Goal: Task Accomplishment & Management: Complete application form

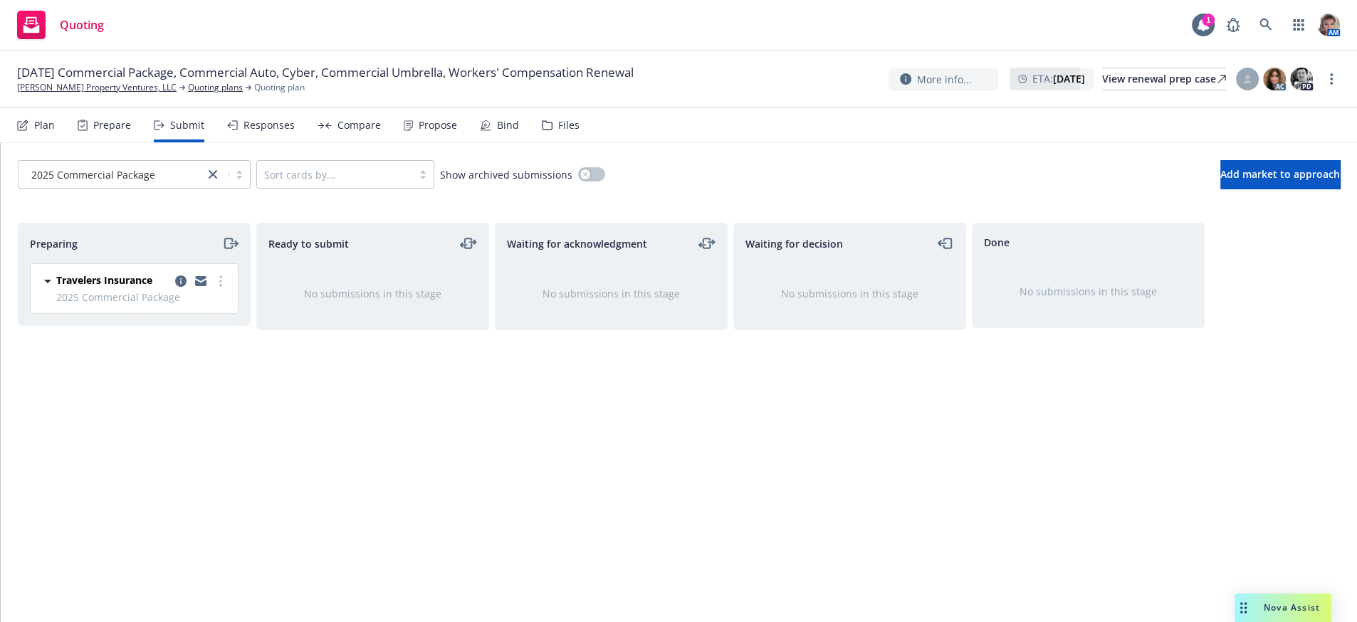
click at [307, 477] on div "Ready to submit No submissions in this stage" at bounding box center [372, 408] width 233 height 370
click at [83, 353] on div "Preparing Travelers Insurance 2025 Commercial Package Saturday, May 3, 2025 at …" at bounding box center [134, 408] width 233 height 370
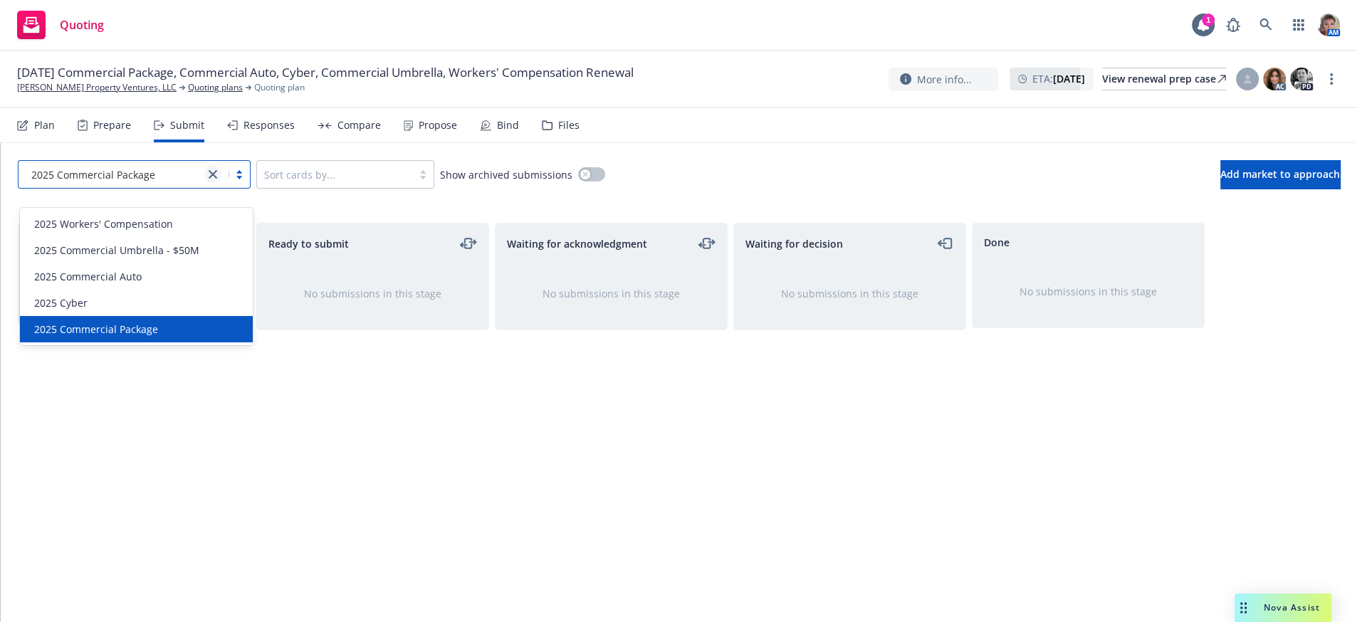
click at [214, 179] on link "close" at bounding box center [212, 174] width 17 height 17
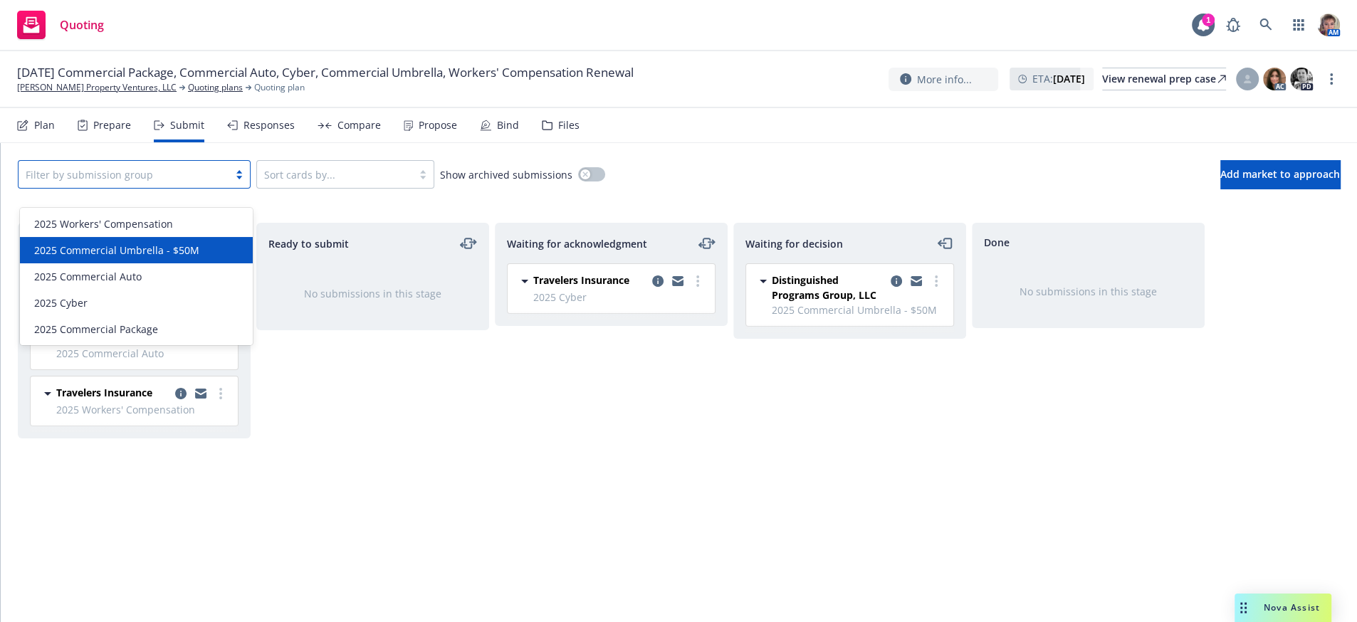
click at [123, 256] on span "2025 Commercial Umbrella - $50M" at bounding box center [116, 250] width 165 height 15
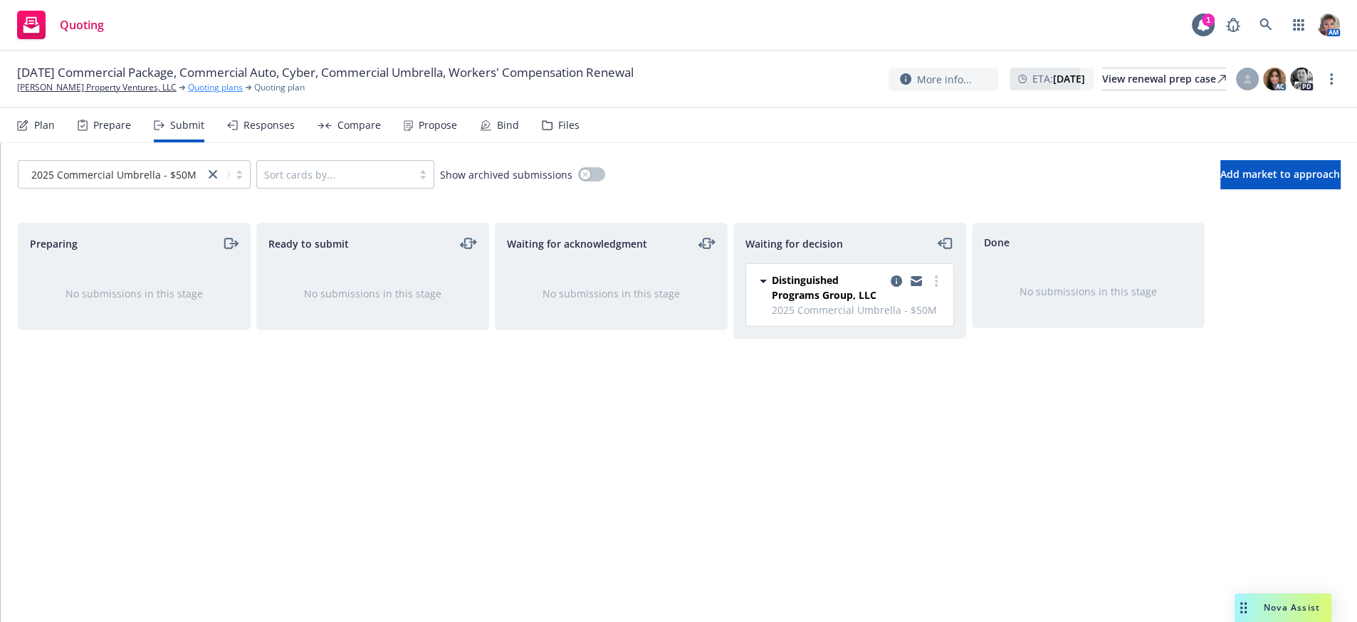
click at [188, 85] on link "Quoting plans" at bounding box center [215, 87] width 55 height 13
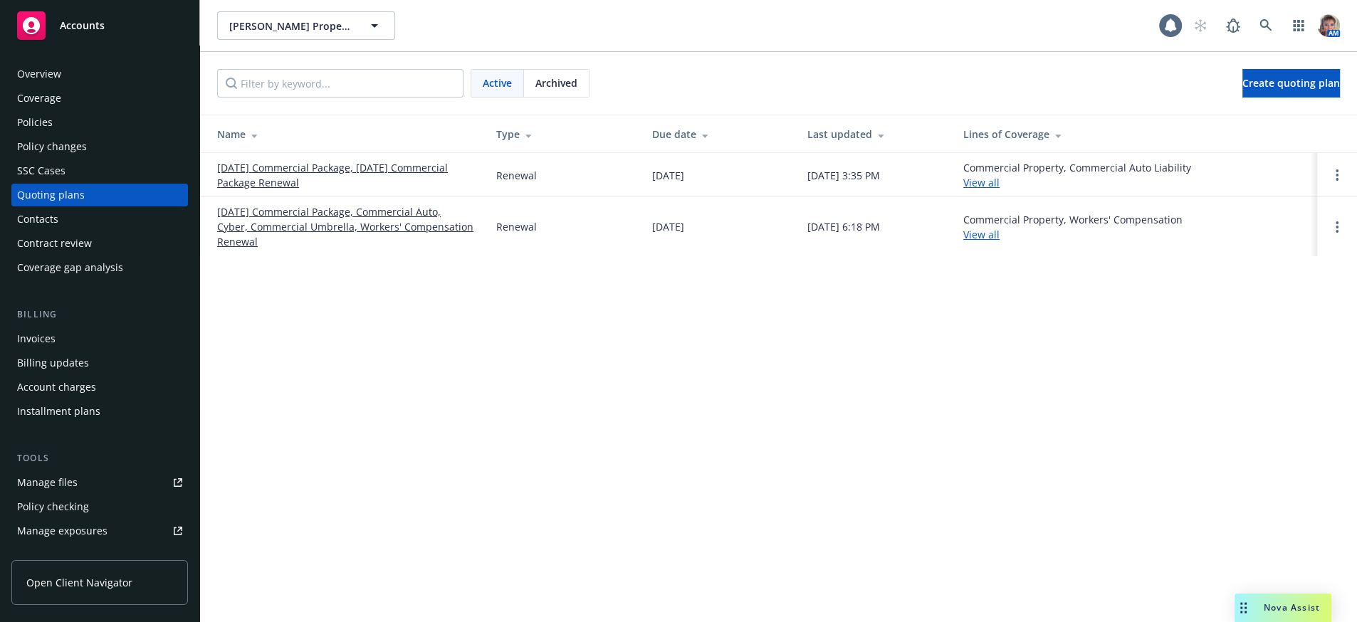
click at [267, 230] on link "[DATE] Commercial Package, Commercial Auto, Cyber, Commercial Umbrella, Workers…" at bounding box center [345, 226] width 256 height 45
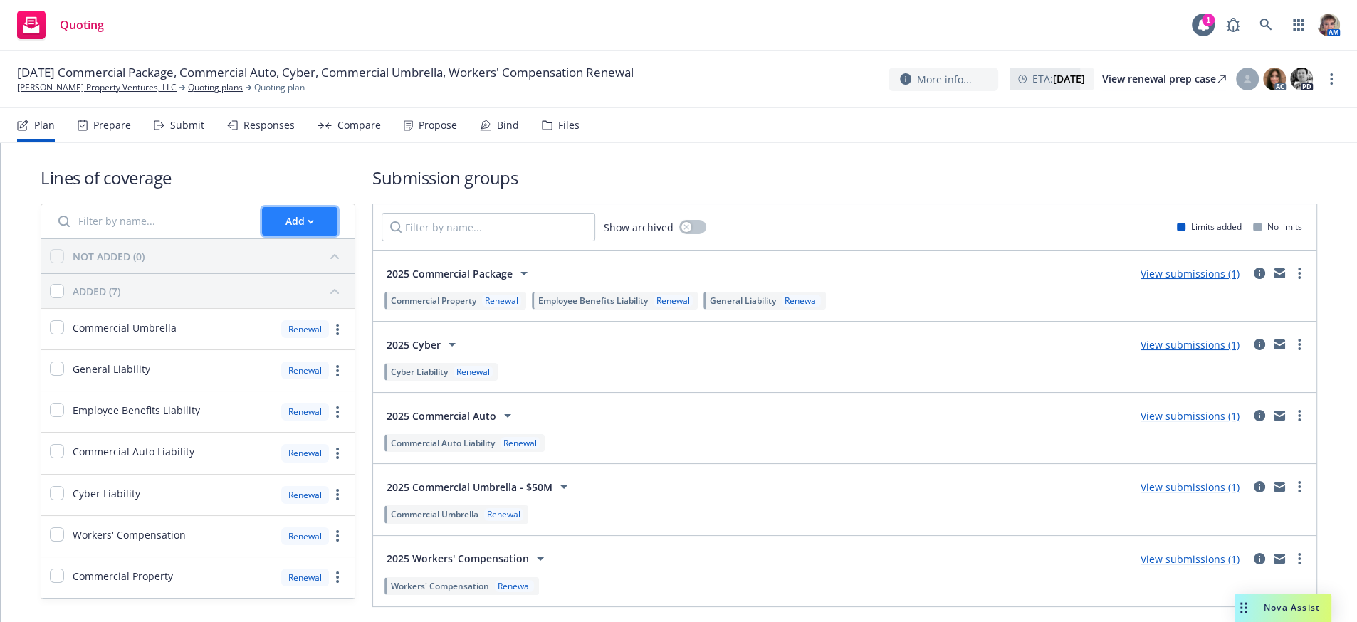
click at [308, 223] on icon "button" at bounding box center [310, 221] width 5 height 3
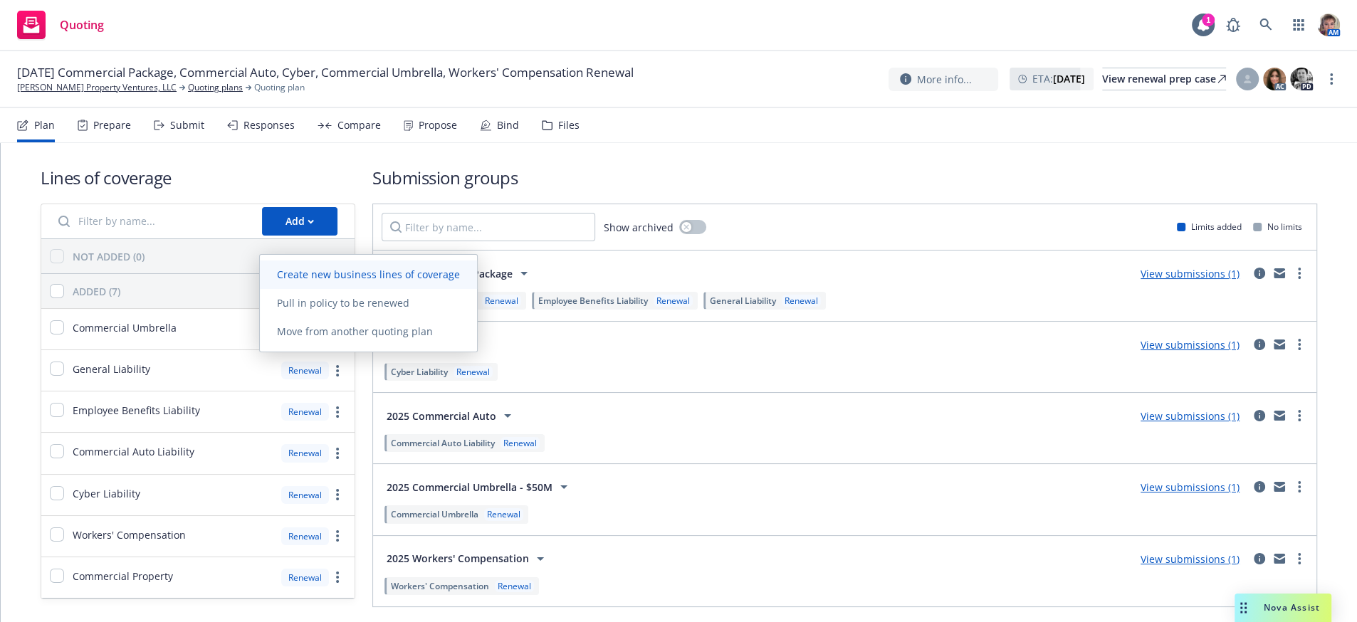
click at [310, 276] on span "Create new business lines of coverage" at bounding box center [368, 275] width 217 height 14
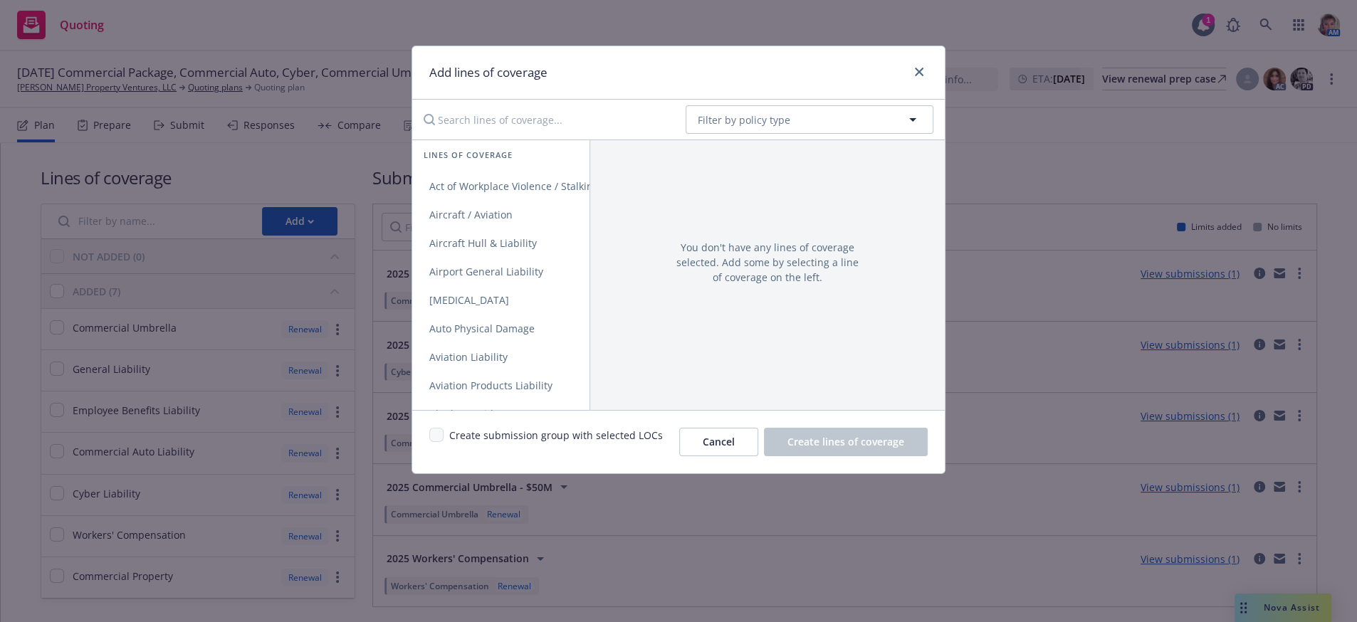
click at [534, 127] on input "Search lines of coverage..." at bounding box center [544, 119] width 259 height 28
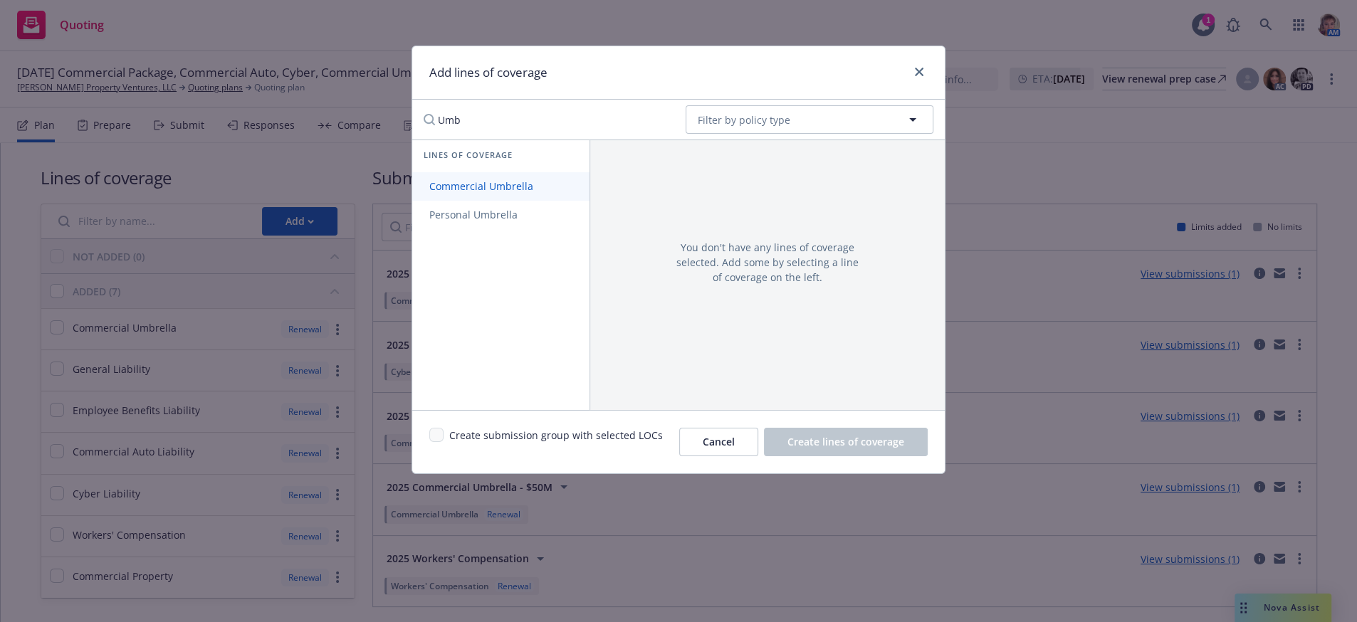
type input "Umb"
click at [531, 193] on span "Commercial Umbrella" at bounding box center [481, 186] width 138 height 14
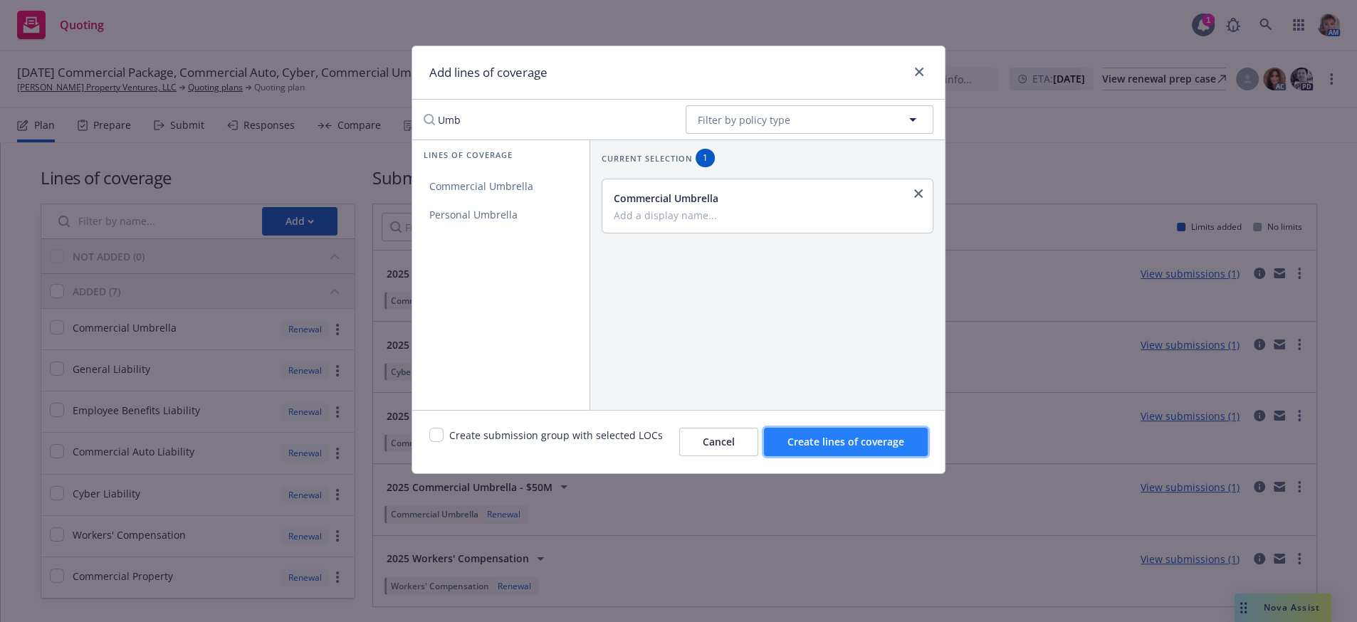
click at [807, 449] on span "Create lines of coverage" at bounding box center [846, 442] width 117 height 14
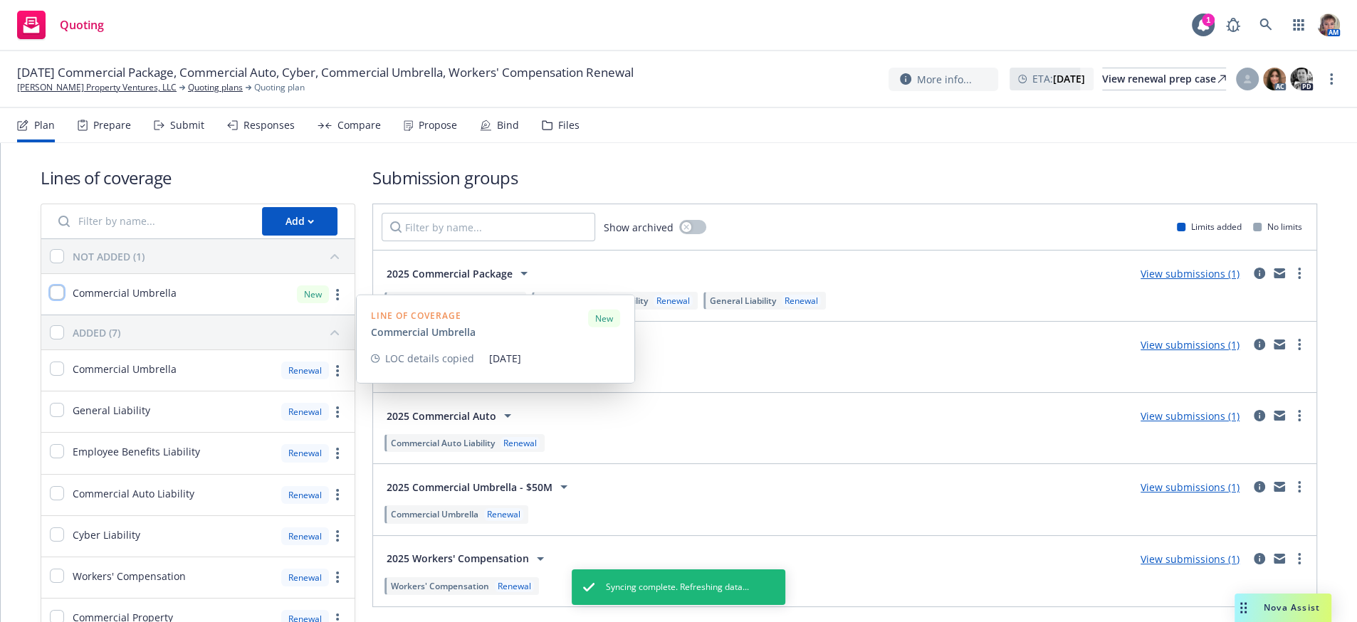
click at [58, 300] on input "checkbox" at bounding box center [57, 293] width 14 height 14
checkbox input "true"
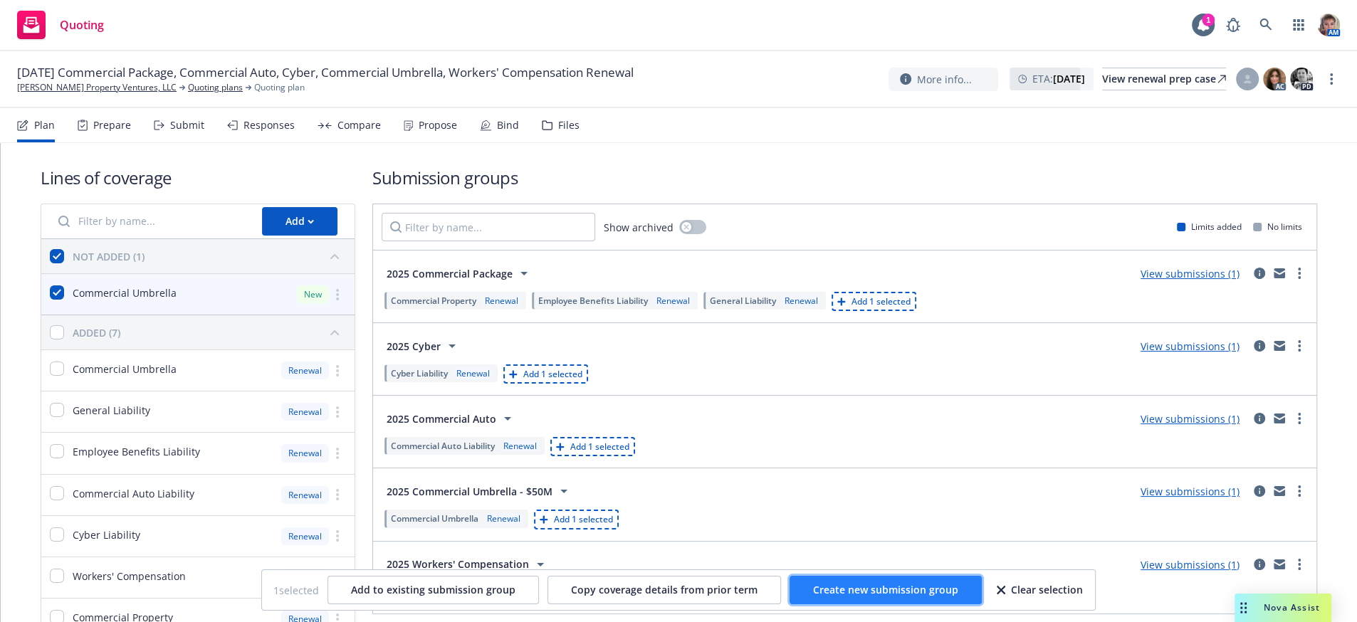
click at [961, 601] on button "Create new submission group" at bounding box center [886, 590] width 192 height 28
checkbox input "false"
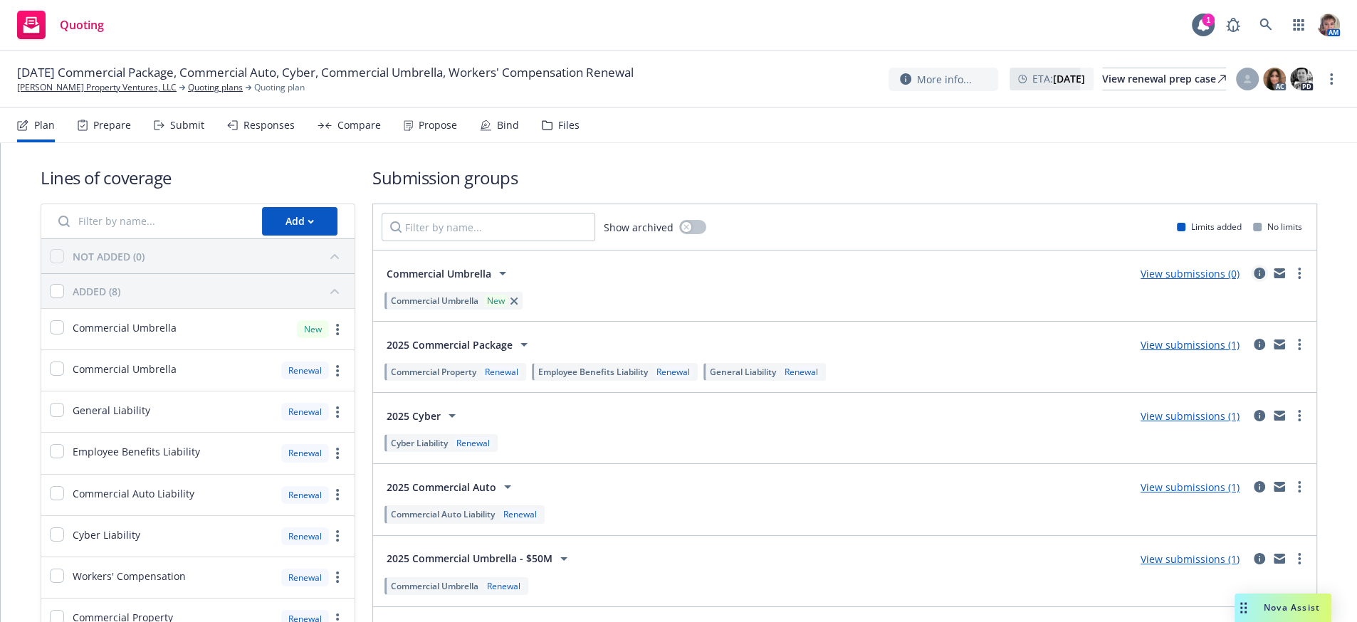
click at [1254, 279] on icon "circleInformation" at bounding box center [1259, 273] width 11 height 11
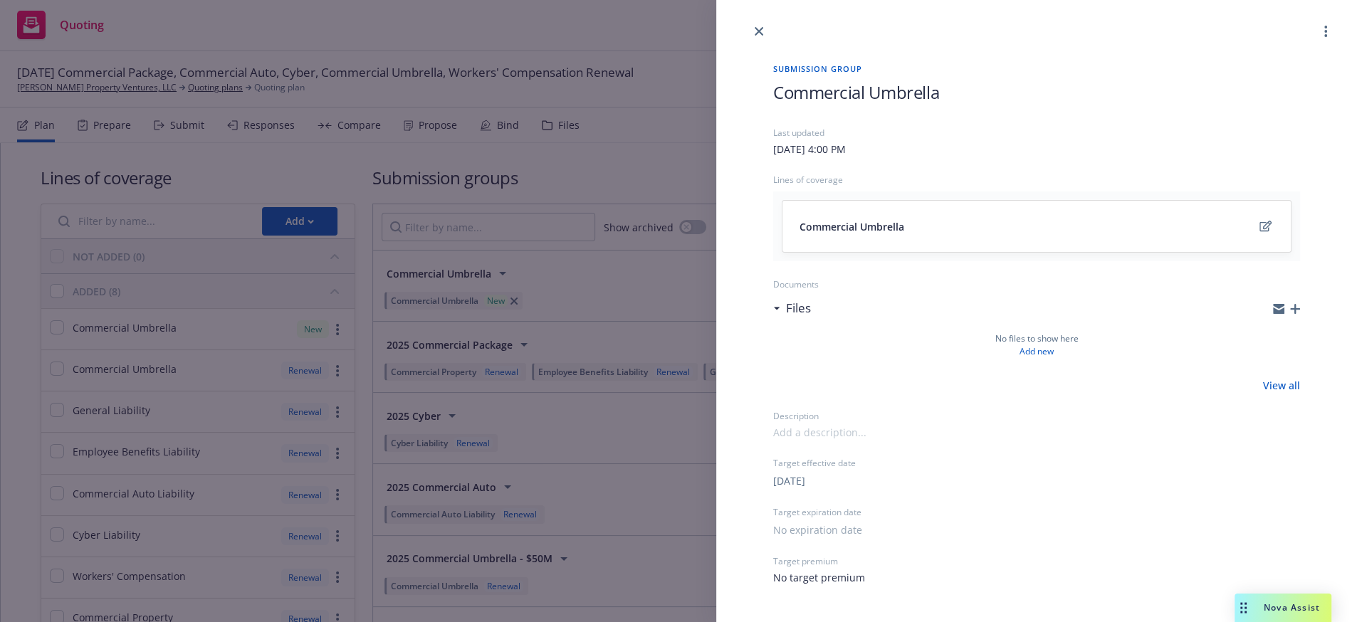
click at [832, 134] on div "Last updated" at bounding box center [1036, 133] width 527 height 12
click at [852, 99] on span "Commercial Umbrella" at bounding box center [856, 92] width 166 height 24
click at [776, 88] on span "Commercial Umbrella" at bounding box center [856, 92] width 166 height 24
click at [671, 142] on div "Submission group $1M Primary Umbrella Last updated Saturday, September 20, 2025…" at bounding box center [678, 311] width 1357 height 622
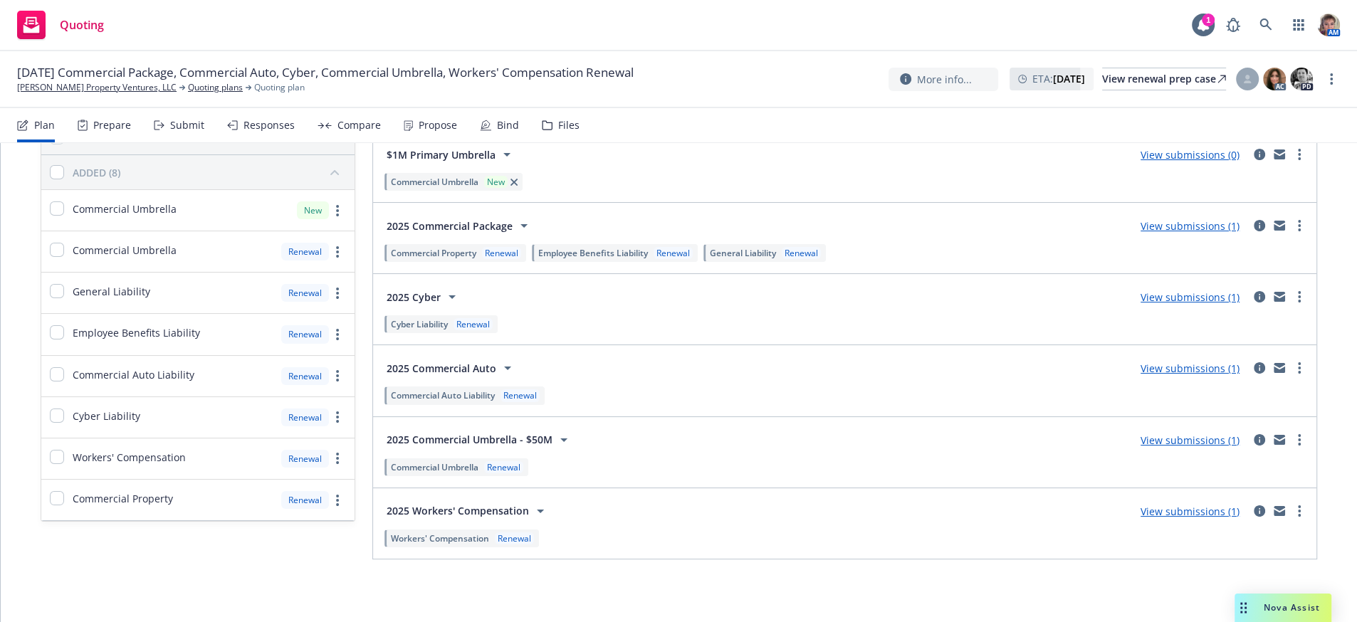
scroll to position [162, 0]
click at [1254, 434] on icon "circleInformation" at bounding box center [1259, 439] width 11 height 11
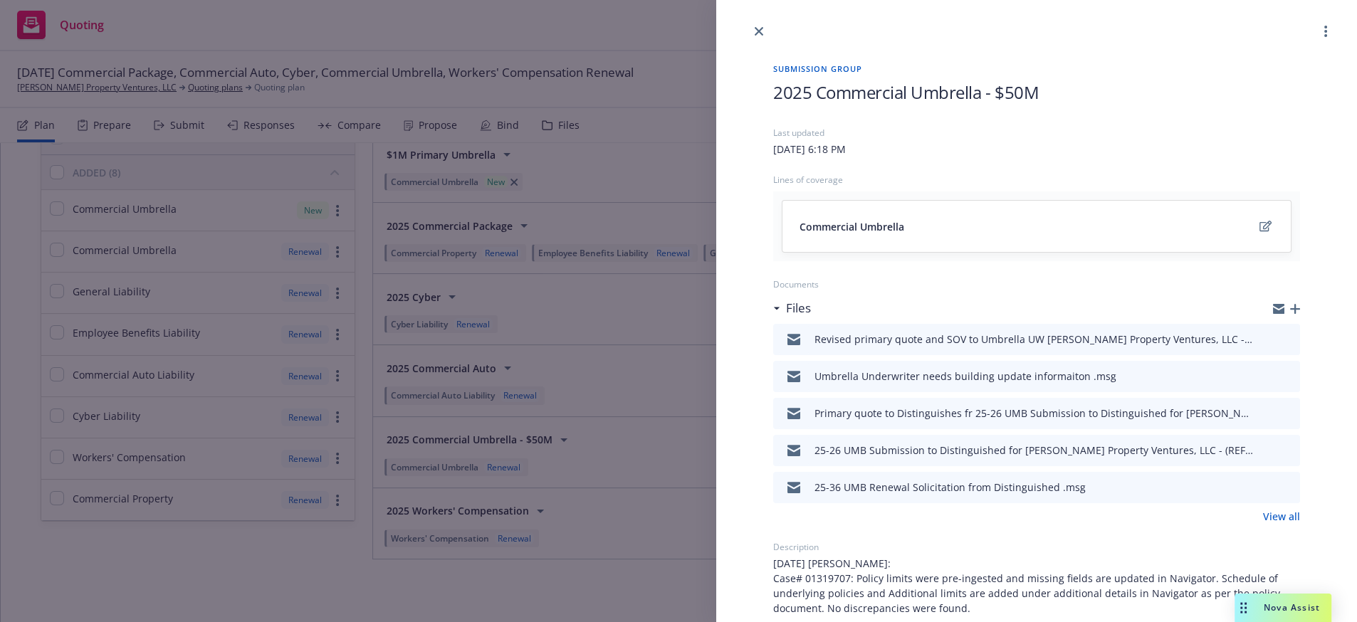
click at [979, 90] on span "2025 Commercial Umbrella - $50M" at bounding box center [906, 92] width 266 height 24
drag, startPoint x: 990, startPoint y: 93, endPoint x: 738, endPoint y: 57, distance: 253.9
click at [738, 57] on div "Submission group 2025 Commercial Umbrella - $50M Last updated Saturday, May 3, …" at bounding box center [1036, 501] width 641 height 922
click at [927, 94] on h1 "Excess $50M" at bounding box center [1036, 92] width 527 height 24
click at [913, 290] on div "Last updated Saturday, May 3, 2025 at 6:18 PM Lines of coverage Commercial Umbr…" at bounding box center [1036, 444] width 527 height 635
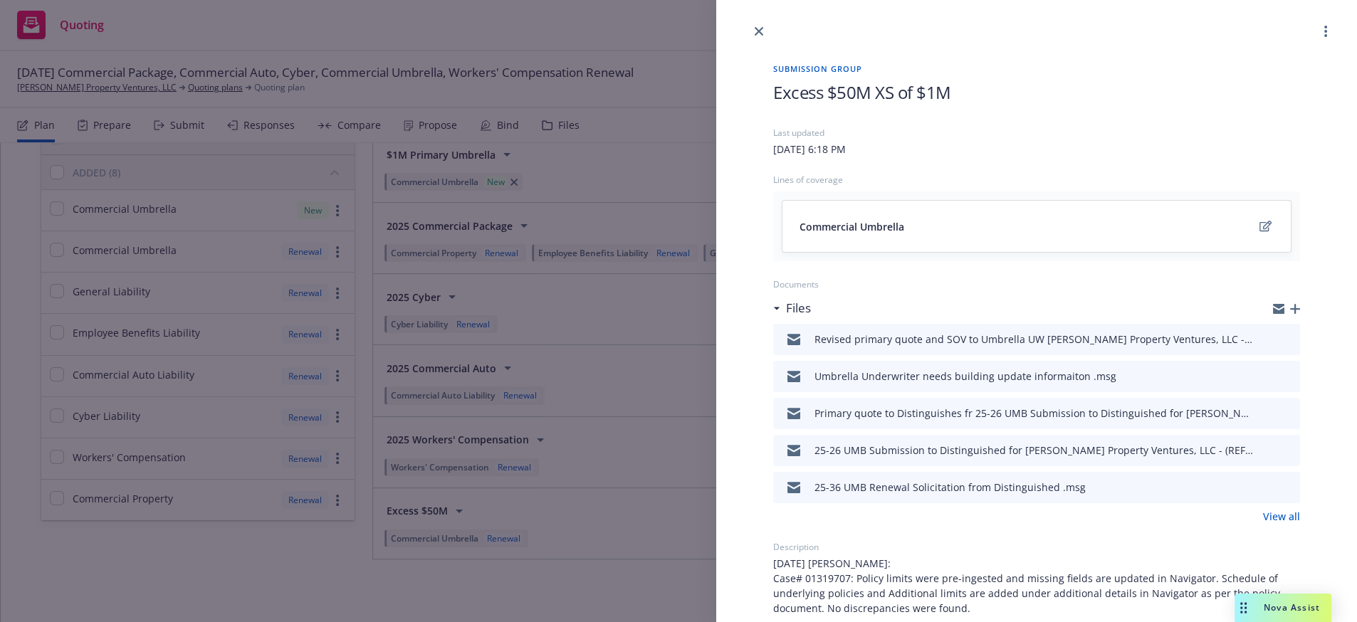
click at [658, 345] on div "Submission group Excess $50M XS of $1M Last updated Saturday, May 3, 2025 at 6:…" at bounding box center [678, 311] width 1357 height 622
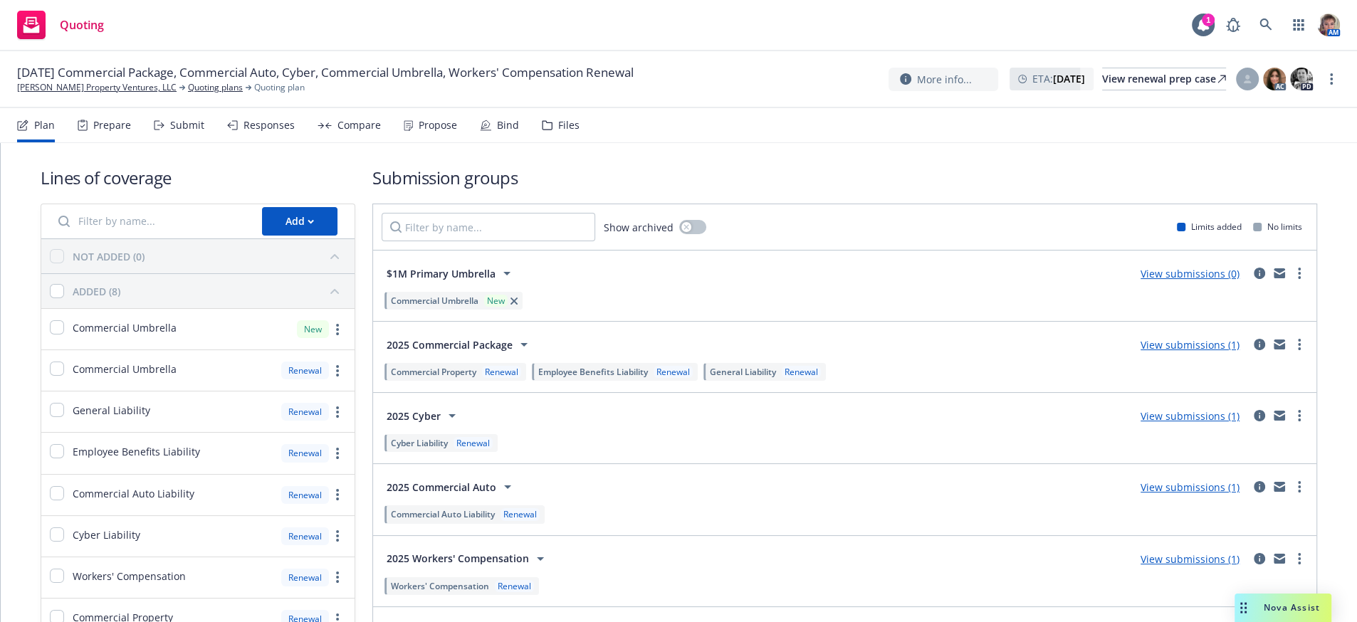
click at [1167, 281] on link "View submissions (0)" at bounding box center [1190, 274] width 99 height 14
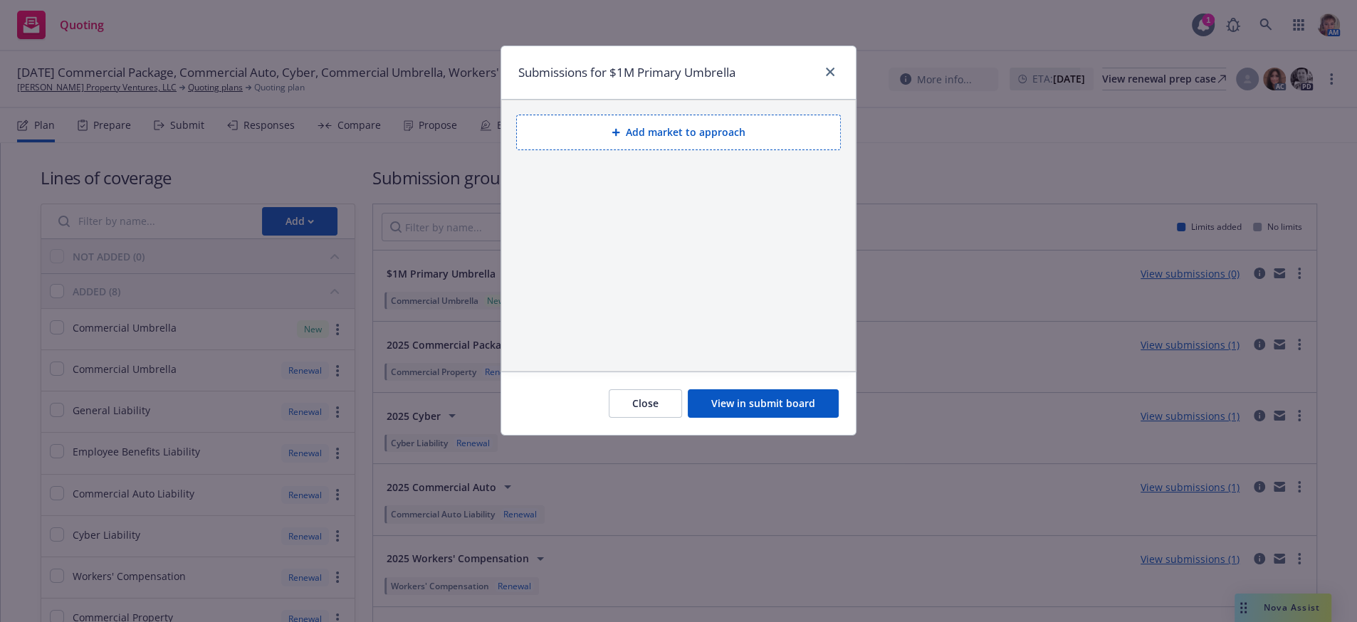
click at [693, 141] on button "Add market to approach" at bounding box center [678, 133] width 325 height 36
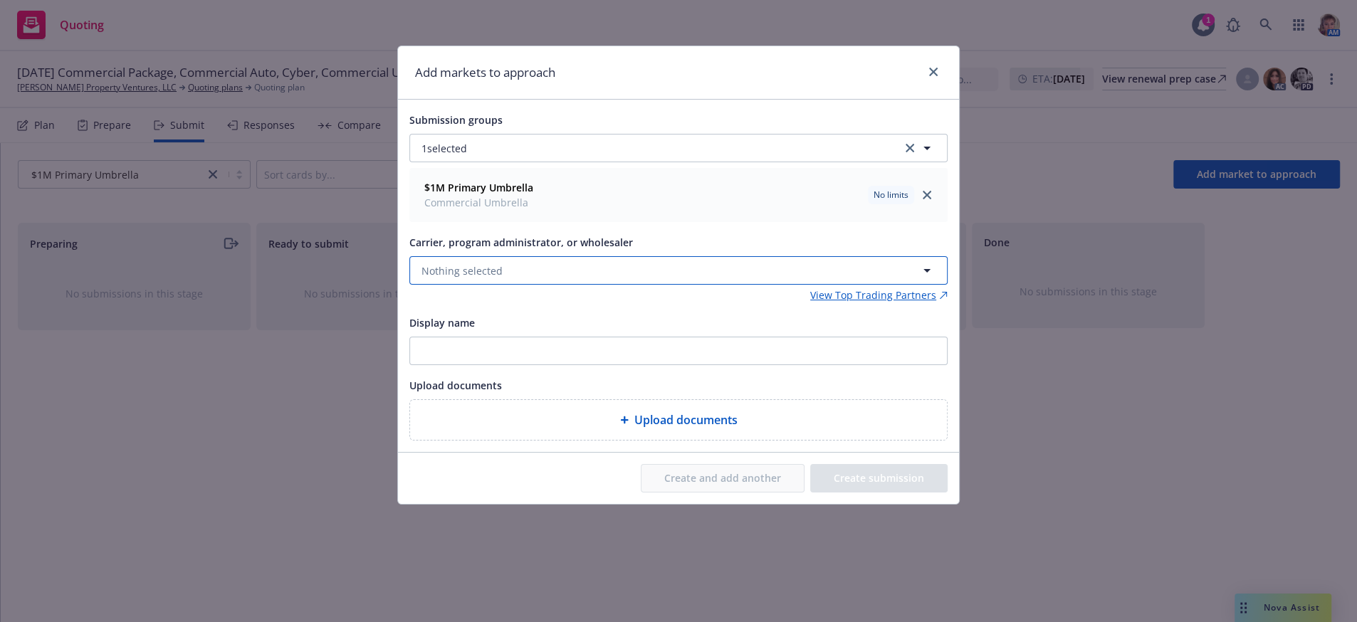
click at [561, 278] on button "Nothing selected" at bounding box center [678, 270] width 538 height 28
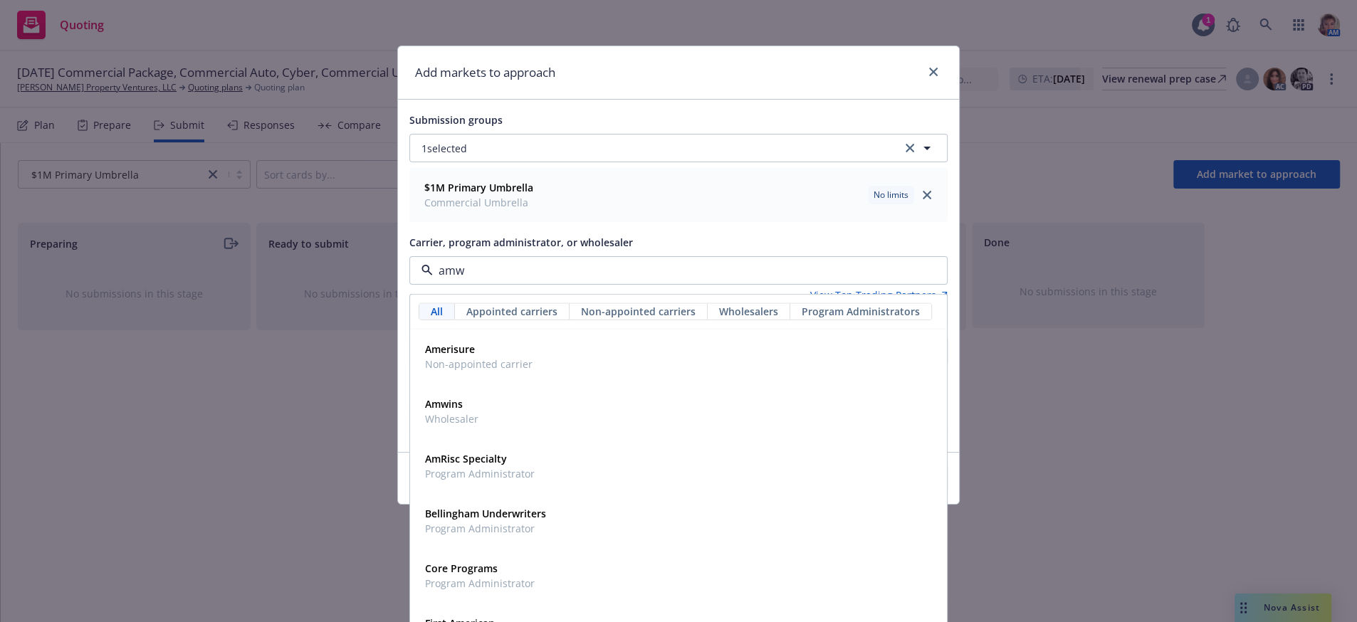
type input "amwi"
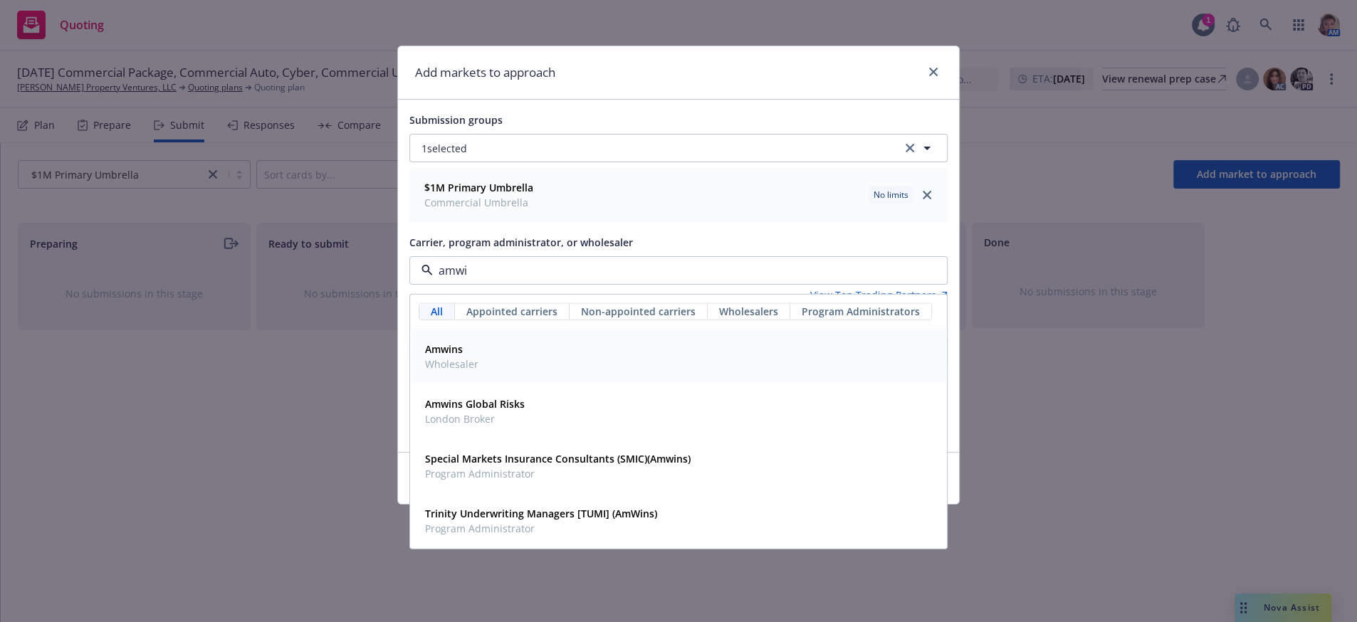
click at [506, 364] on div "Amwins Wholesaler" at bounding box center [678, 357] width 518 height 36
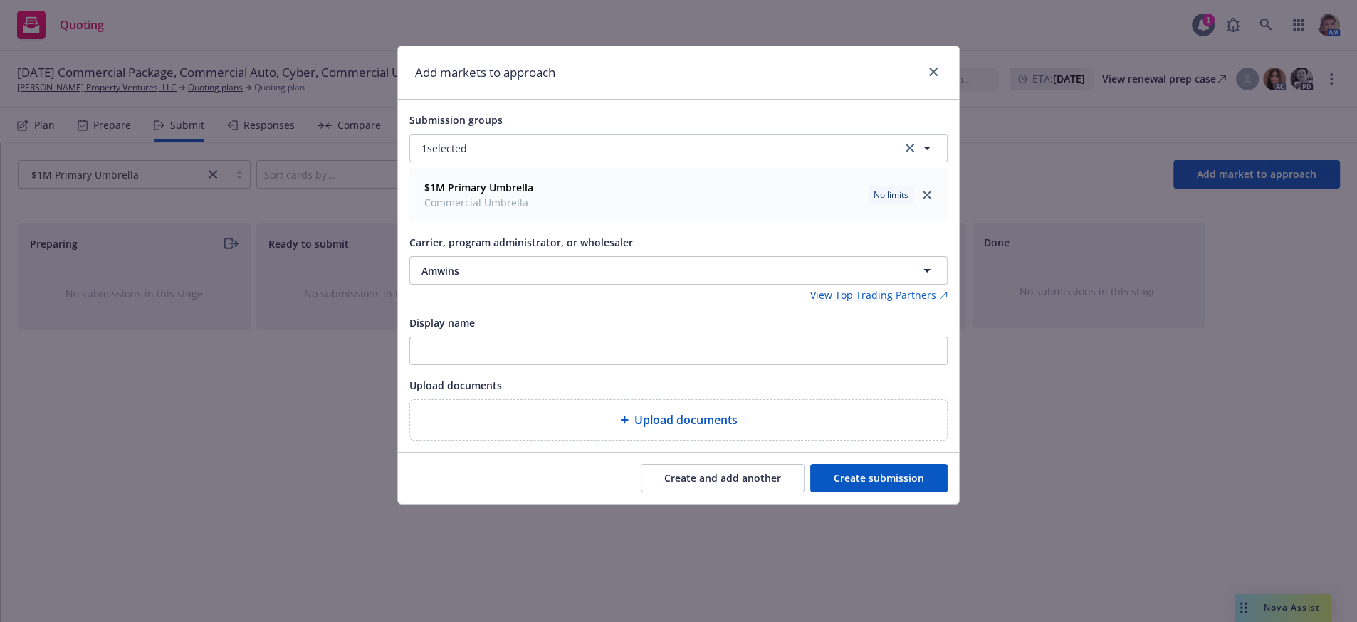
click at [914, 493] on button "Create submission" at bounding box center [878, 478] width 137 height 28
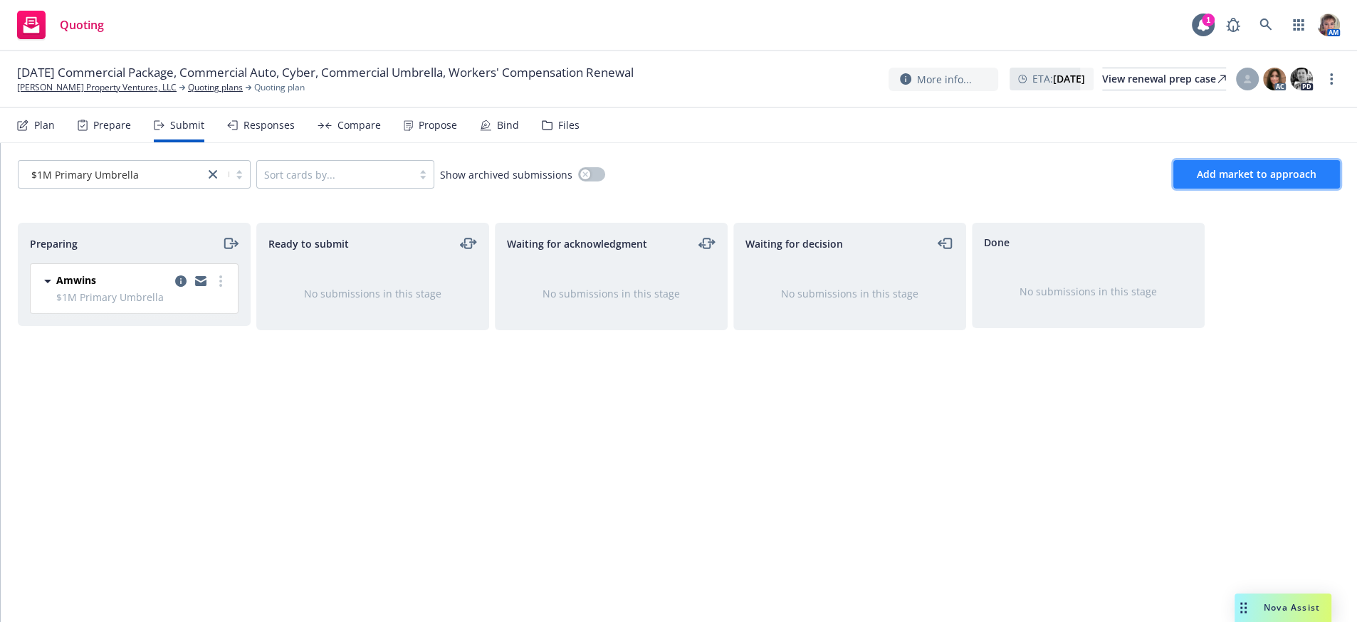
click at [1233, 181] on span "Add market to approach" at bounding box center [1257, 174] width 120 height 14
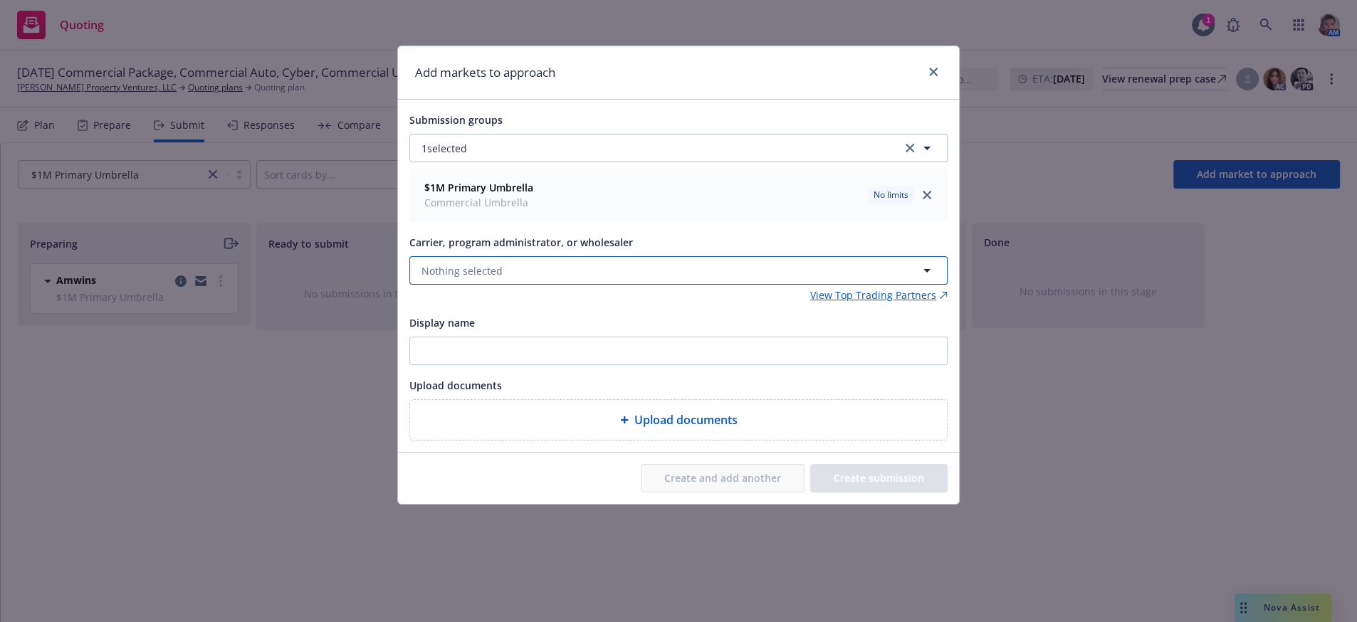
click at [599, 285] on button "Nothing selected" at bounding box center [678, 270] width 538 height 28
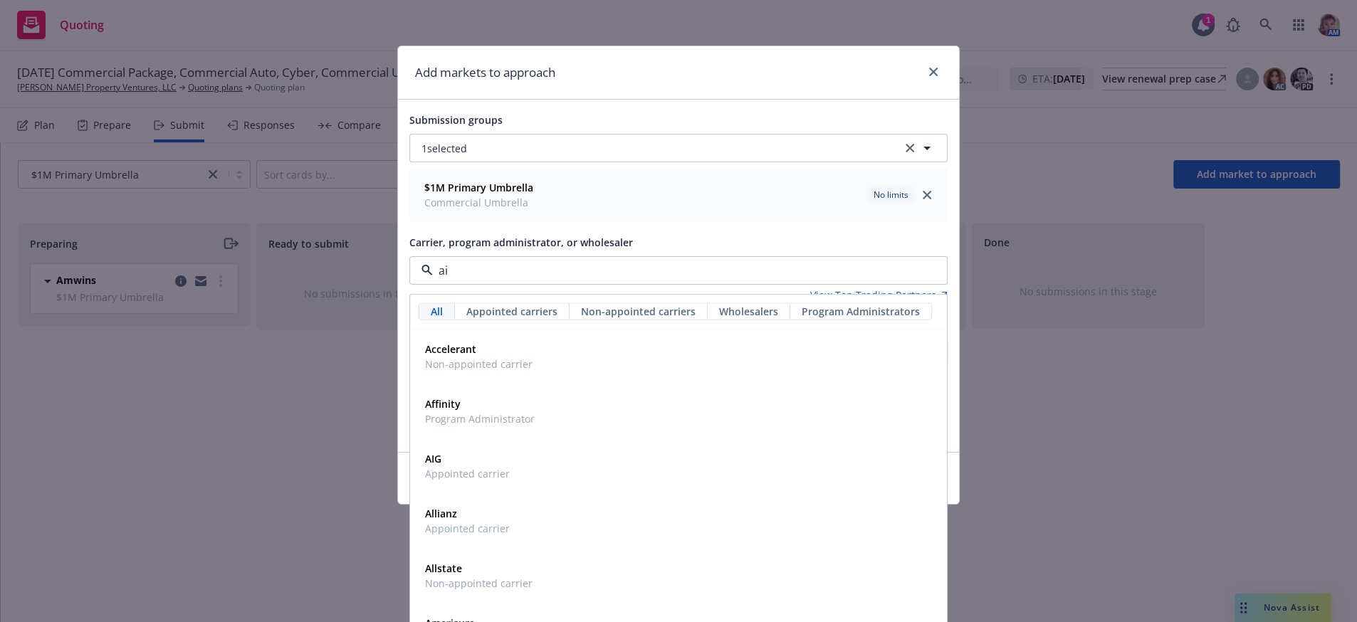
type input "aig"
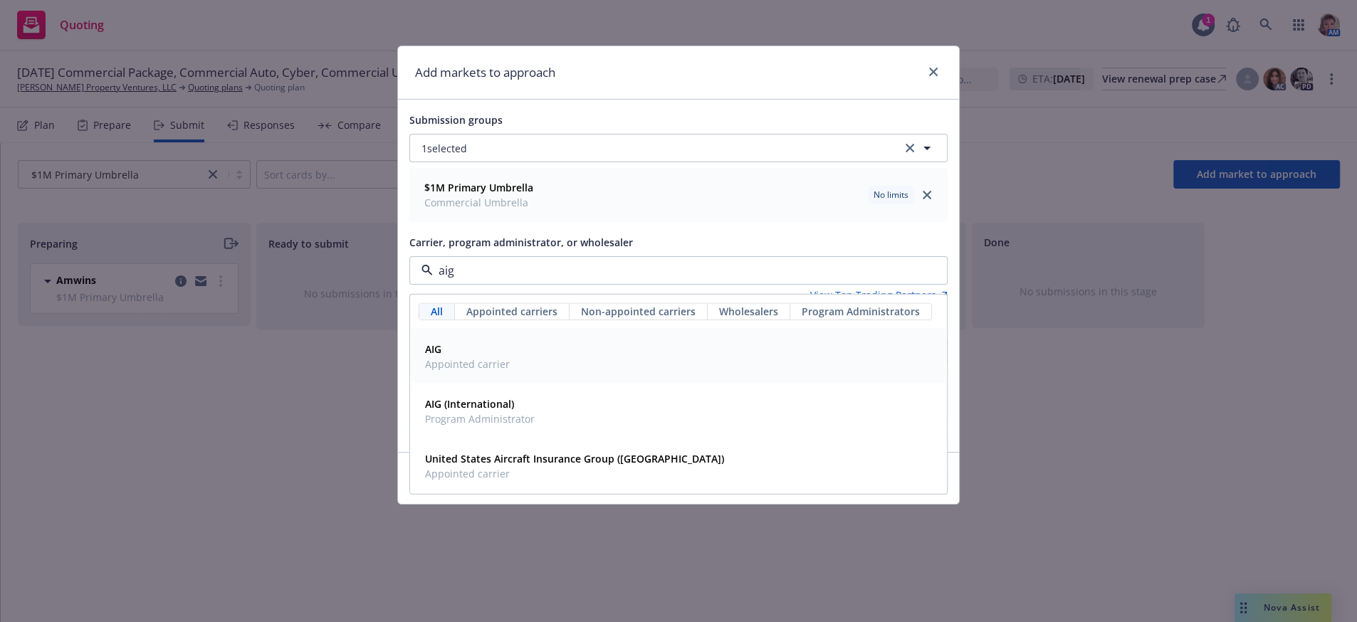
click at [440, 356] on strong "AIG" at bounding box center [433, 350] width 16 height 14
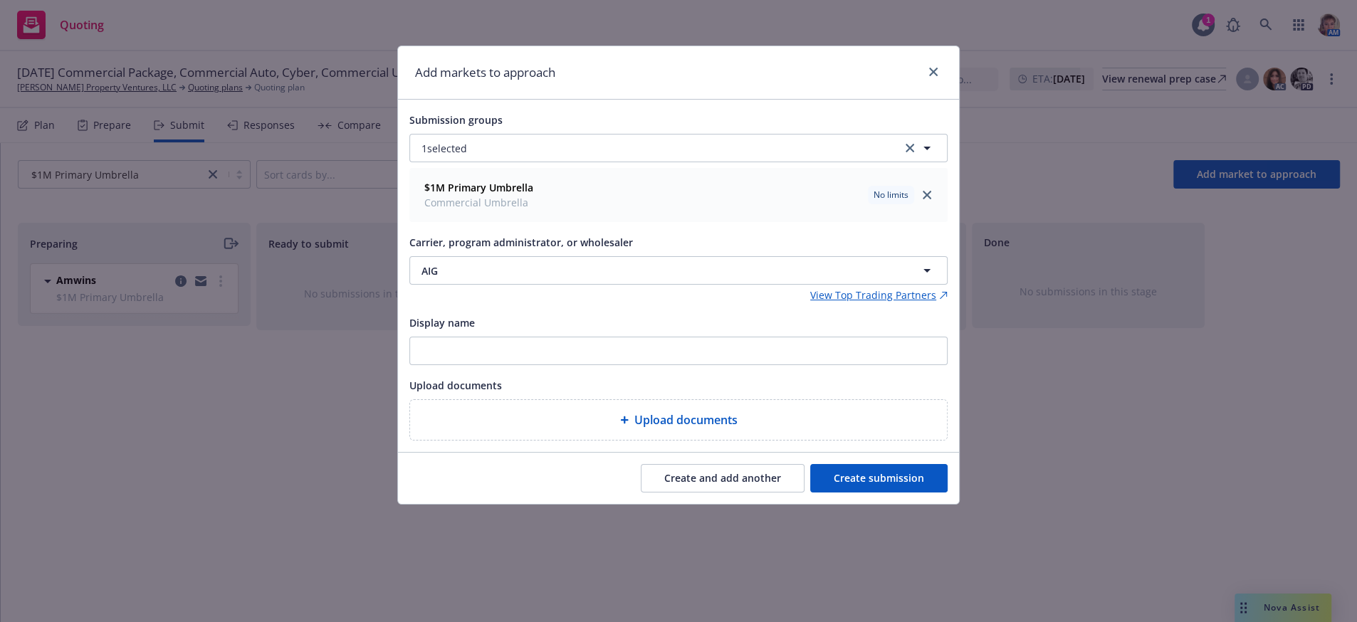
click at [887, 493] on button "Create submission" at bounding box center [878, 478] width 137 height 28
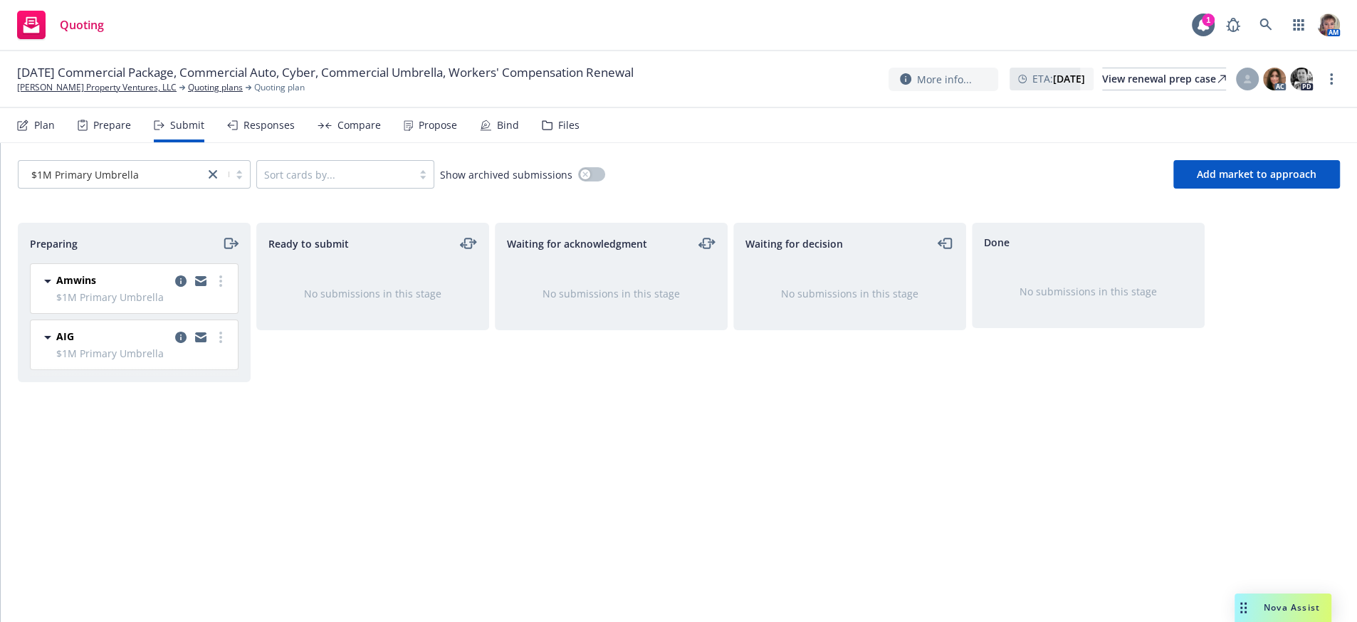
click at [465, 523] on div "Ready to submit No submissions in this stage" at bounding box center [372, 408] width 233 height 370
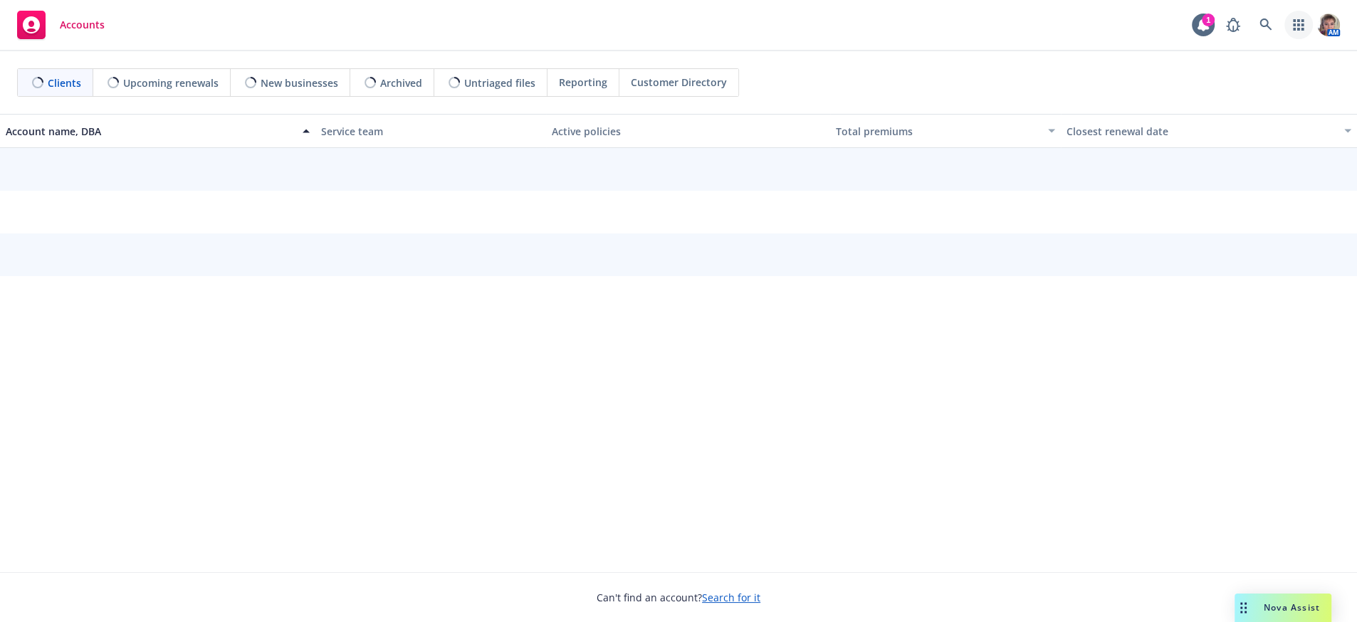
click at [1293, 24] on icon "button" at bounding box center [1298, 24] width 11 height 11
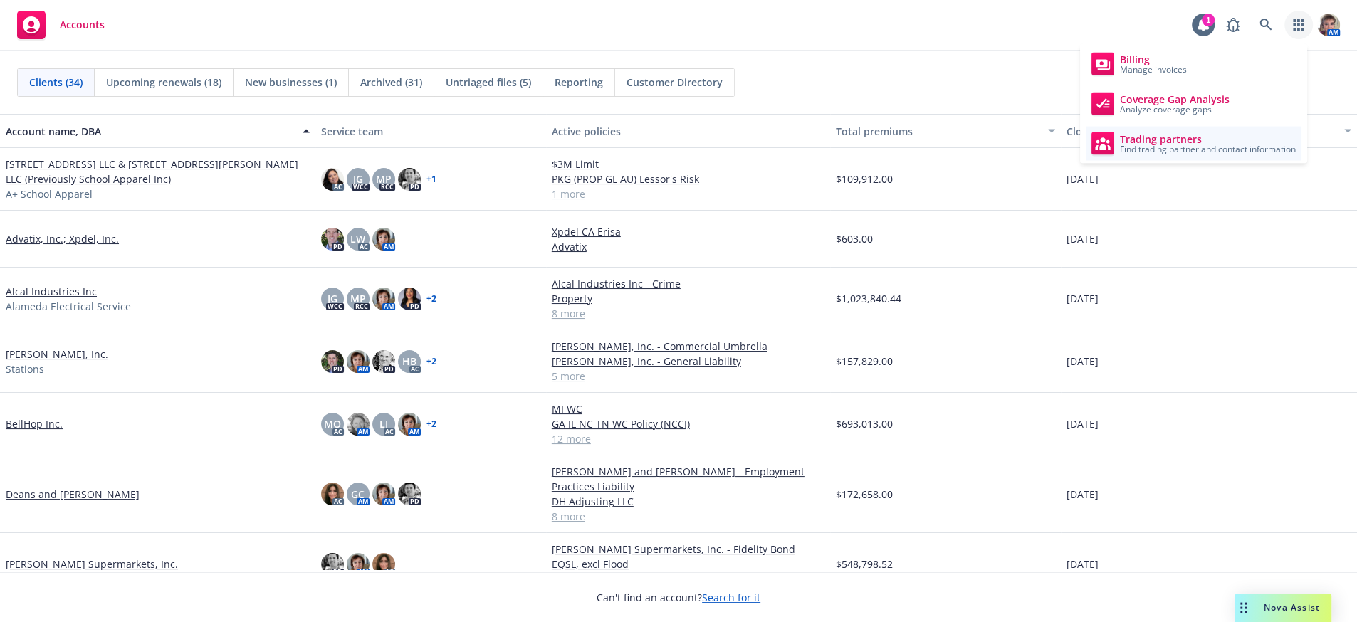
click at [1199, 147] on span "Find trading partner and contact information" at bounding box center [1208, 149] width 176 height 9
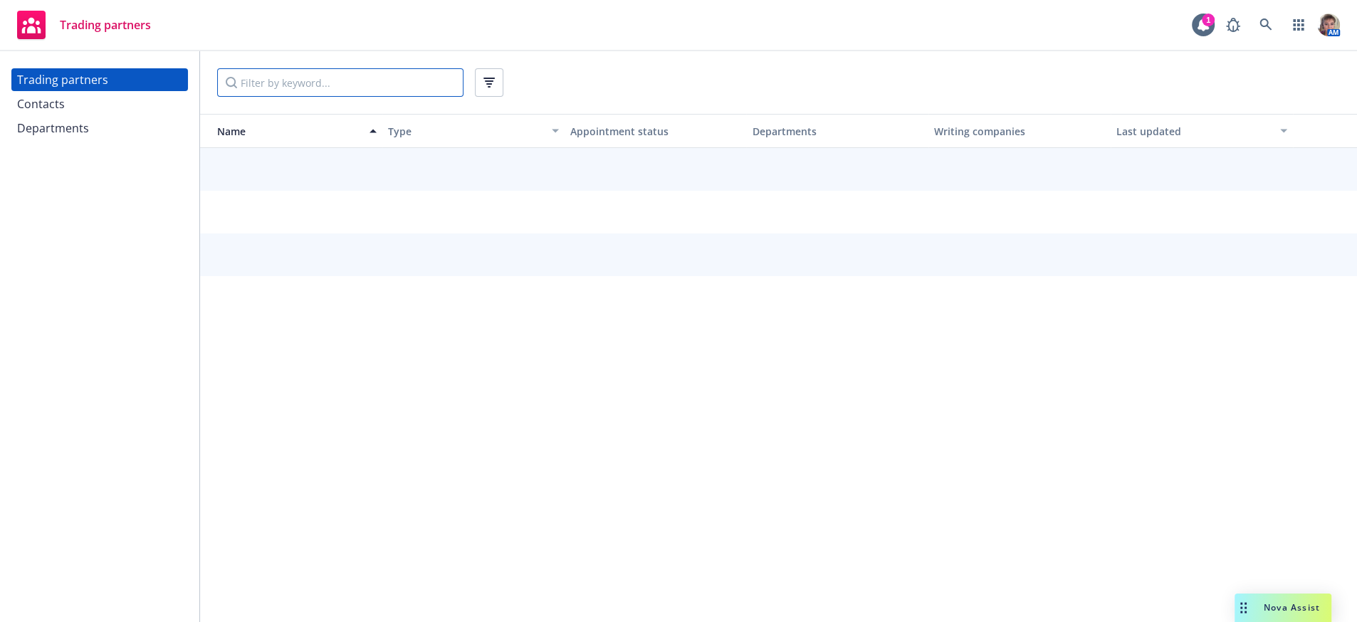
click at [268, 82] on input "Filter by keyword..." at bounding box center [340, 82] width 246 height 28
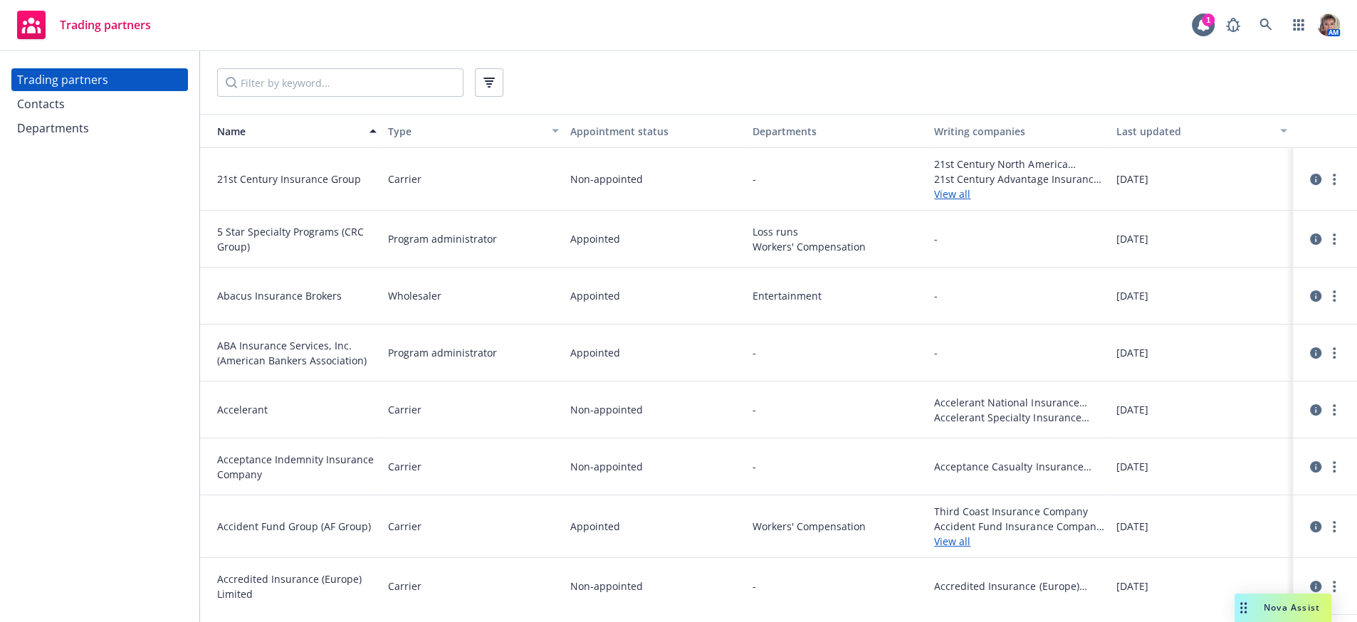
click at [97, 114] on div "Contacts" at bounding box center [99, 104] width 165 height 23
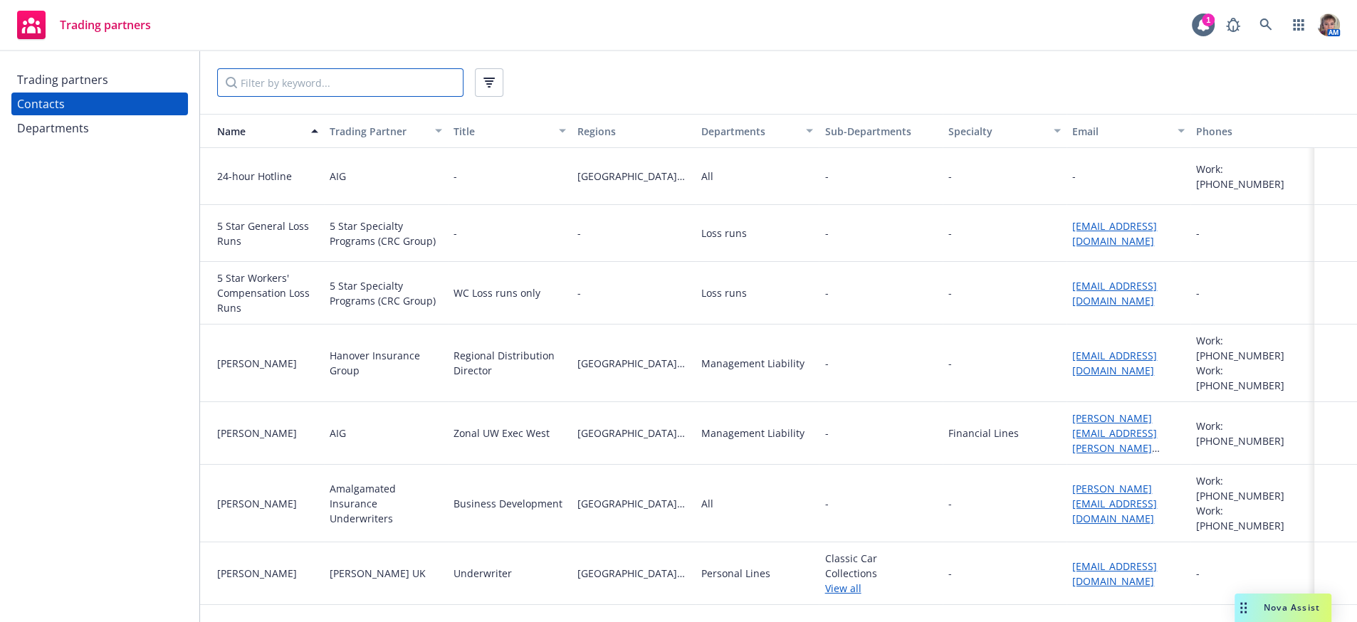
click at [271, 84] on input "Filter by keyword..." at bounding box center [340, 82] width 246 height 28
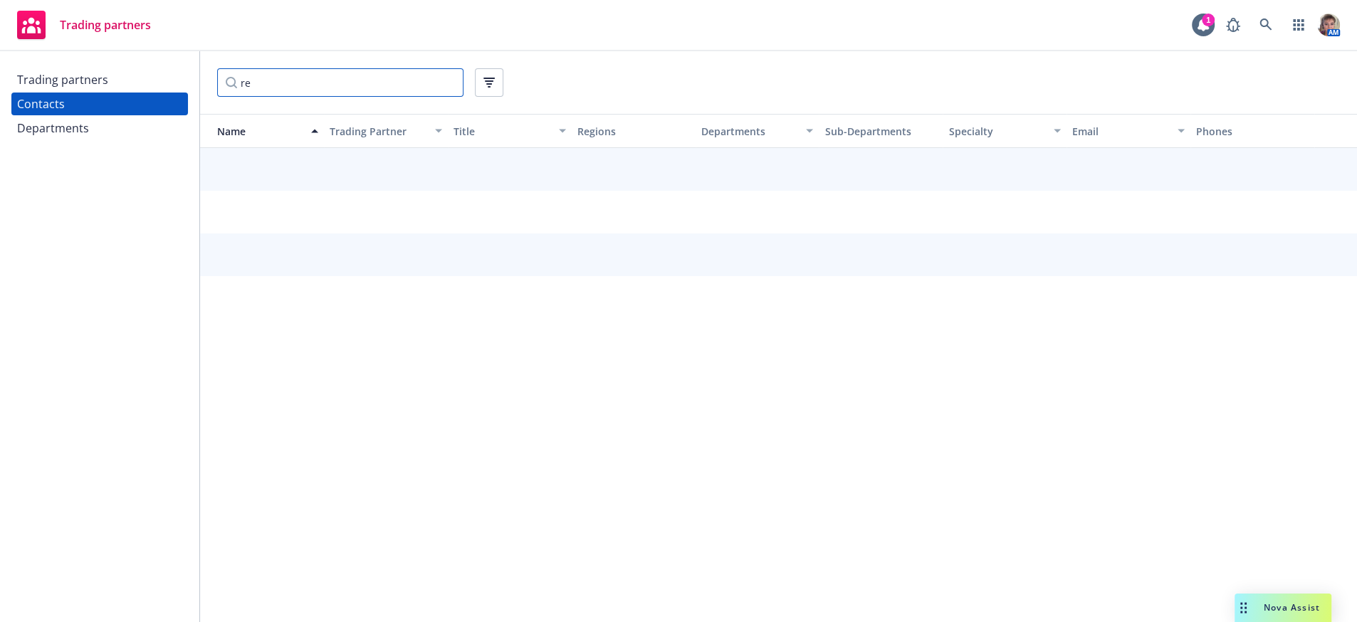
type input "r"
type input "umbrella"
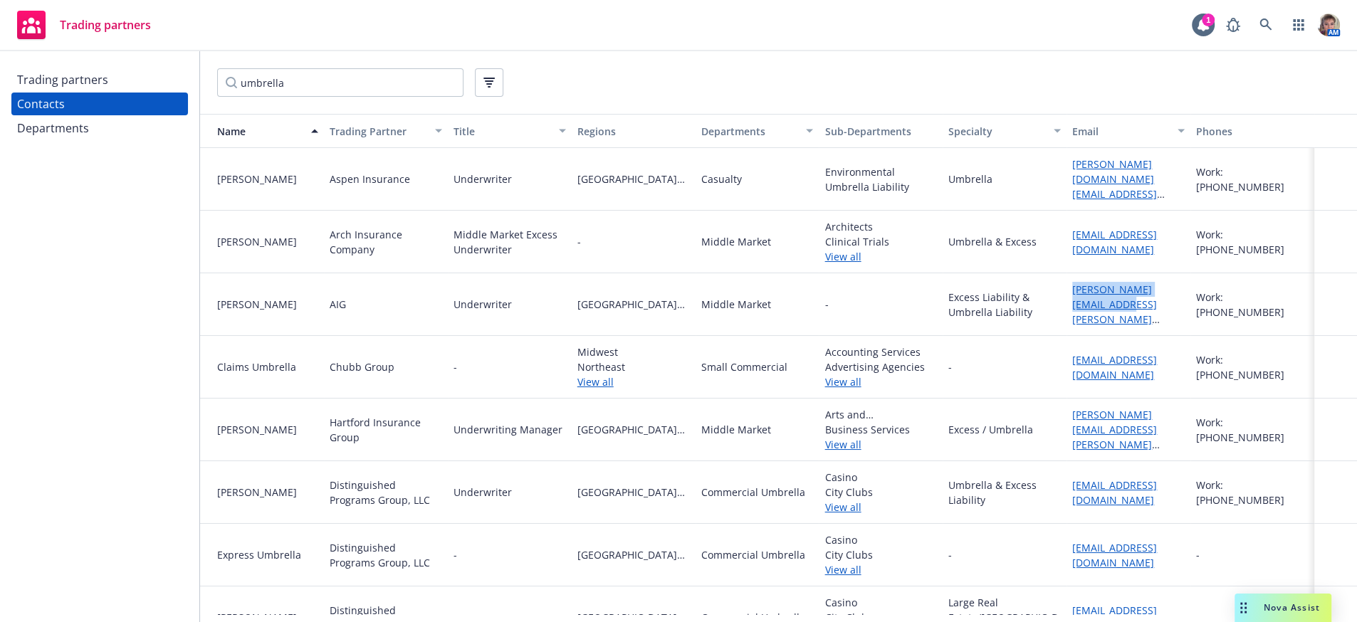
drag, startPoint x: 1080, startPoint y: 315, endPoint x: 1056, endPoint y: 299, distance: 29.2
click at [1067, 299] on div "christina.gorman@aig.com" at bounding box center [1129, 304] width 124 height 63
copy link "christina.gorman@aig.com"
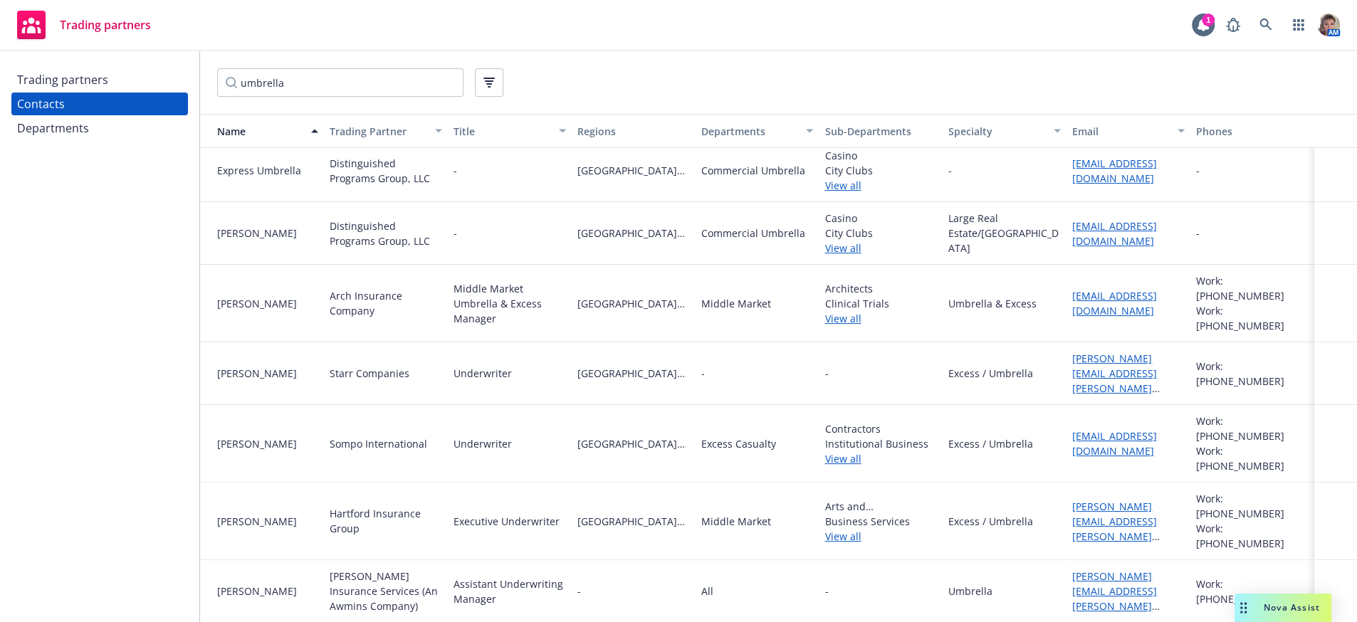
scroll to position [391, 0]
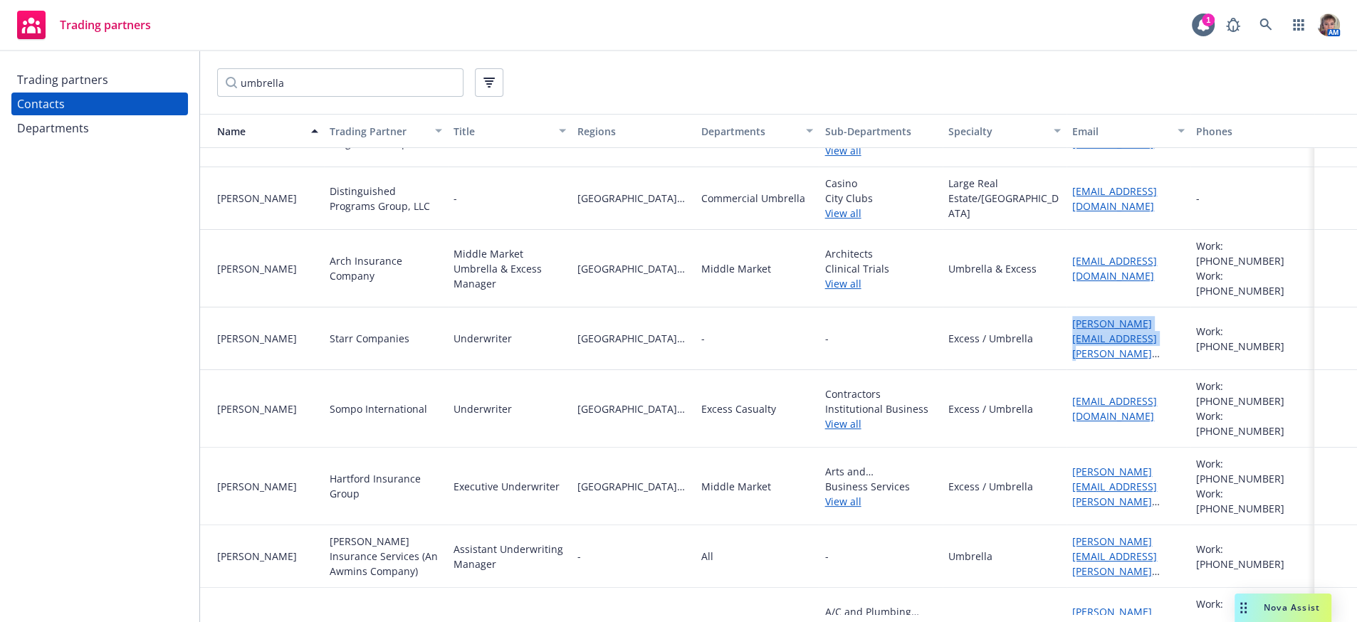
drag, startPoint x: 1127, startPoint y: 353, endPoint x: 1062, endPoint y: 335, distance: 67.9
click at [1067, 335] on div "julie.king@starrcompanies.com" at bounding box center [1129, 339] width 124 height 63
copy link "julie.king@starrcompanies.com"
drag, startPoint x: 1079, startPoint y: 485, endPoint x: 1026, endPoint y: 456, distance: 59.9
click at [1026, 456] on div "Ken Lopez-Guerra Hartford Insurance Group Executive Underwriter Northern Califo…" at bounding box center [778, 487] width 1157 height 78
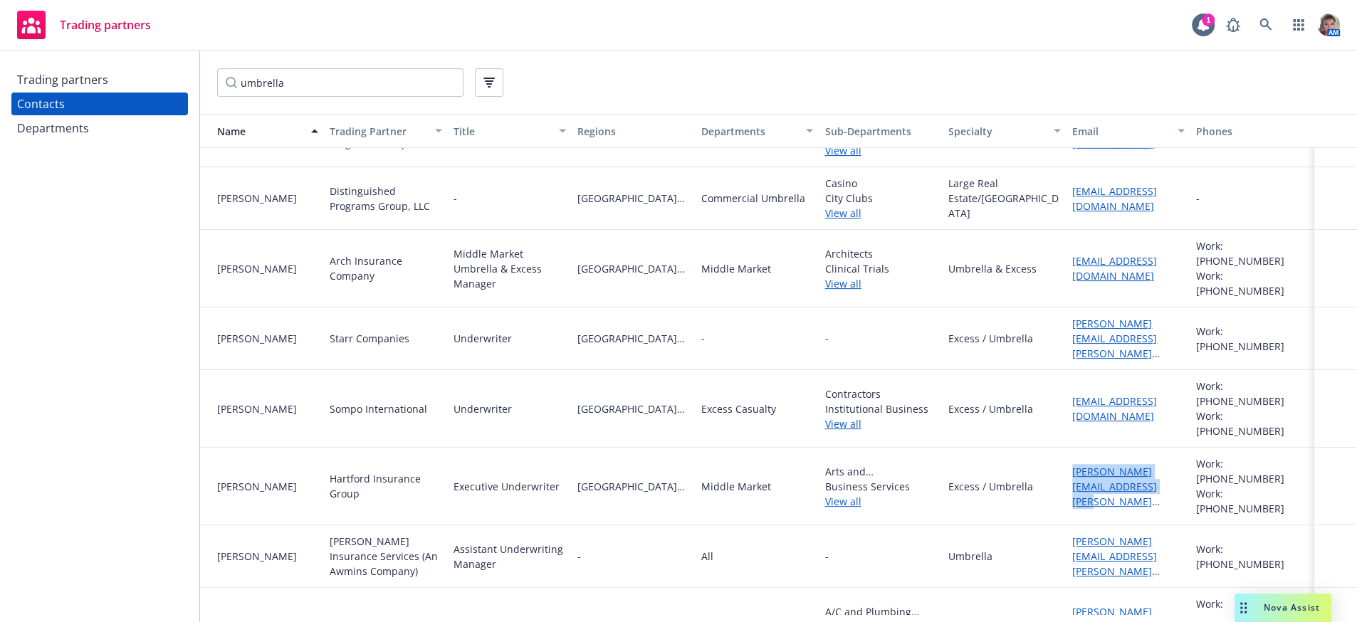
copy div "ken.lopez-guerra@thehartford.com"
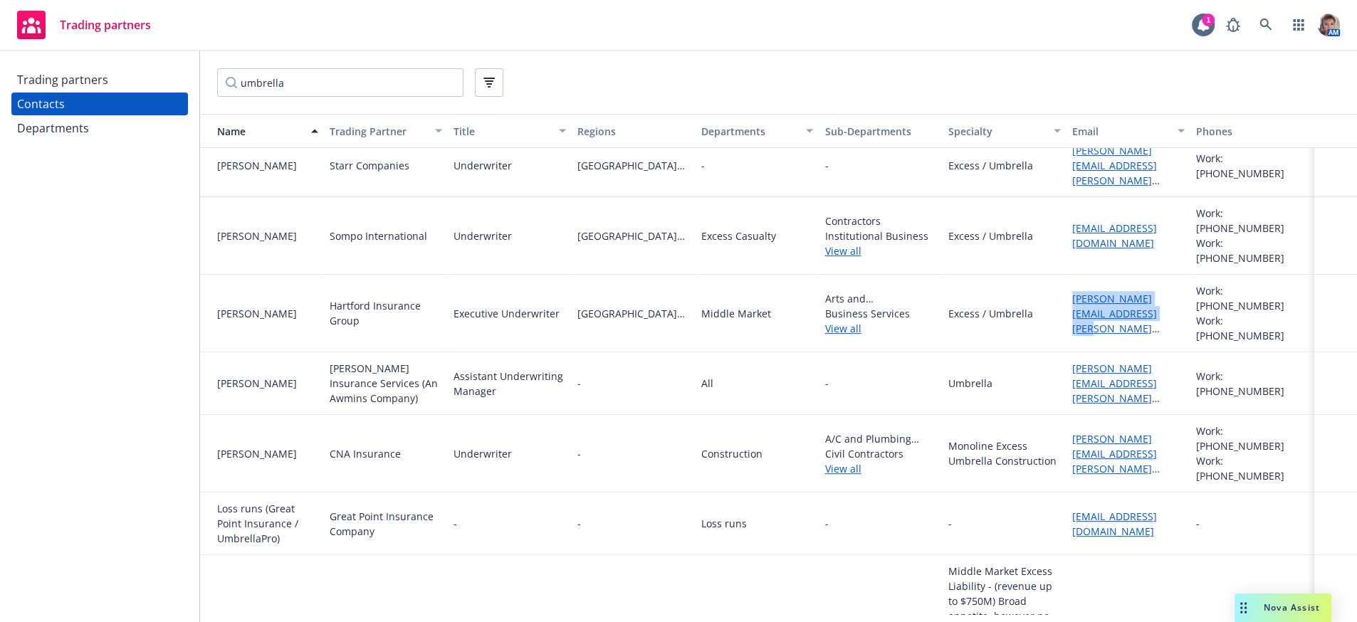
scroll to position [646, 0]
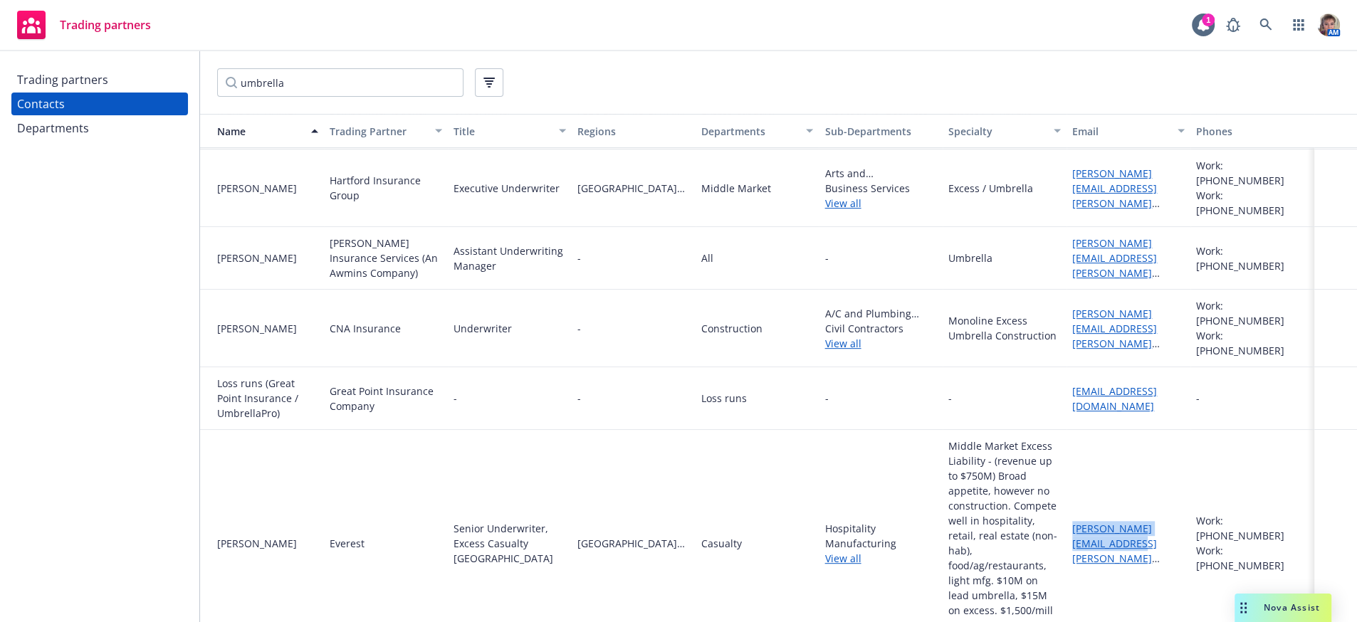
drag, startPoint x: 1109, startPoint y: 541, endPoint x: 1061, endPoint y: 513, distance: 54.9
click at [1067, 513] on div "melissa.wong@everestre.com" at bounding box center [1129, 543] width 124 height 227
copy link "melissa.wong@everestre.com"
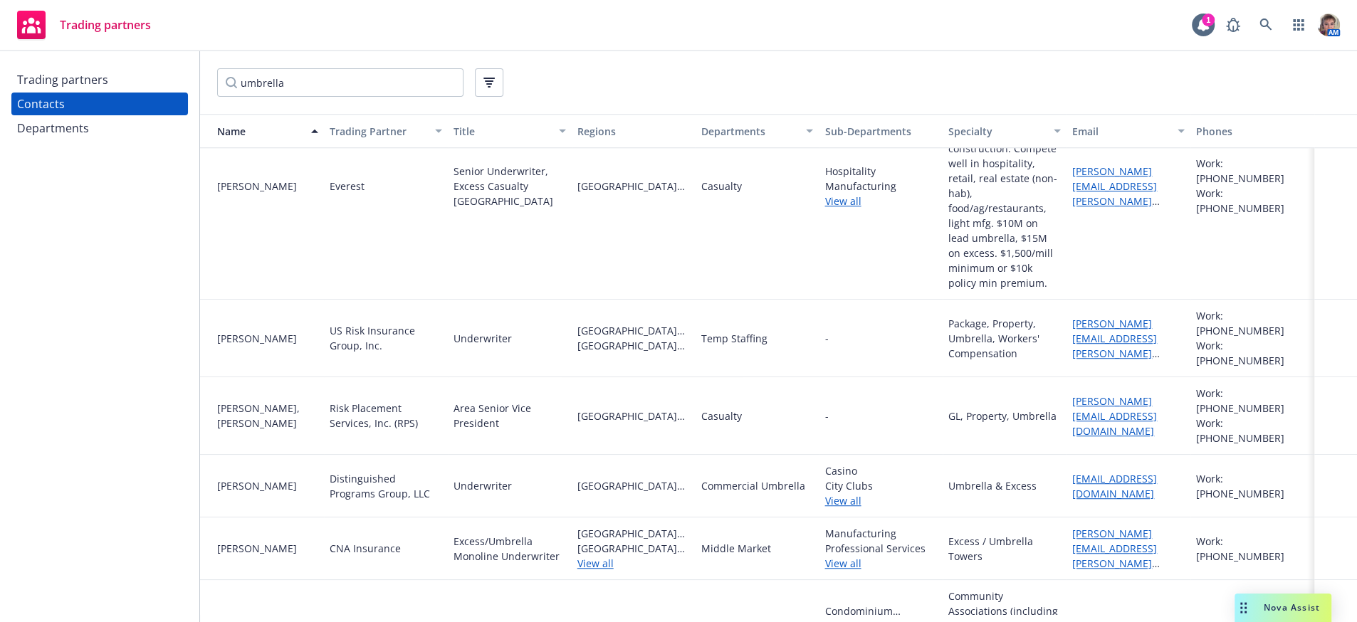
scroll to position [947, 0]
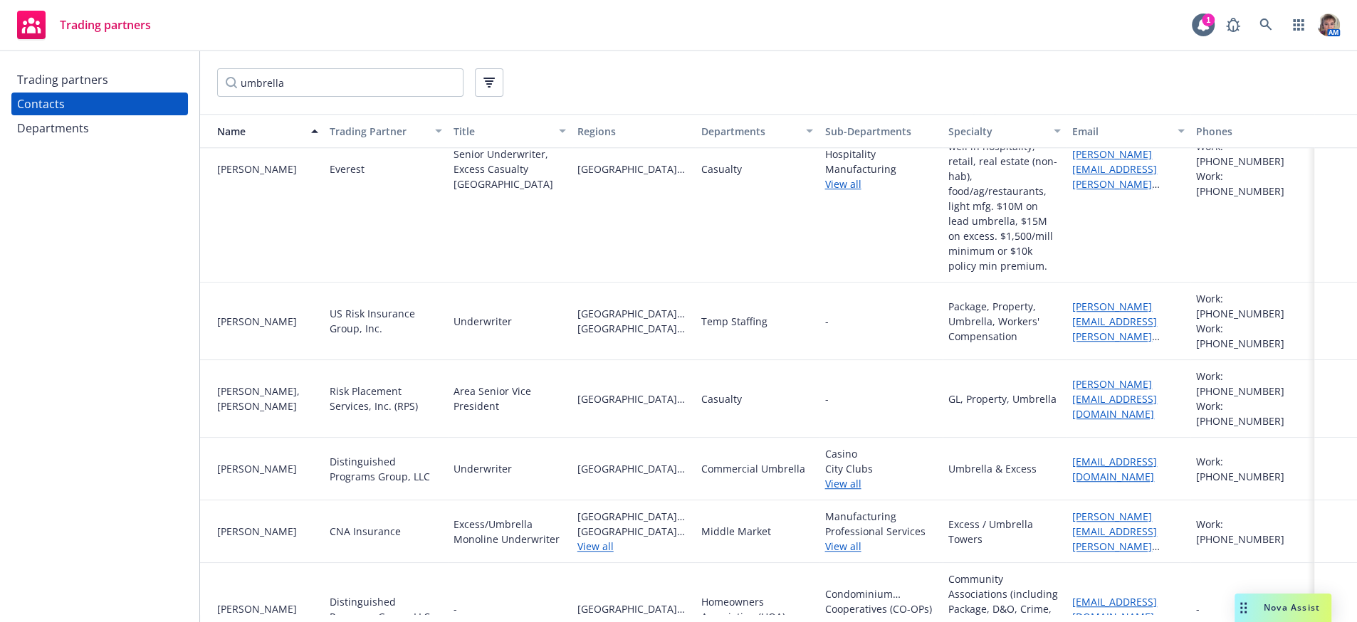
click at [526, 577] on div "-" at bounding box center [510, 609] width 124 height 93
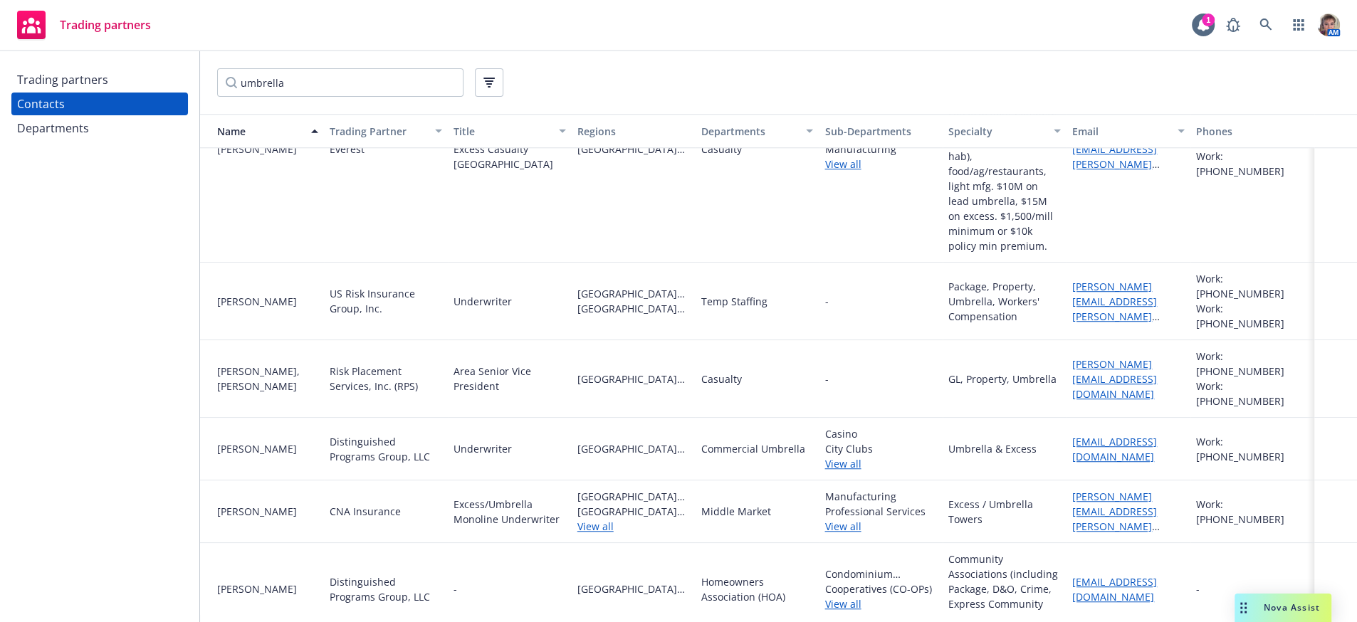
scroll to position [917, 0]
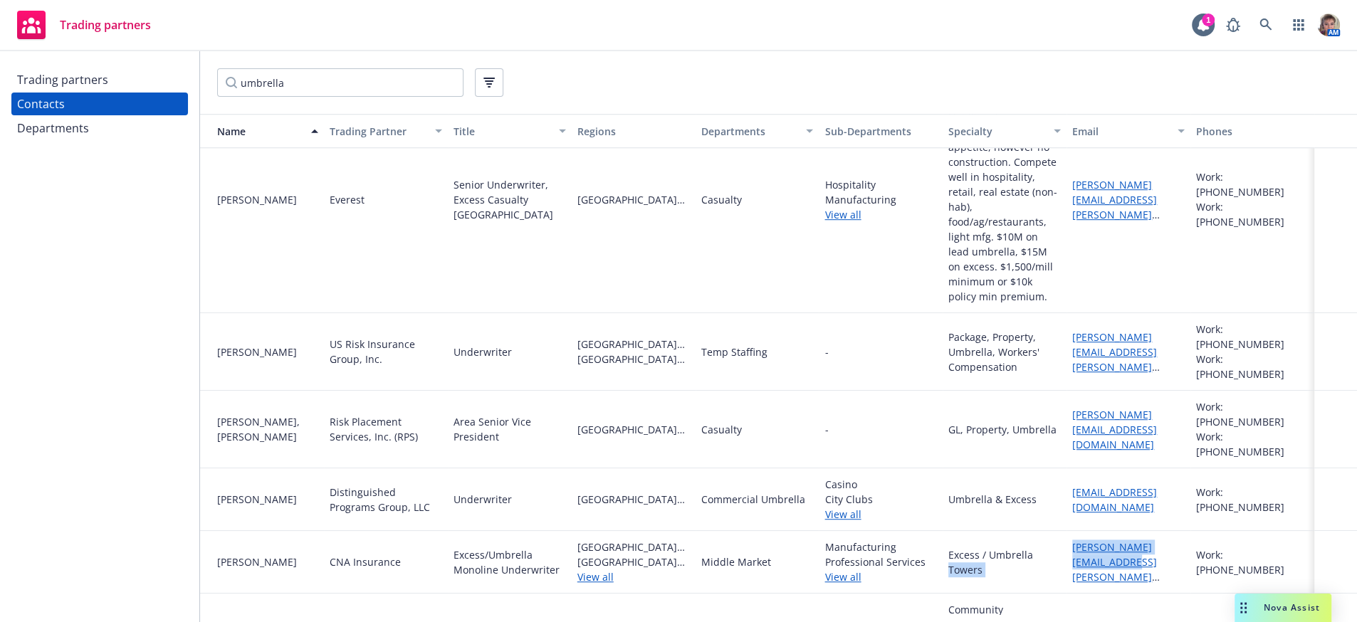
drag, startPoint x: 1115, startPoint y: 553, endPoint x: 1042, endPoint y: 544, distance: 73.1
click at [1042, 544] on div "Spencer Mendelson CNA Insurance Excess/Umbrella Monoline Underwriter Northern C…" at bounding box center [778, 562] width 1157 height 63
click at [1115, 561] on div "Spencer.Mendelson@cna.com" at bounding box center [1129, 562] width 124 height 63
drag, startPoint x: 1115, startPoint y: 561, endPoint x: 1064, endPoint y: 536, distance: 56.4
click at [1067, 536] on div "Spencer.Mendelson@cna.com" at bounding box center [1129, 562] width 124 height 63
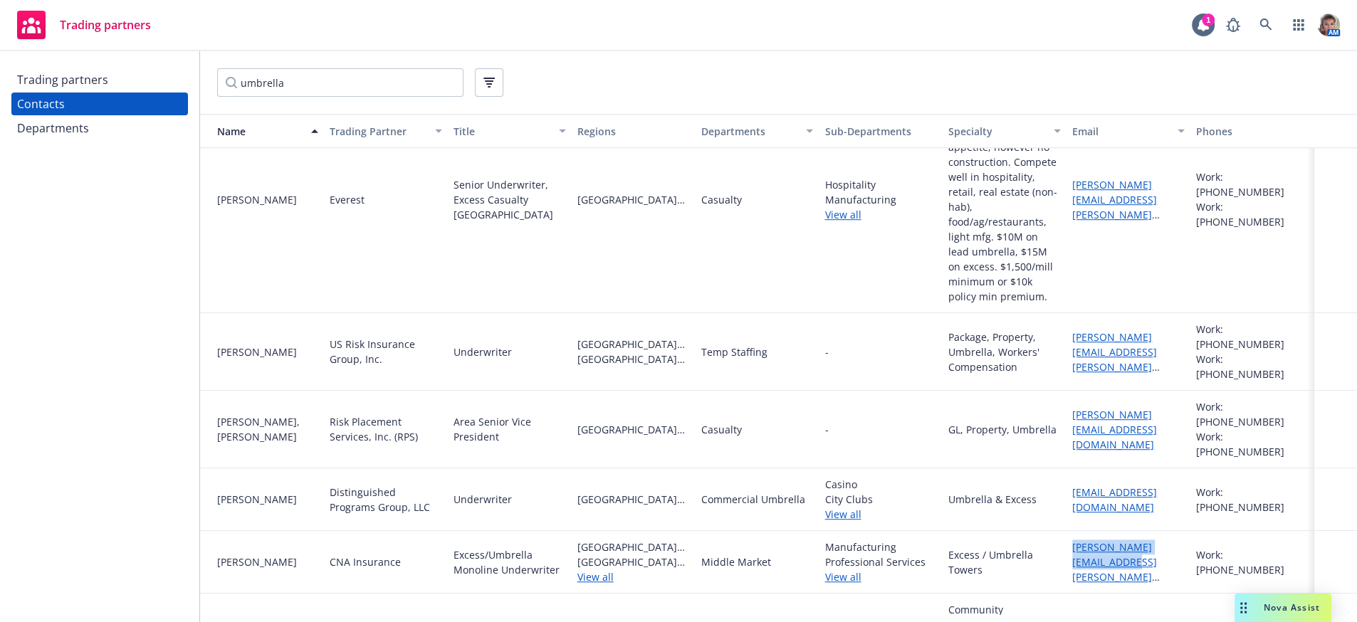
copy link "Spencer.Mendelson@cna.com"
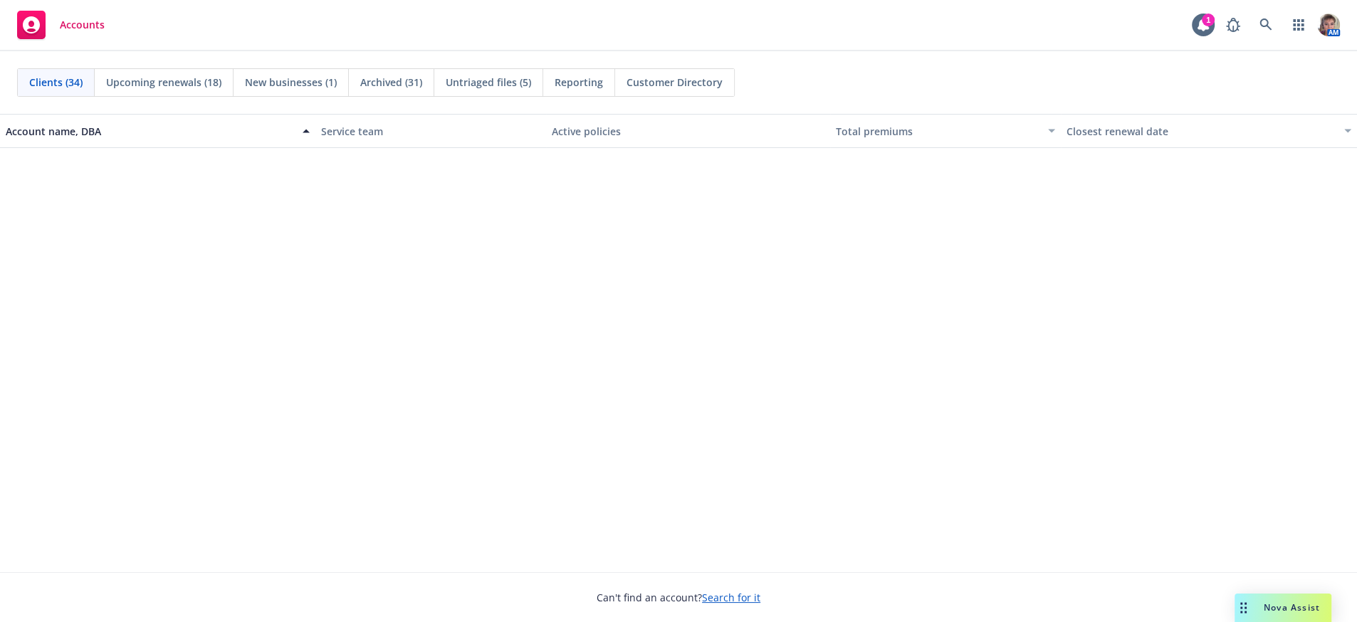
scroll to position [1518, 0]
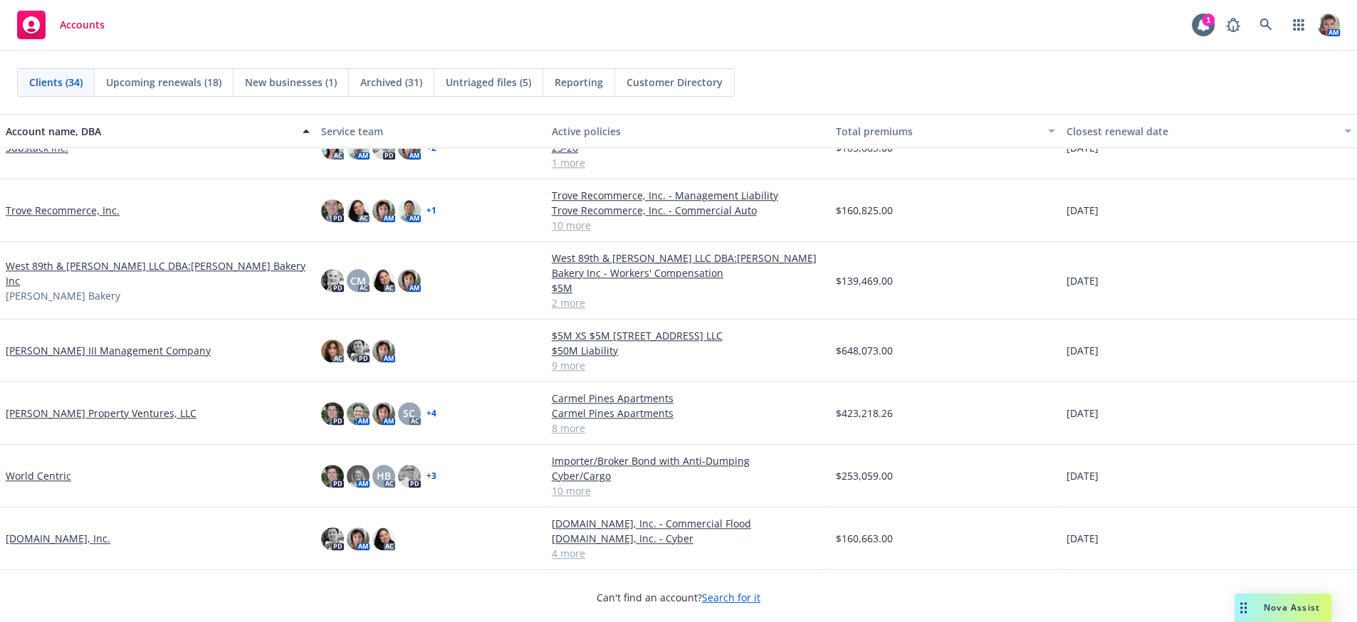
click at [33, 421] on link "[PERSON_NAME] Property Ventures, LLC" at bounding box center [101, 413] width 191 height 15
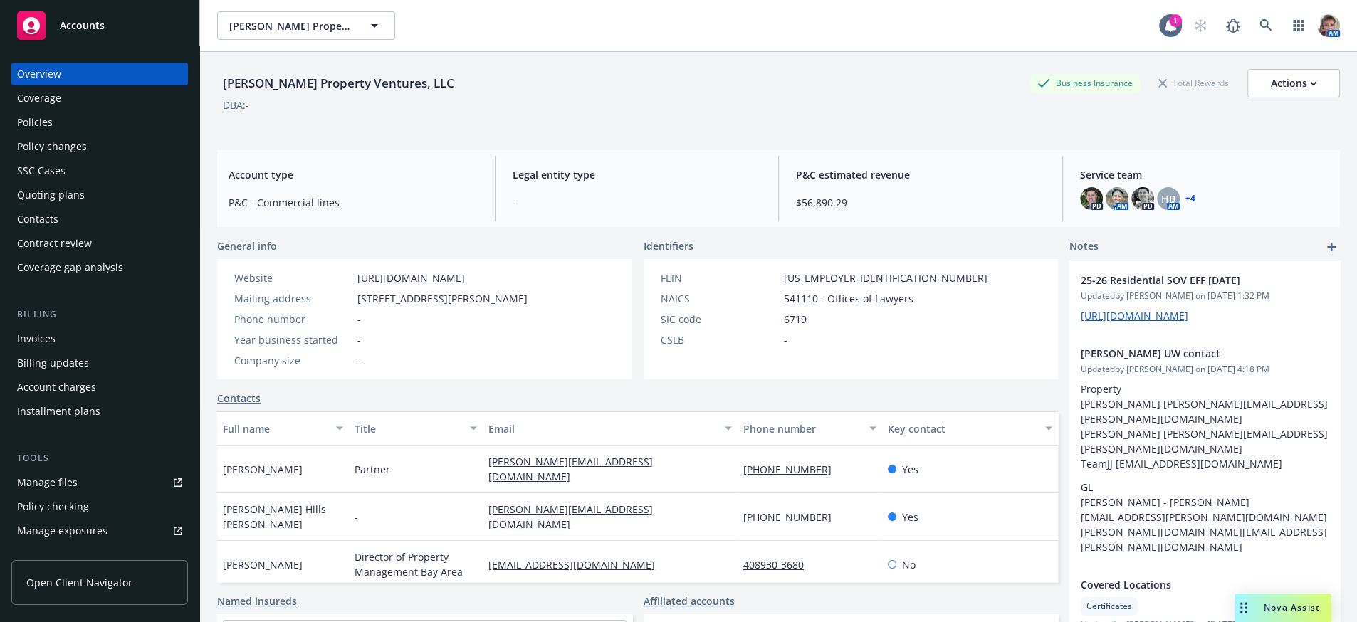
click at [54, 207] on div "Quoting plans" at bounding box center [51, 195] width 68 height 23
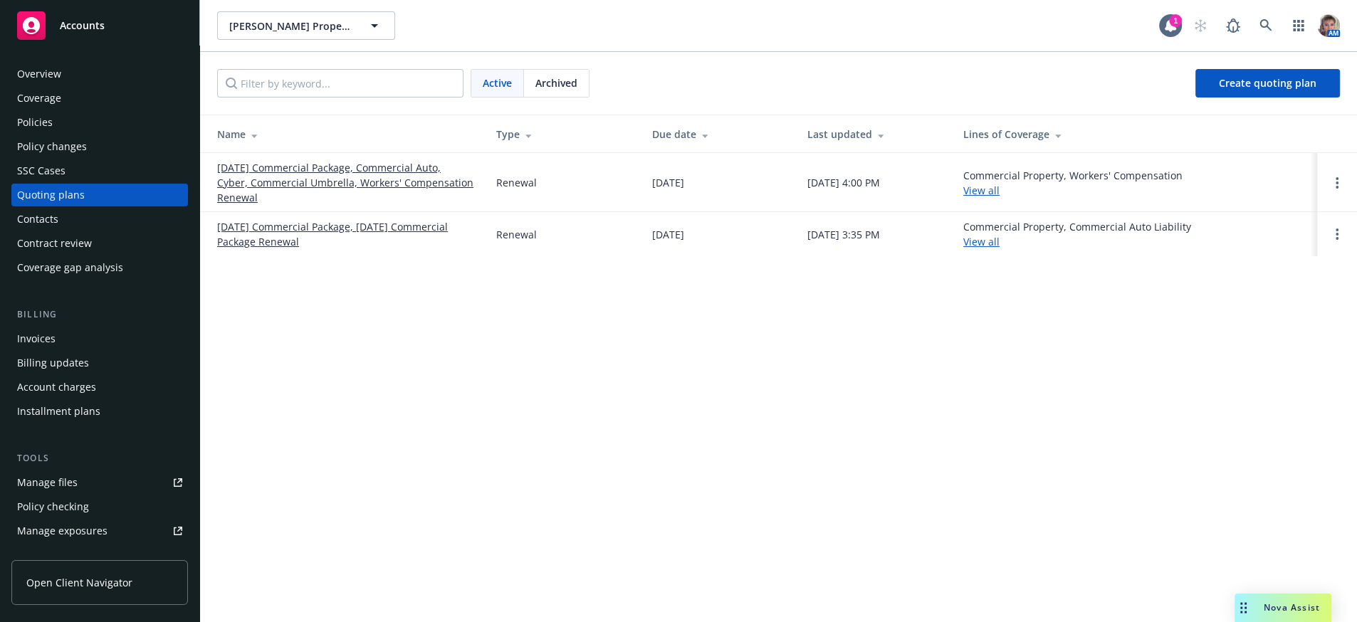
click at [258, 197] on link "[DATE] Commercial Package, Commercial Auto, Cyber, Commercial Umbrella, Workers…" at bounding box center [345, 182] width 256 height 45
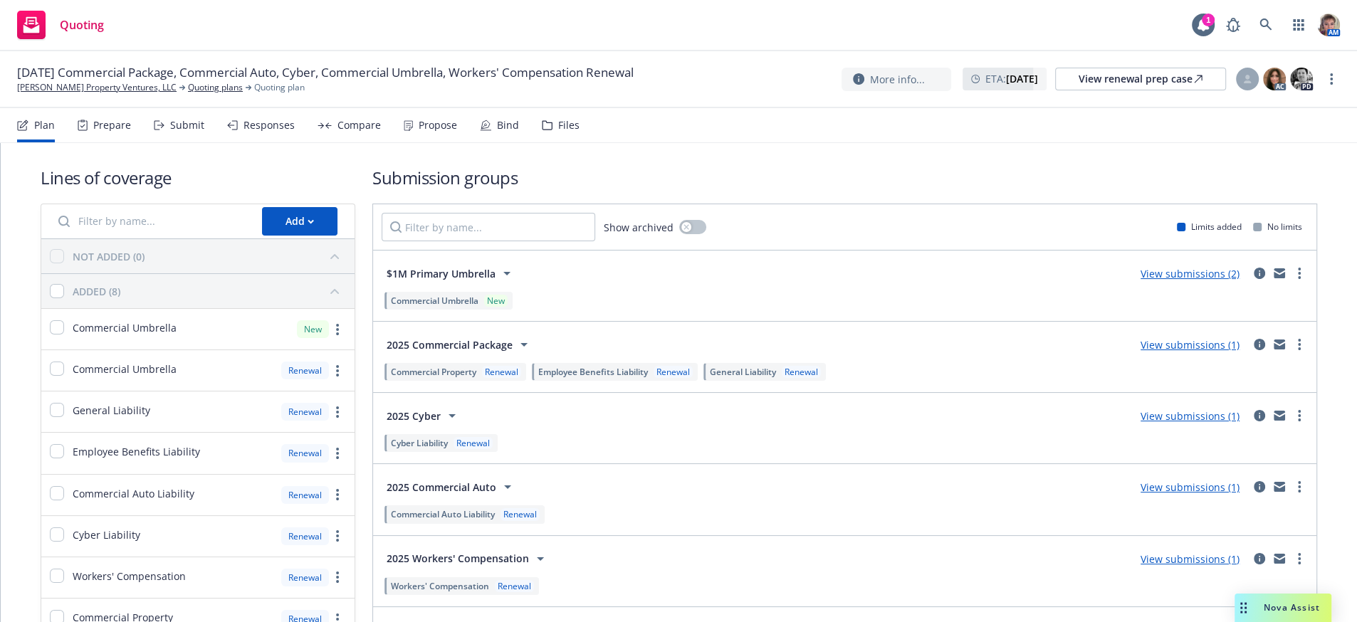
click at [580, 142] on div "Files" at bounding box center [561, 125] width 38 height 34
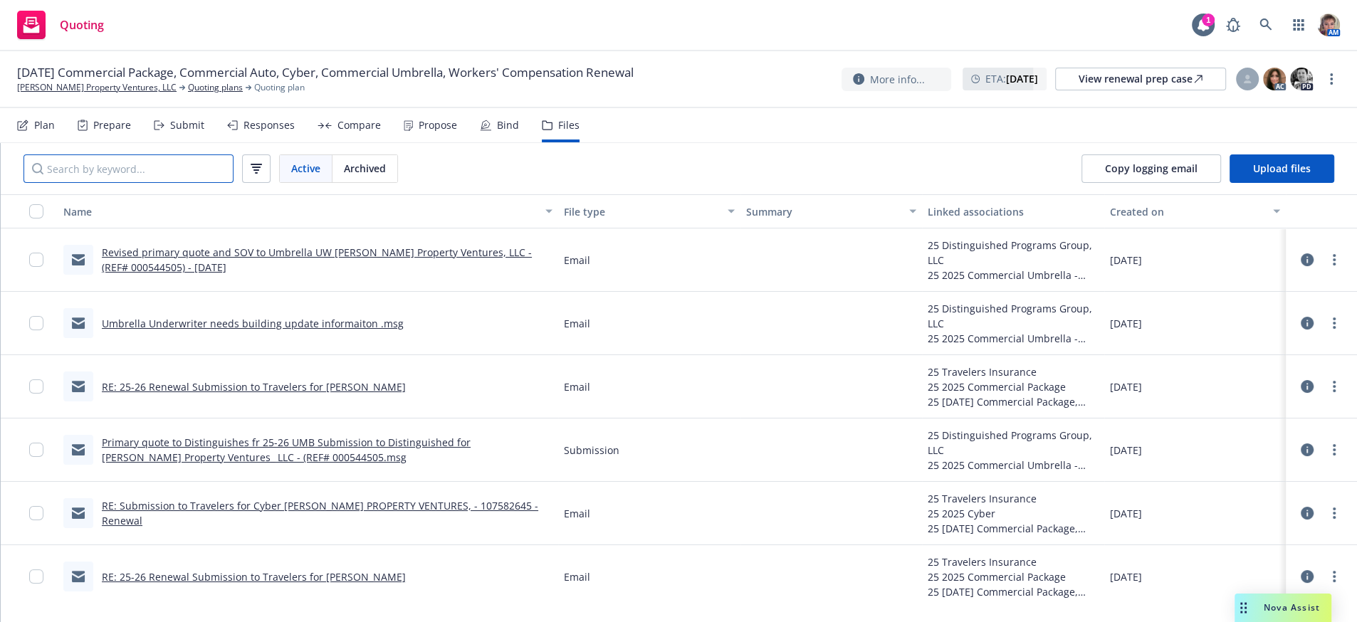
click at [188, 182] on input "Search by keyword..." at bounding box center [129, 169] width 210 height 28
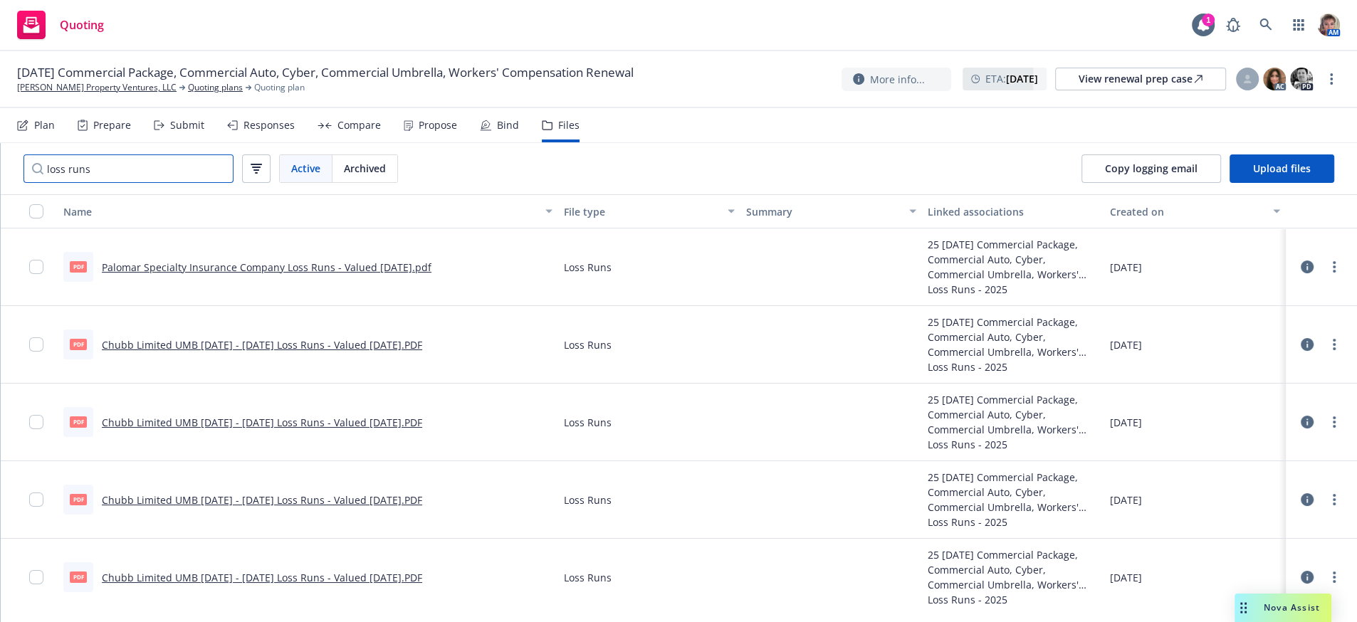
type input "loss runs"
click at [37, 352] on input "checkbox" at bounding box center [36, 345] width 14 height 14
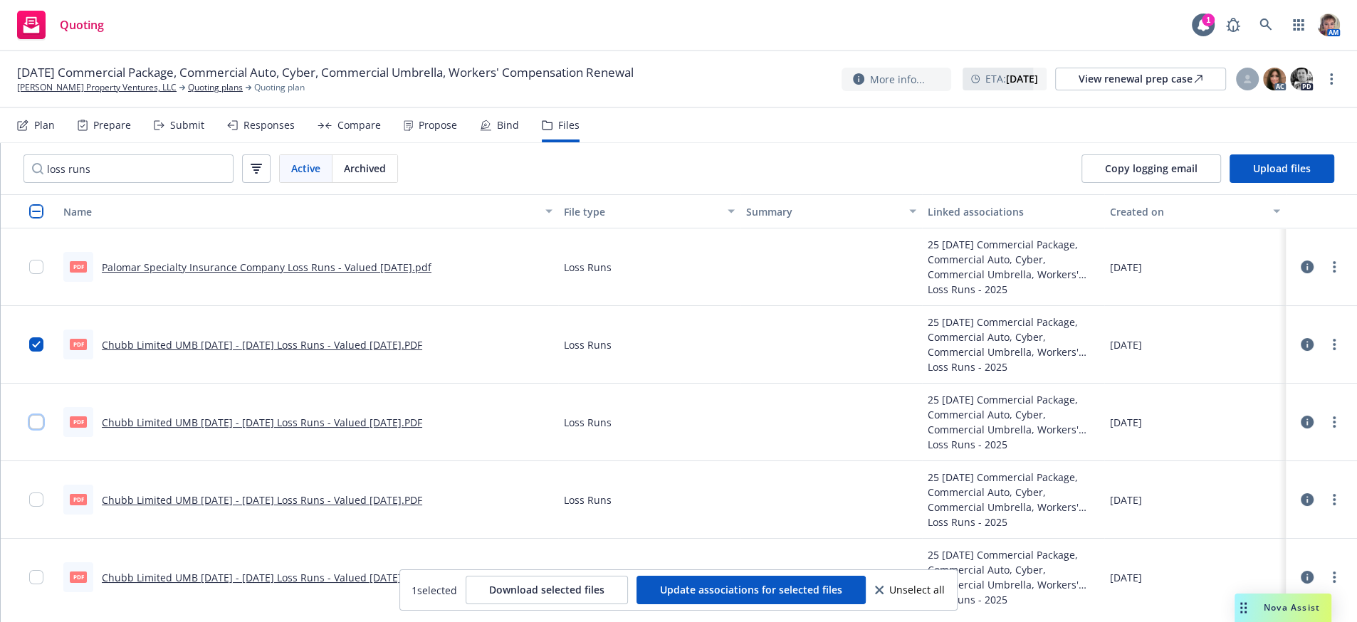
click at [30, 429] on input "checkbox" at bounding box center [36, 422] width 14 height 14
click at [36, 507] on input "checkbox" at bounding box center [36, 500] width 14 height 14
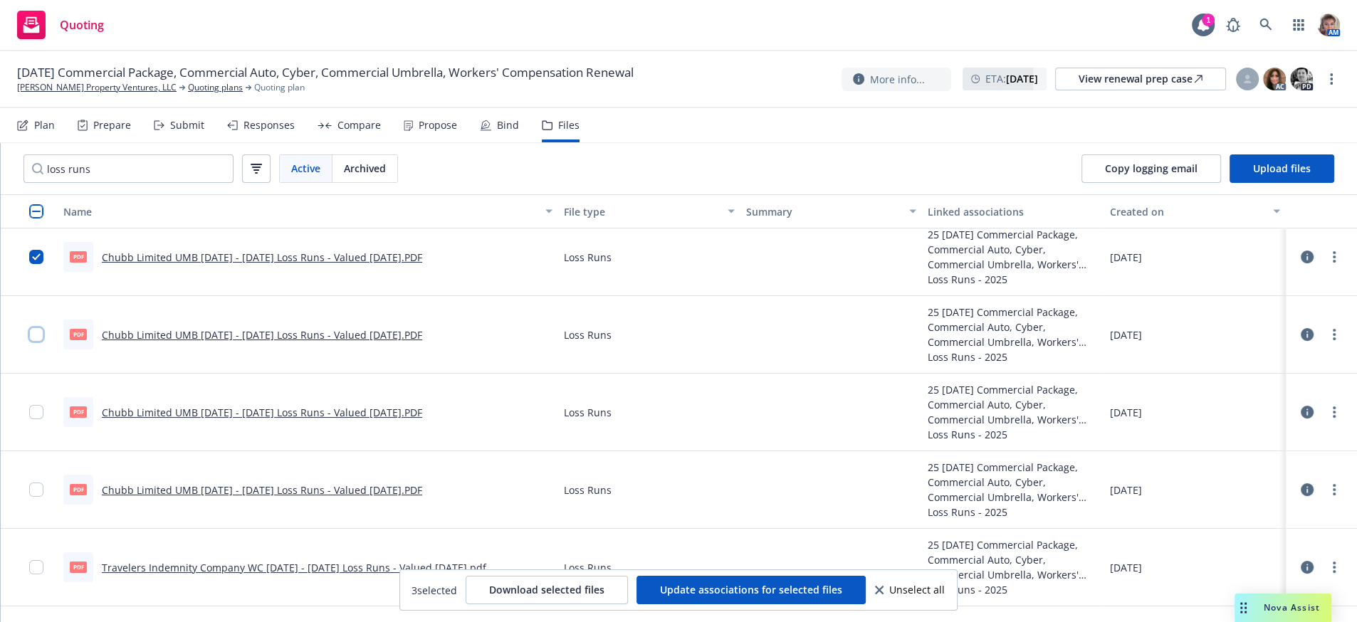
click at [39, 342] on input "checkbox" at bounding box center [36, 335] width 14 height 14
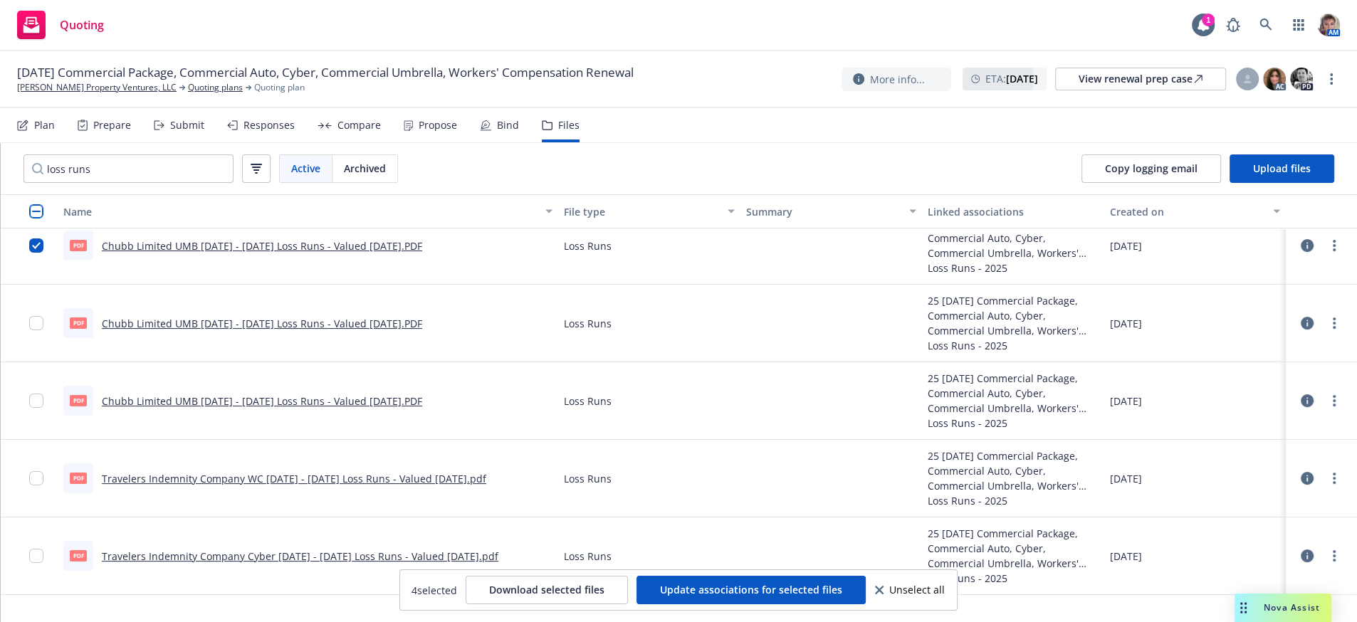
click at [39, 353] on div at bounding box center [40, 323] width 23 height 60
click at [36, 330] on input "checkbox" at bounding box center [36, 323] width 14 height 14
click at [29, 408] on input "checkbox" at bounding box center [36, 401] width 14 height 14
click at [31, 486] on input "checkbox" at bounding box center [36, 478] width 14 height 14
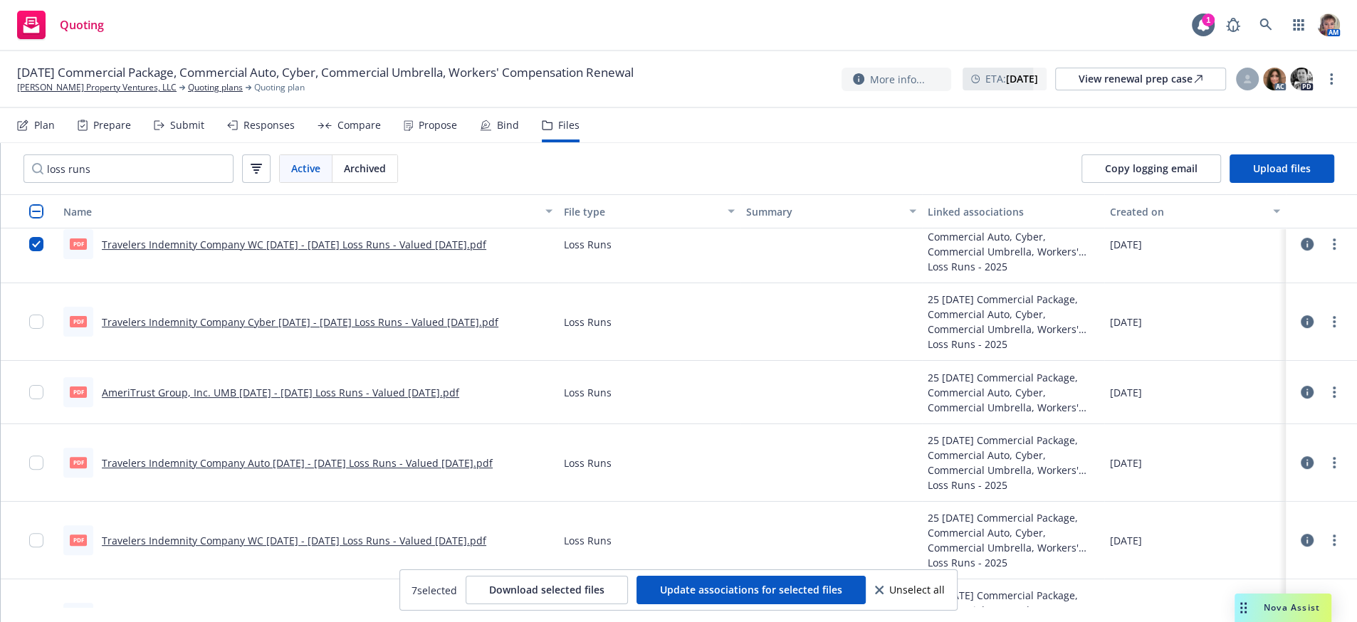
scroll to position [481, 0]
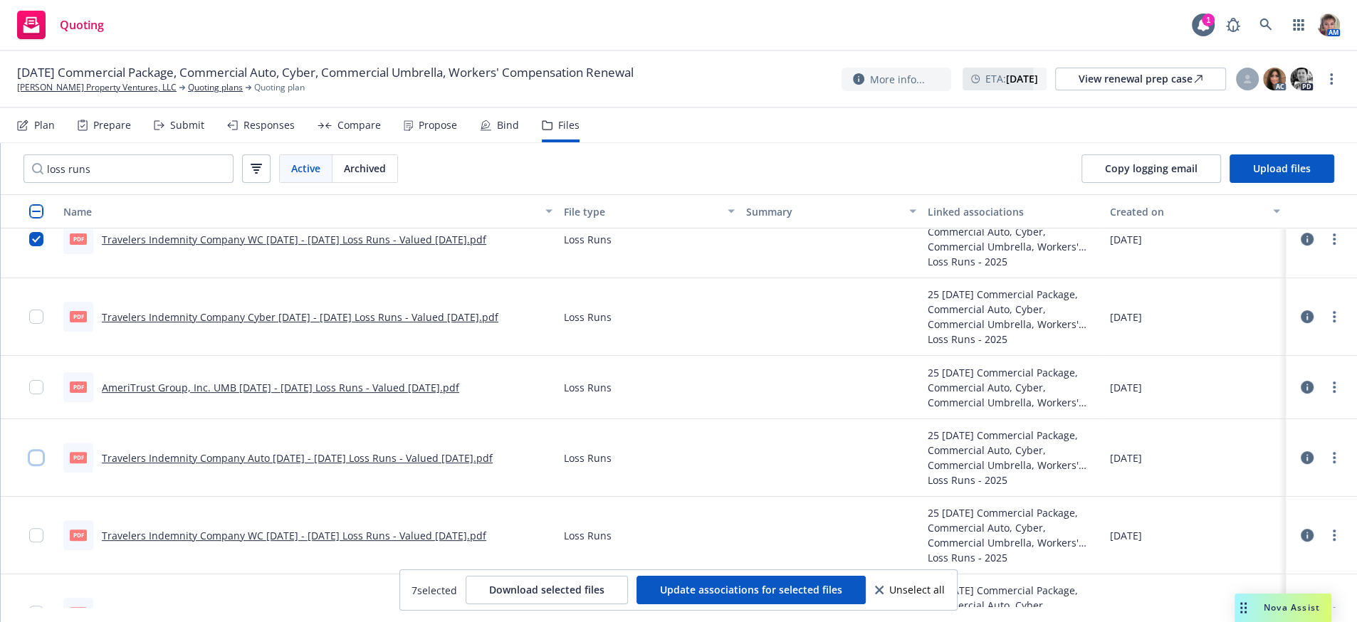
click at [29, 465] on input "checkbox" at bounding box center [36, 458] width 14 height 14
click at [33, 543] on input "checkbox" at bounding box center [36, 535] width 14 height 14
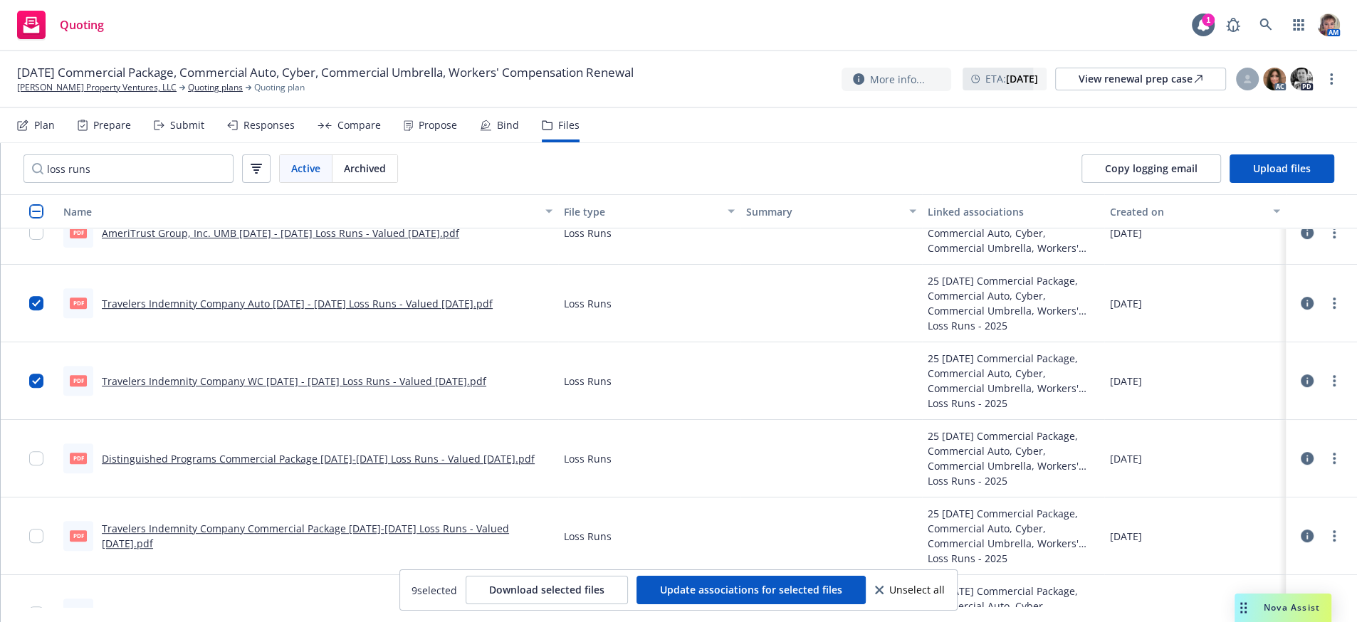
scroll to position [704, 0]
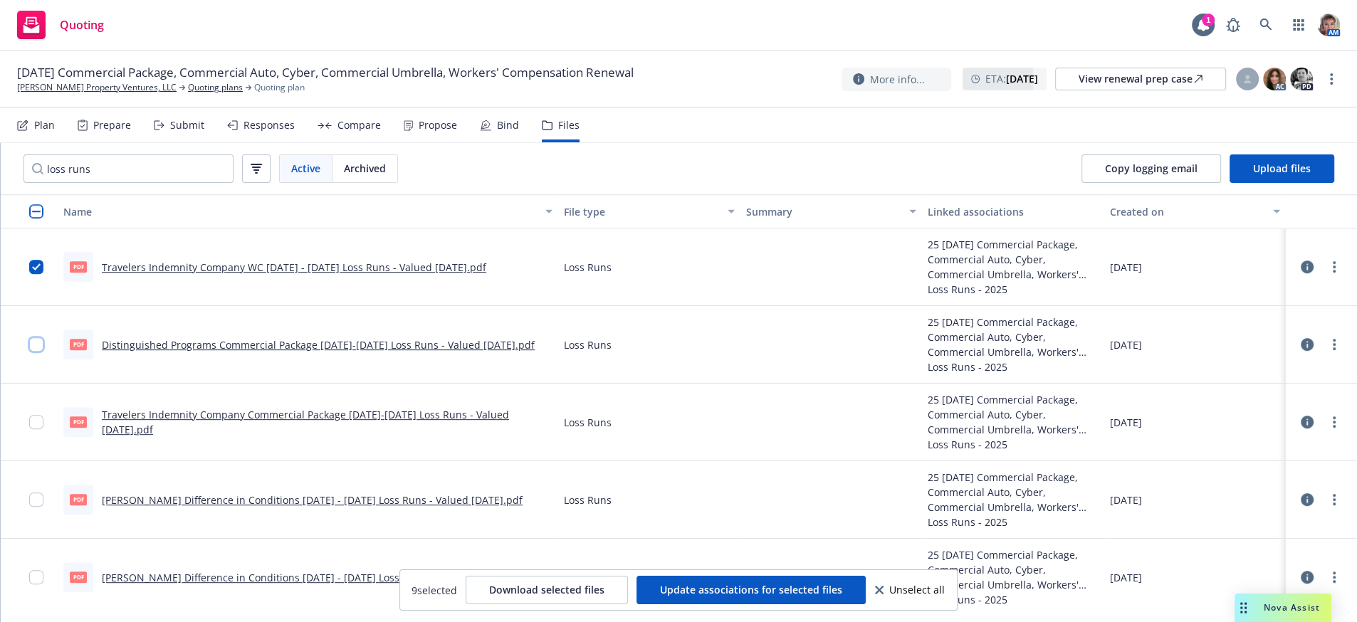
click at [36, 352] on input "checkbox" at bounding box center [36, 345] width 14 height 14
click at [30, 429] on input "checkbox" at bounding box center [36, 422] width 14 height 14
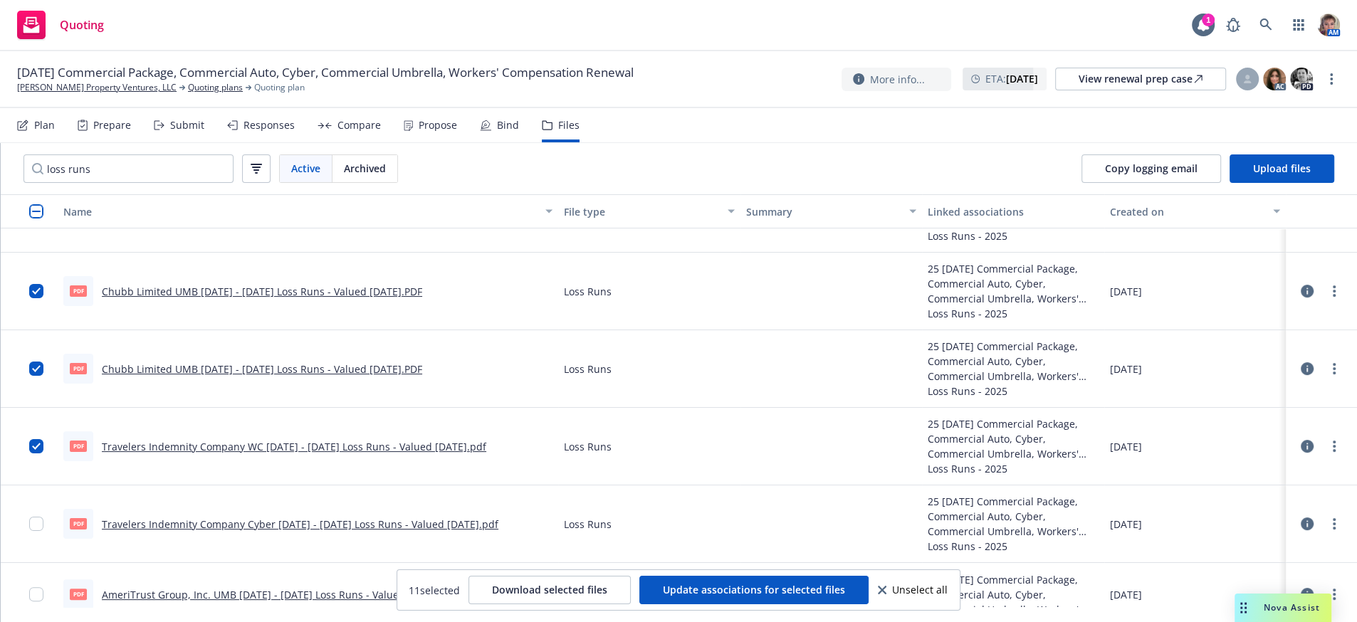
scroll to position [286, 0]
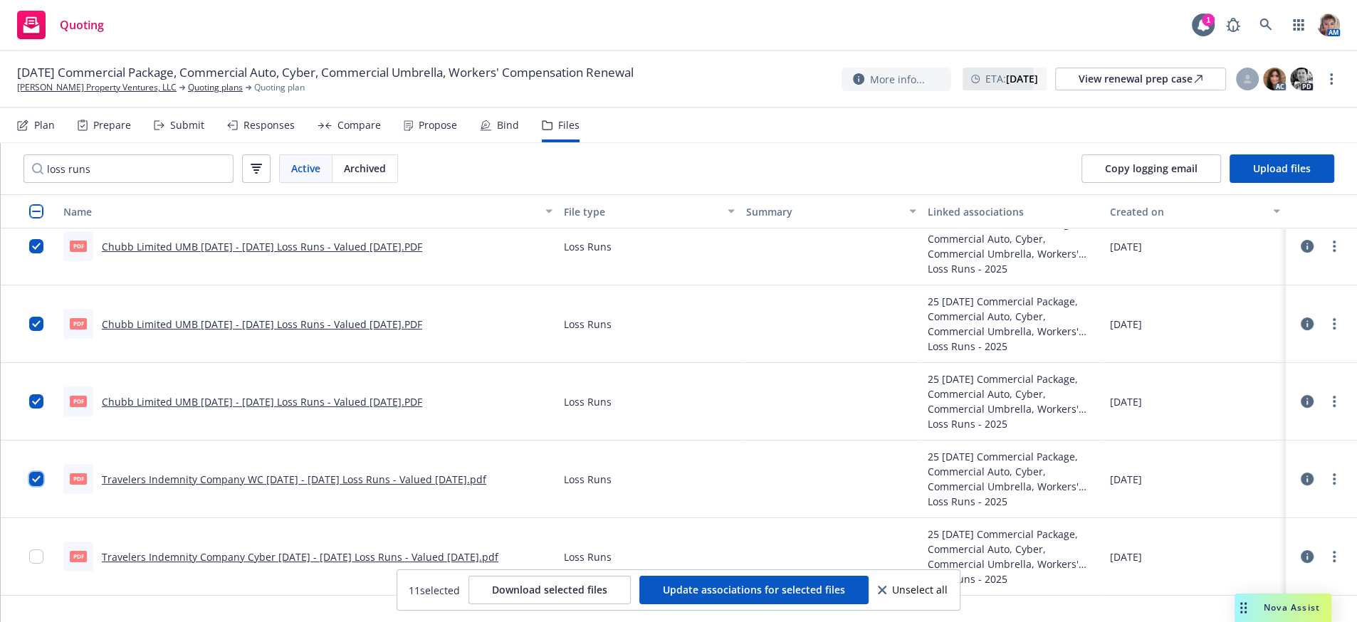
click at [29, 486] on input "checkbox" at bounding box center [36, 479] width 14 height 14
click at [32, 417] on div at bounding box center [40, 402] width 23 height 60
click at [34, 331] on input "checkbox" at bounding box center [36, 324] width 14 height 14
click at [30, 254] on input "checkbox" at bounding box center [36, 246] width 14 height 14
click at [31, 409] on input "checkbox" at bounding box center [36, 402] width 14 height 14
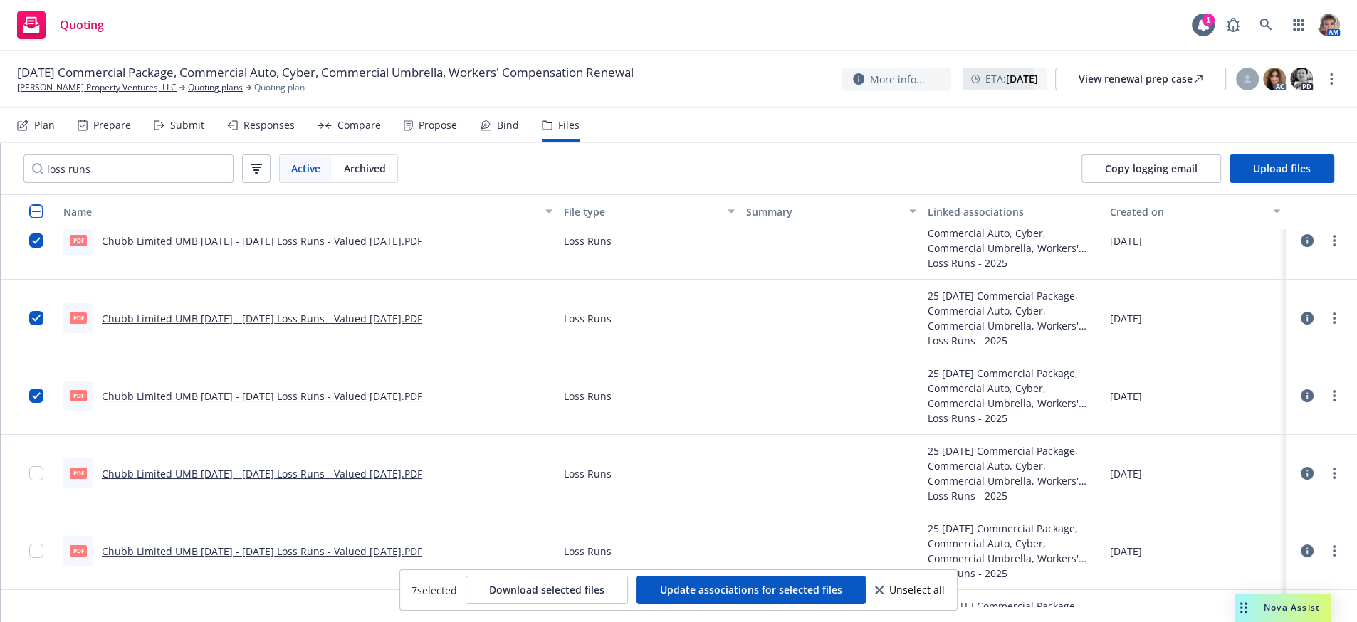
scroll to position [57, 0]
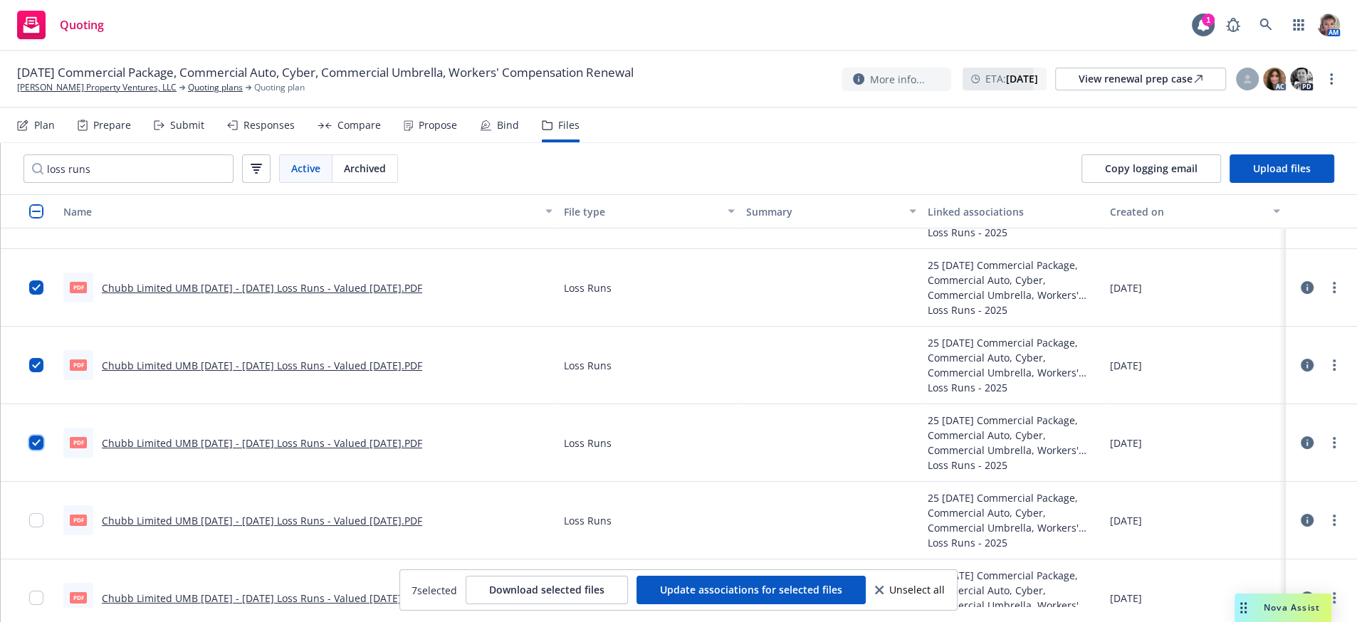
click at [38, 450] on input "checkbox" at bounding box center [36, 443] width 14 height 14
click at [30, 372] on input "checkbox" at bounding box center [36, 365] width 14 height 14
click at [41, 295] on input "checkbox" at bounding box center [36, 288] width 14 height 14
click at [689, 595] on button "Update associations for selected files" at bounding box center [751, 590] width 229 height 28
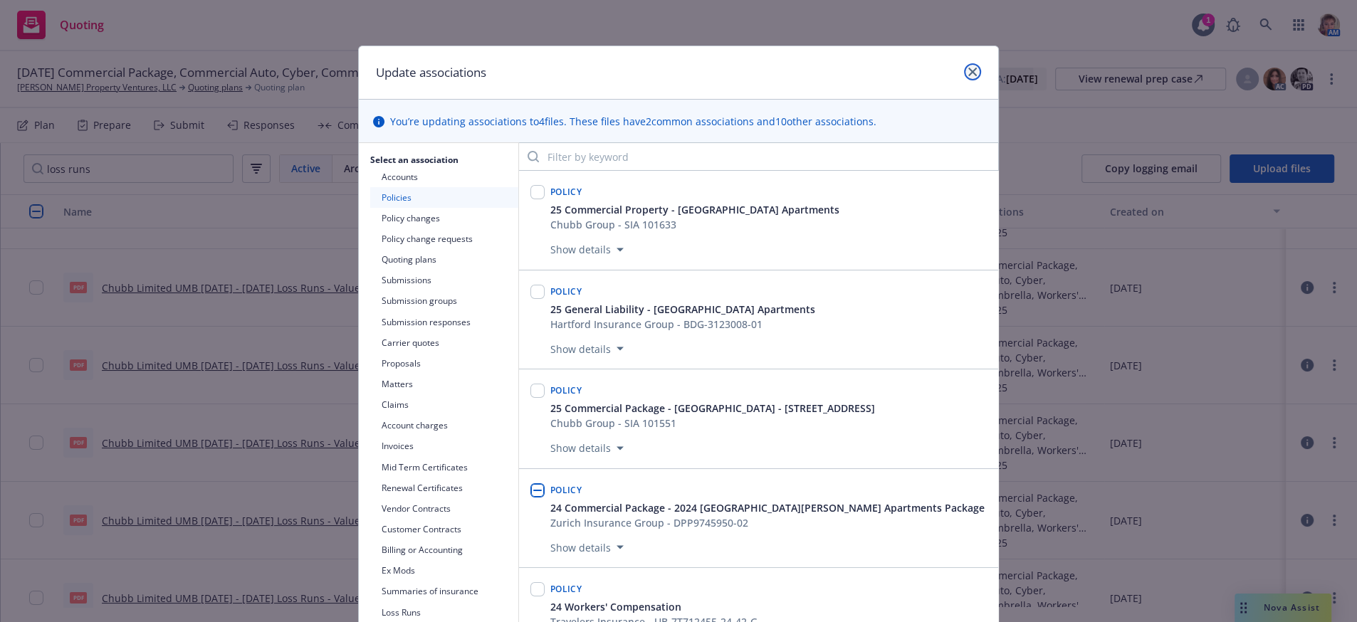
click at [971, 73] on link "close" at bounding box center [972, 71] width 17 height 17
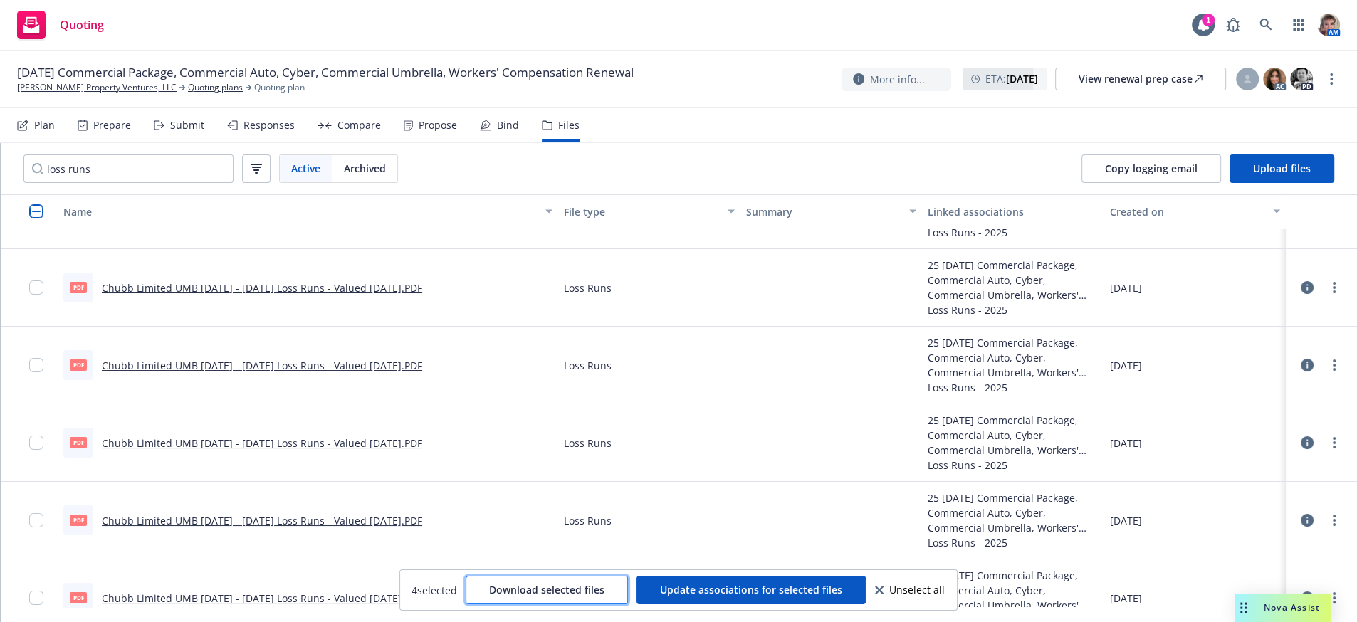
click at [591, 595] on span "Download selected files" at bounding box center [546, 590] width 115 height 14
click at [56, 93] on link "[PERSON_NAME] Property Ventures, LLC" at bounding box center [97, 87] width 160 height 13
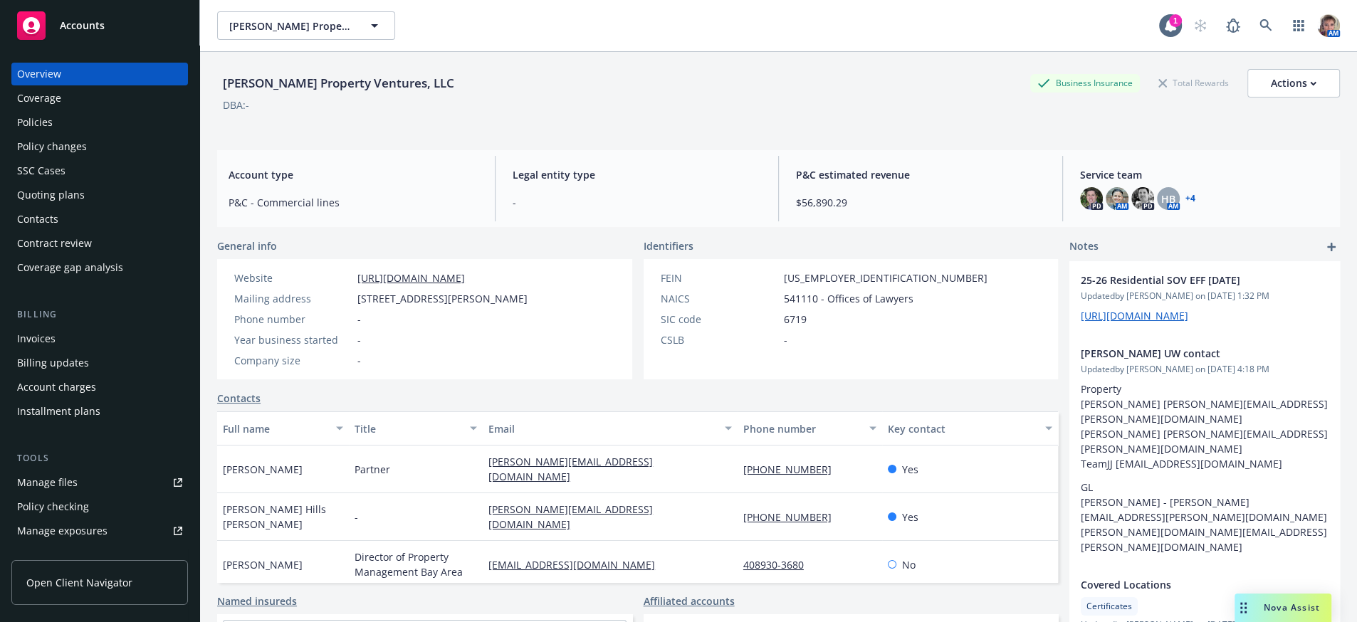
click at [58, 134] on div "Policies" at bounding box center [99, 122] width 165 height 23
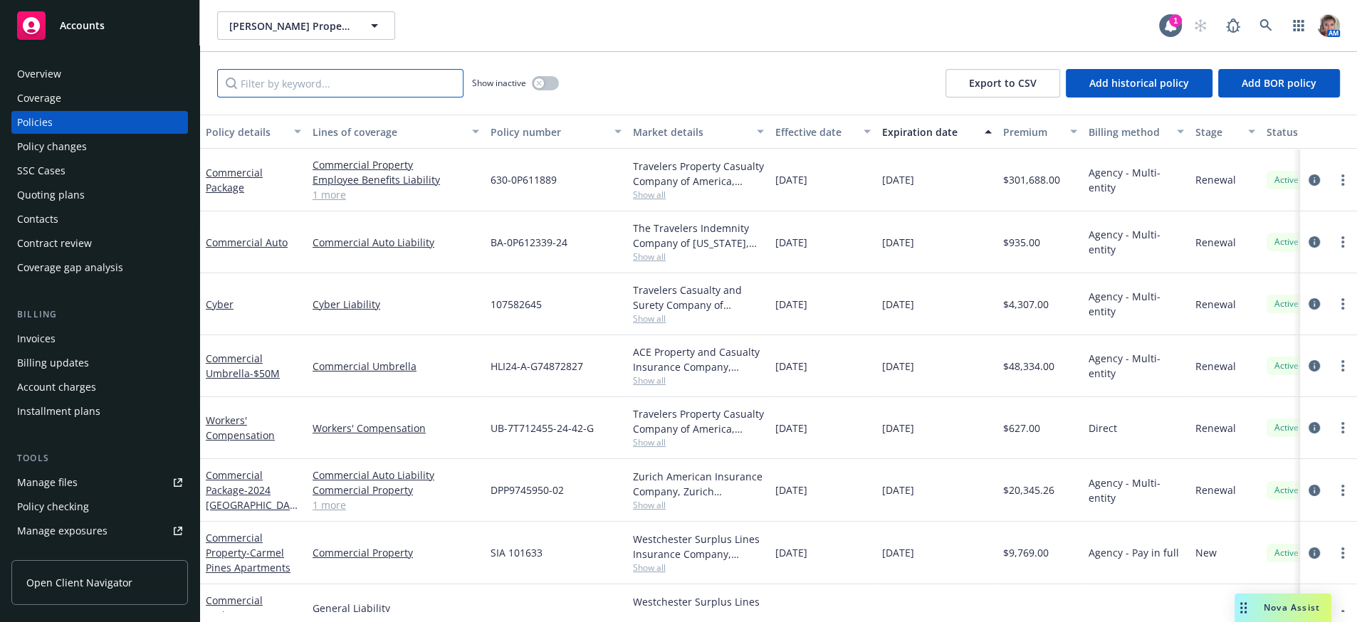
click at [383, 98] on input "Filter by keyword..." at bounding box center [340, 83] width 246 height 28
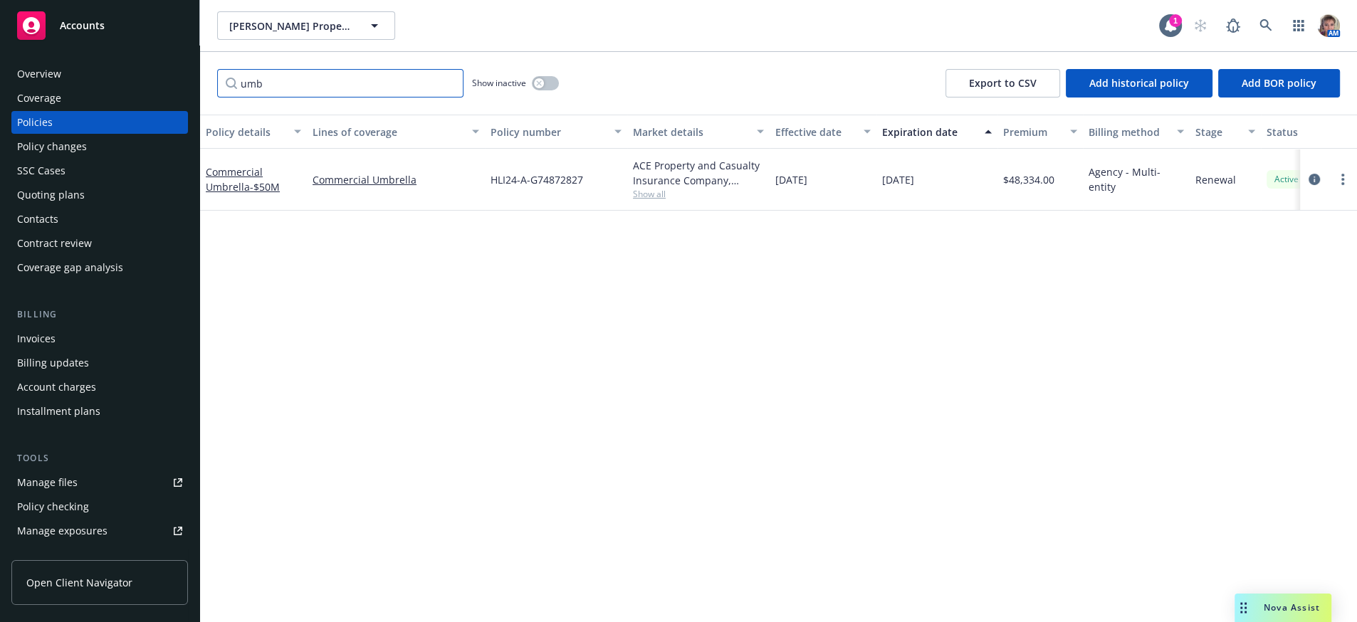
type input "umb"
click at [1273, 608] on span "Nova Assist" at bounding box center [1292, 608] width 56 height 12
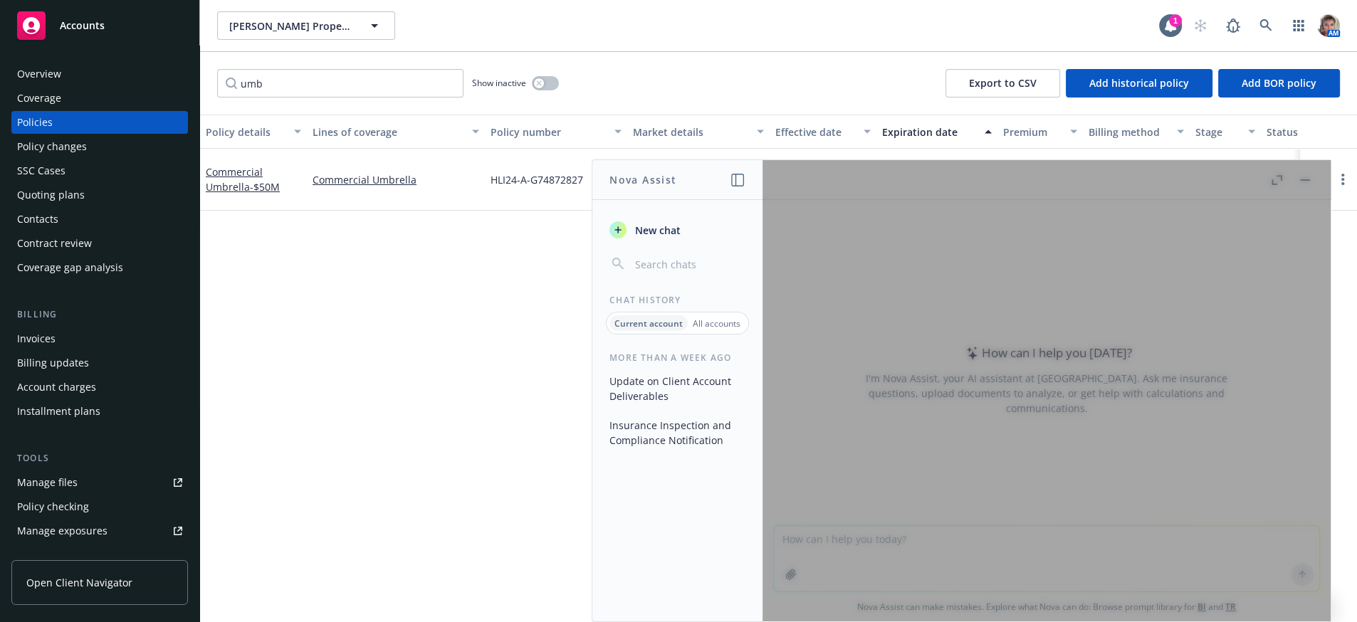
click at [656, 238] on span "New chat" at bounding box center [656, 230] width 48 height 15
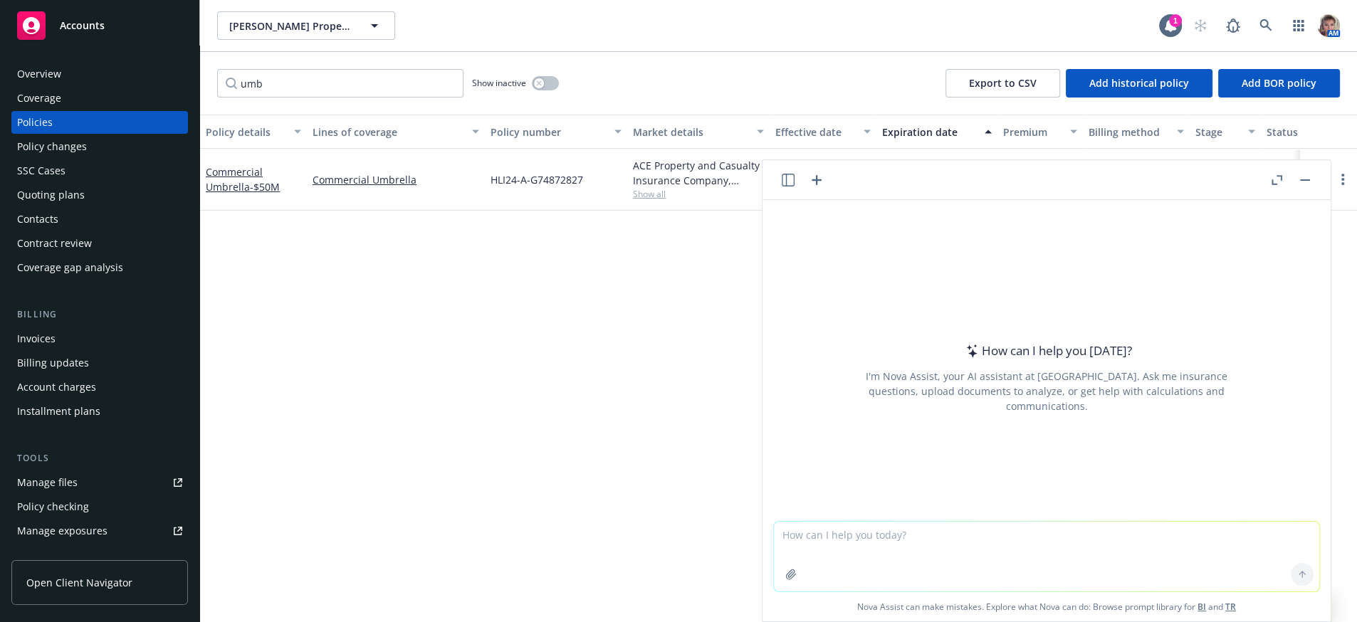
click at [800, 535] on textarea at bounding box center [1047, 557] width 546 height 70
paste textarea "Hello Matt: This is one of Eric’s accounts. Previously we use to insured commer…"
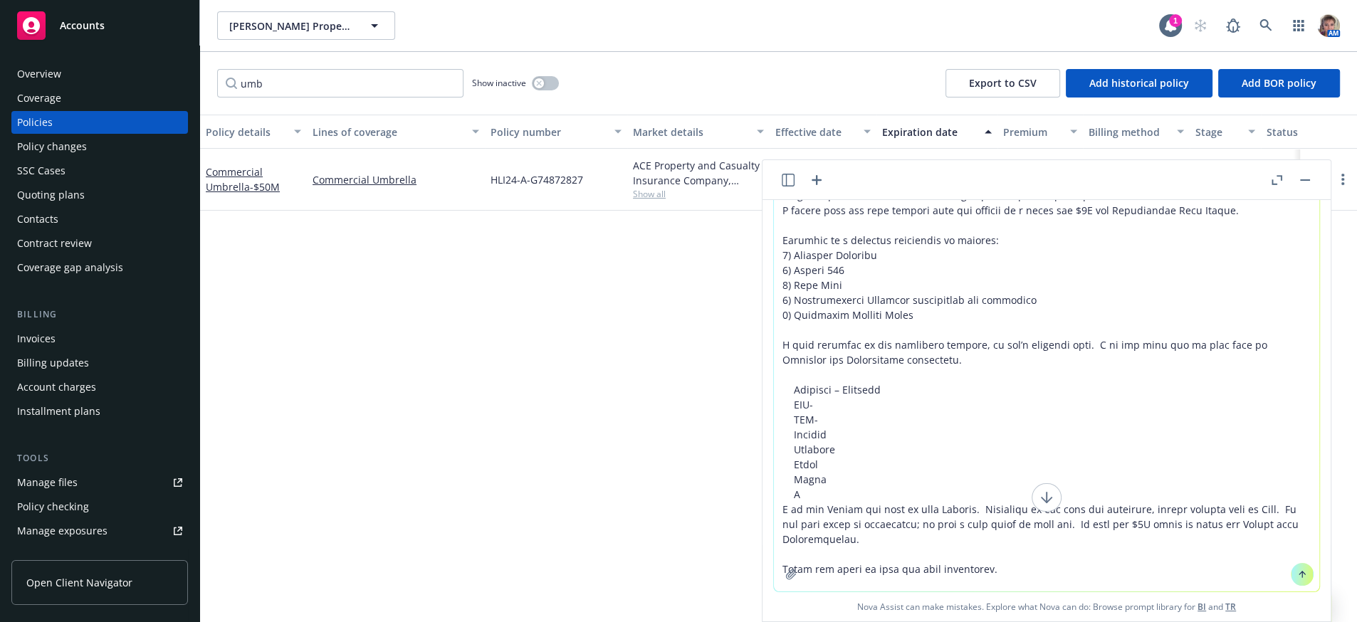
scroll to position [83, 0]
type textarea "Hello Matt: This is one of Eric’s accounts. Previously we use to insured commer…"
click at [1298, 570] on icon at bounding box center [1303, 575] width 10 height 10
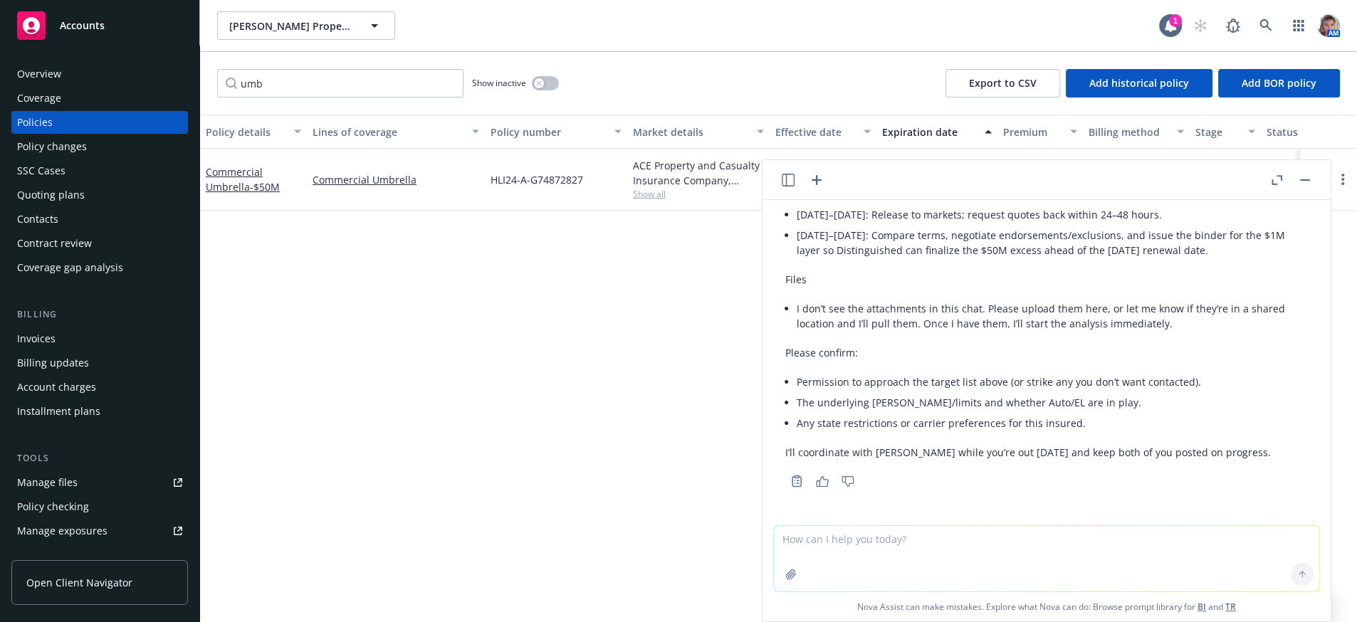
scroll to position [1216, 0]
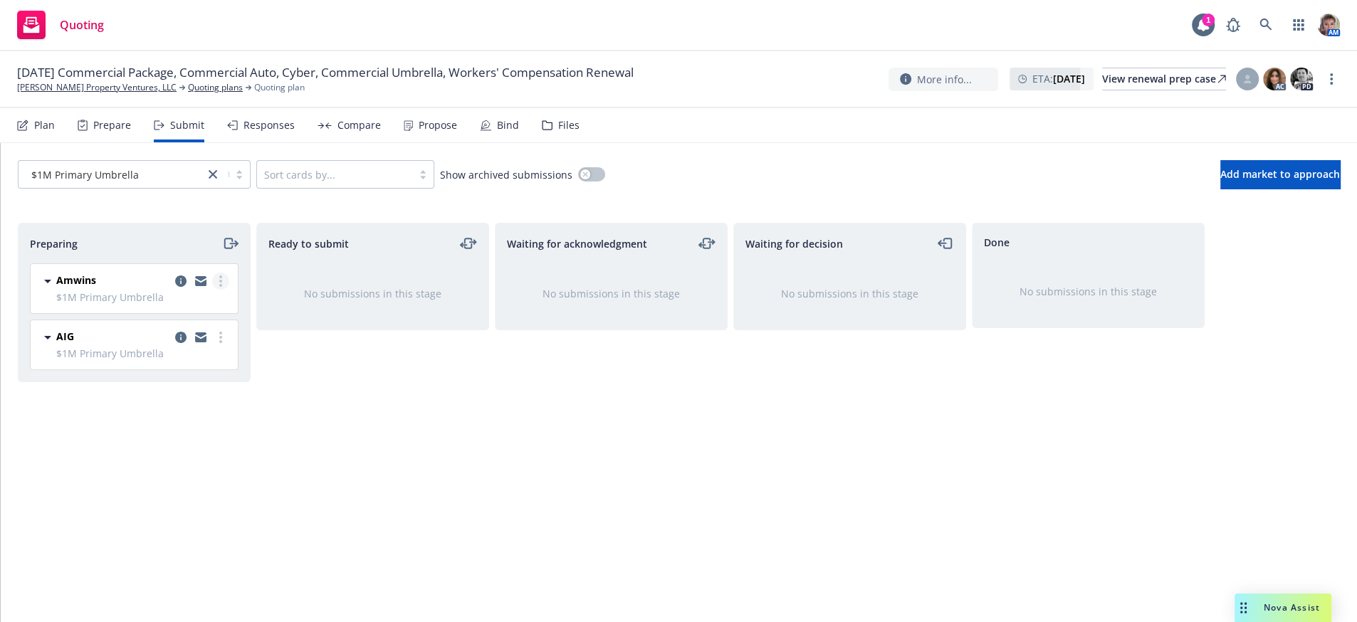
click at [219, 287] on icon "more" at bounding box center [220, 281] width 3 height 11
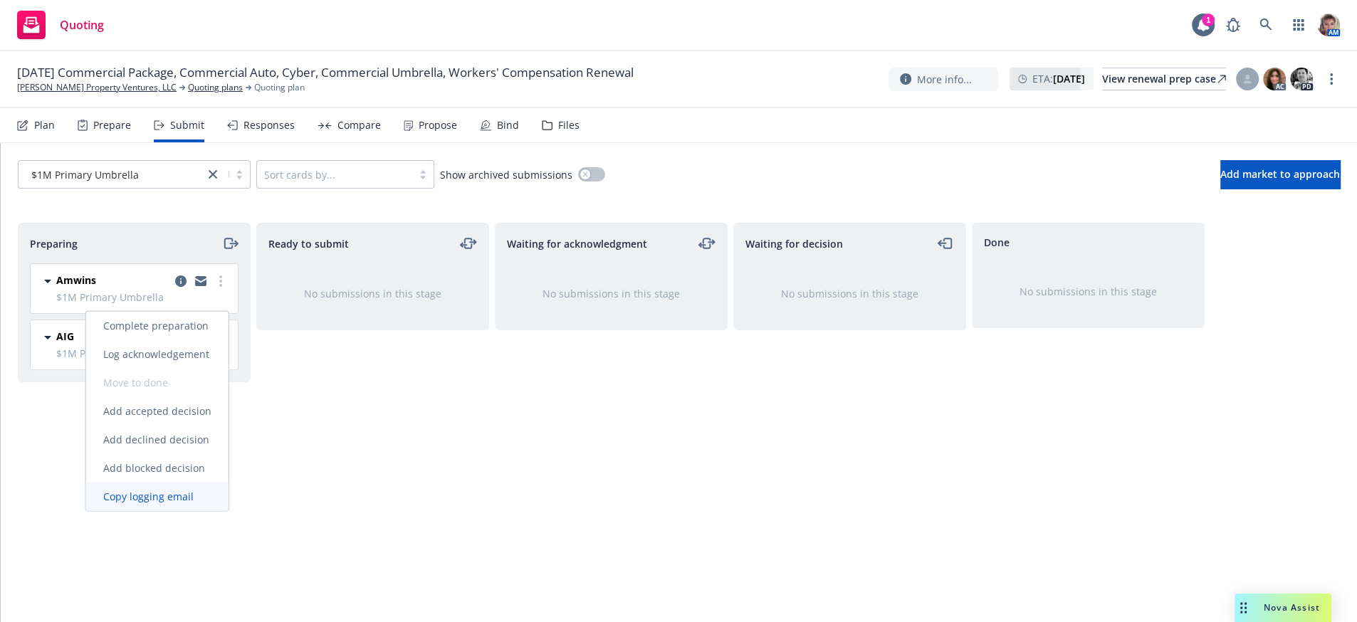
click at [173, 506] on link "Copy logging email" at bounding box center [157, 497] width 142 height 28
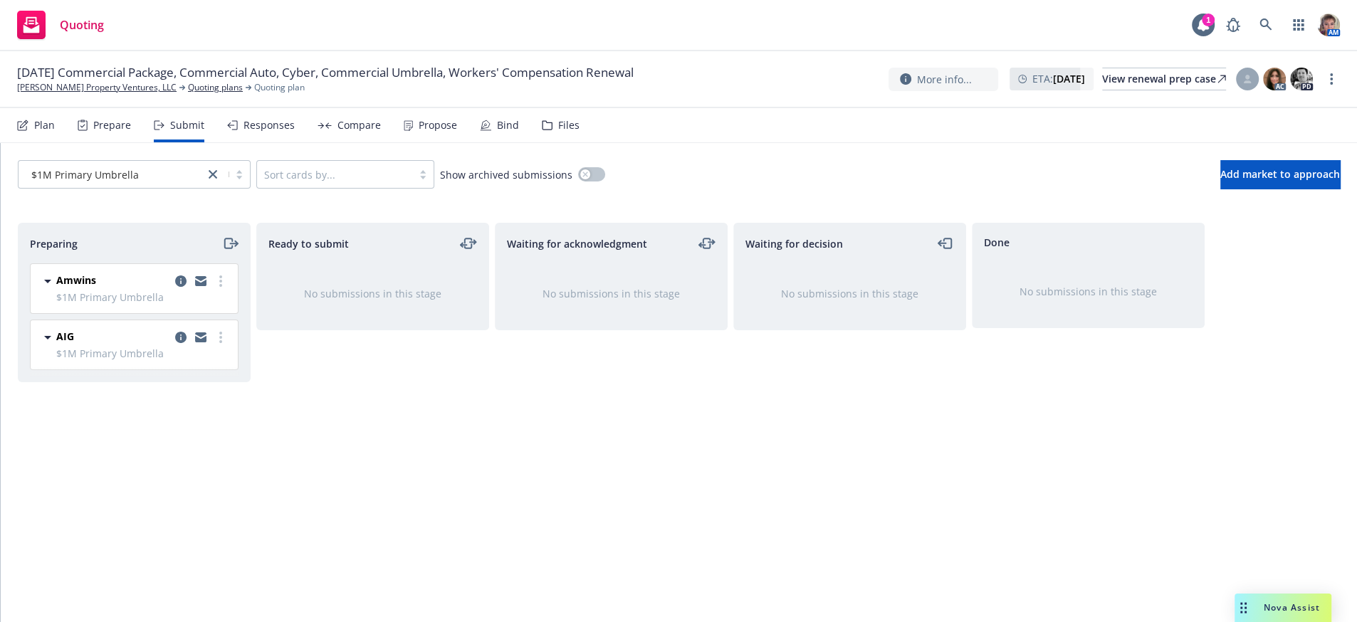
click at [1252, 612] on div "Nova Assist" at bounding box center [1283, 608] width 97 height 28
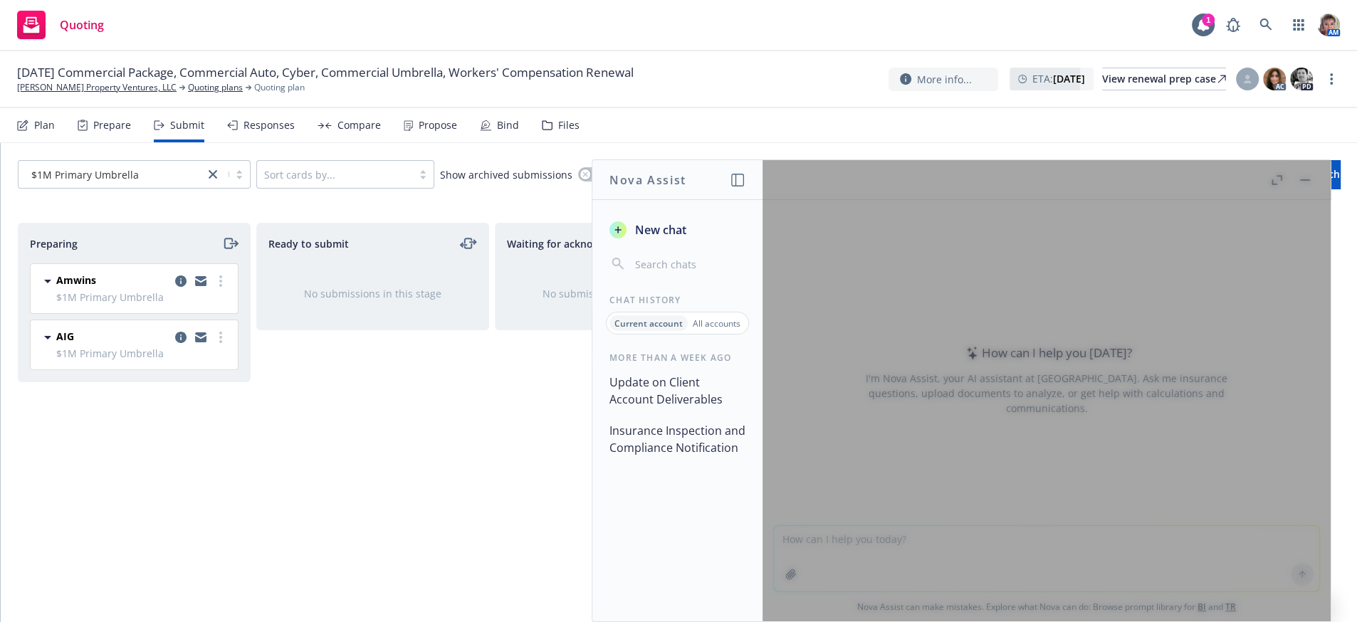
click at [738, 182] on button "button" at bounding box center [737, 180] width 17 height 17
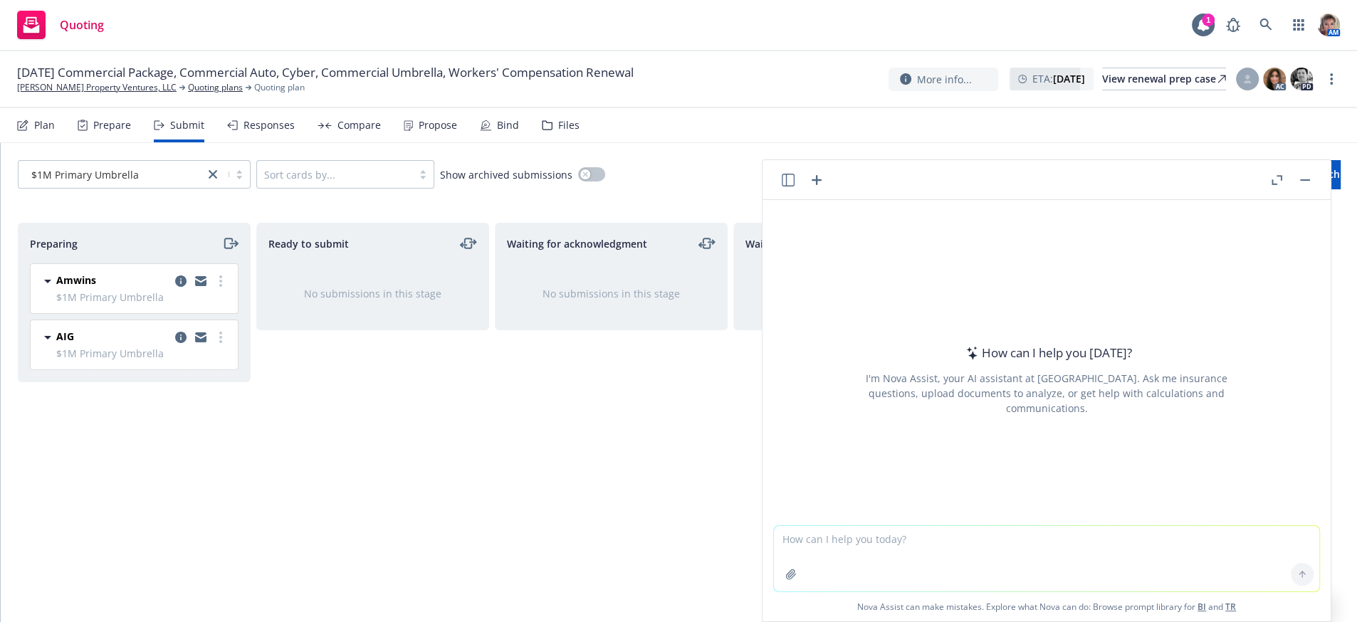
click at [788, 177] on icon "button" at bounding box center [788, 180] width 13 height 13
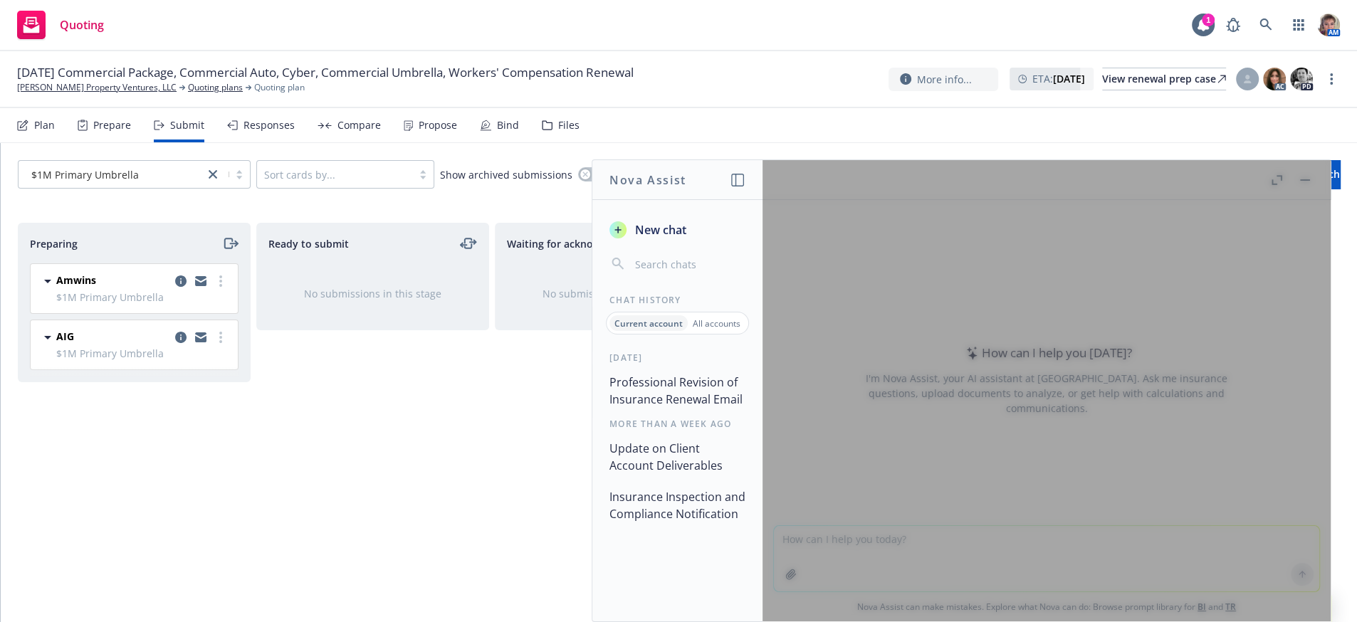
click at [646, 330] on p "Current account" at bounding box center [649, 324] width 68 height 12
click at [635, 412] on button "Professional Revision of Insurance Renewal Email" at bounding box center [677, 391] width 147 height 43
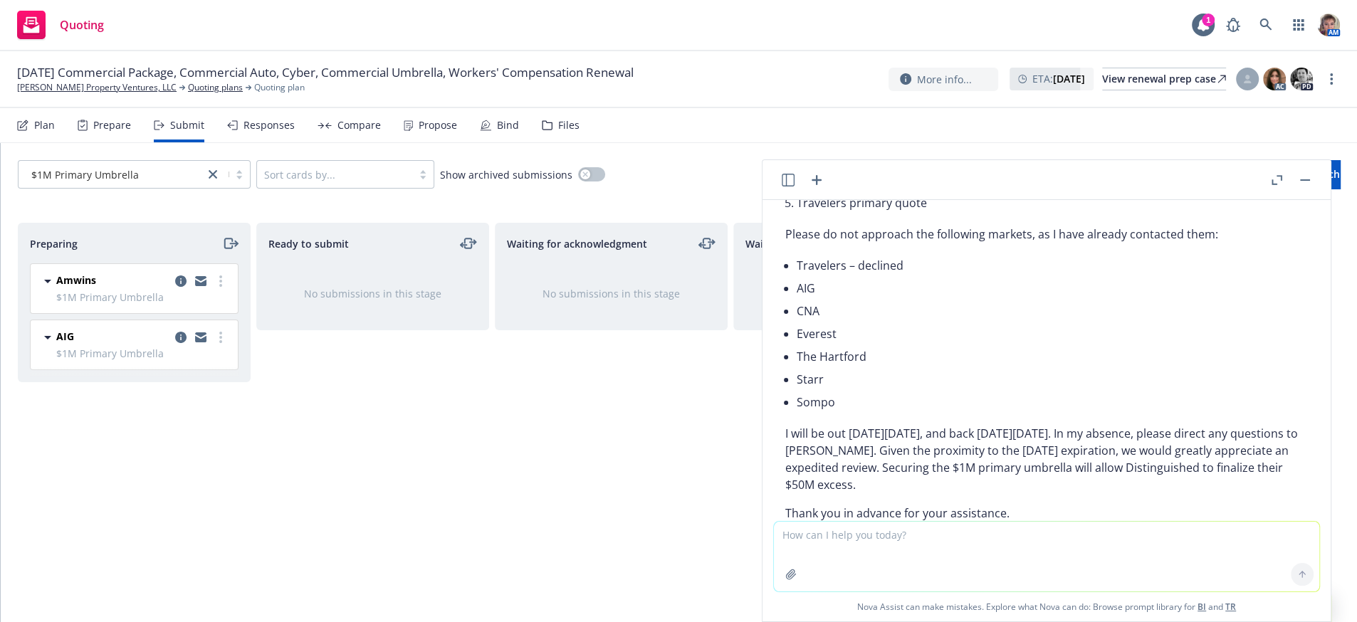
scroll to position [2646, 0]
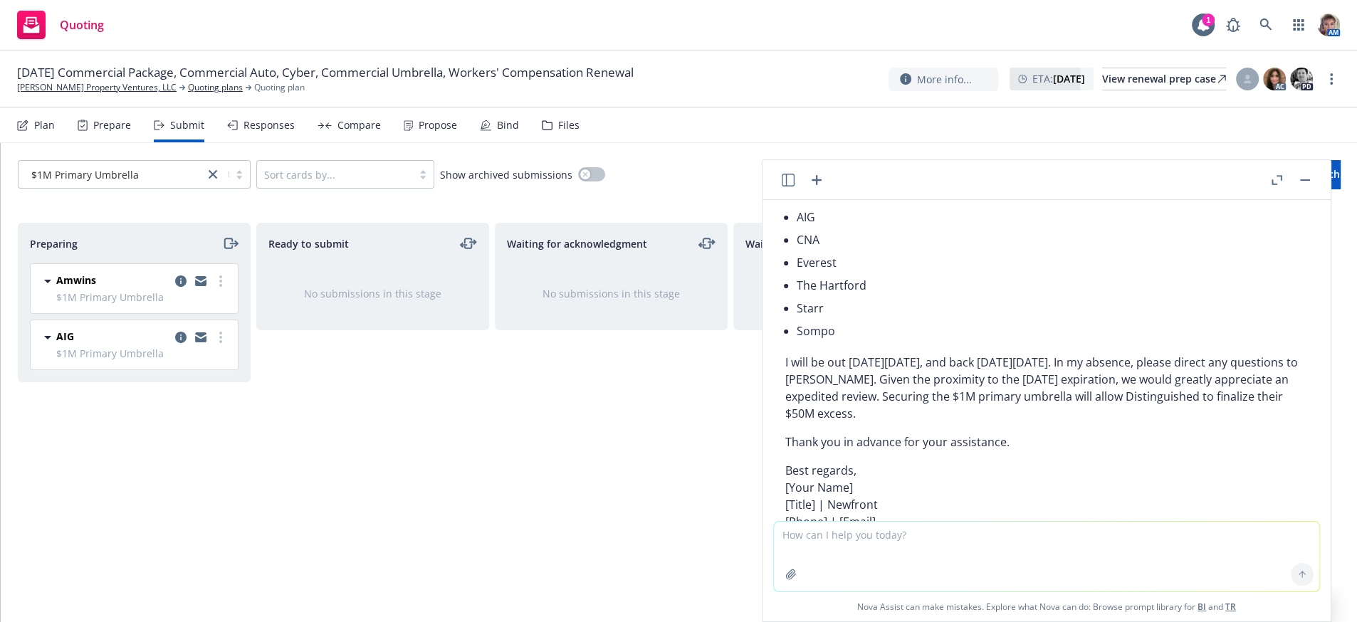
drag, startPoint x: 833, startPoint y: 289, endPoint x: 971, endPoint y: 320, distance: 142.2
copy p "Request for $1M Primary Umbrella Quote – Residential Real Estate (10/01/2025 Re…"
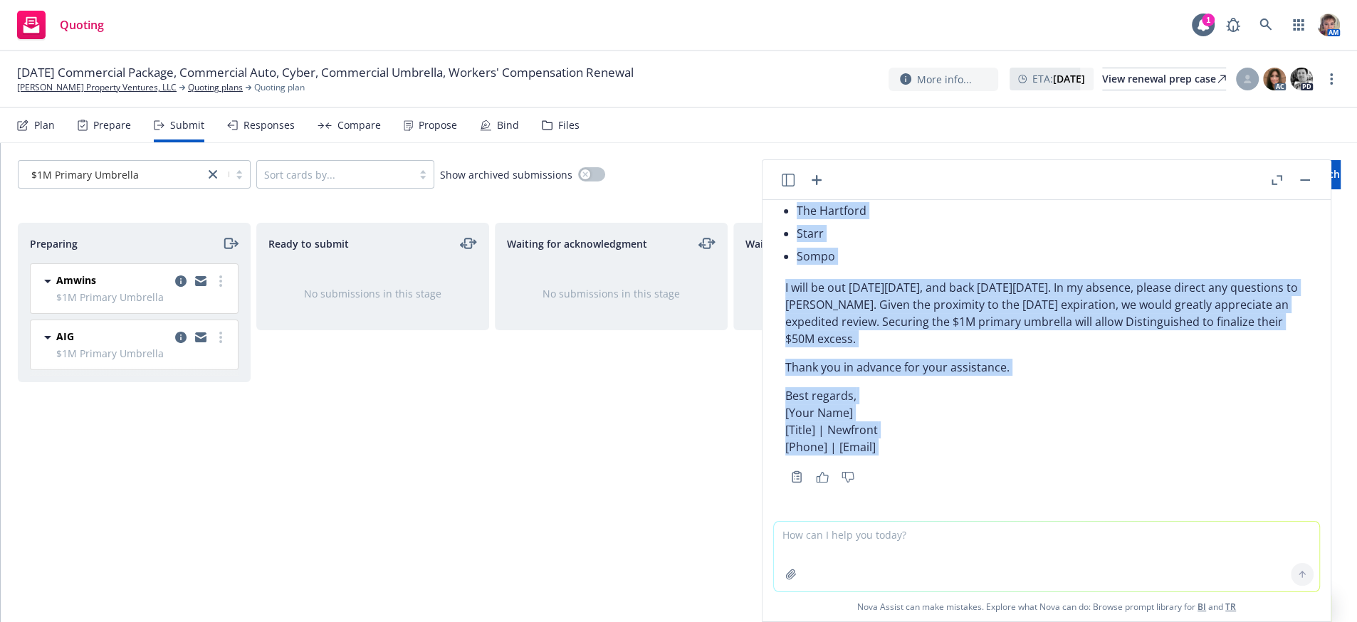
scroll to position [3412, 0]
drag, startPoint x: 785, startPoint y: 368, endPoint x: 1005, endPoint y: 376, distance: 220.2
click at [1005, 376] on div "Subject: Request for $1M Primary Umbrella Quote – Residential Real Estate (10/0…" at bounding box center [1047, 76] width 523 height 769
copy div "This is one of Eric’s accounts. We previously insured both the commercial and r…"
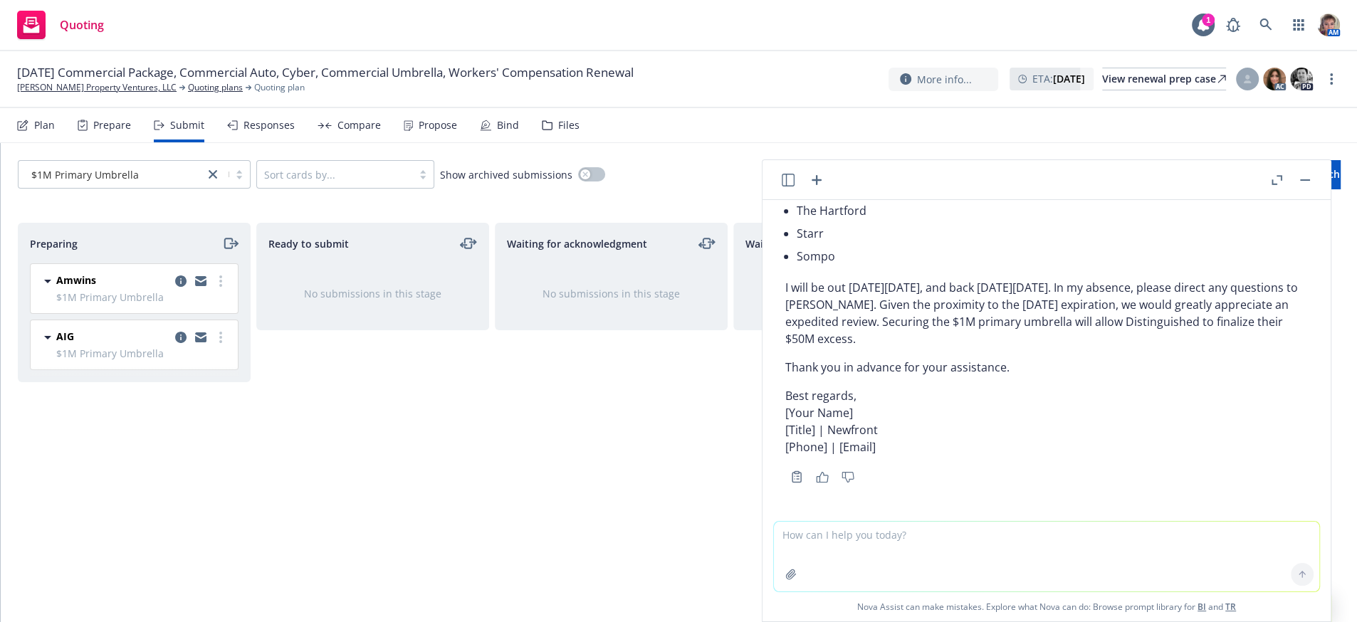
click at [437, 455] on div "Ready to submit No submissions in this stage" at bounding box center [372, 408] width 233 height 370
click at [219, 339] on circle "more" at bounding box center [220, 337] width 3 height 3
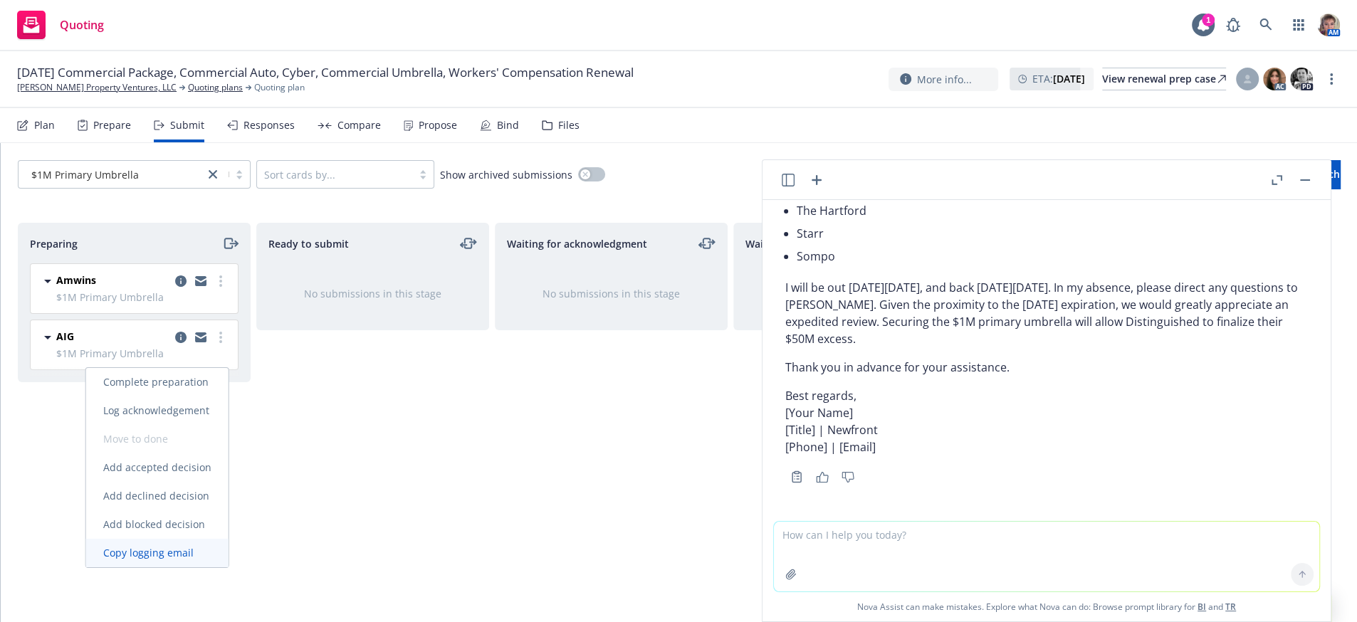
click at [195, 546] on span "Copy logging email" at bounding box center [148, 553] width 125 height 14
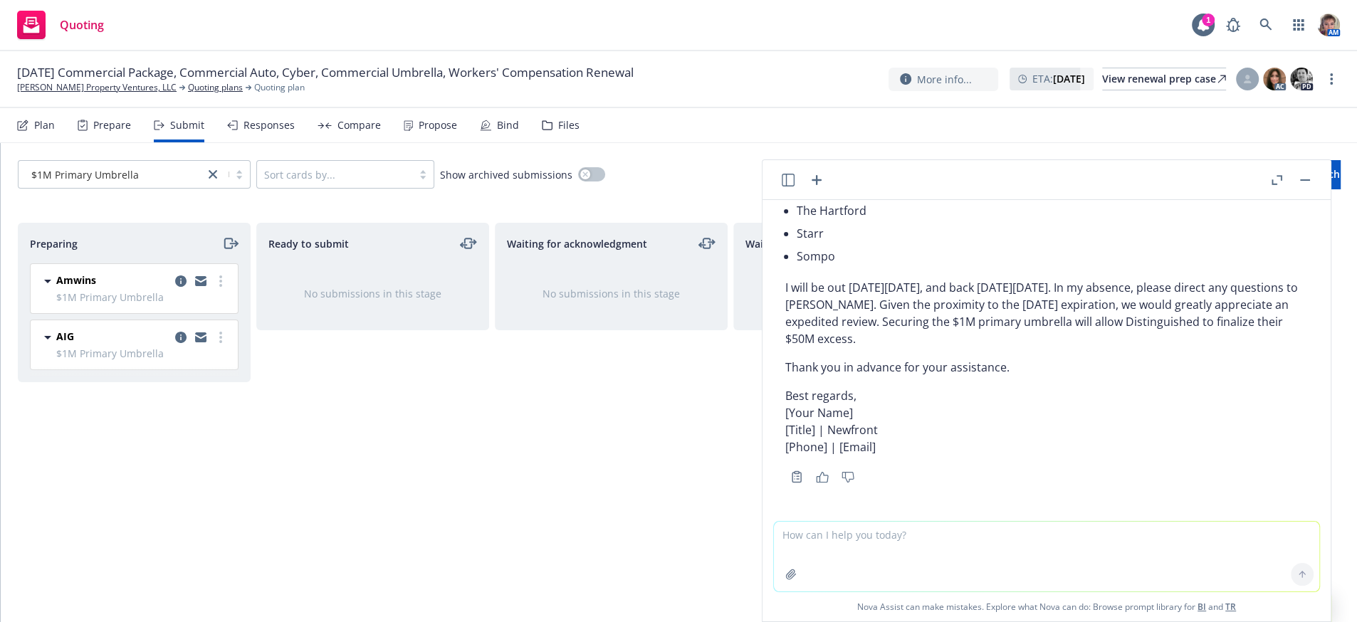
click at [1302, 187] on button "button" at bounding box center [1305, 180] width 17 height 17
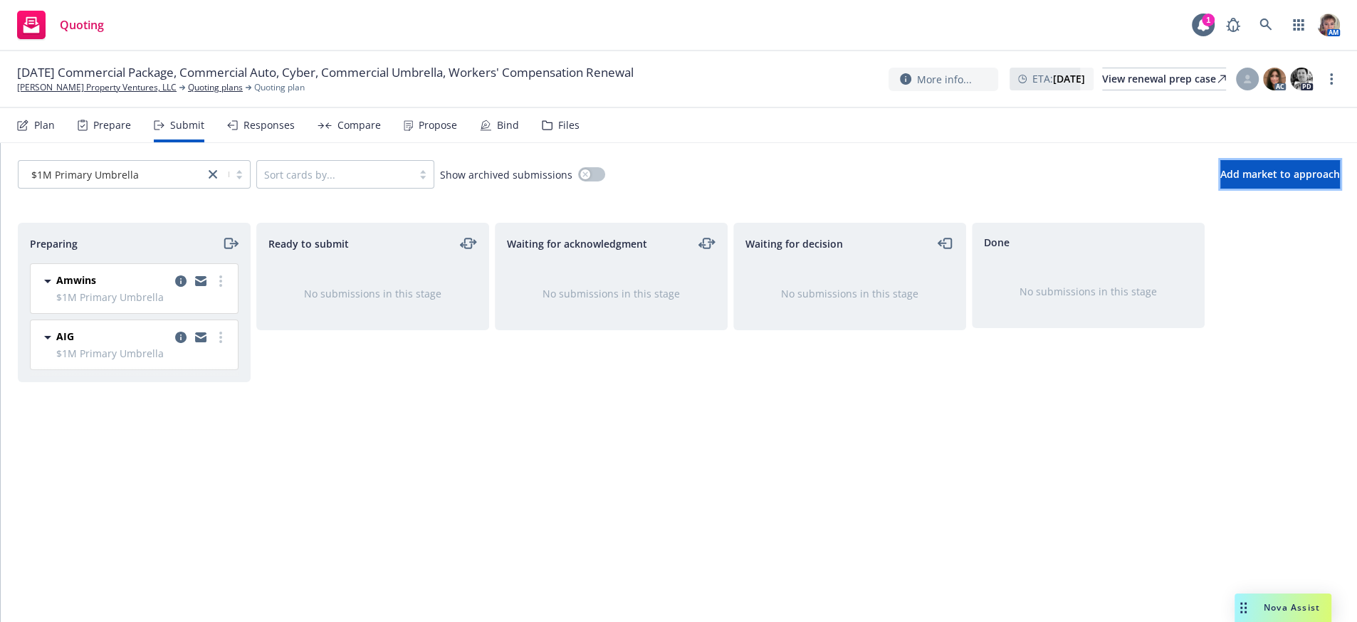
click at [1302, 181] on span "Add market to approach" at bounding box center [1281, 174] width 120 height 14
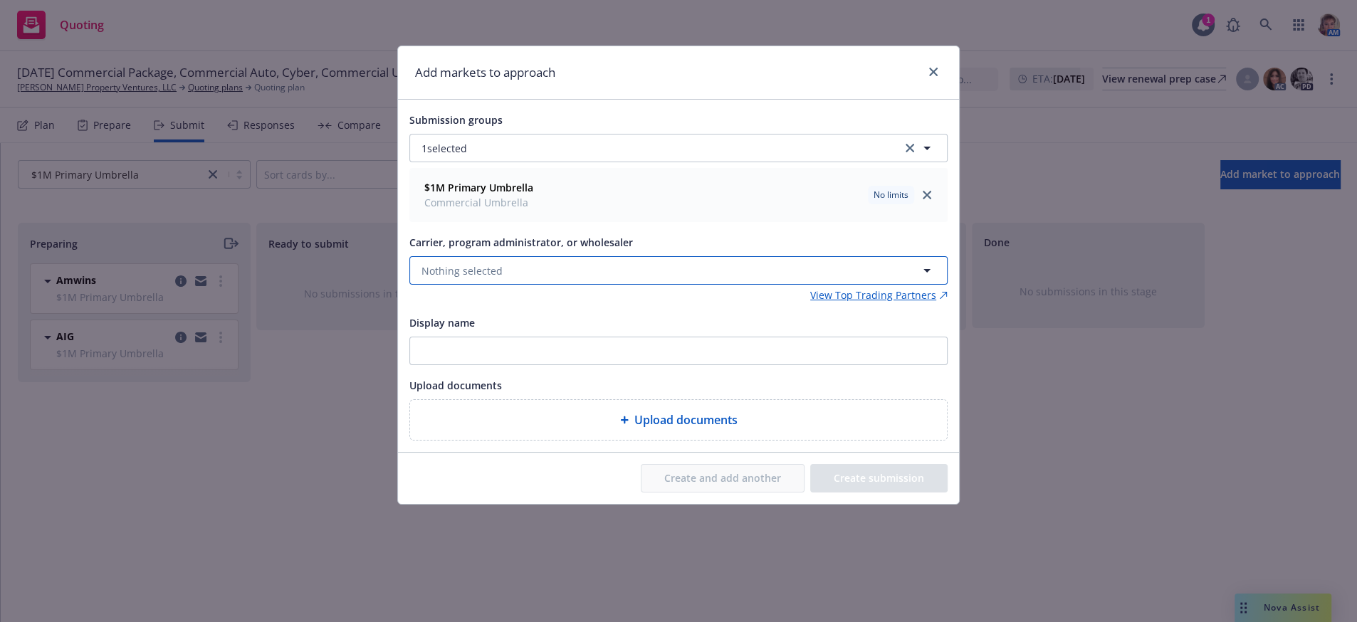
click at [600, 282] on button "Nothing selected" at bounding box center [678, 270] width 538 height 28
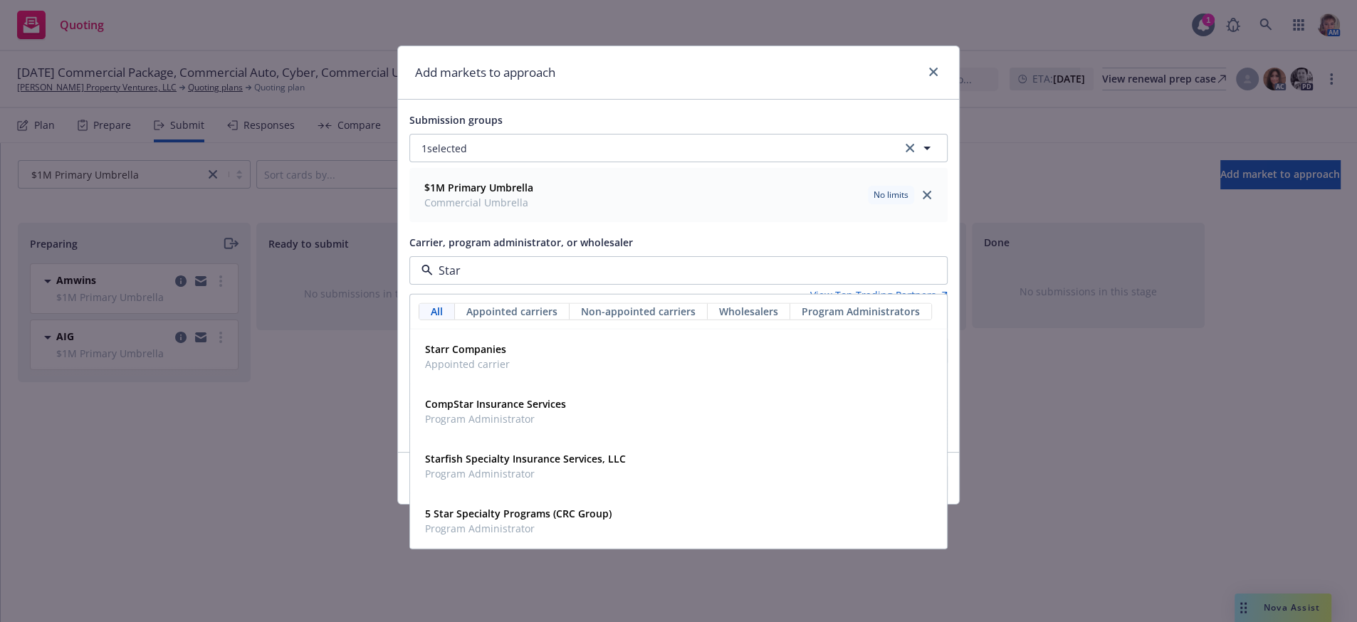
type input "Starr"
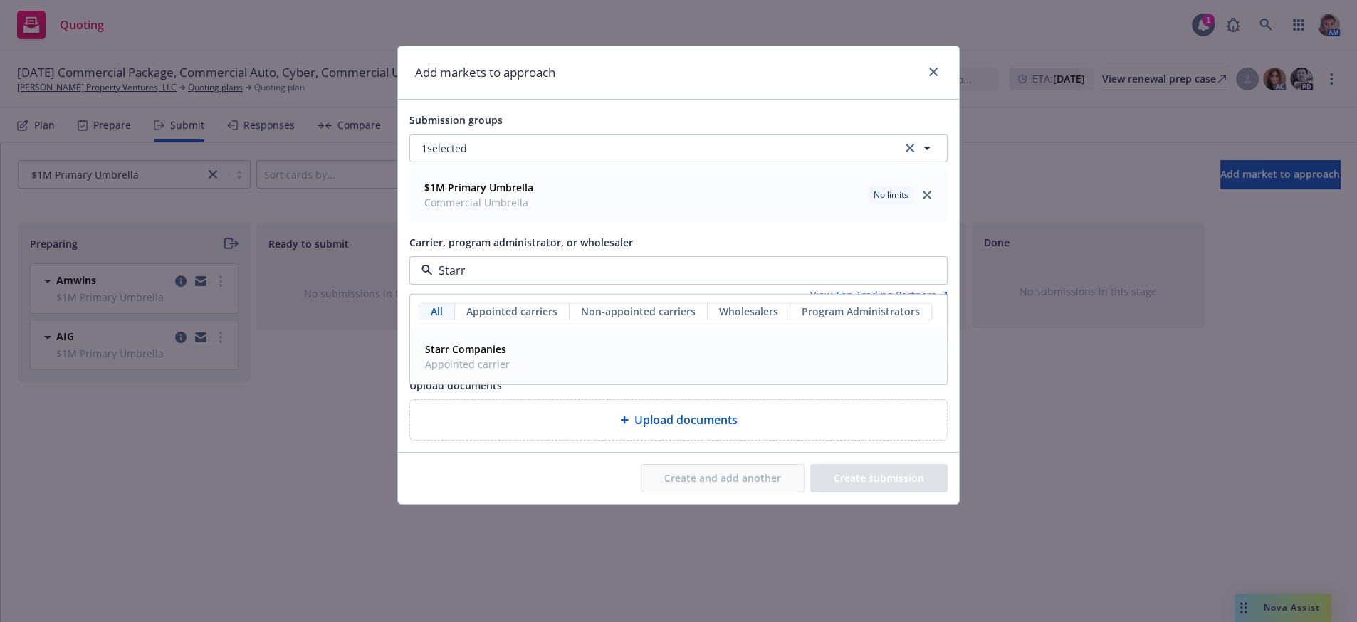
click at [545, 375] on div "Starr Companies Appointed carrier" at bounding box center [678, 357] width 518 height 36
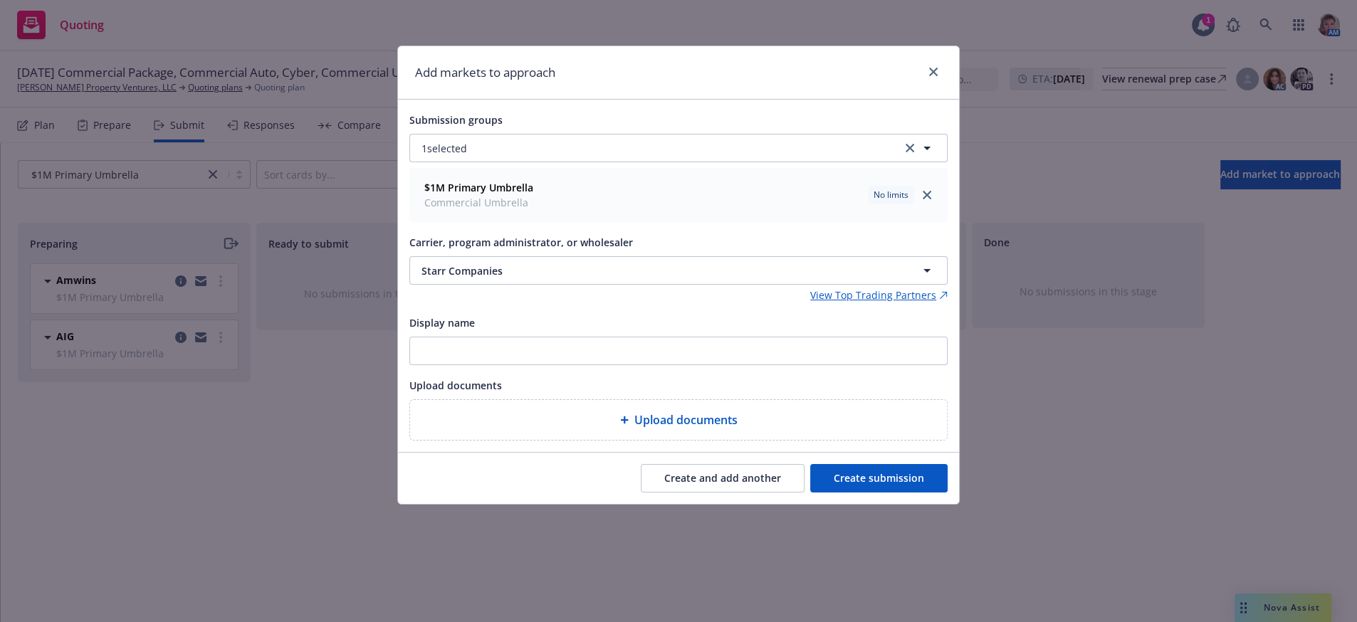
click at [846, 493] on button "Create submission" at bounding box center [878, 478] width 137 height 28
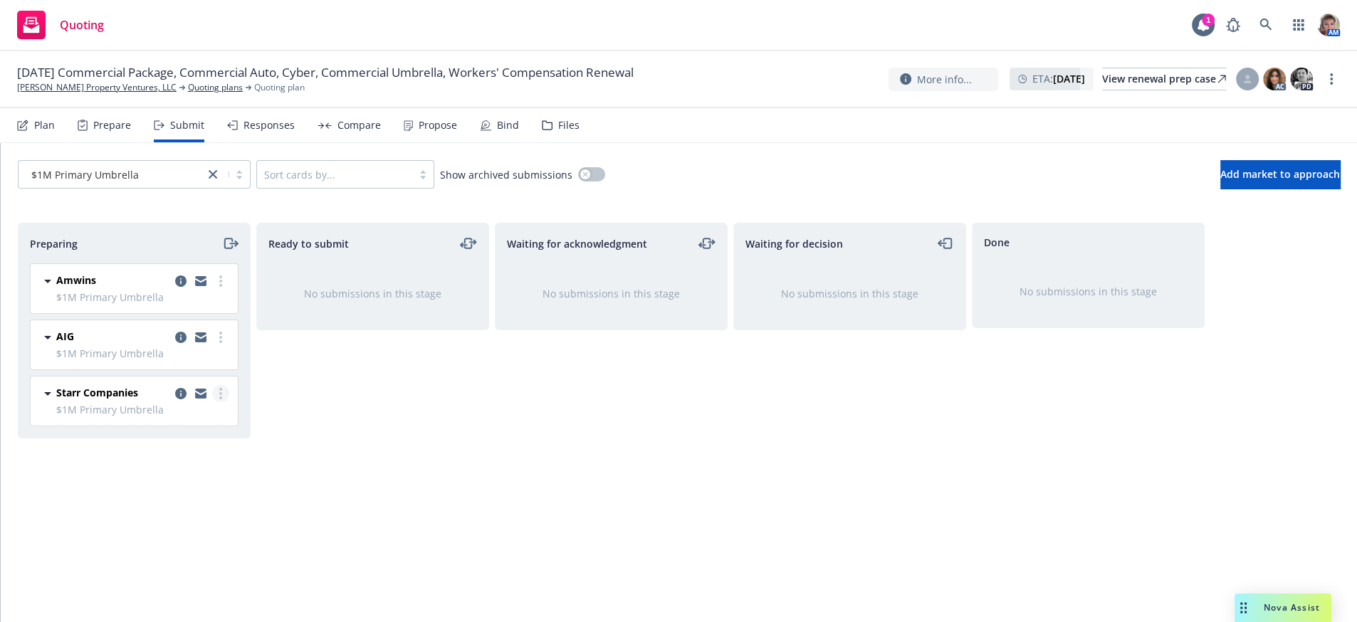
click at [216, 402] on link "more" at bounding box center [220, 393] width 17 height 17
click at [178, 383] on span "Copy logging email" at bounding box center [148, 380] width 125 height 14
drag, startPoint x: 306, startPoint y: 417, endPoint x: 306, endPoint y: 409, distance: 8.5
click at [306, 409] on div "Ready to submit No submissions in this stage" at bounding box center [372, 408] width 233 height 370
click at [1221, 181] on span "Add market to approach" at bounding box center [1281, 174] width 120 height 14
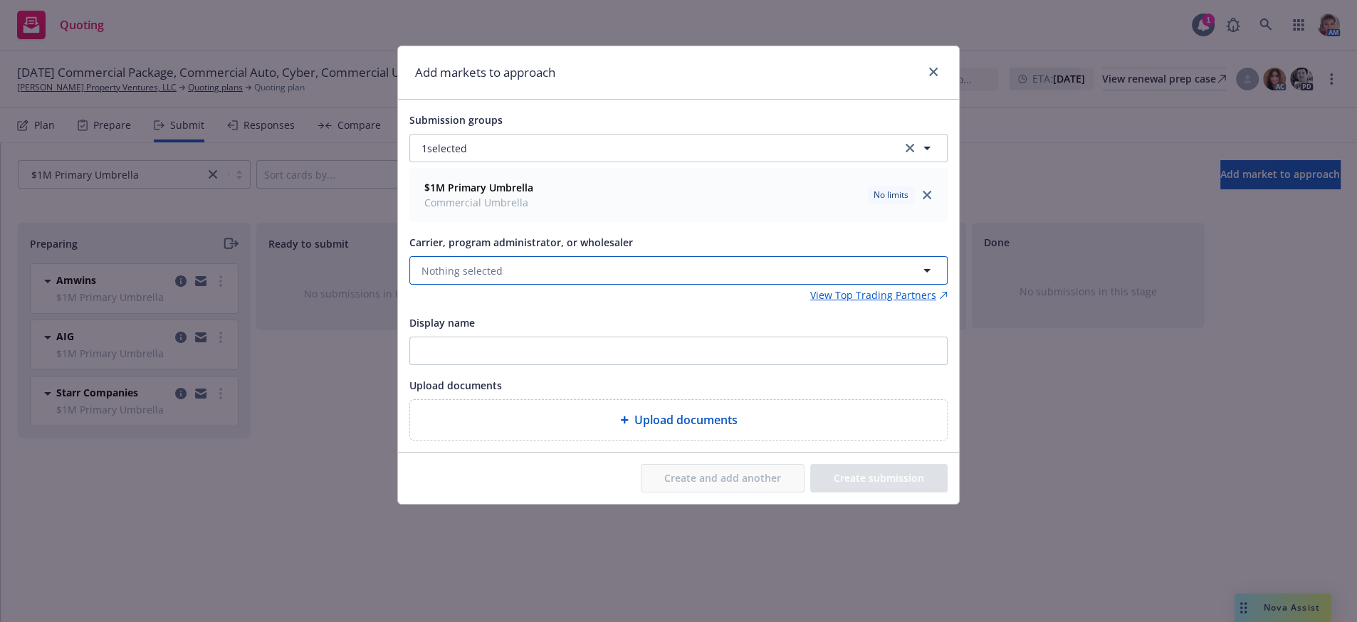
click at [485, 285] on button "Nothing selected" at bounding box center [678, 270] width 538 height 28
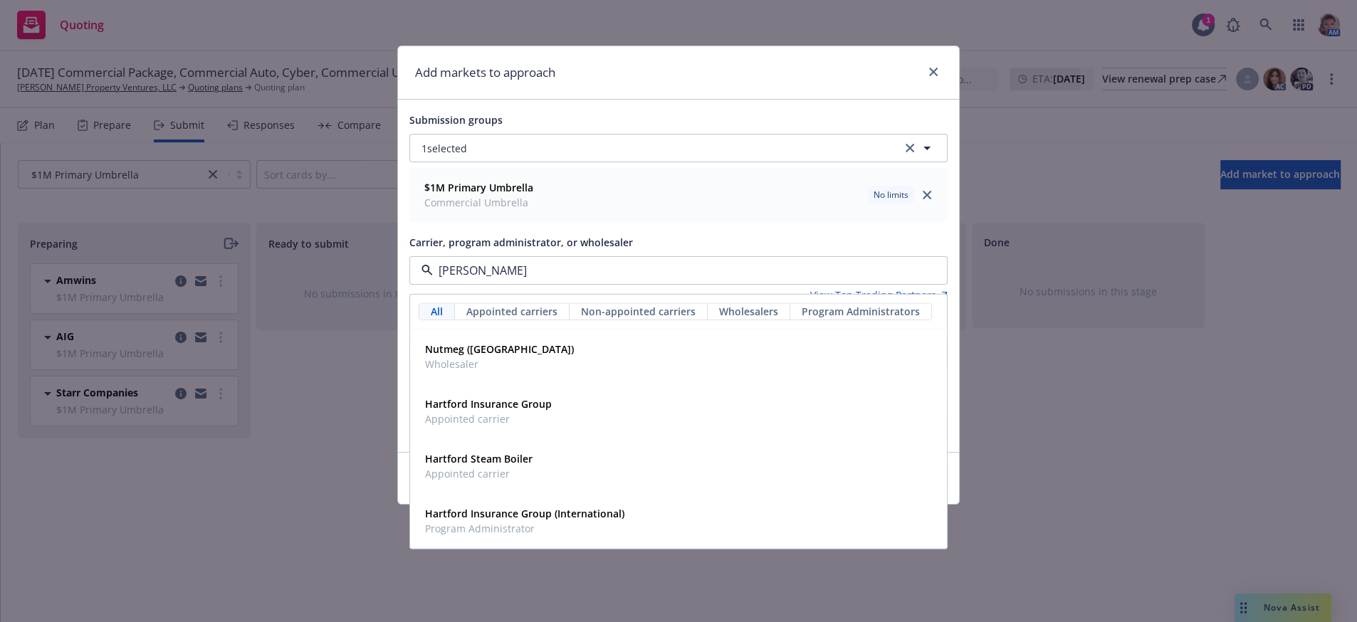
type input "hartf"
click at [520, 427] on span "Appointed carrier" at bounding box center [488, 419] width 127 height 15
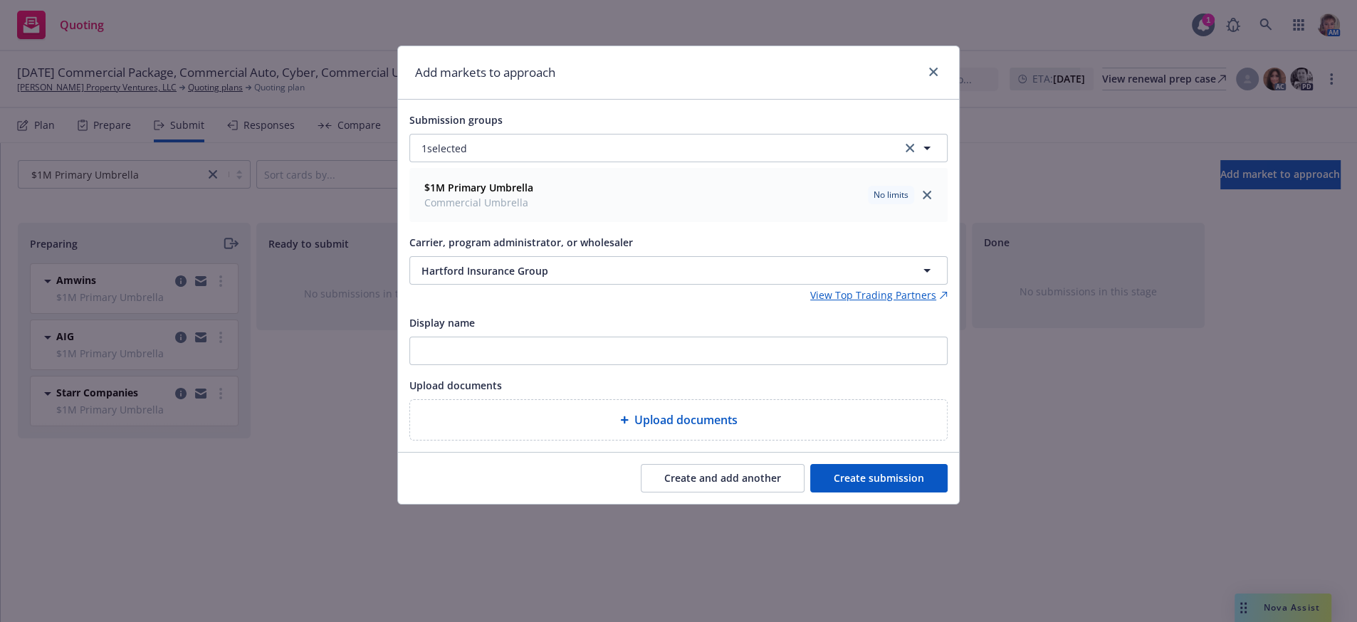
click at [939, 493] on button "Create submission" at bounding box center [878, 478] width 137 height 28
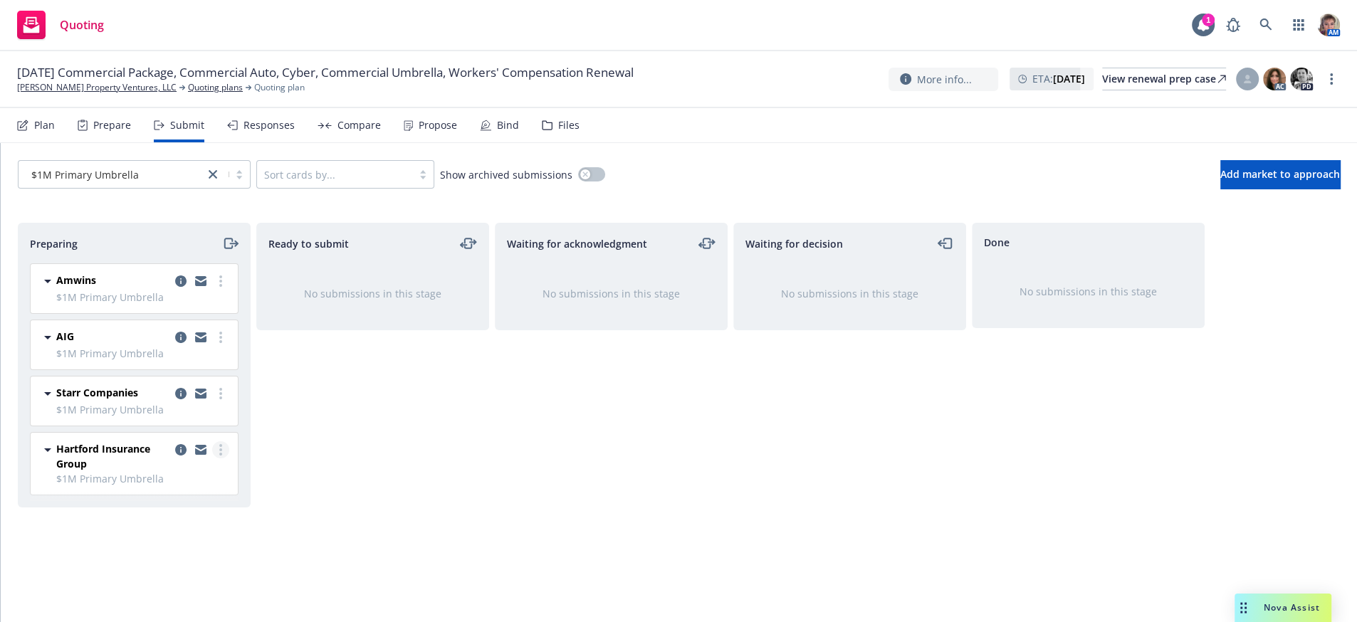
click at [217, 459] on link "more" at bounding box center [220, 450] width 17 height 17
click at [200, 438] on span "Copy logging email" at bounding box center [148, 436] width 125 height 14
click at [1226, 181] on span "Add market to approach" at bounding box center [1281, 174] width 120 height 14
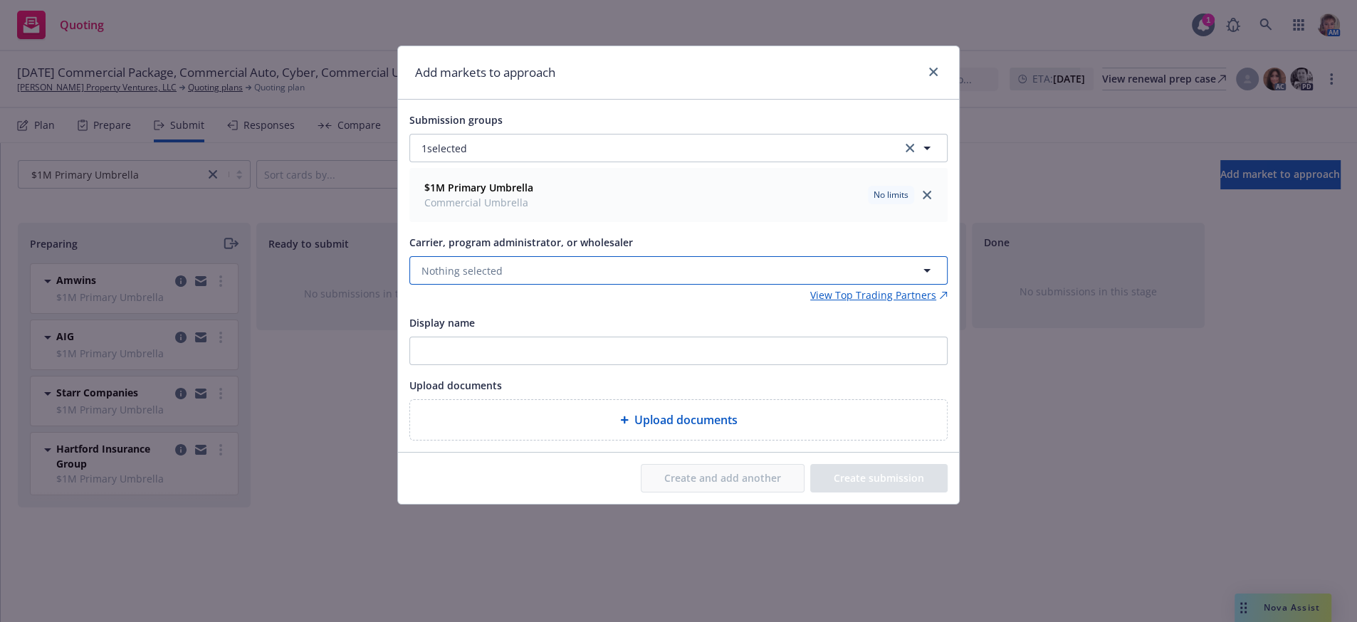
click at [565, 283] on button "Nothing selected" at bounding box center [678, 270] width 538 height 28
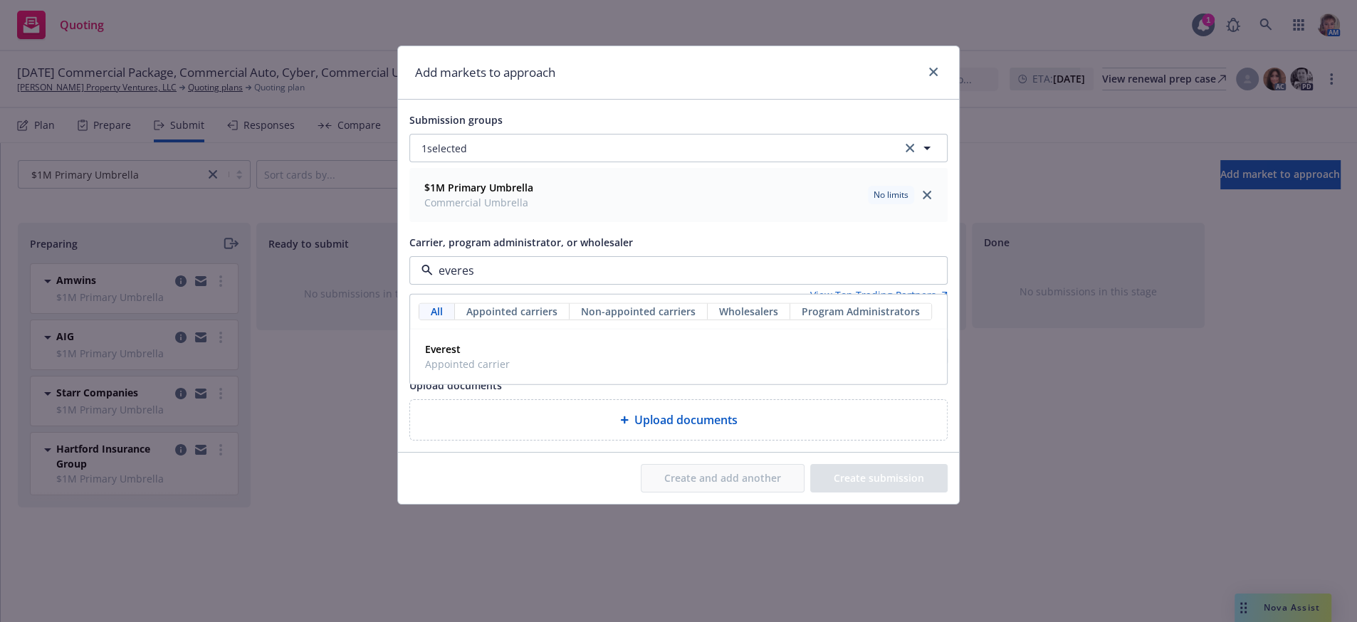
type input "everest"
click at [515, 366] on div "Everest Appointed carrier" at bounding box center [678, 357] width 518 height 36
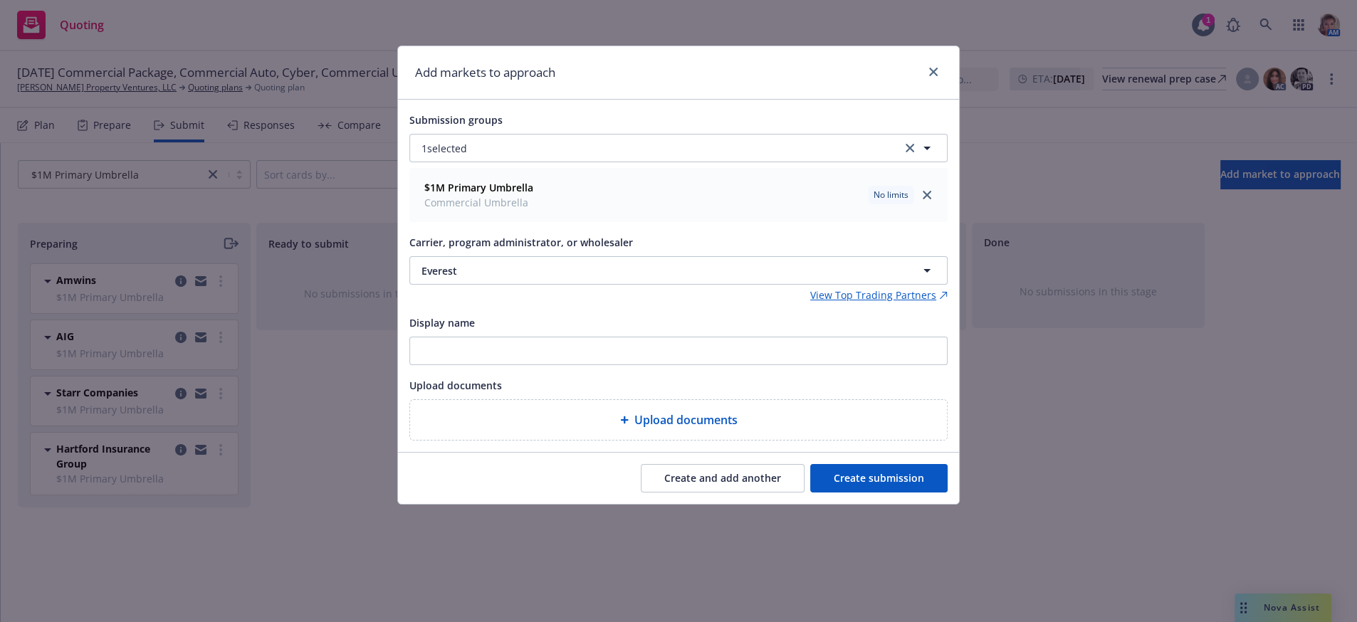
click at [867, 493] on button "Create submission" at bounding box center [878, 478] width 137 height 28
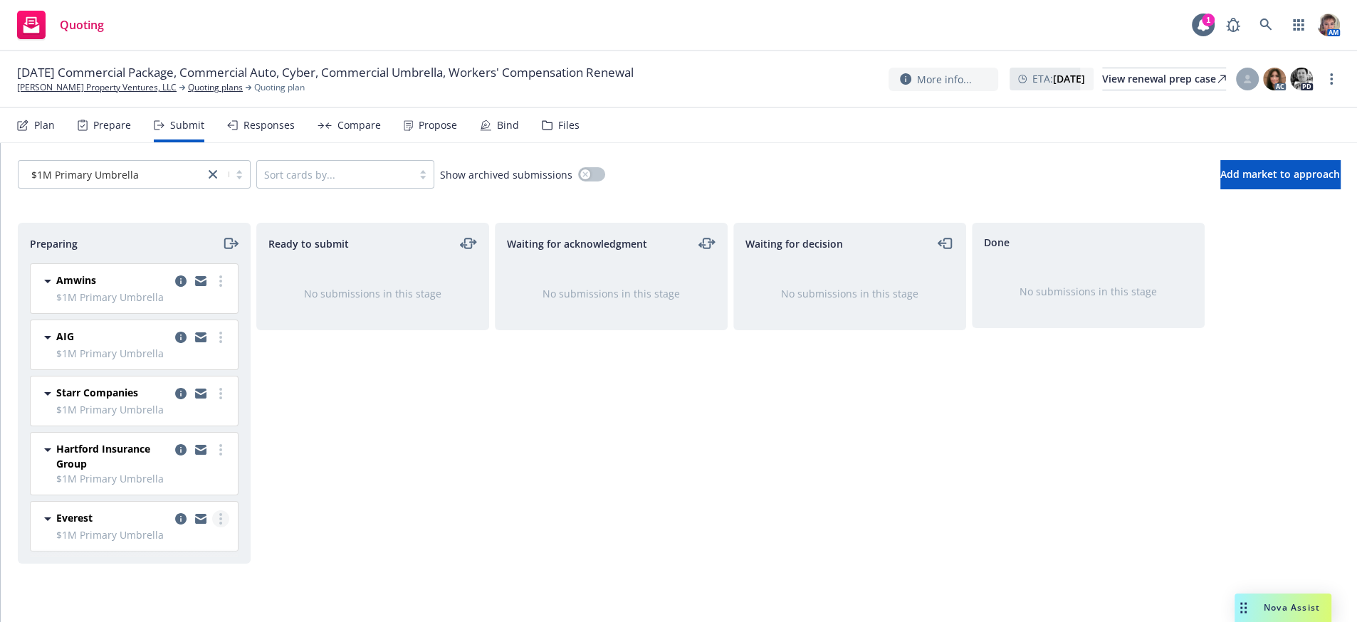
click at [219, 525] on icon "more" at bounding box center [220, 518] width 3 height 11
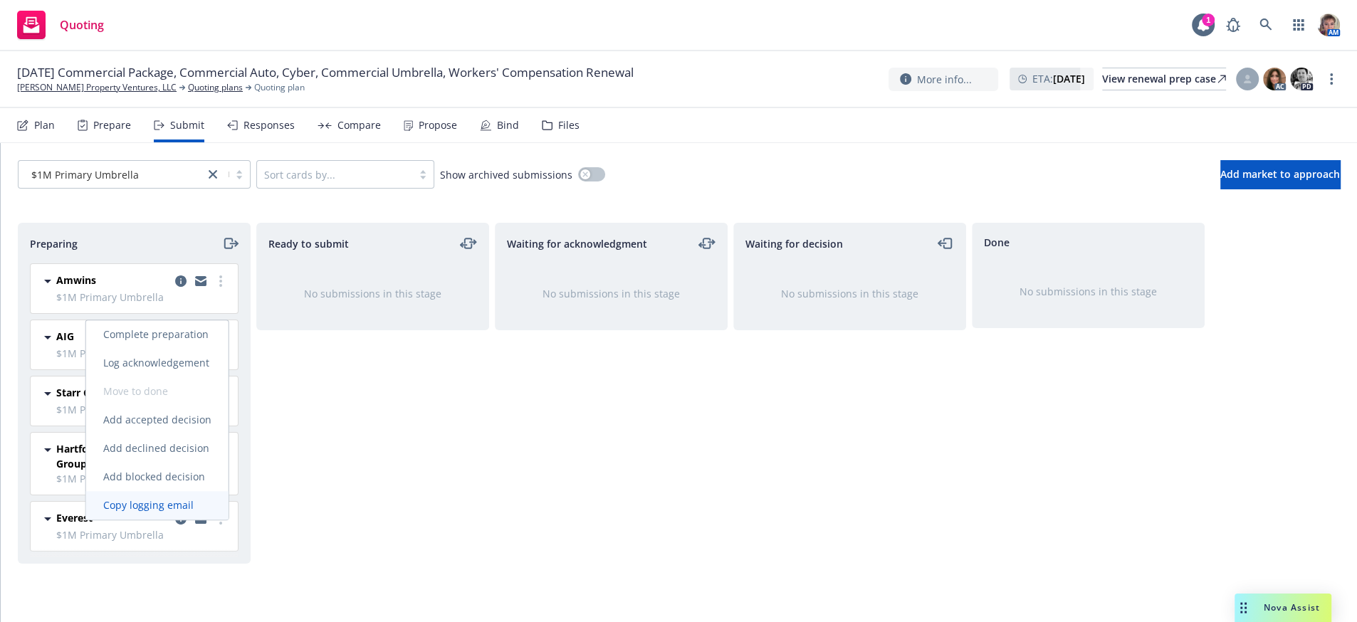
click at [203, 506] on span "Copy logging email" at bounding box center [148, 506] width 125 height 14
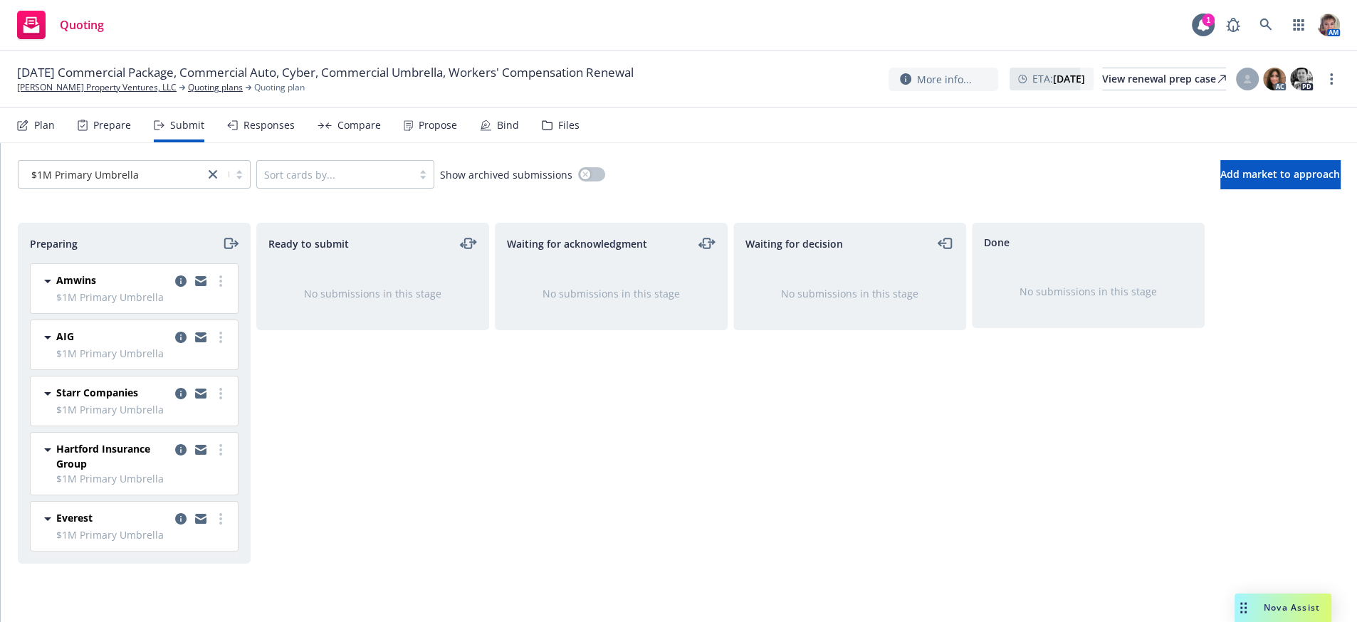
click at [752, 526] on div "Waiting for decision No submissions in this stage" at bounding box center [850, 408] width 233 height 370
click at [603, 429] on div "Waiting for acknowledgment No submissions in this stage" at bounding box center [611, 408] width 233 height 370
click at [1221, 181] on span "Add market to approach" at bounding box center [1281, 174] width 120 height 14
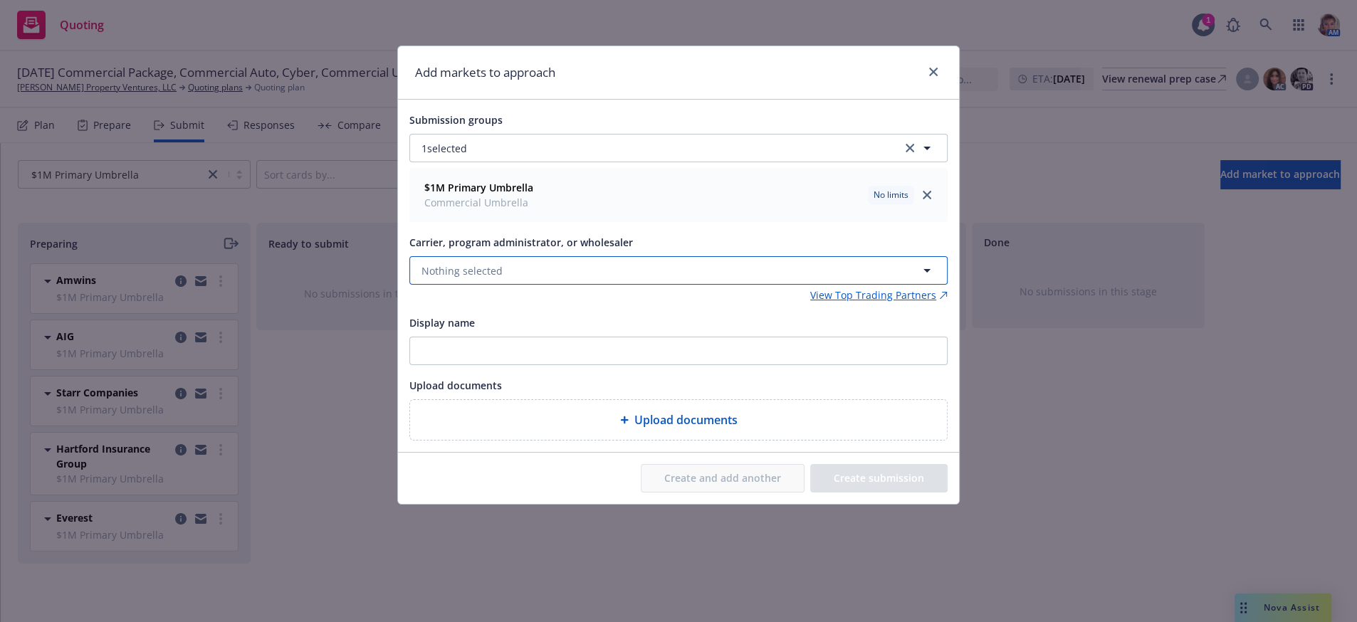
click at [529, 276] on button "Nothing selected" at bounding box center [678, 270] width 538 height 28
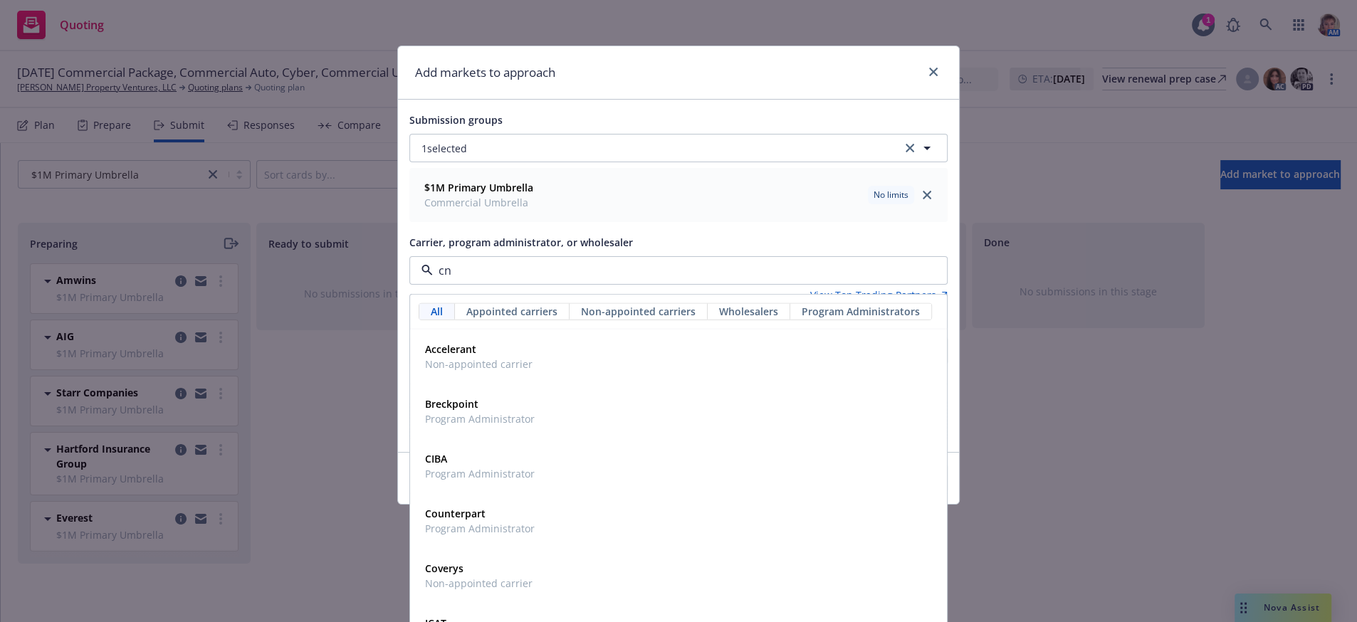
type input "cna"
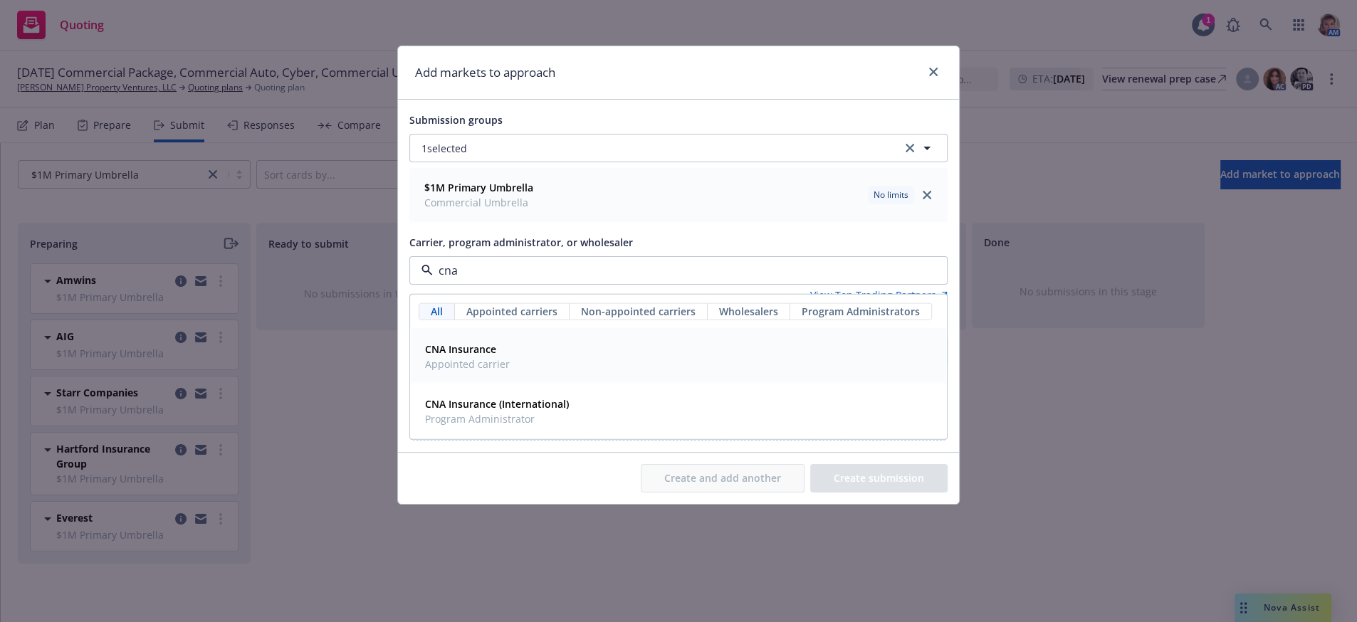
click at [447, 372] on span "Appointed carrier" at bounding box center [467, 364] width 85 height 15
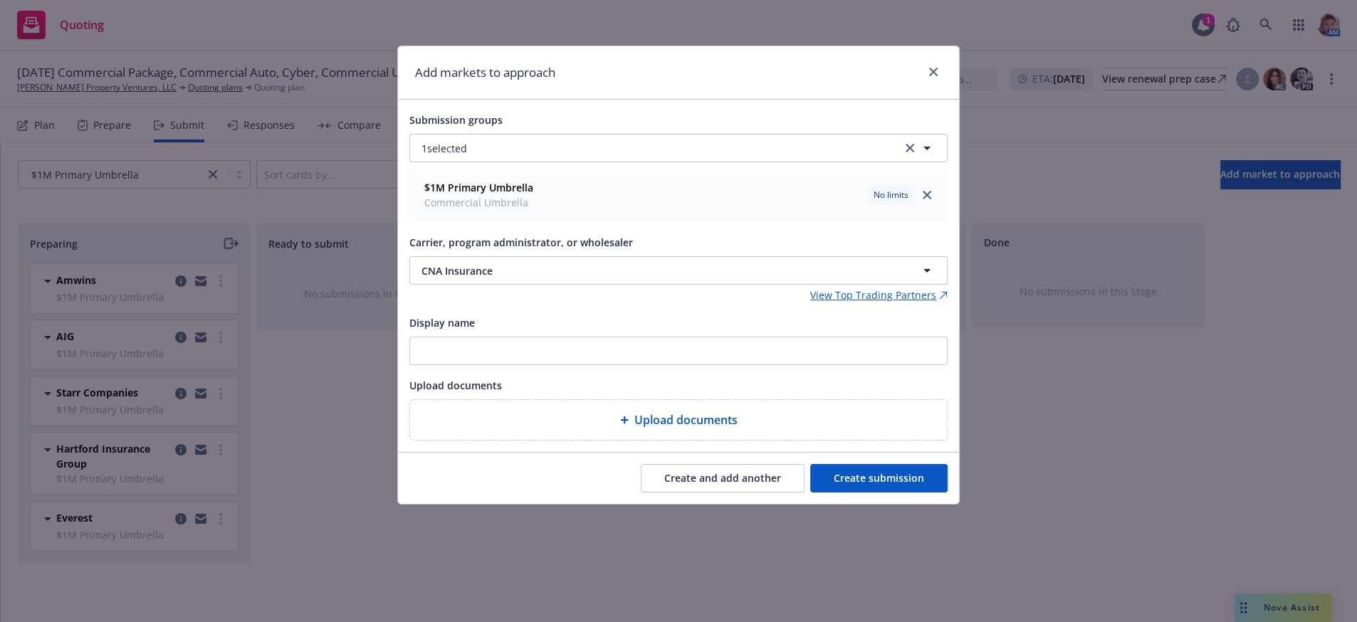
click at [933, 493] on button "Create submission" at bounding box center [878, 478] width 137 height 28
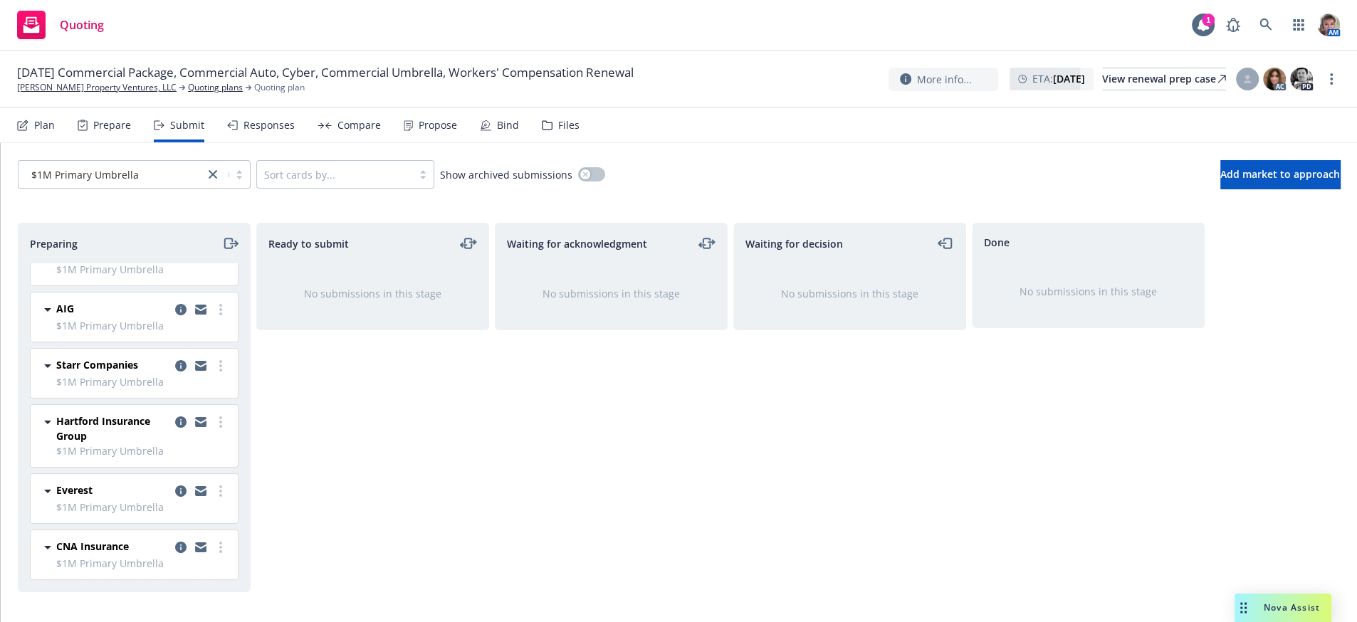
scroll to position [43, 0]
click at [219, 553] on circle "more" at bounding box center [220, 551] width 3 height 3
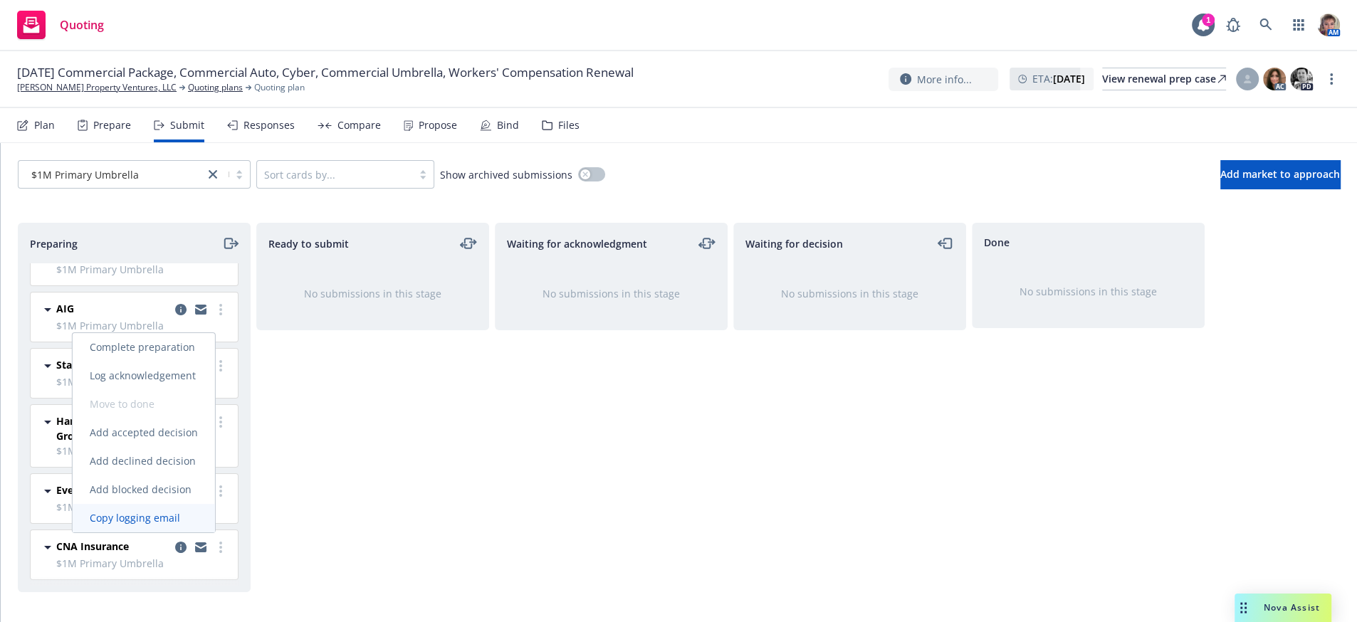
click at [181, 526] on link "Copy logging email" at bounding box center [144, 518] width 142 height 28
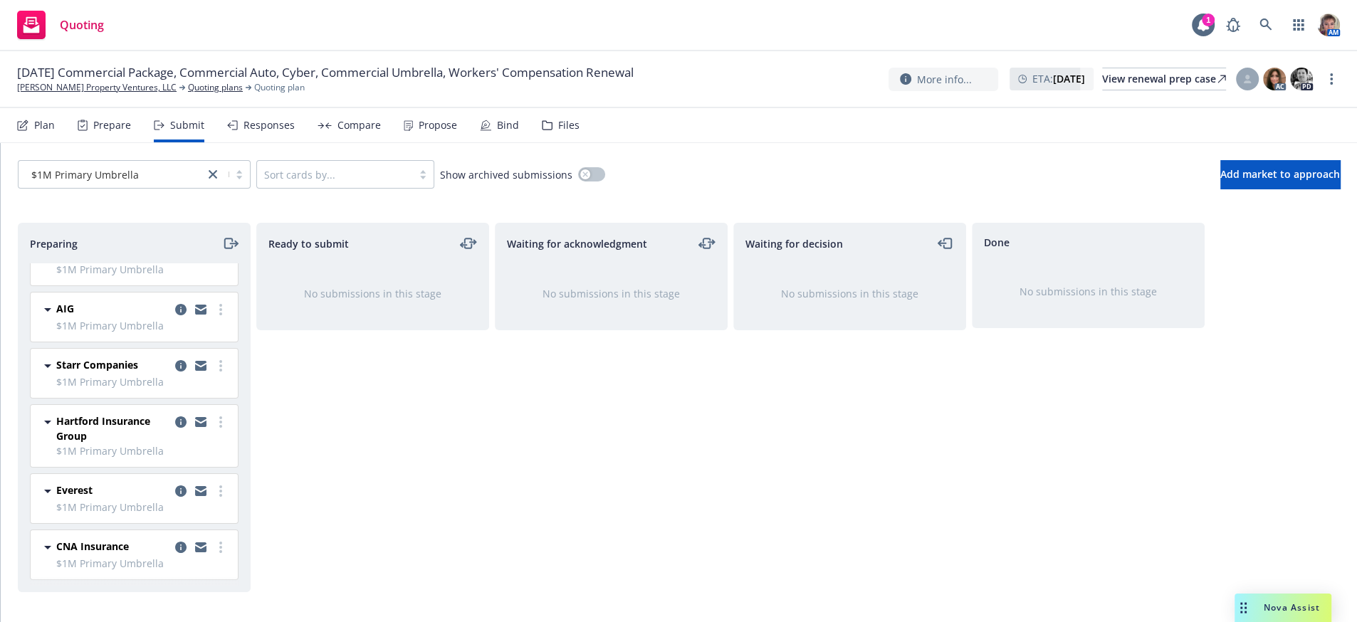
click at [616, 516] on div "Waiting for acknowledgment No submissions in this stage" at bounding box center [611, 408] width 233 height 370
click at [1253, 181] on span "Add market to approach" at bounding box center [1281, 174] width 120 height 14
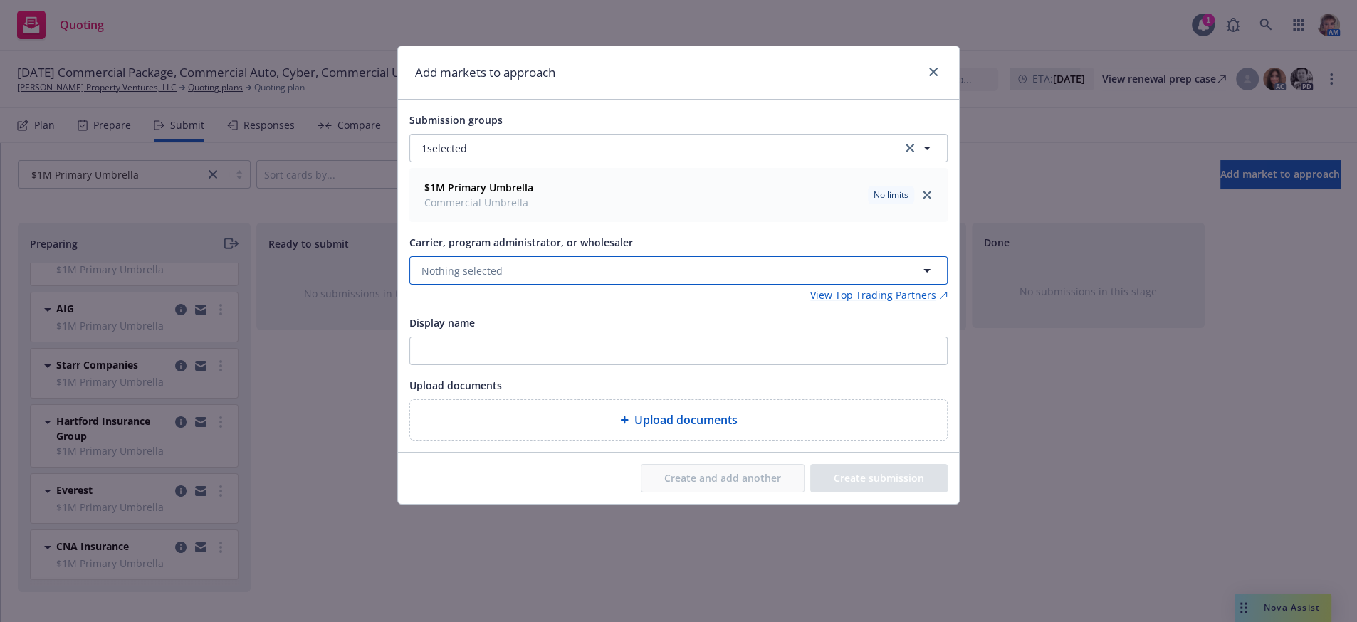
click at [629, 285] on button "Nothing selected" at bounding box center [678, 270] width 538 height 28
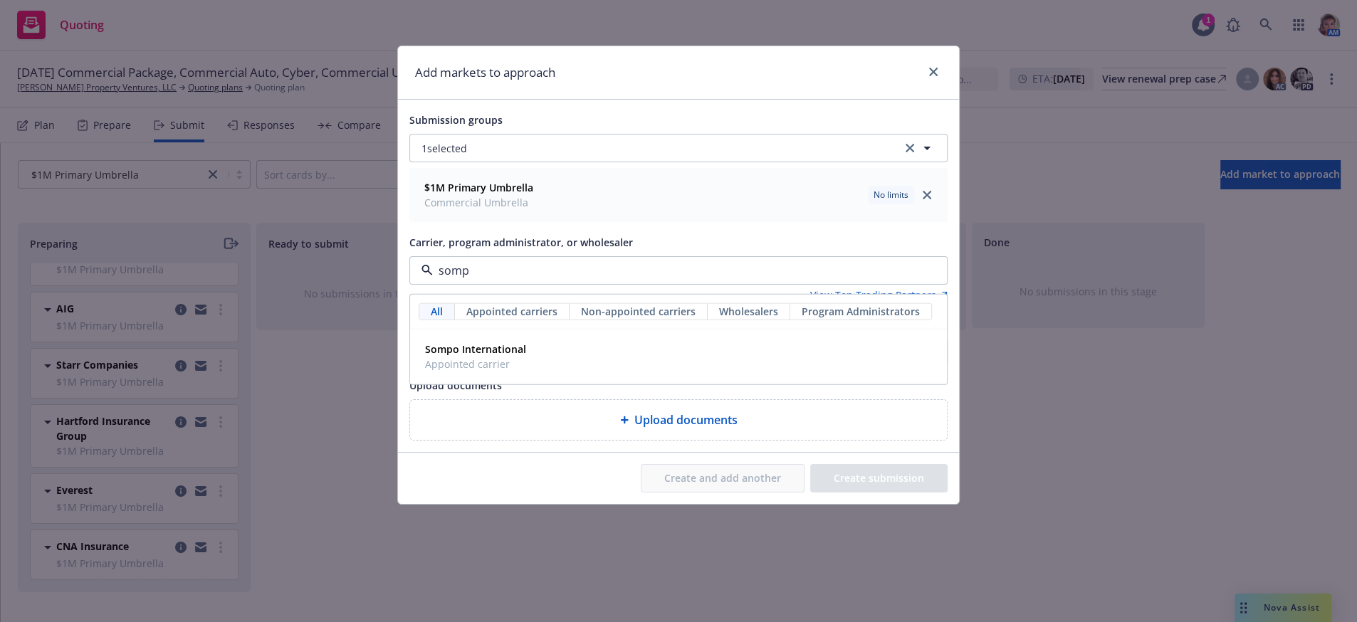
type input "sompo"
click at [447, 356] on strong "Sompo International" at bounding box center [475, 350] width 101 height 14
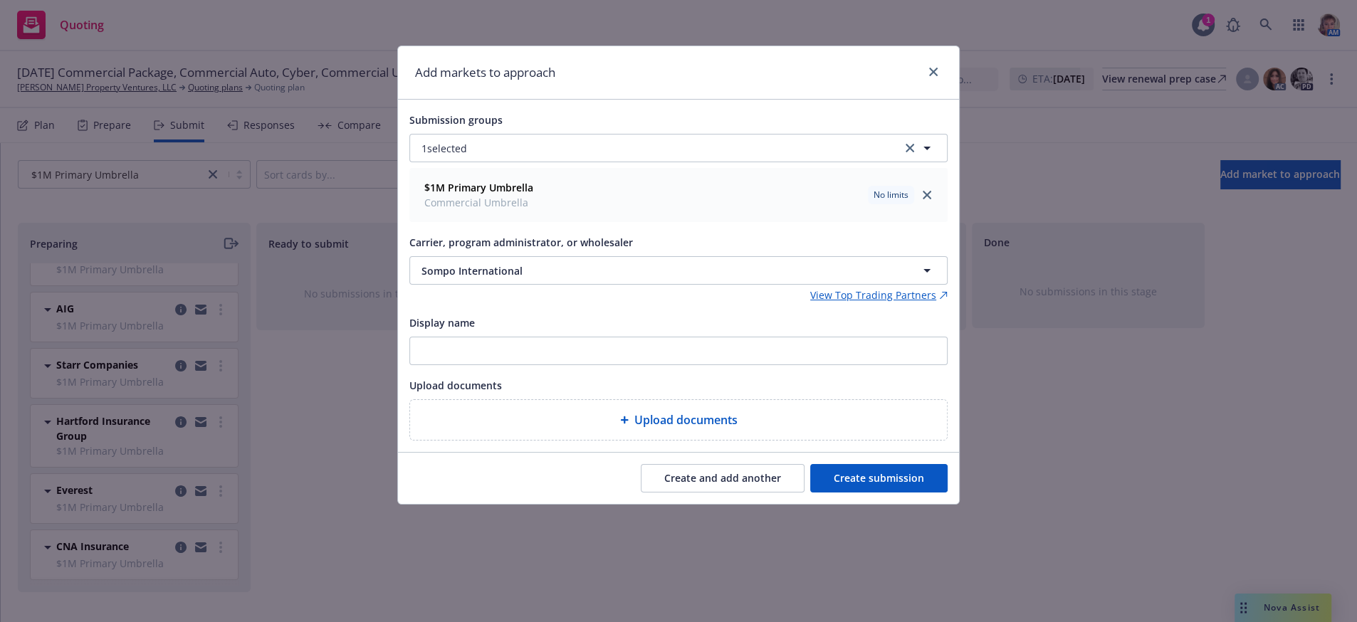
click at [849, 493] on button "Create submission" at bounding box center [878, 478] width 137 height 28
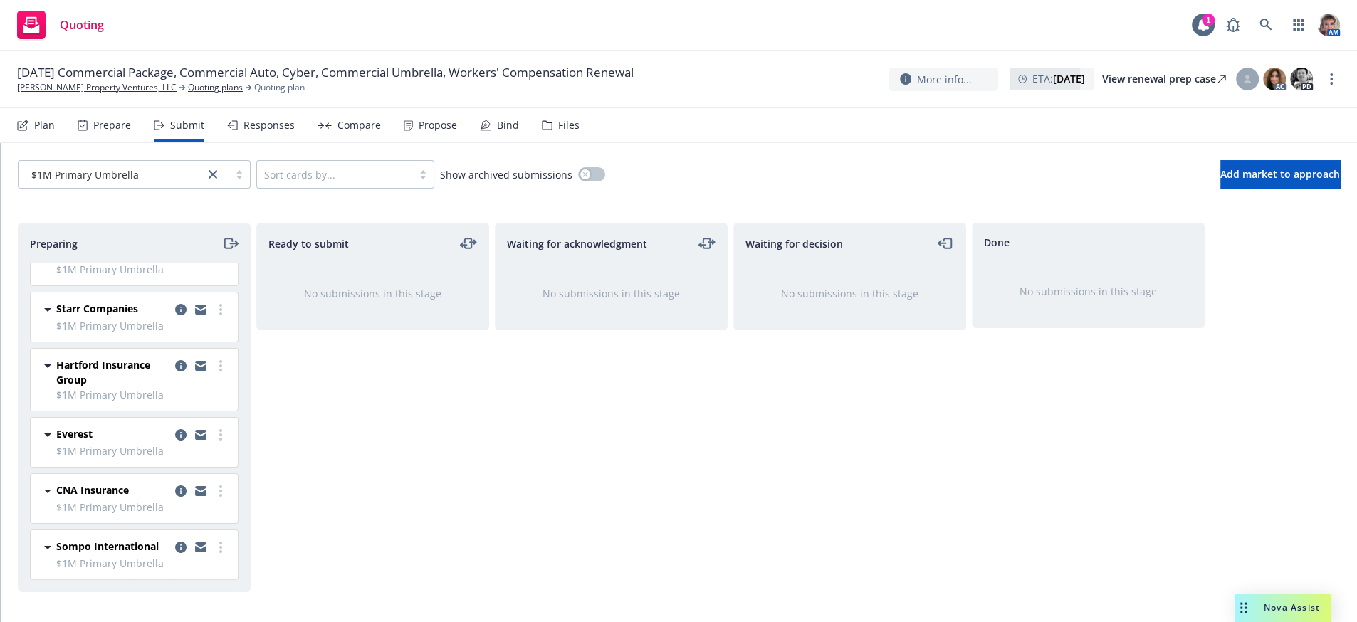
scroll to position [112, 0]
click at [1033, 532] on div "Done No submissions in this stage" at bounding box center [1088, 408] width 233 height 370
click at [212, 539] on link "more" at bounding box center [220, 547] width 17 height 17
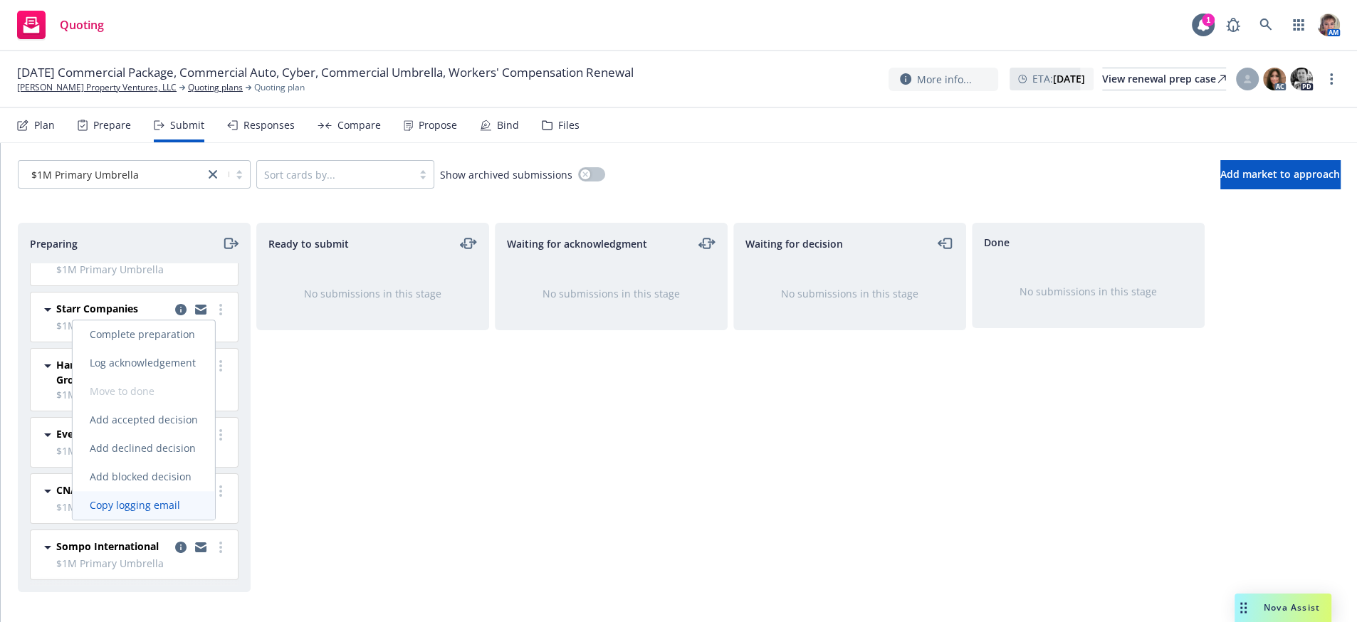
click at [195, 511] on span "Copy logging email" at bounding box center [135, 506] width 125 height 14
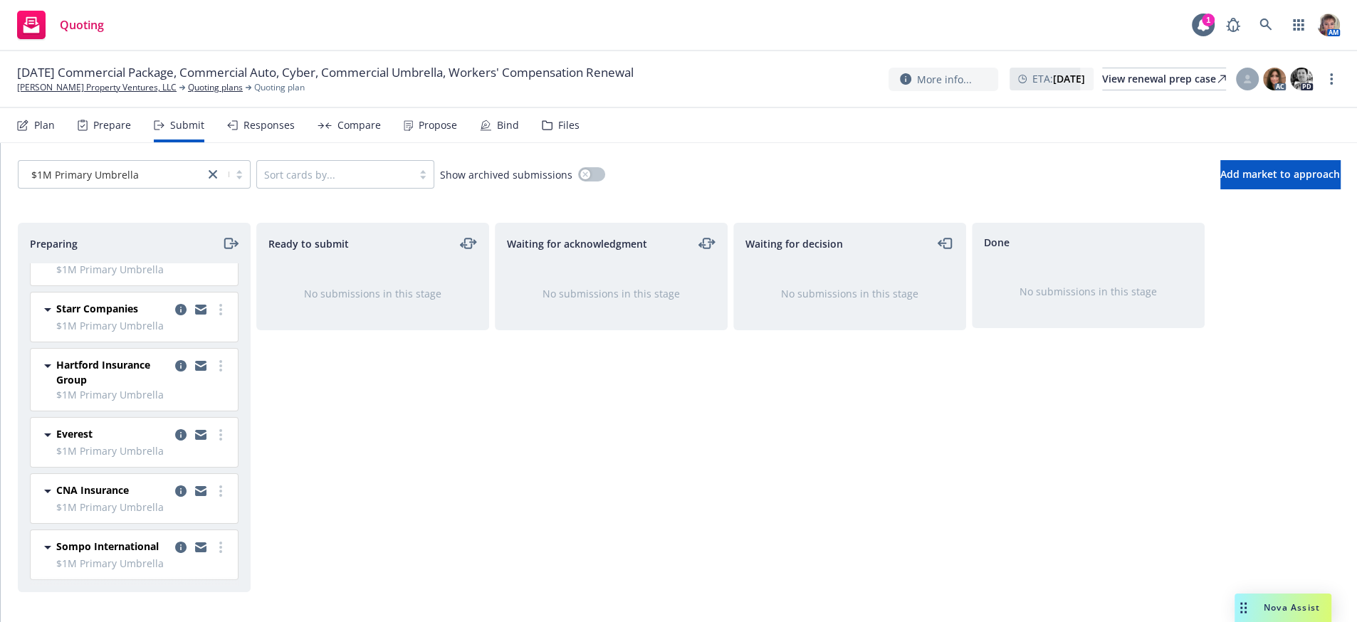
click at [565, 537] on div "Waiting for acknowledgment No submissions in this stage" at bounding box center [611, 408] width 233 height 370
click at [217, 179] on icon "close" at bounding box center [213, 174] width 9 height 9
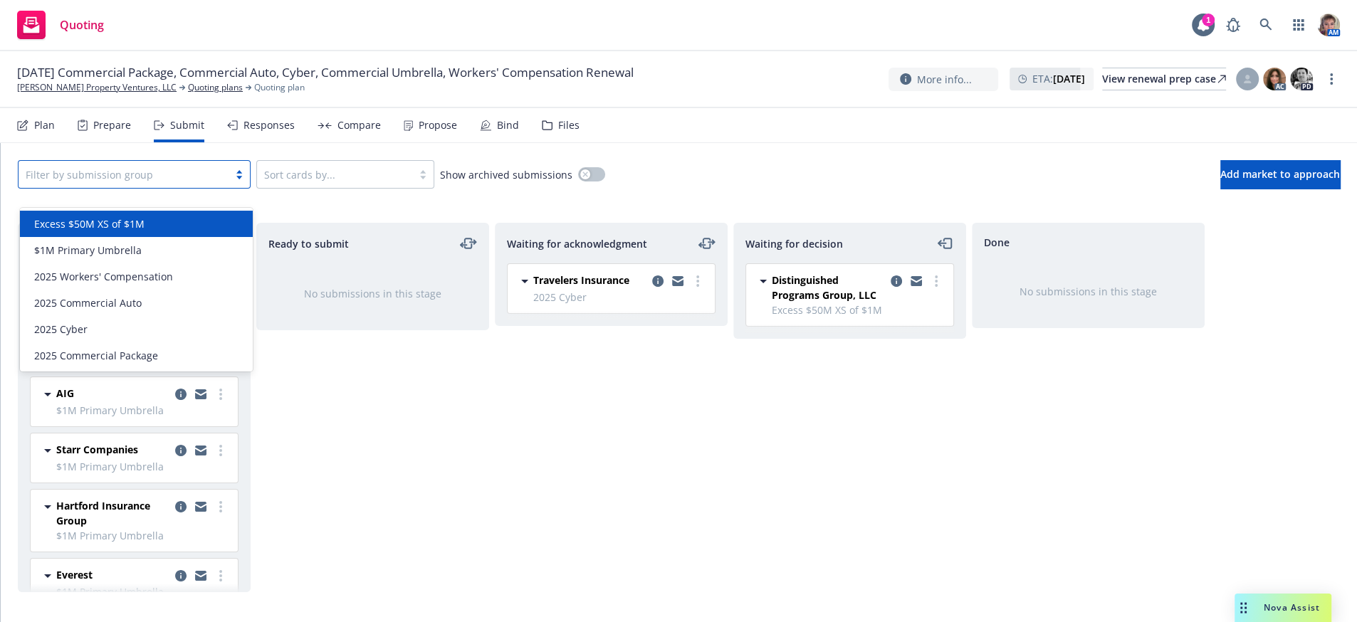
scroll to position [280, 0]
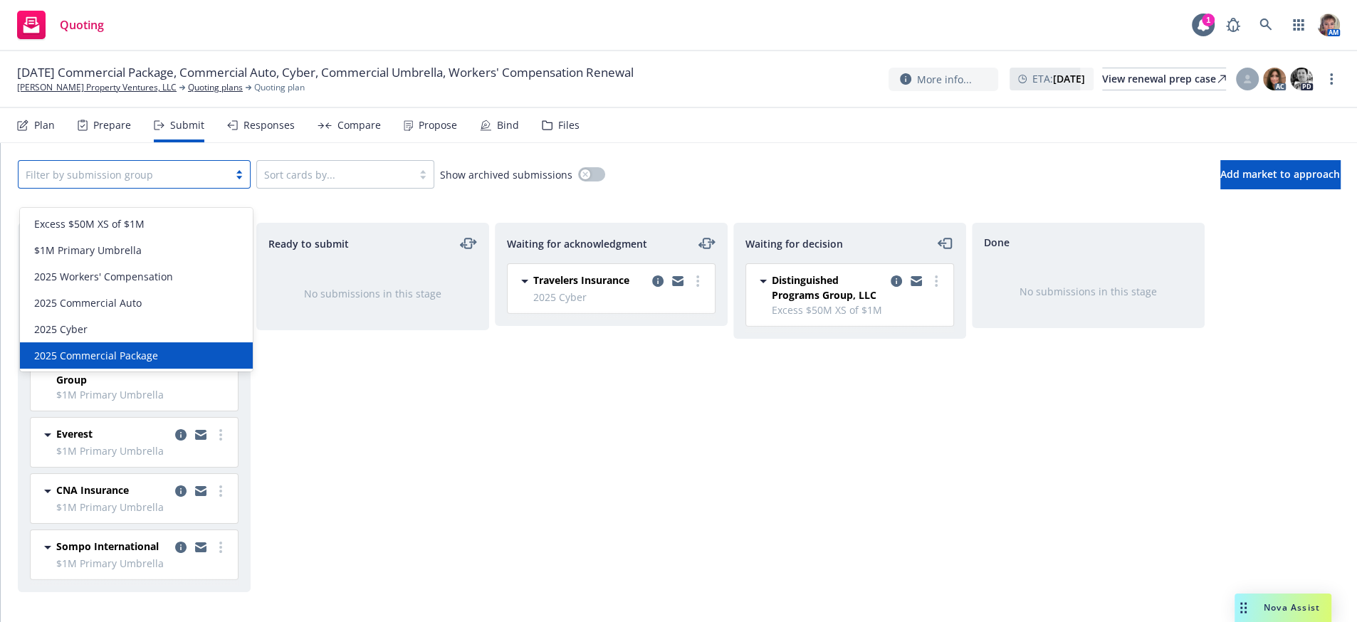
click at [182, 349] on div "2025 Commercial Package" at bounding box center [136, 355] width 216 height 15
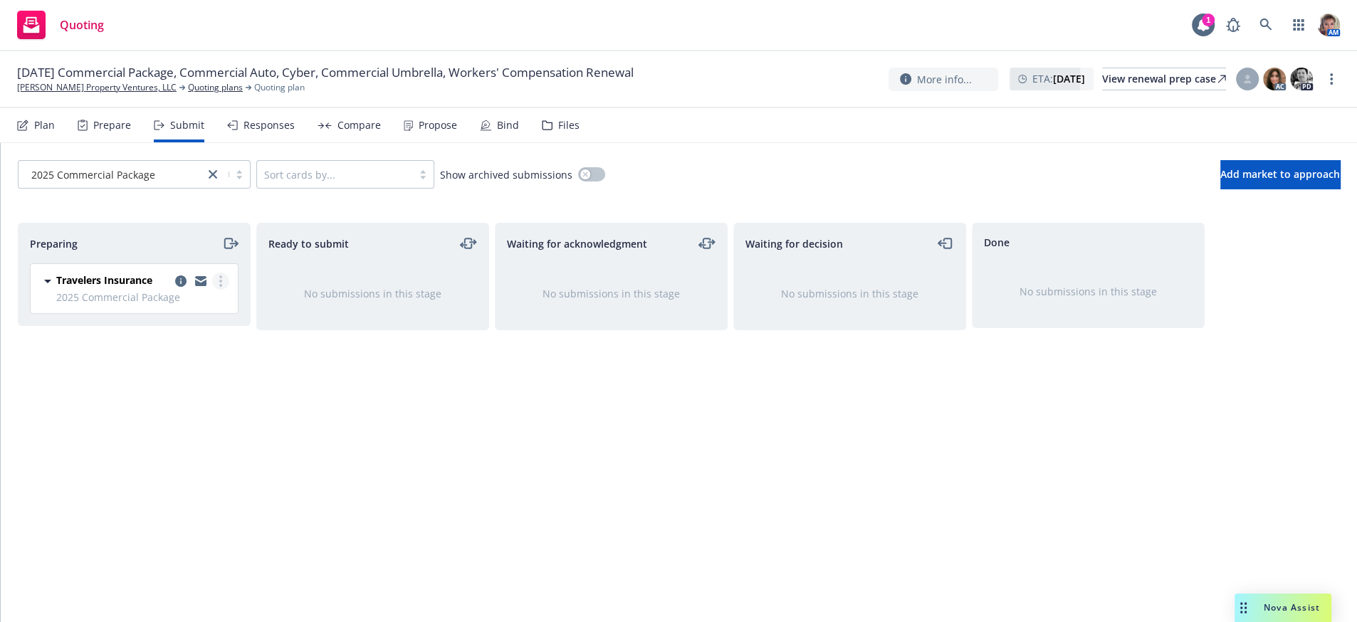
click at [216, 290] on link "more" at bounding box center [220, 281] width 17 height 17
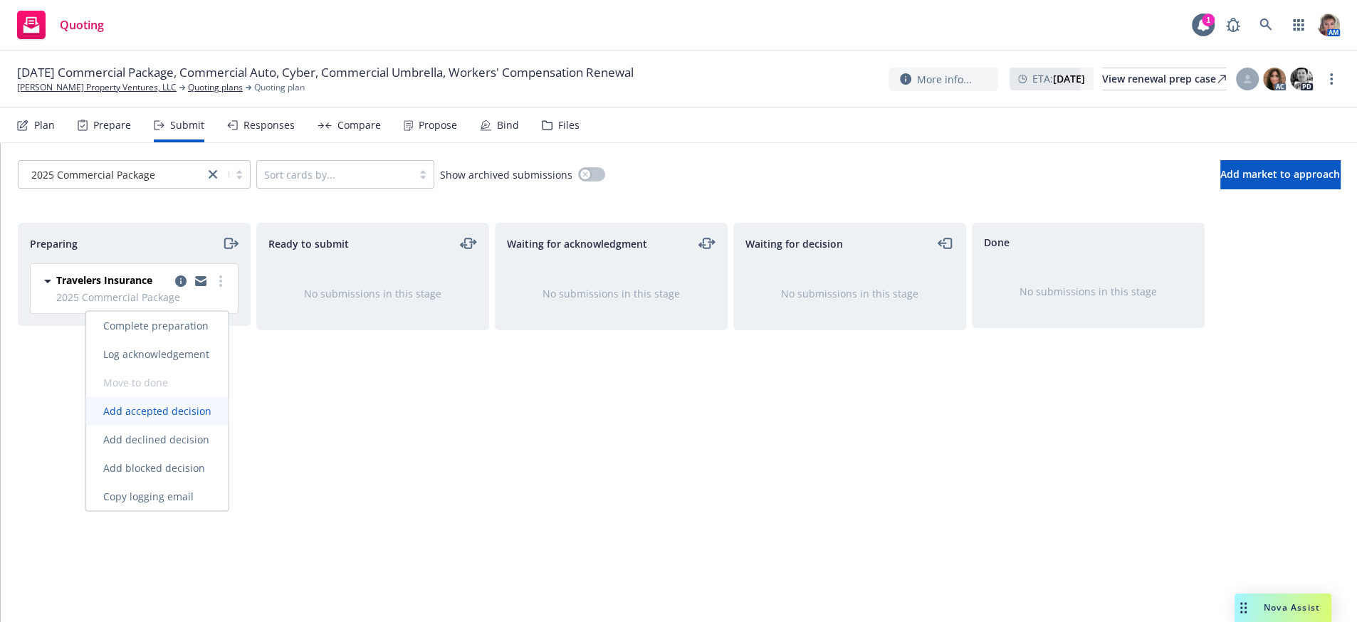
click at [192, 417] on span "Add accepted decision" at bounding box center [157, 412] width 142 height 14
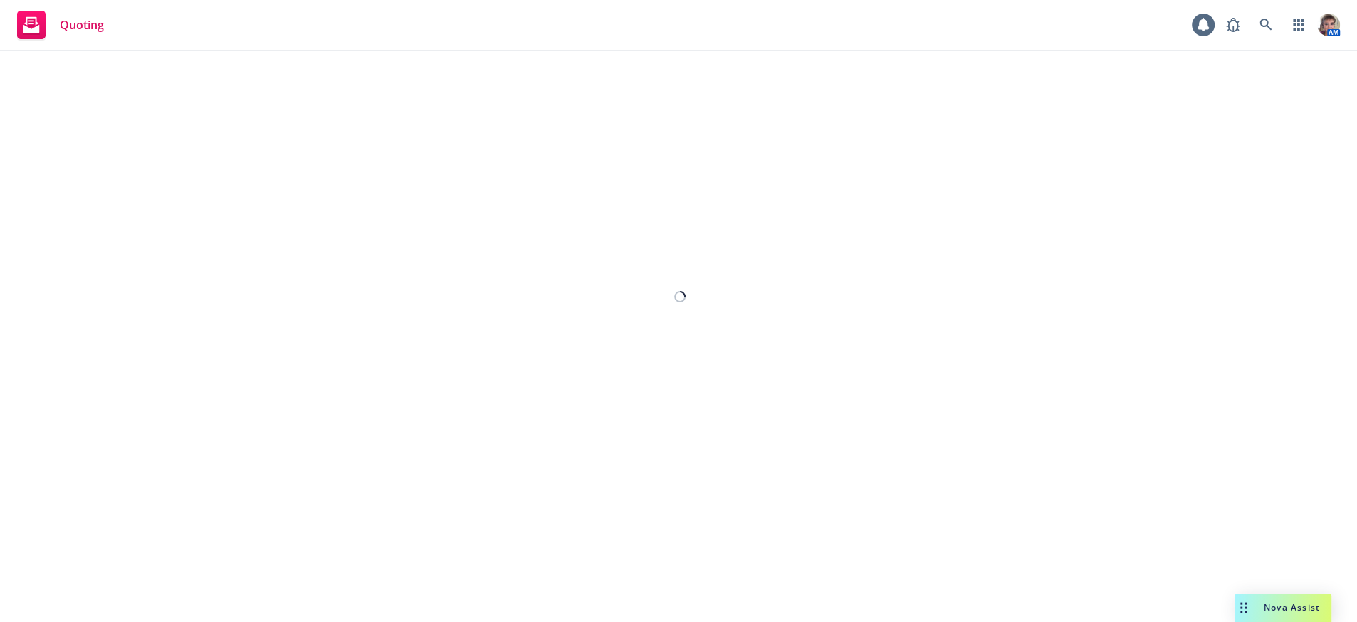
select select "12"
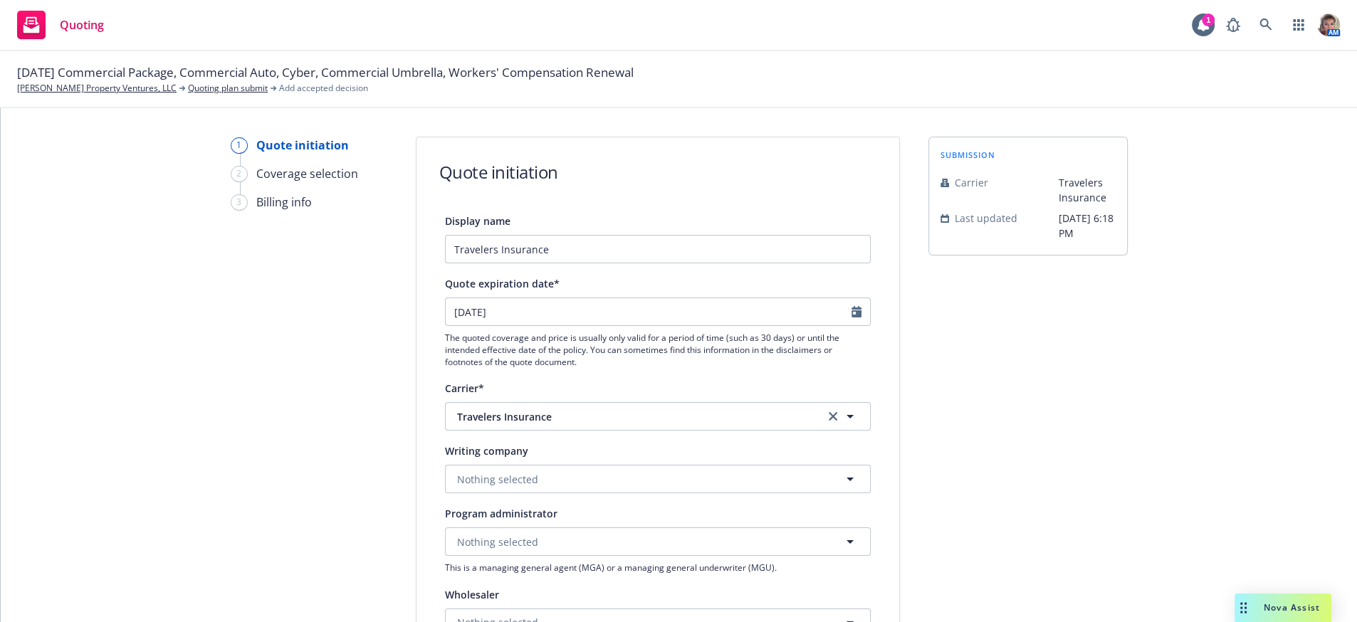
click at [1134, 445] on div "1 Quote initiation 2 Coverage selection 3 Billing info Quote initiation Display…" at bounding box center [679, 614] width 1322 height 955
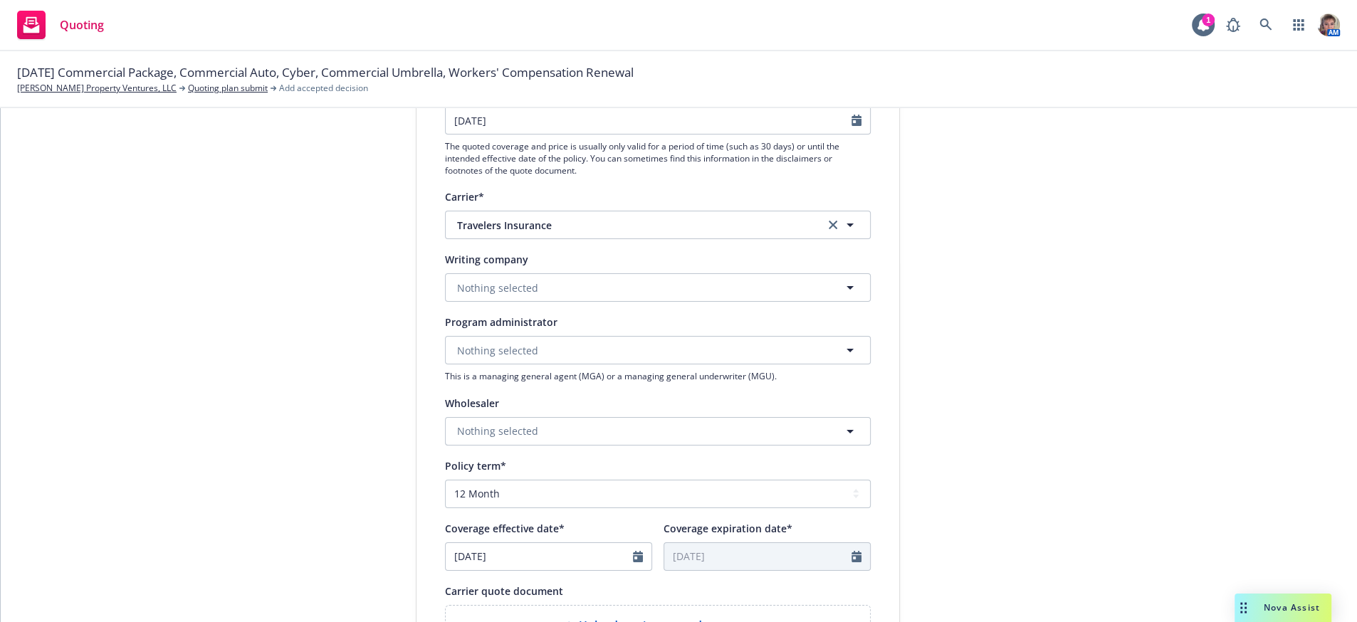
scroll to position [197, 0]
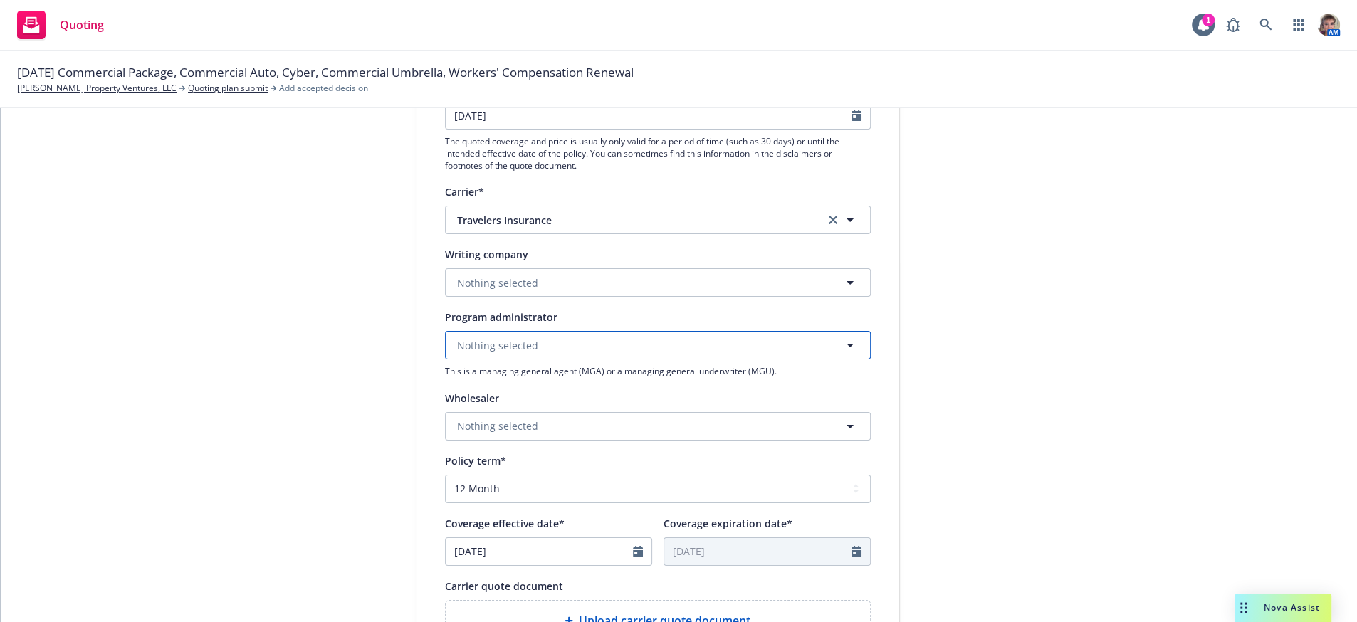
click at [497, 353] on span "Nothing selected" at bounding box center [497, 345] width 81 height 15
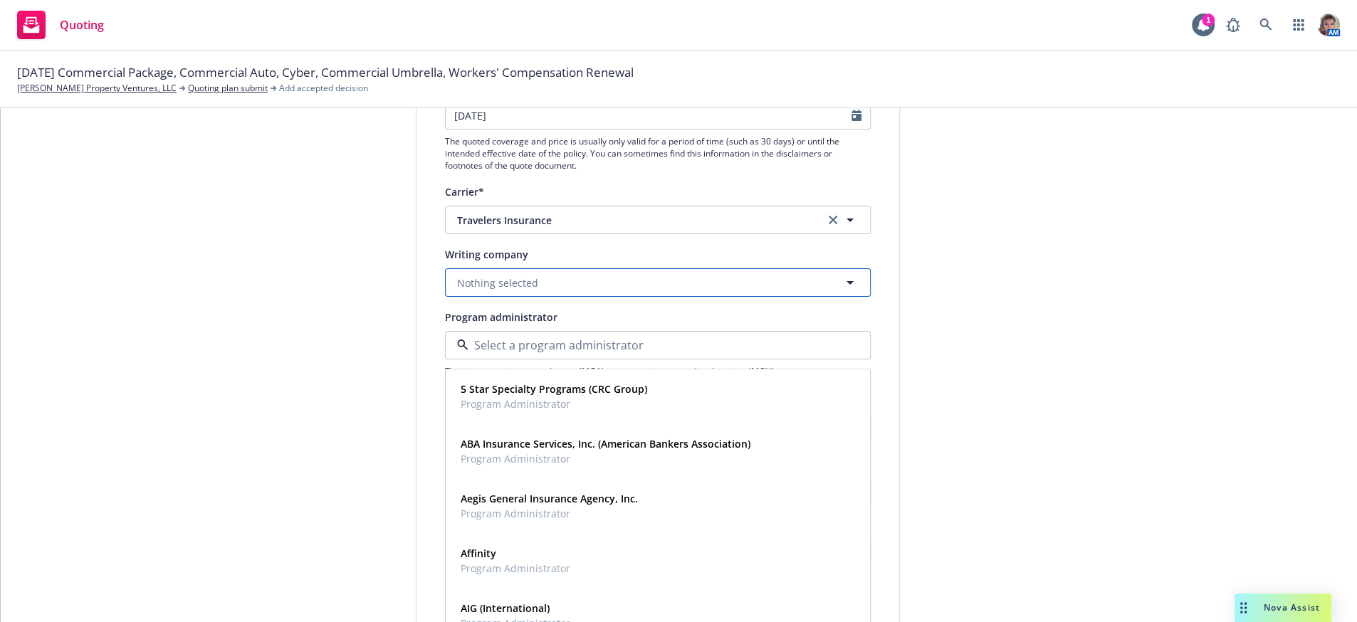
click at [494, 291] on span "Nothing selected" at bounding box center [497, 283] width 81 height 15
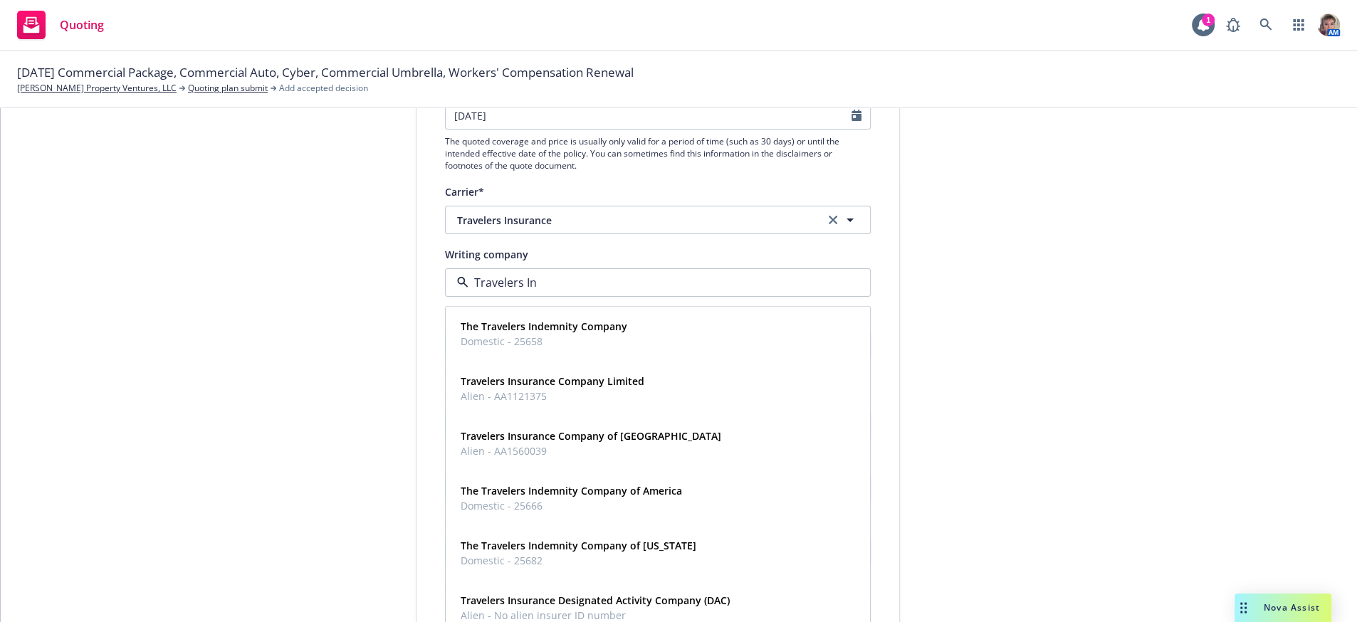
type input "Travelers Ind"
click at [531, 443] on strong "The Travelers Indemnity Company of Connecticut" at bounding box center [579, 436] width 236 height 14
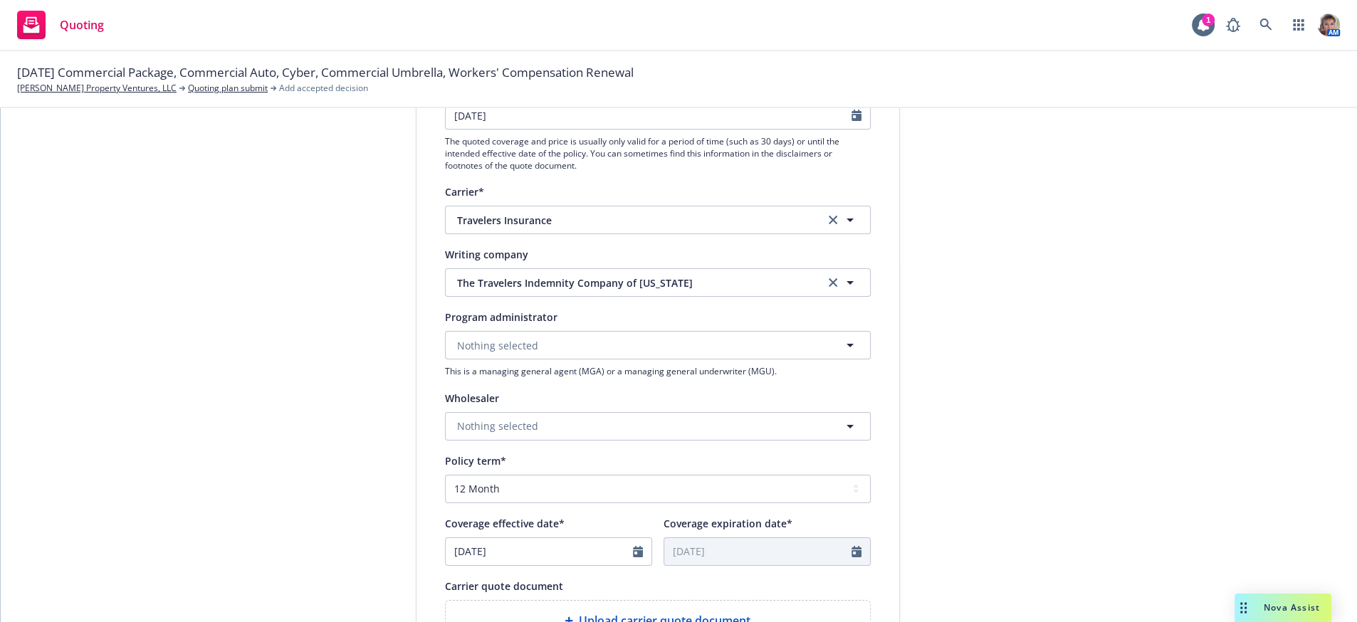
scroll to position [589, 0]
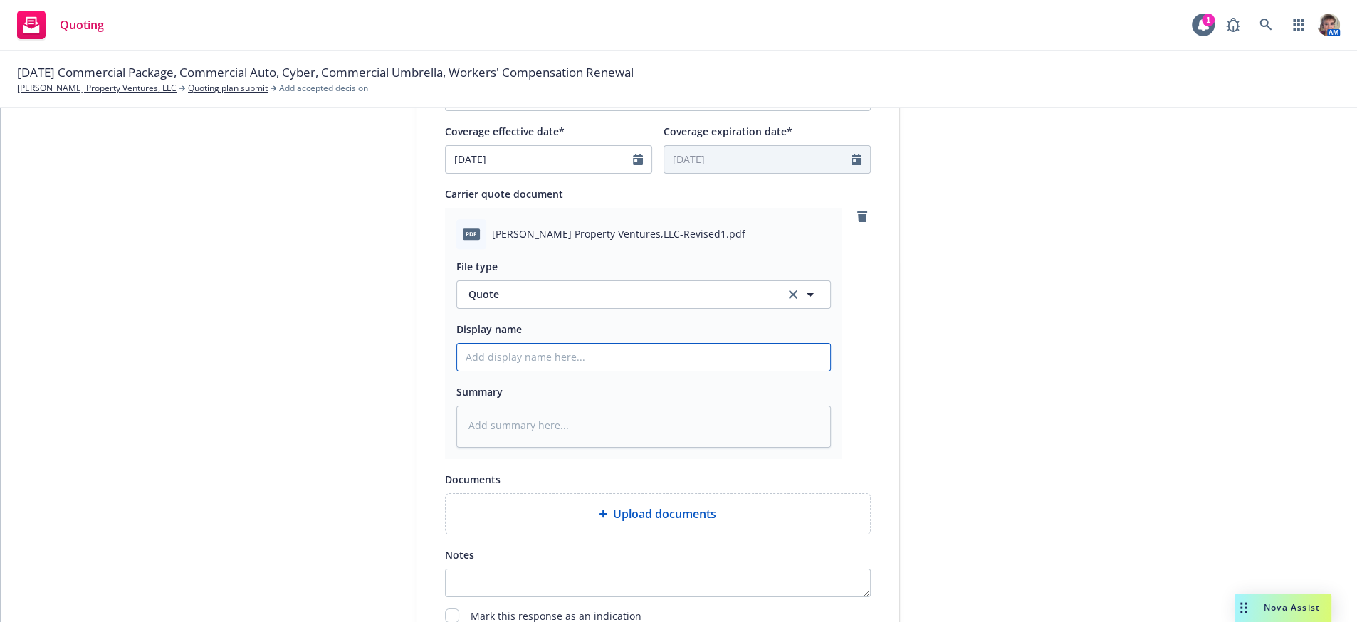
click at [661, 371] on input "Display name" at bounding box center [643, 357] width 373 height 27
type textarea "x"
type input "S"
type textarea "x"
type input "Se"
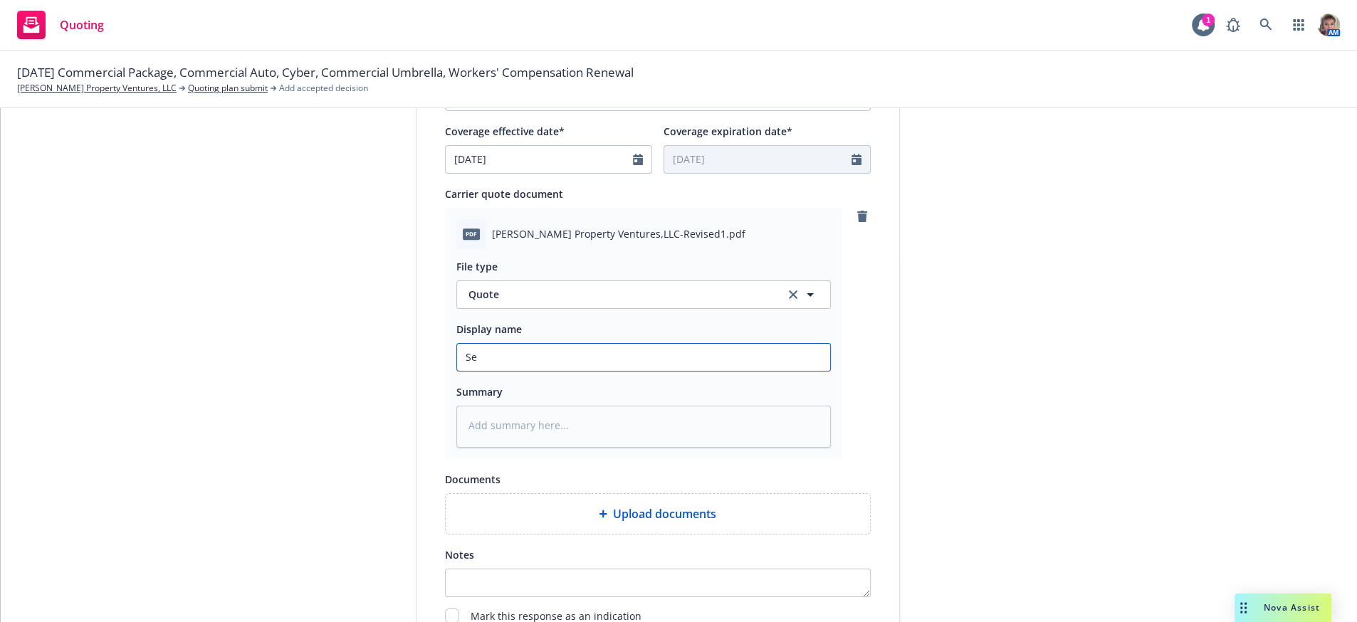
type textarea "x"
type input "Sec"
type textarea "x"
type input "Seco"
type textarea "x"
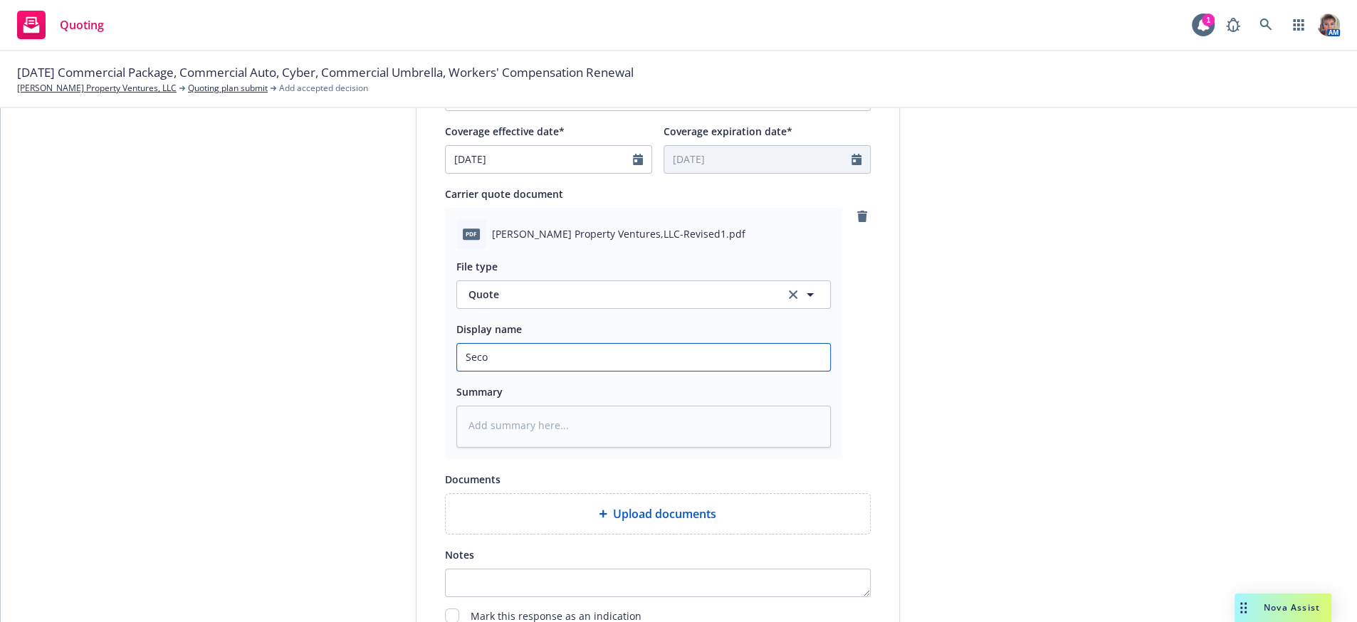
type input "Secon"
type textarea "x"
type input "Second"
type textarea "x"
type input "Second"
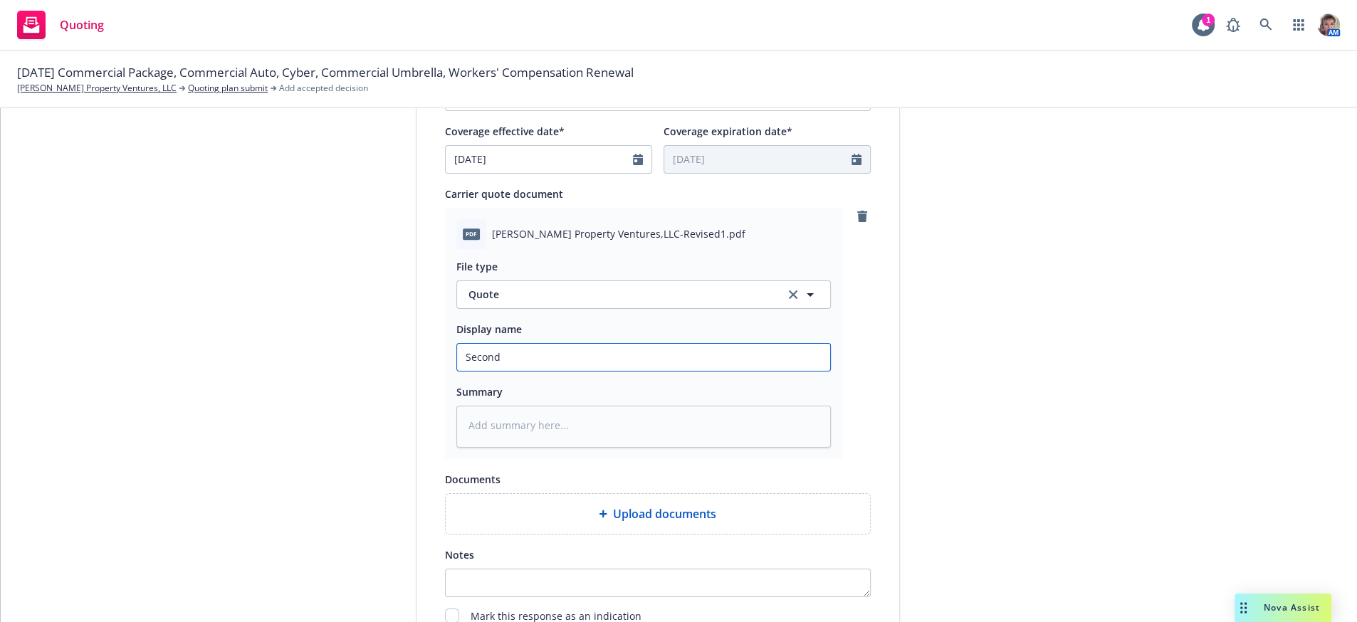
type textarea "x"
type input "Second q"
type textarea "x"
type input "Second quo"
type textarea "x"
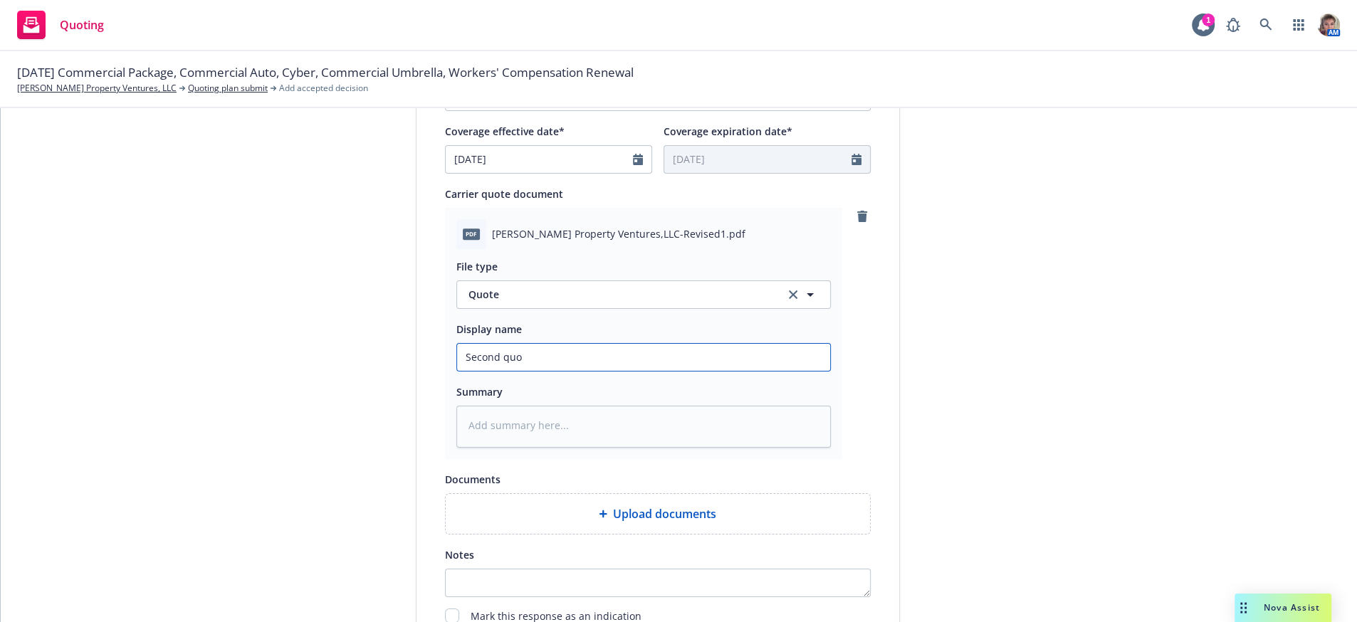
type input "Second quot"
type textarea "x"
type input "Second quote"
type textarea "x"
type input "Second quote"
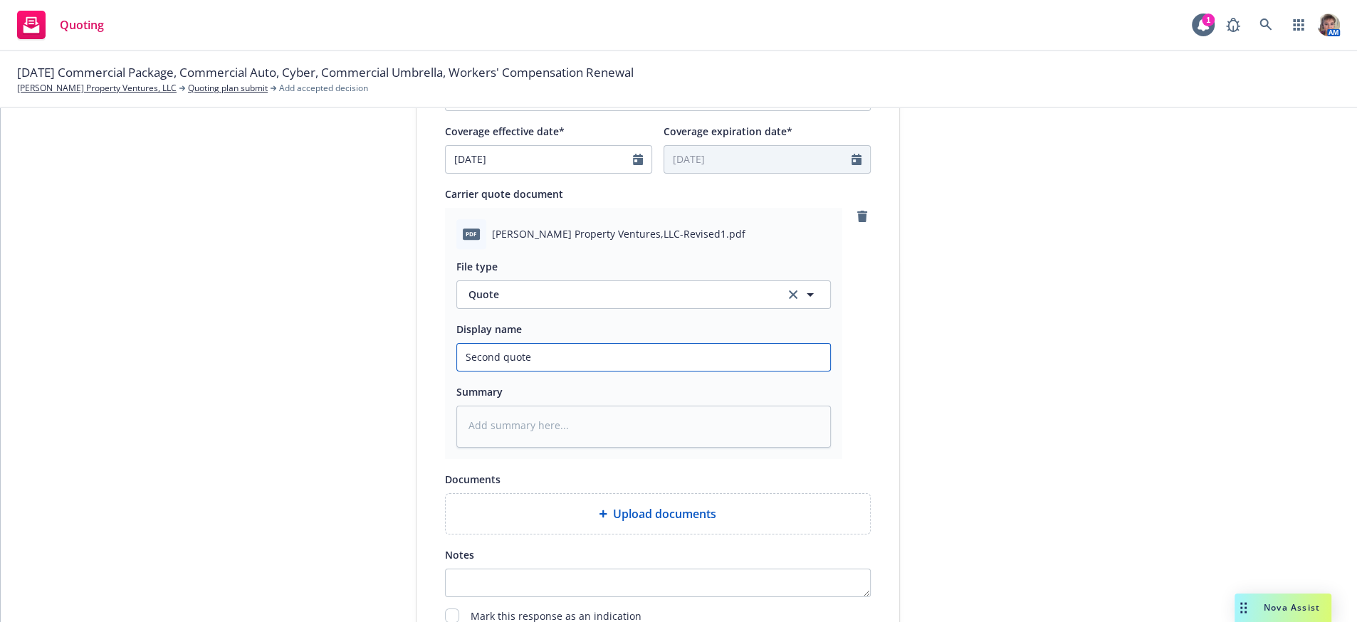
type textarea "x"
type input "Second quote -"
type textarea "x"
type input "Second quote -"
type textarea "x"
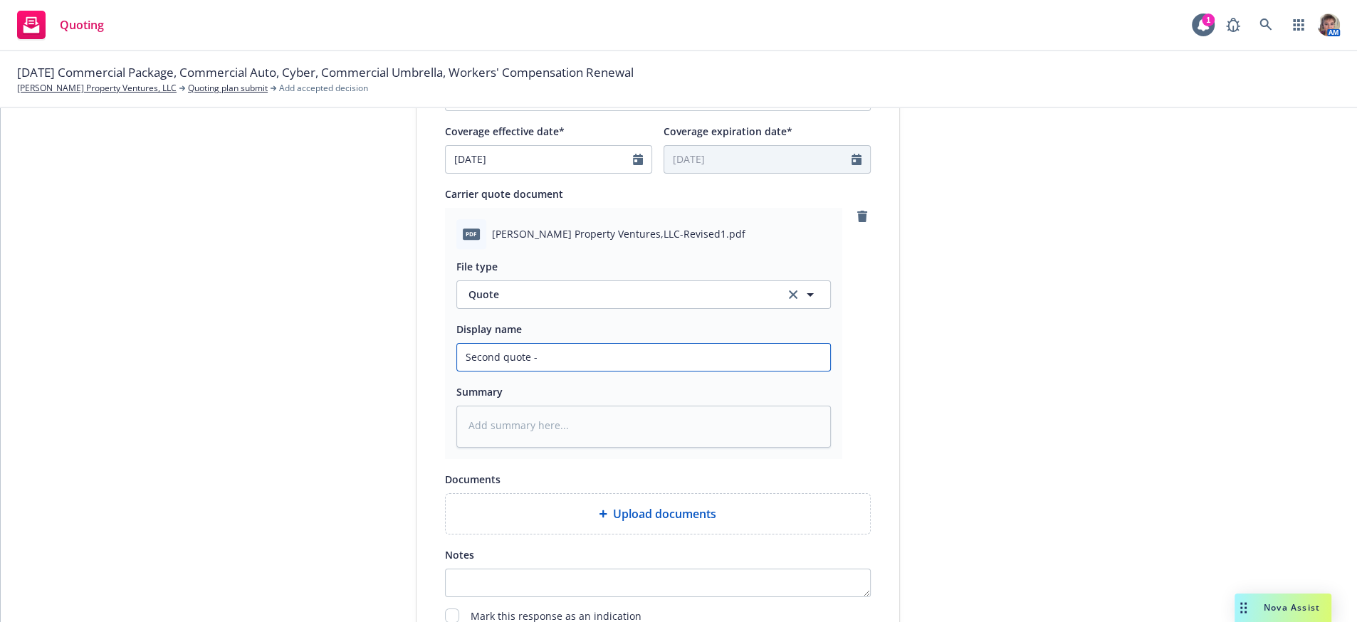
type input "Second quote - R"
type textarea "x"
type input "Second quote - Re"
type textarea "x"
type input "Second quote - Revi"
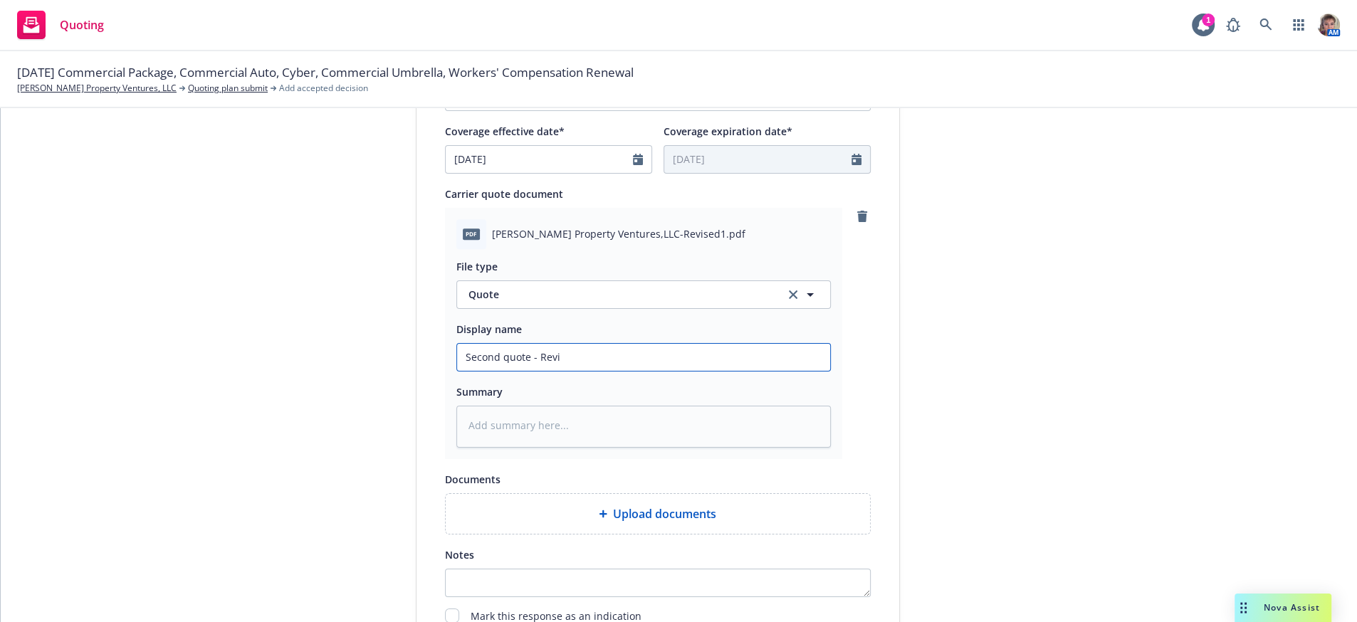
type textarea "x"
type input "Second quote - Revis"
type textarea "x"
type input "Second quote - Revise"
type textarea "x"
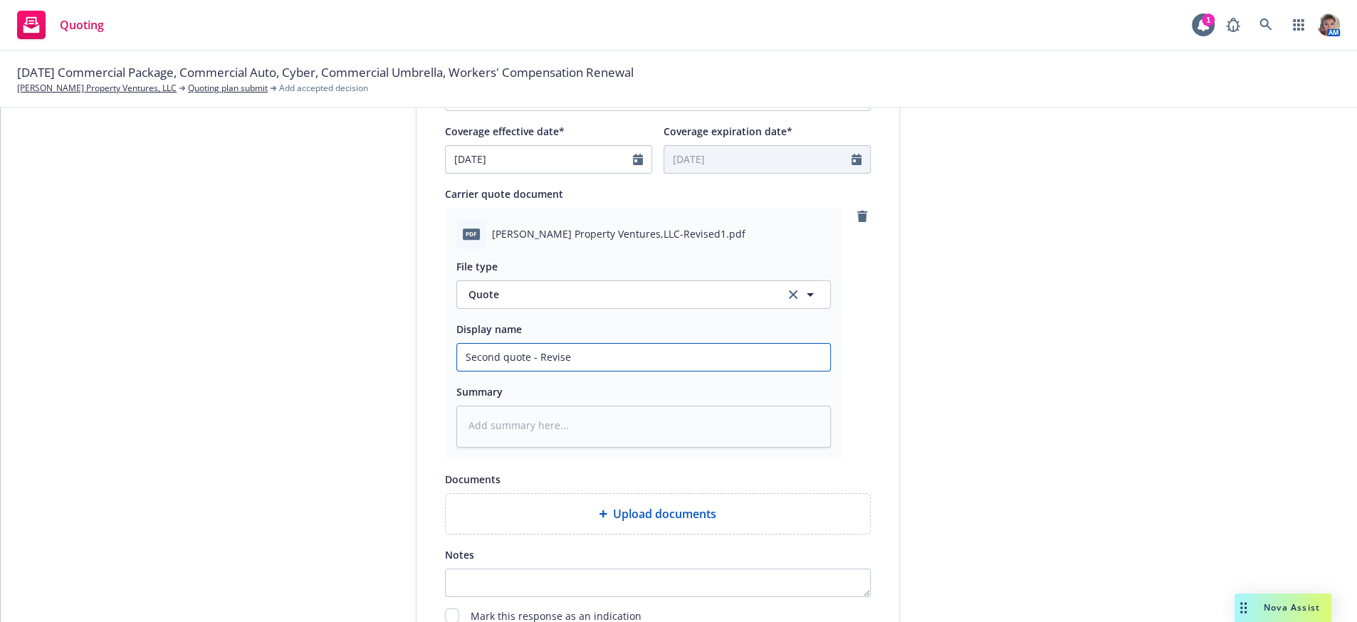
type input "Second quote - Revised"
type textarea "x"
type input "Second quote - Revised"
type textarea "x"
type input "Second quote - Revised t"
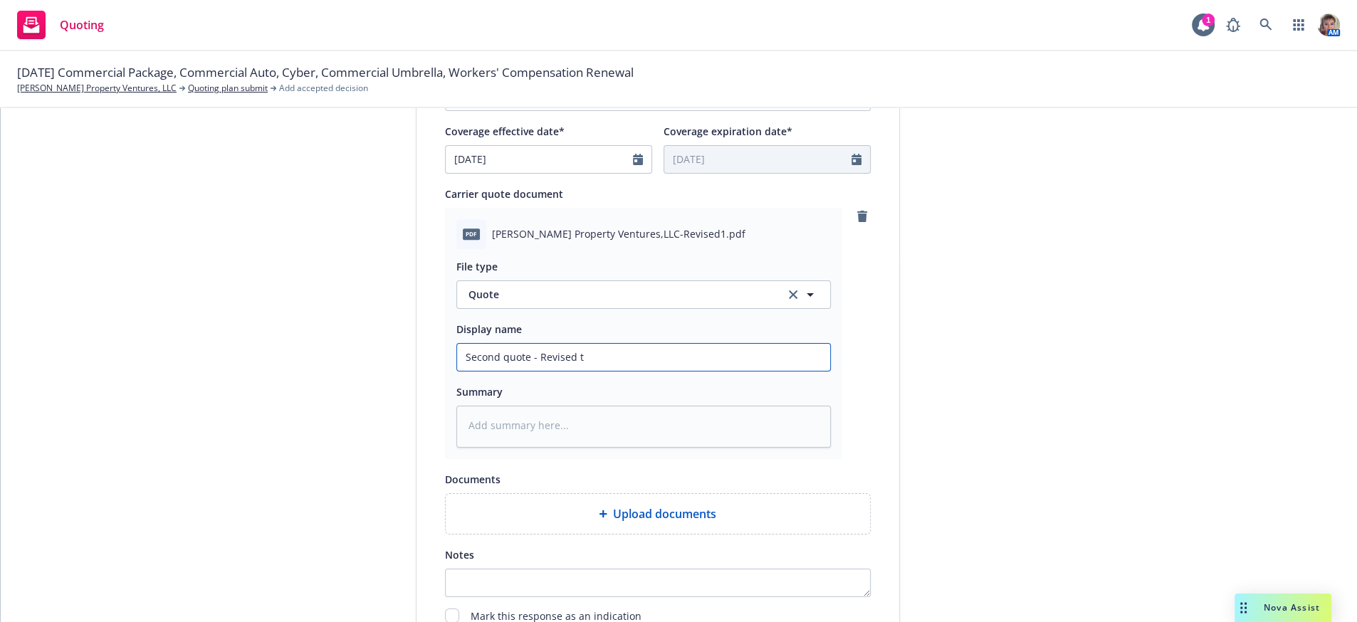
type textarea "x"
type input "Second quote - Revised to"
type textarea "x"
type input "Second quote - Revised to"
type textarea "x"
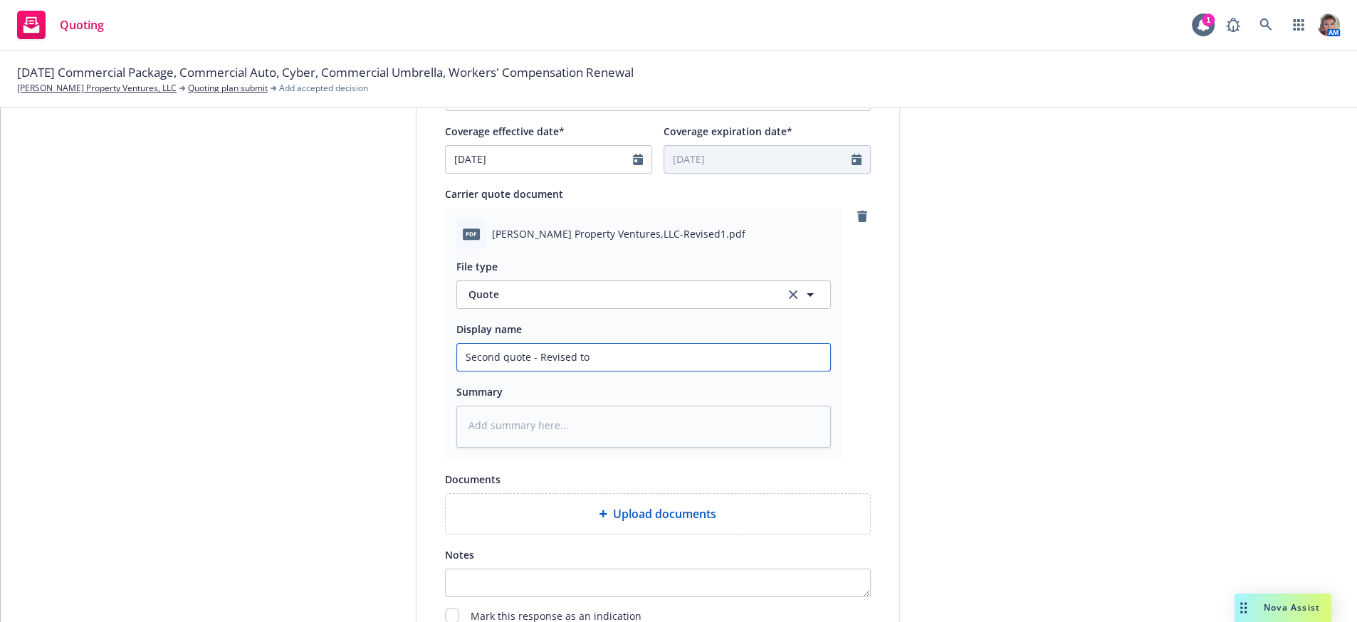
type input "Second quote - Revised to d"
type textarea "x"
type input "Second quote - Revised to de"
type textarea "x"
type input "Second quote - Revised to del"
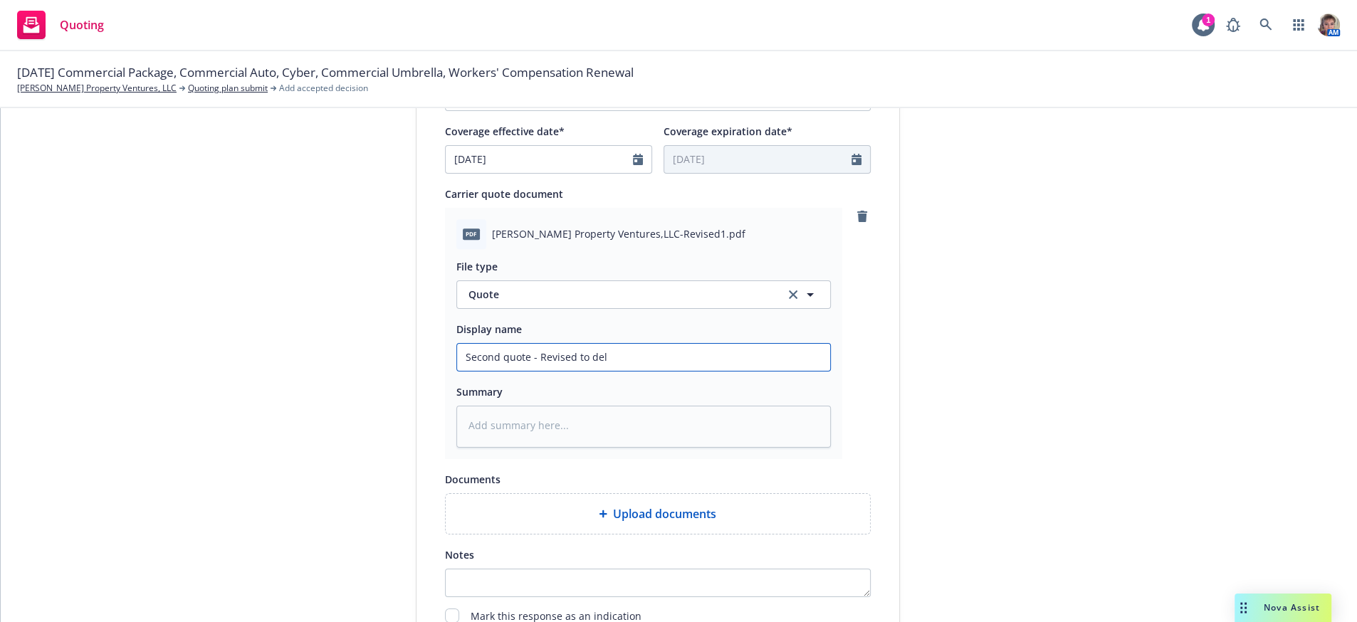
type textarea "x"
type input "Second quote - Revised to dele"
type textarea "x"
type input "Second quote - Revised to delet"
type textarea "x"
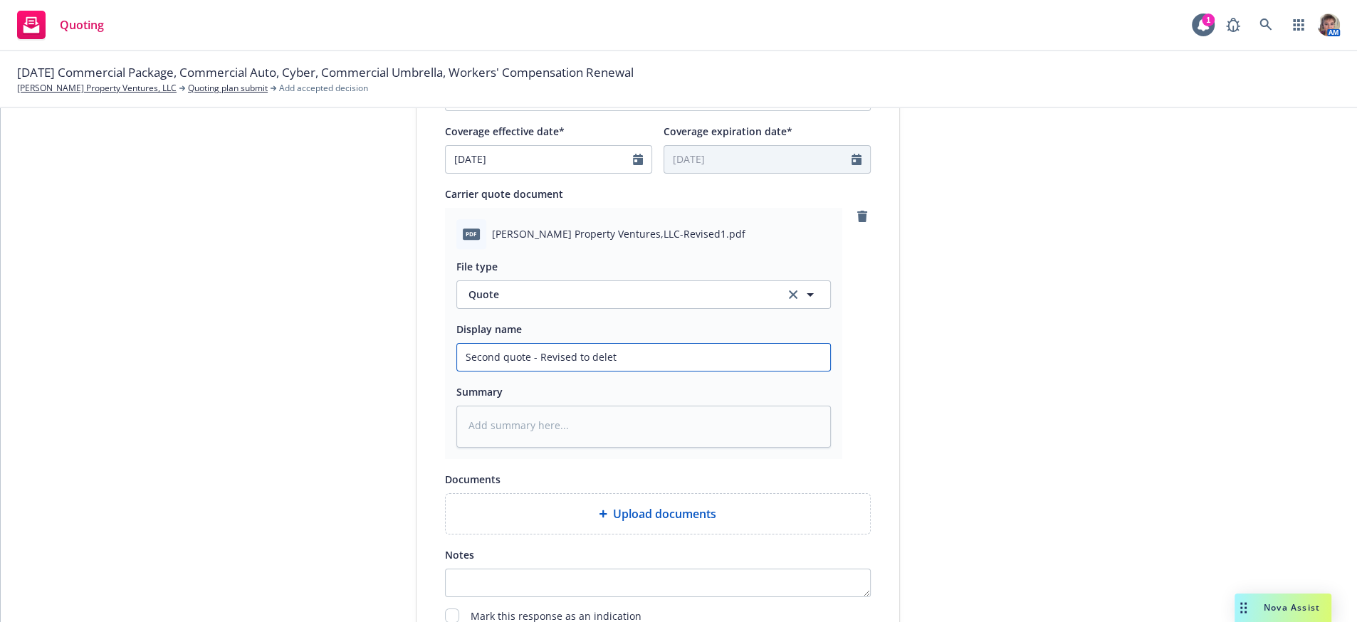
type input "Second quote - Revised to delete"
type textarea "x"
type input "Second quote - Revised to delete"
type textarea "x"
type input "Second quote - Revised to delete E"
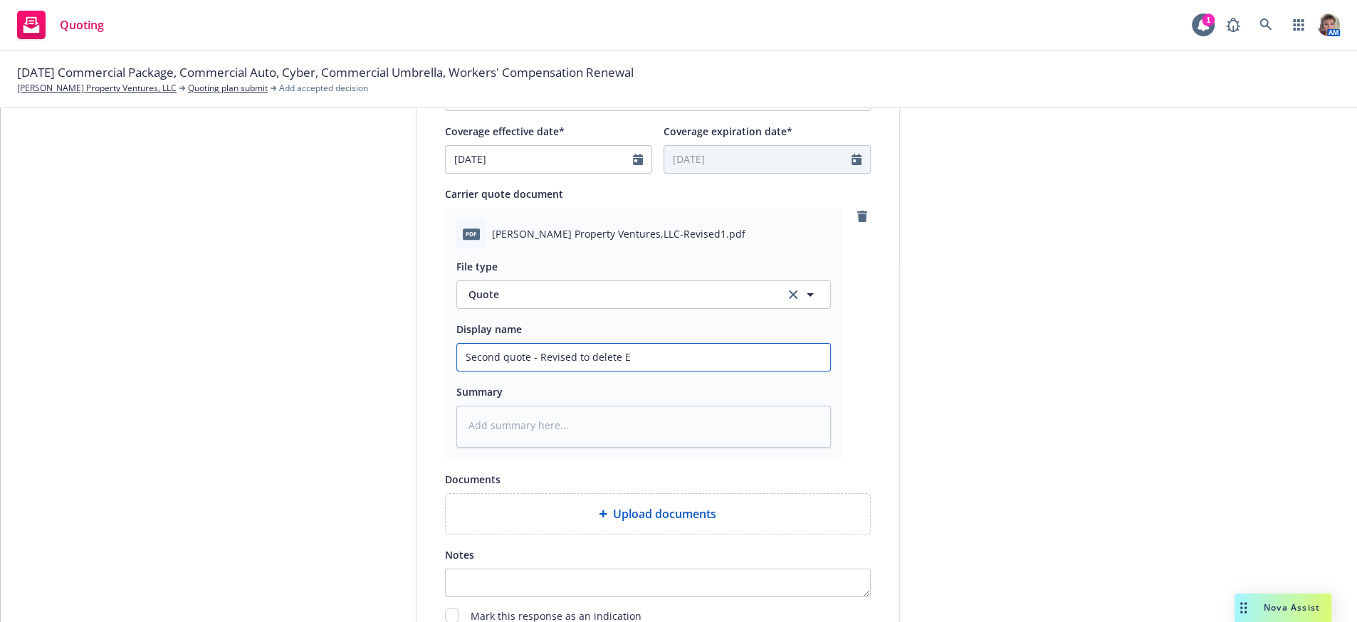
type textarea "x"
type input "Second quote - Revised to delete Em"
type textarea "x"
type input "Second quote - Revised to delete Eme"
type textarea "x"
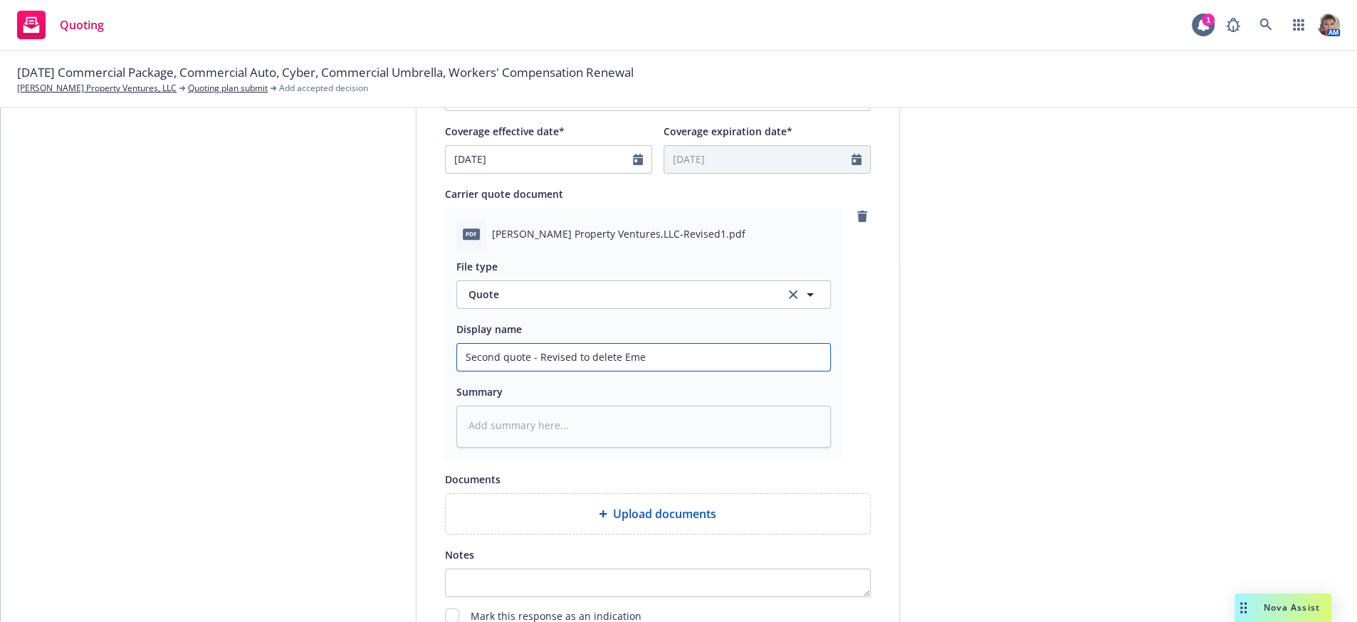
type input "Second quote - Revised to delete Emer"
type textarea "x"
type input "Second quote - Revised to delete Emero"
type textarea "x"
type input "Second quote - Revised to delete Emeron"
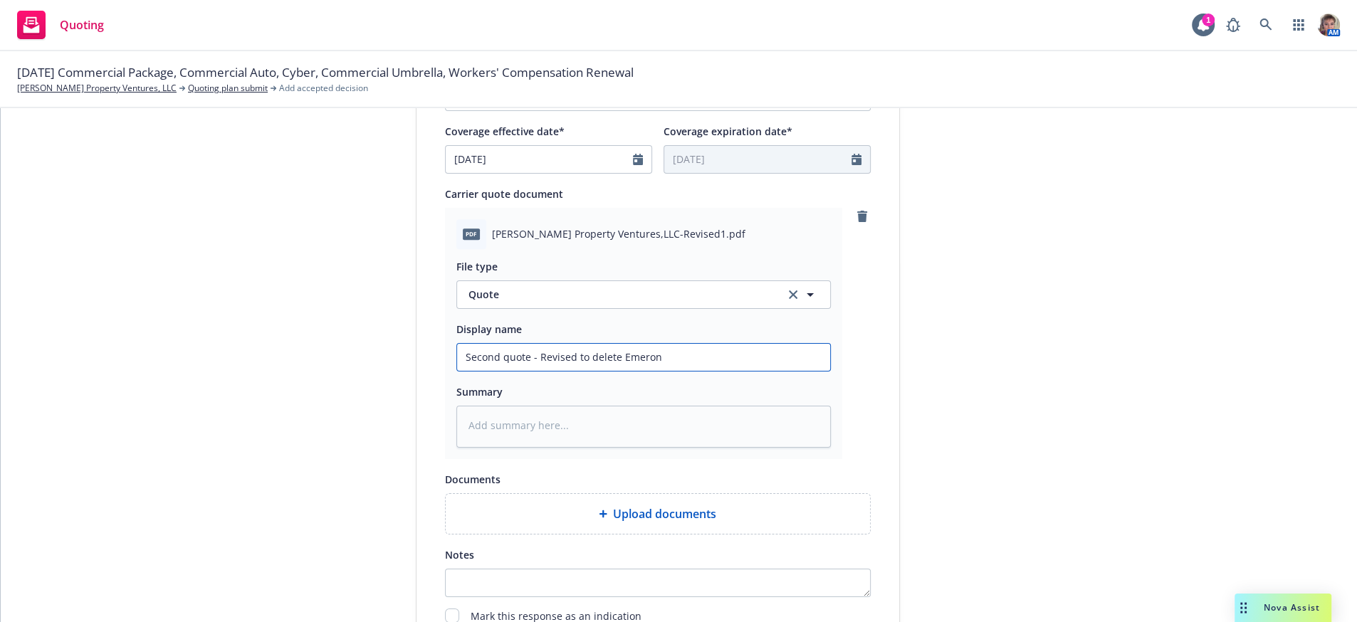
type textarea "x"
type input "Second quote - Revised to delete Emeron"
type textarea "x"
type input "Second quote - Revised to delete Emeron L"
type textarea "x"
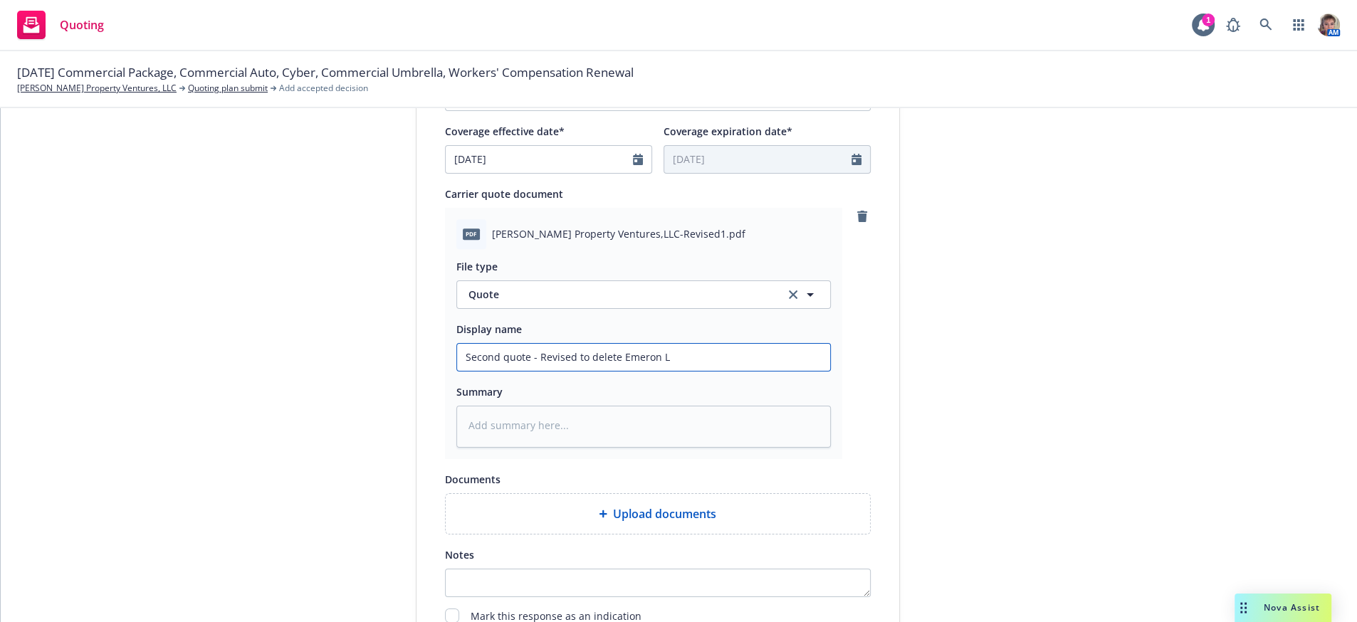
type input "Second quote - Revised to delete Emeron Lo"
type textarea "x"
type input "Second quote - Revised to delete Emeron Loc"
type textarea "x"
type input "Second quote - Revised to delete Emeron Locat"
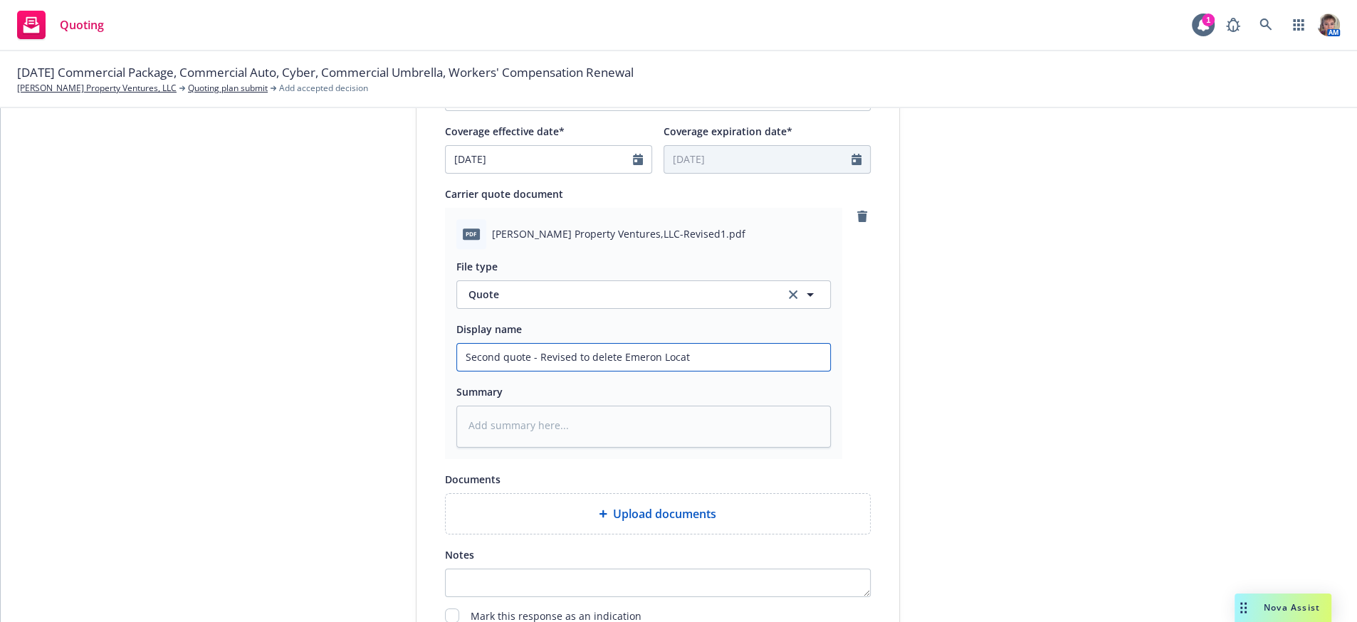
type textarea "x"
type input "Second quote - Revised to delete Emeron Locati"
type textarea "x"
type input "Second quote - Revised to delete Emeron Locatio"
type textarea "x"
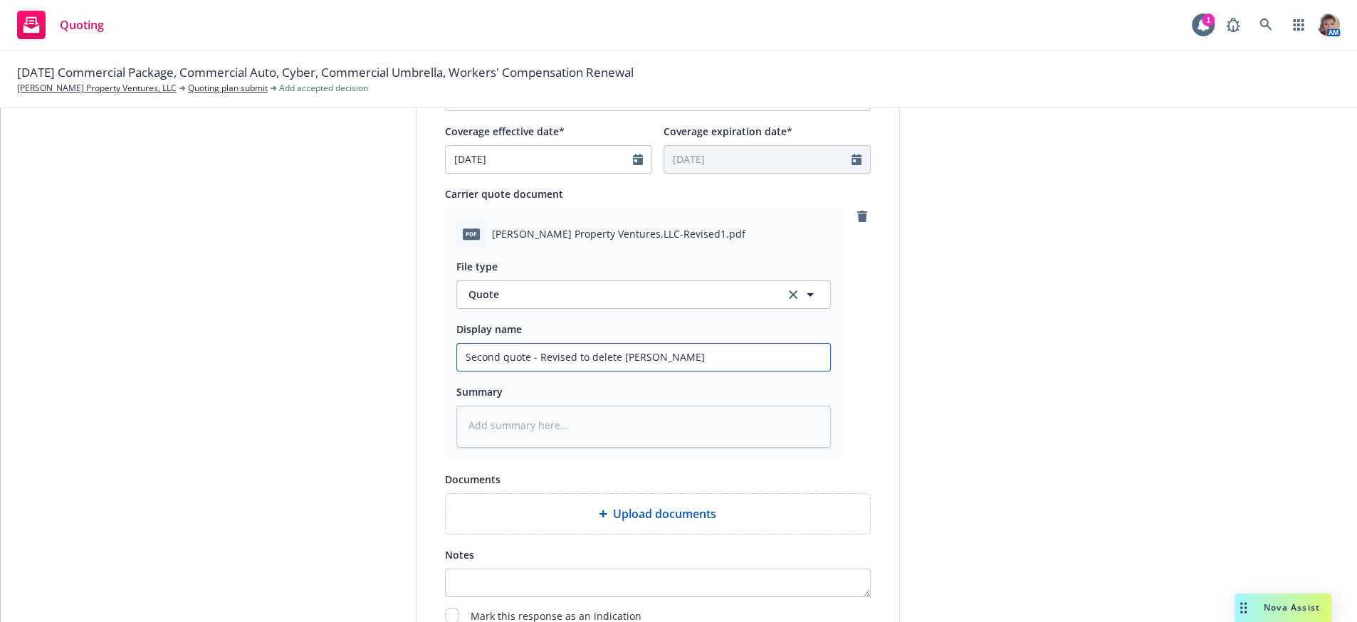
type input "Second quote - Revised to delete Emeron Location"
type textarea "x"
type input "Second quote - Revised to delete Emeron Location"
type textarea "x"
type input "Second quote - Revised to delete Emeron Location f"
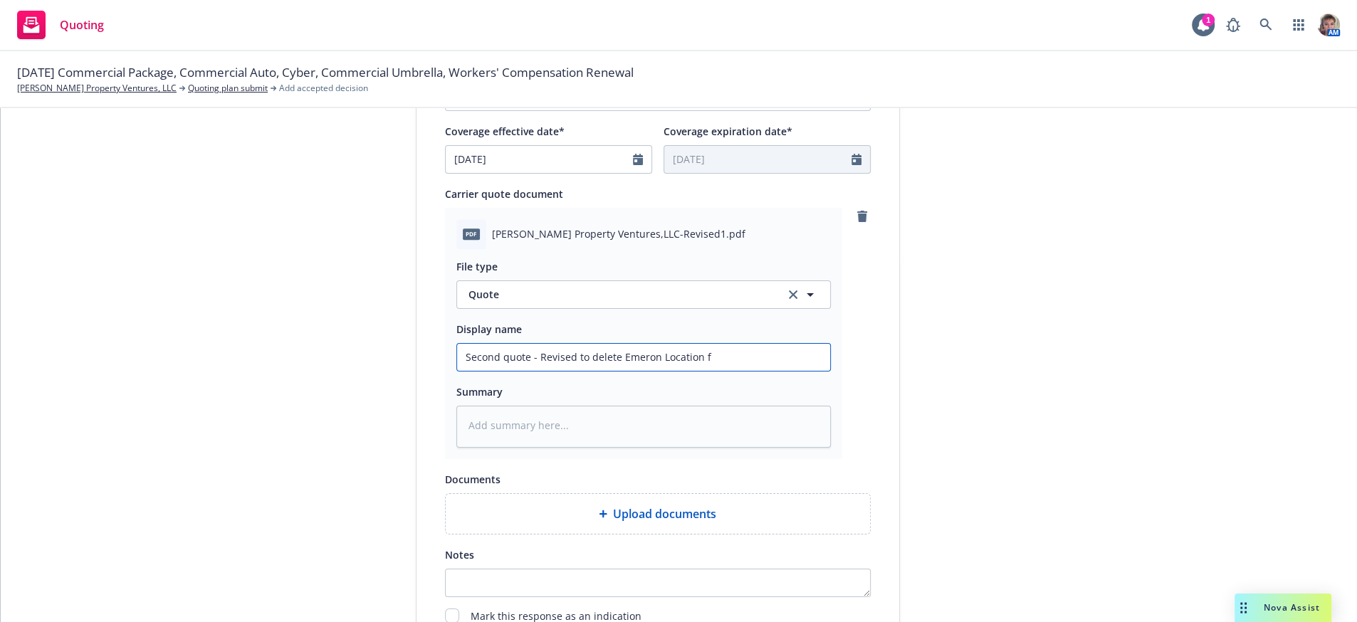
type textarea "x"
type input "Second quote - Revised to delete Emeron Location fr"
type textarea "x"
type input "Second quote - Revised to delete Emeron Location fro"
type textarea "x"
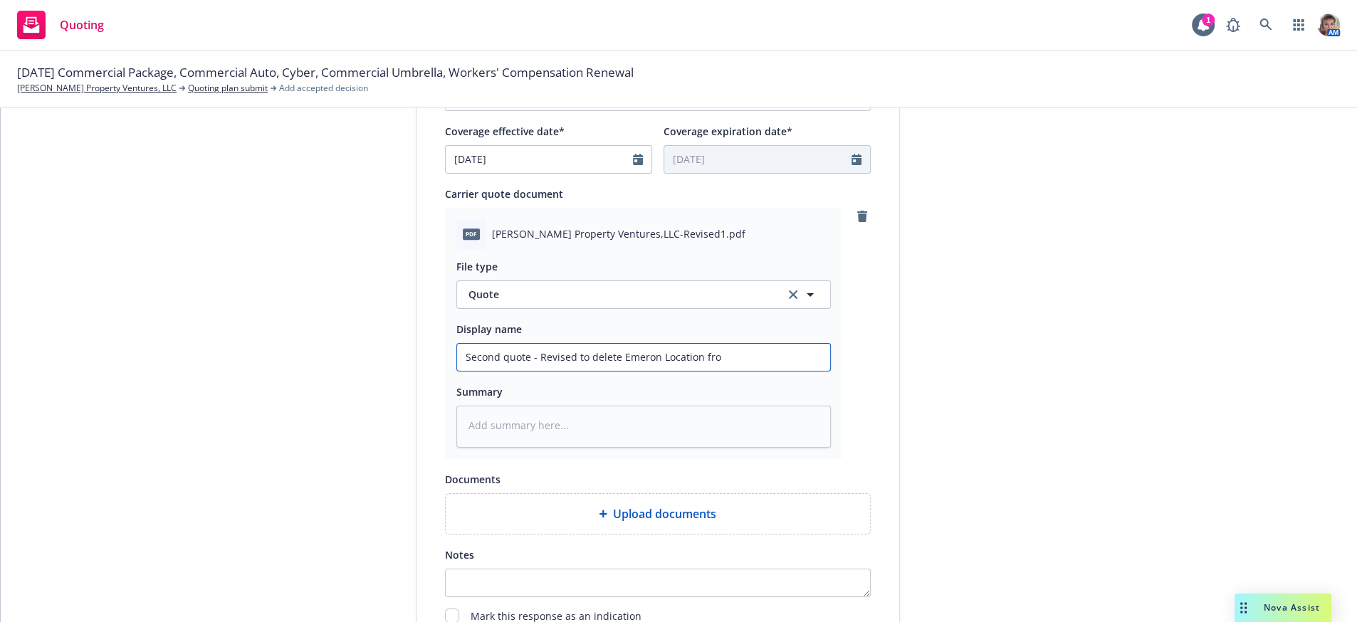
type input "Second quote - Revised to delete Emeron Location from"
type textarea "x"
type input "Second quote - Revised to delete Emeron Location from"
type textarea "x"
type input "Second quote - Revised to delete Emeron Location from T"
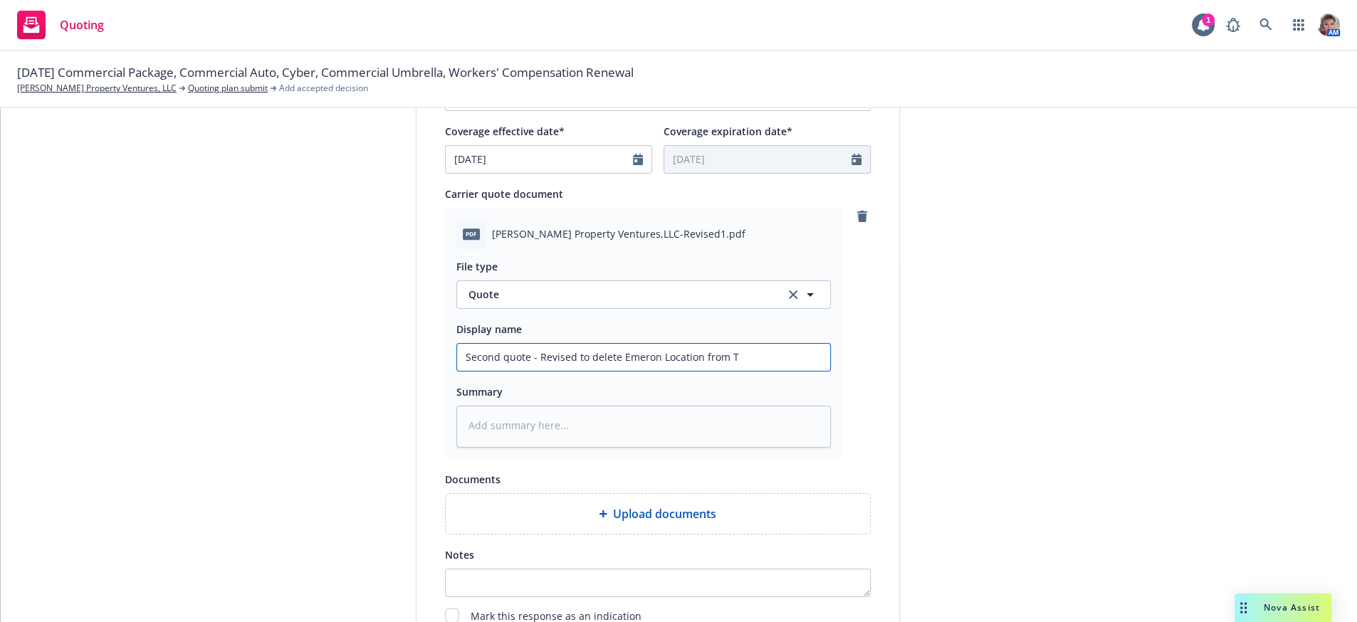
type textarea "x"
type input "Second quote - Revised to delete Emeron Location from Tr"
type textarea "x"
type input "Second quote - Revised to delete Emeron Location from Tra"
type textarea "x"
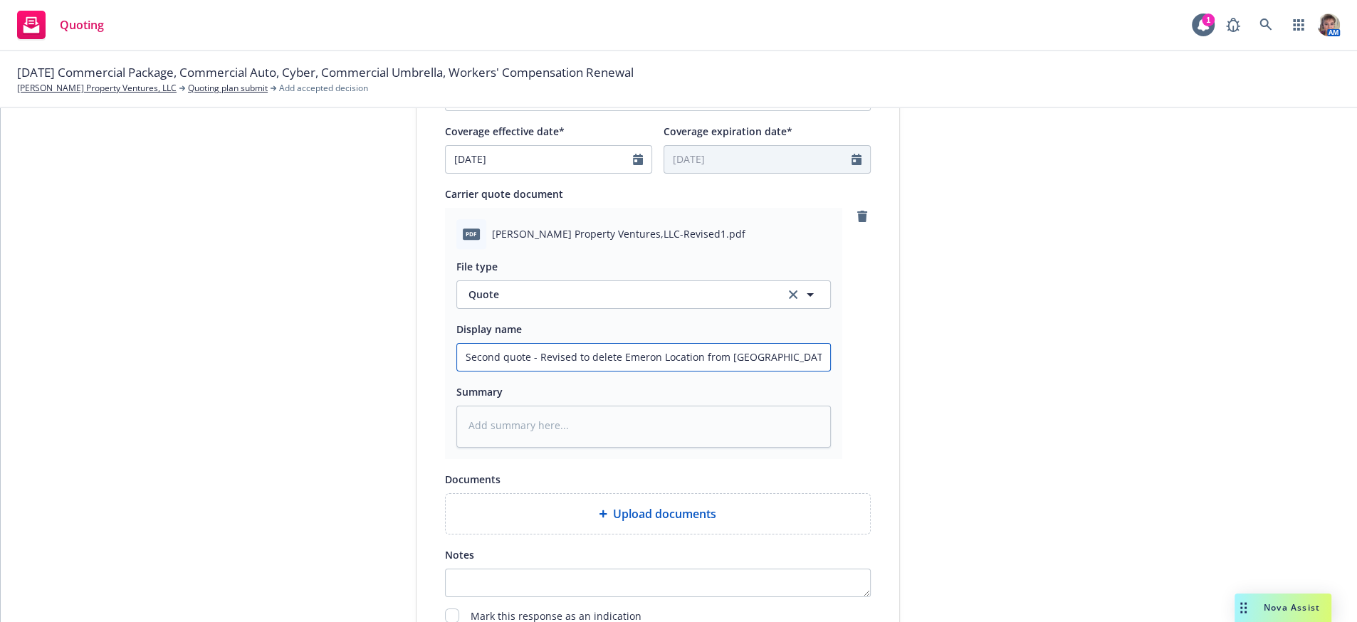
type input "Second quote - Revised to delete Emeron Location from Trav"
type textarea "x"
type input "Second quote - Revised to delete Emeron Location from Trave"
type textarea "x"
type input "Second quote - Revised to delete Emeron Location from Travel"
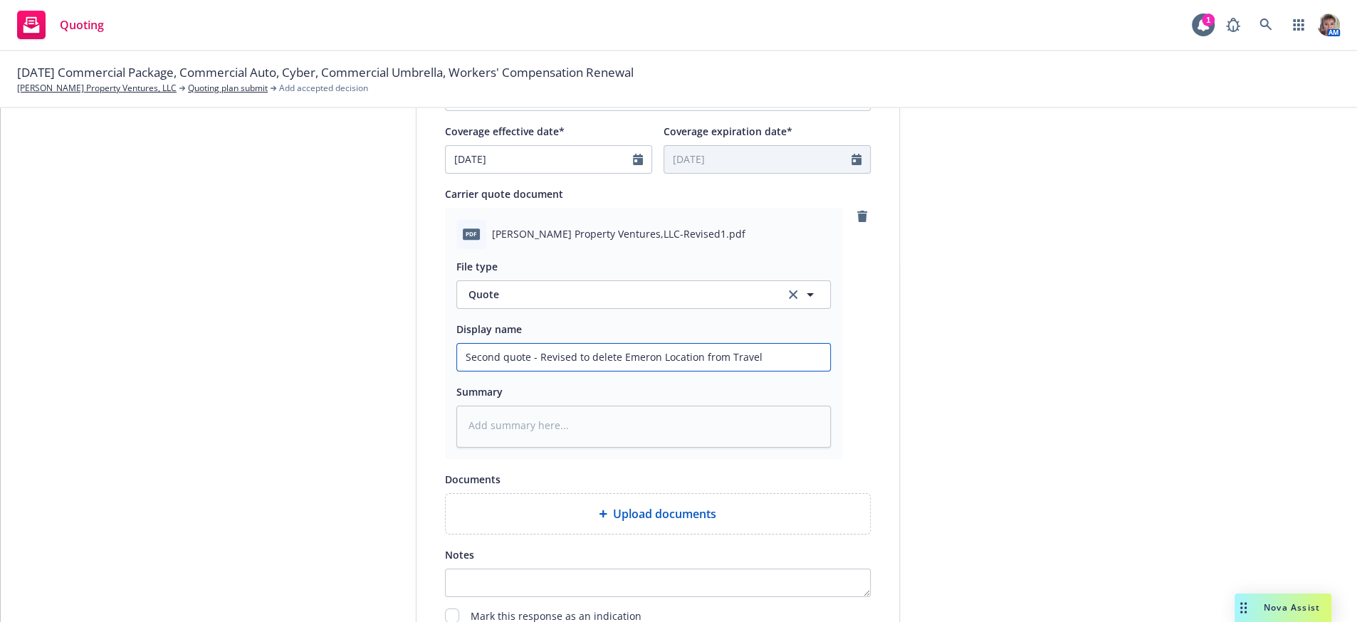
type textarea "x"
type input "Second quote - Revised to delete Emeron Location from Travele"
type textarea "x"
type input "Second quote - Revised to delete Emeron Location from Traveler"
type textarea "x"
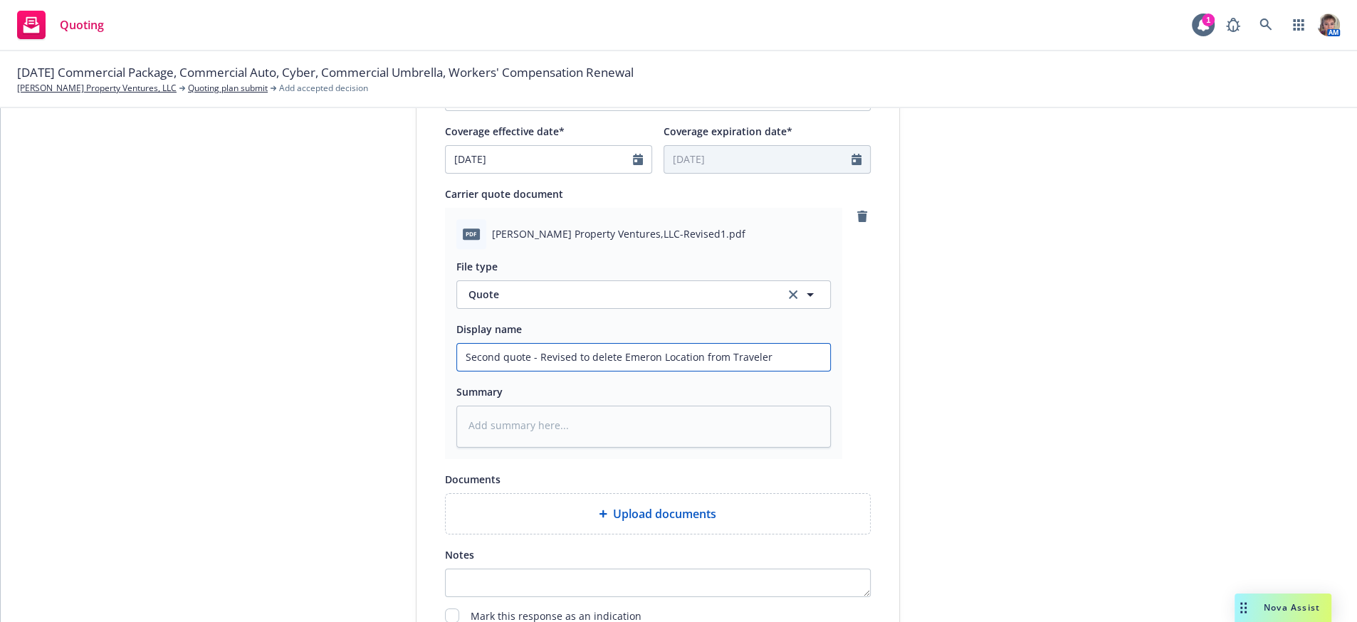
type input "Second quote - Revised to delete Emeron Location from Travelers"
type textarea "x"
type input "Second quote - Revised to delete Emeron Location from Travelers"
type textarea "x"
type input "Second quote - Revised to delete Emeron Location from Travelers Re"
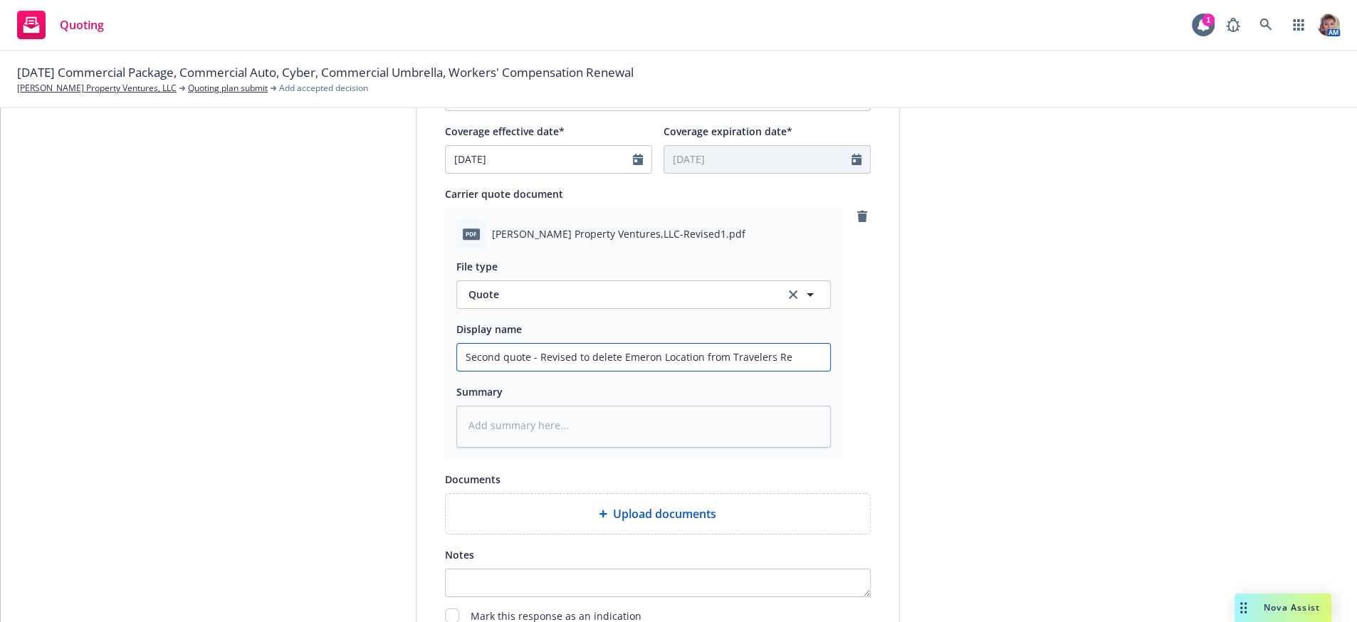
type textarea "x"
type input "Second quote - Revised to delete Emeron Location from Travelers Rec"
type textarea "x"
type input "Second quote - Revised to delete Emeron Location from Travelers Rece"
type textarea "x"
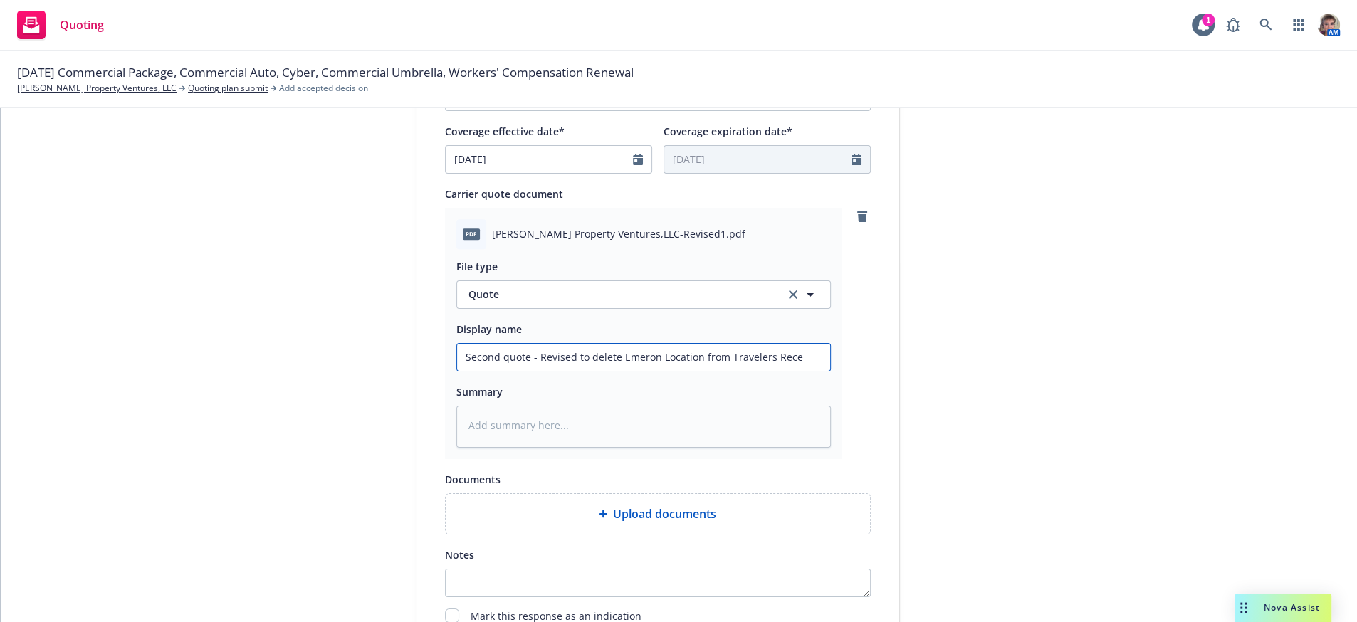
type input "Second quote - Revised to delete Emeron Location from Travelers Recei"
type textarea "x"
type input "Second quote - Revised to delete Emeron Location from Travelers Receiv"
type textarea "x"
type input "Second quote - Revised to delete Emeron Location from Travelers Receive"
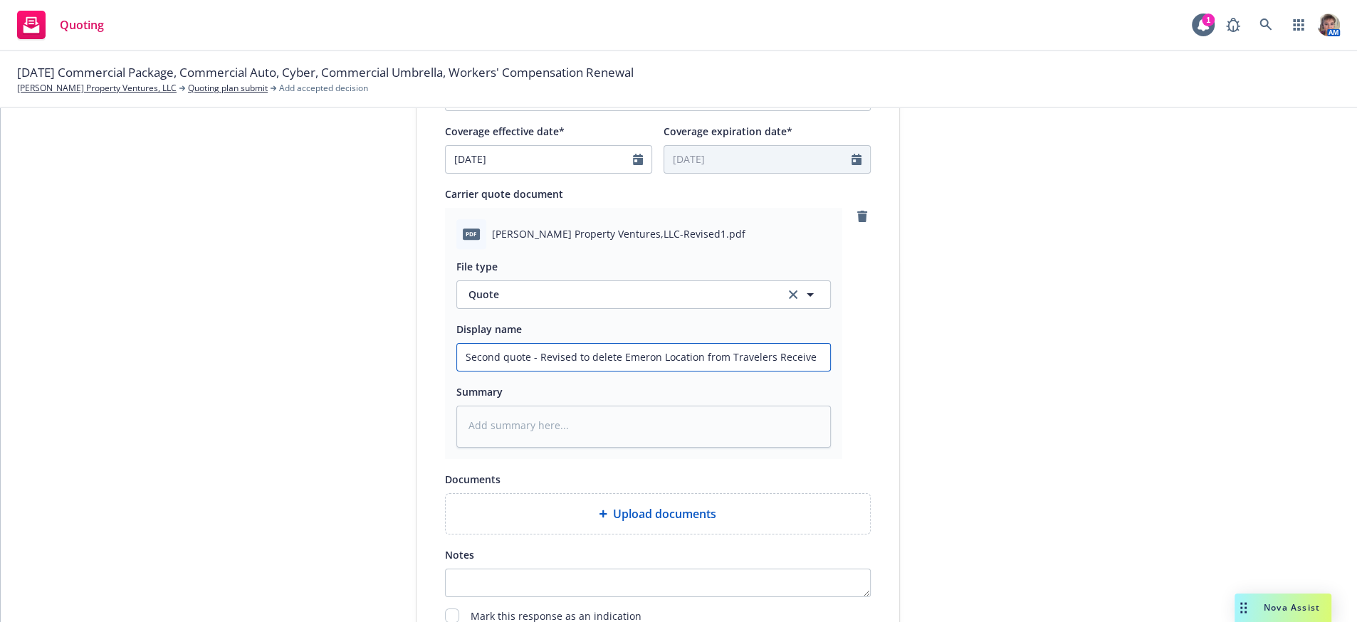
type textarea "x"
type input "Second quote - Revised to delete Emeron Location from Travelers Received"
type textarea "x"
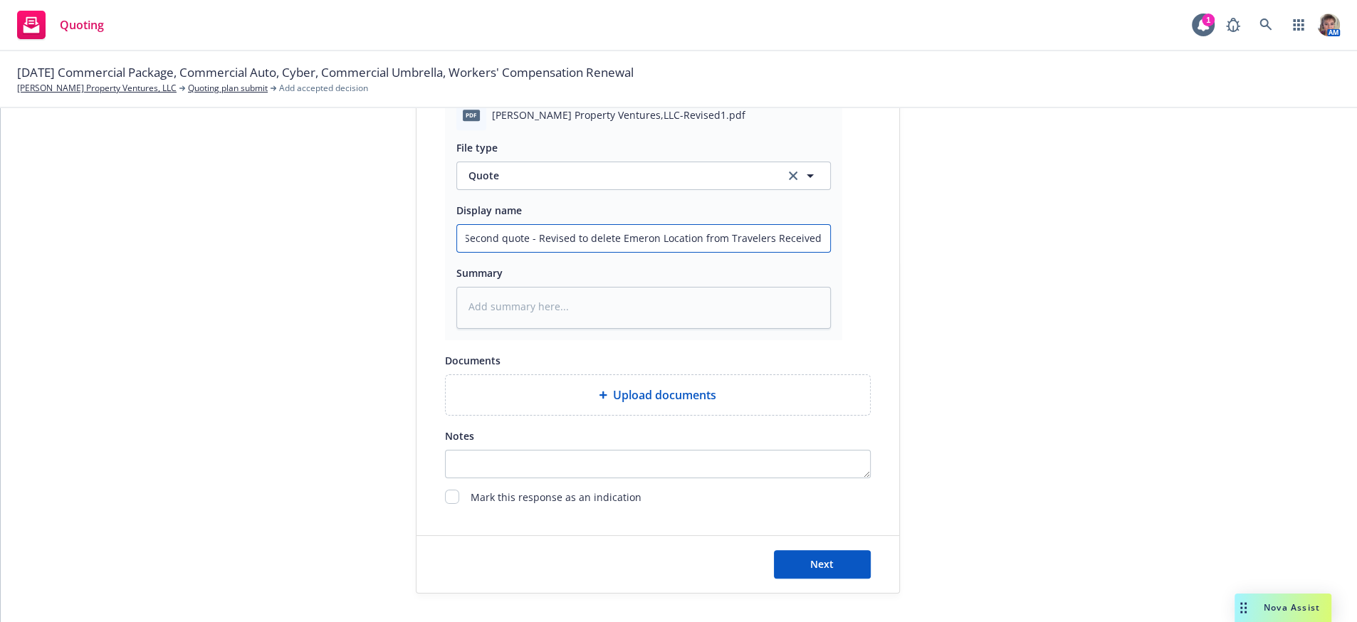
scroll to position [816, 0]
type input "Second quote - Revised to delete Emeron Location from Travelers Received"
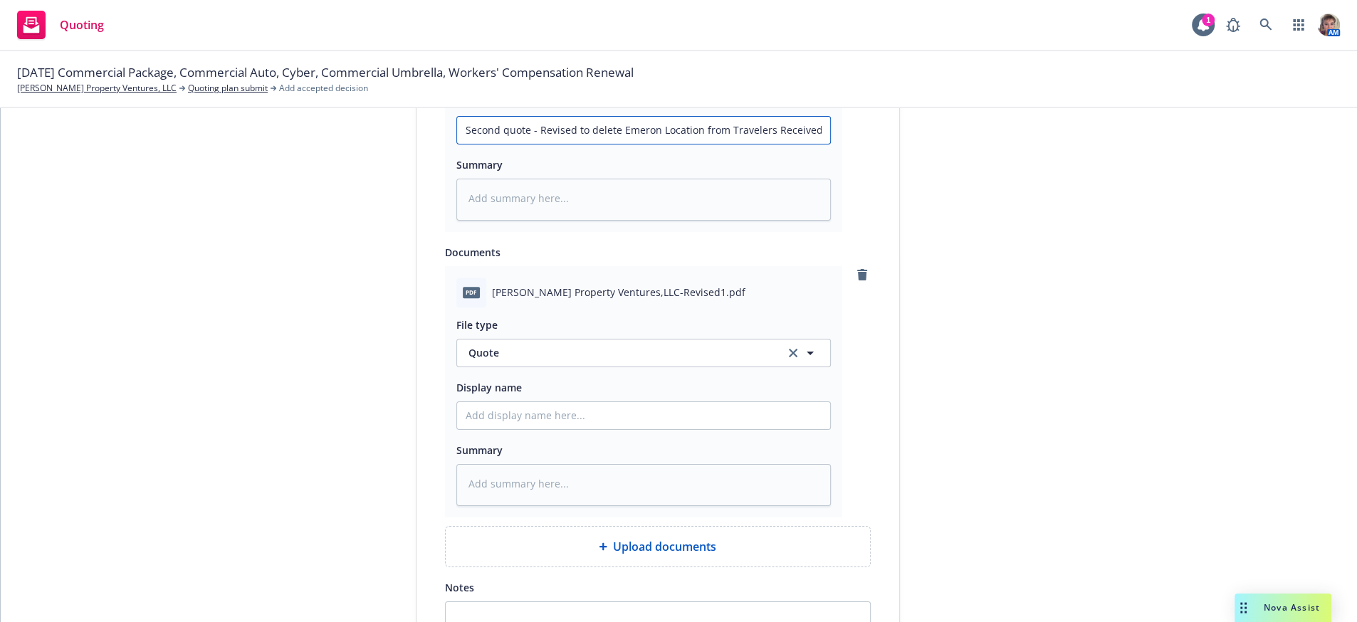
scroll to position [1100, 0]
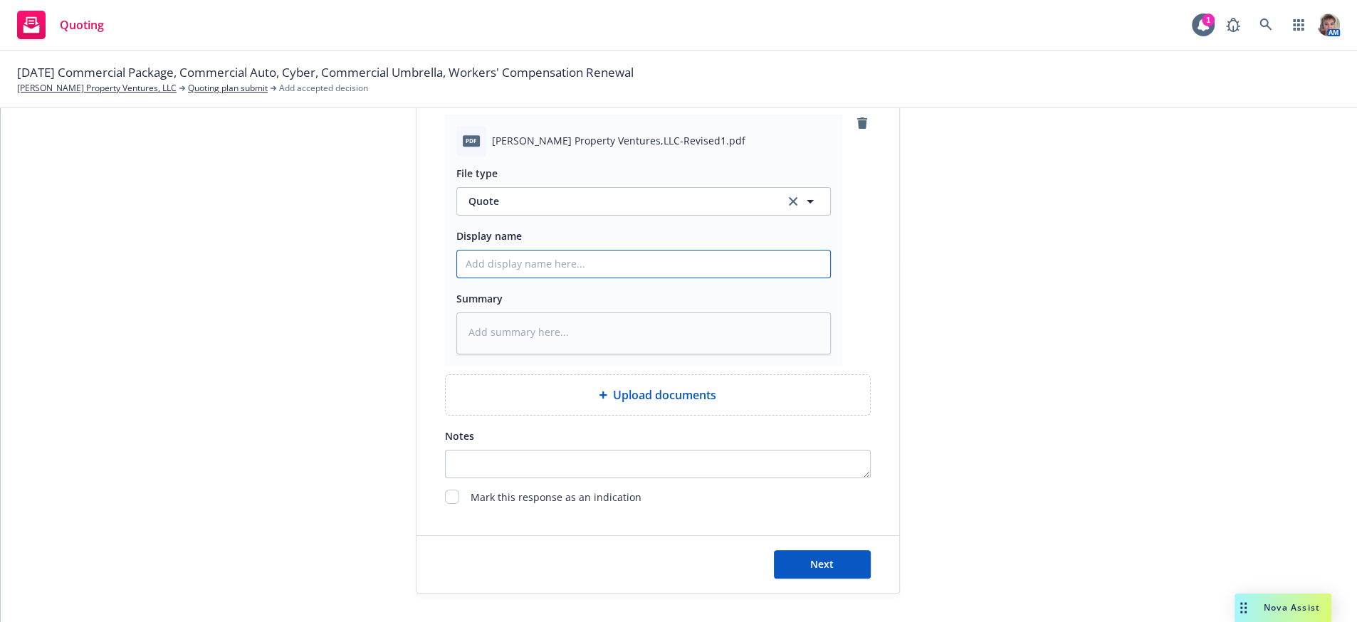
click at [597, 251] on input "Display name" at bounding box center [643, 264] width 373 height 27
type textarea "x"
type input "2"
type textarea "x"
type input "25"
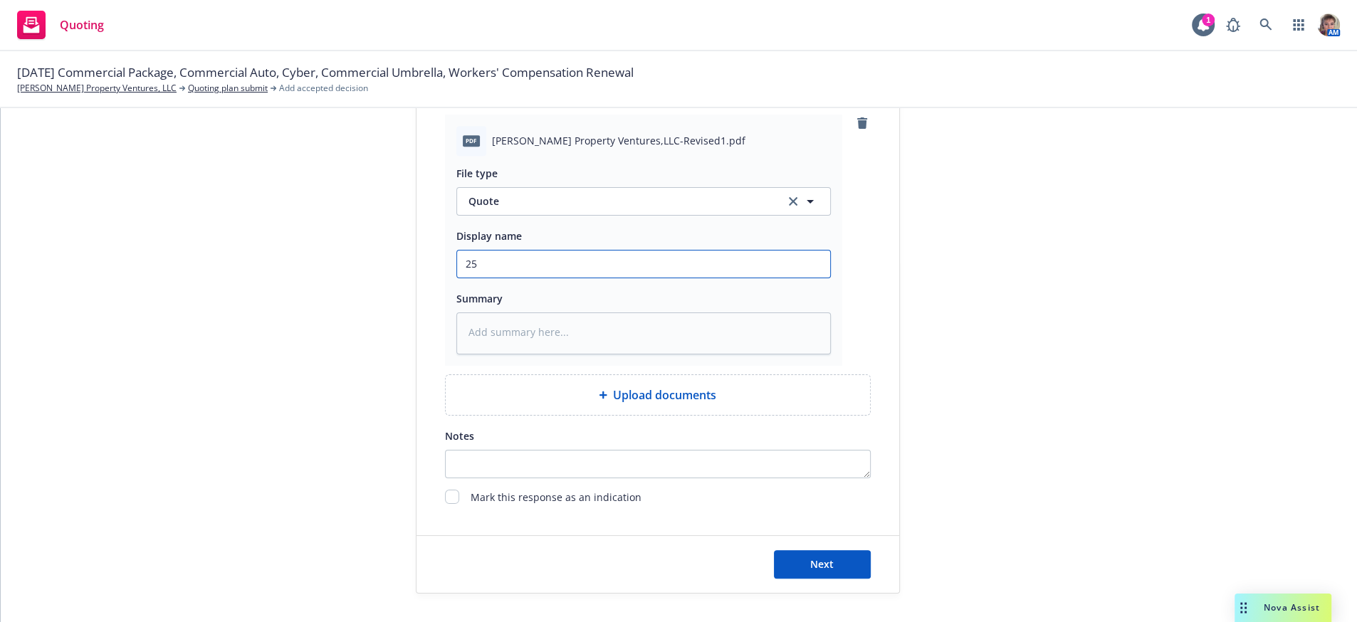
type textarea "x"
type input "25-"
type textarea "x"
type input "25-2"
type textarea "x"
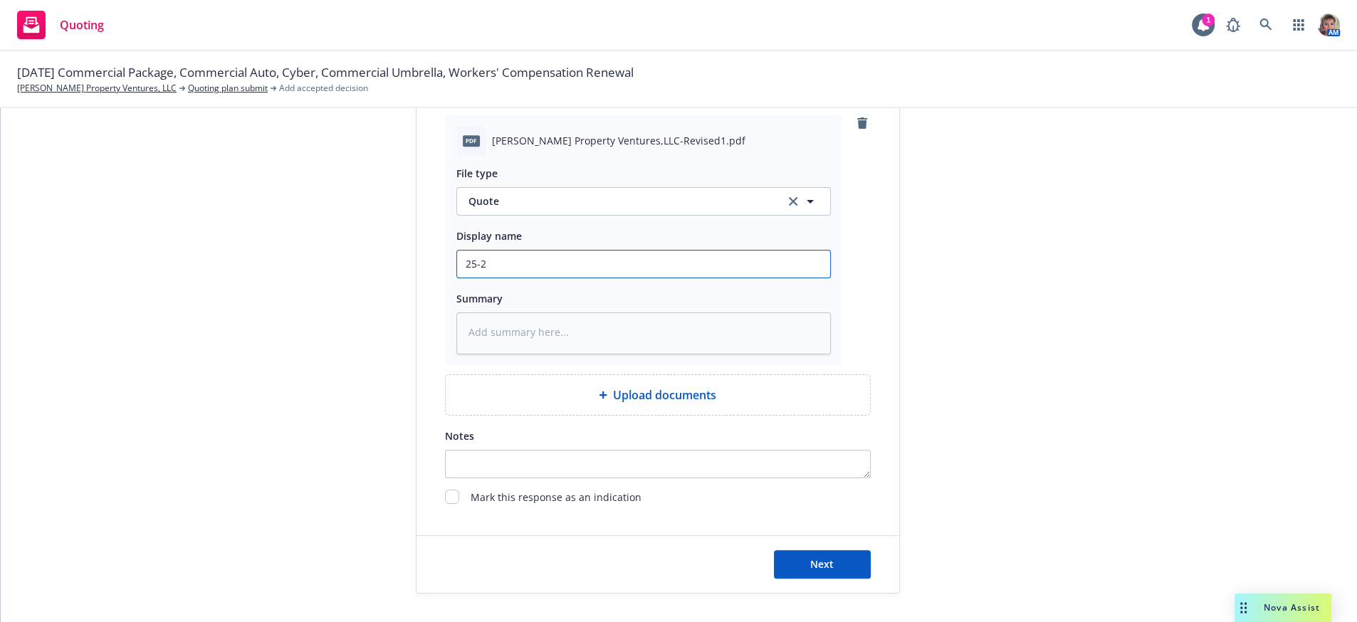
type input "25-26"
type textarea "x"
type input "25-26"
type textarea "x"
type input "25-26 V"
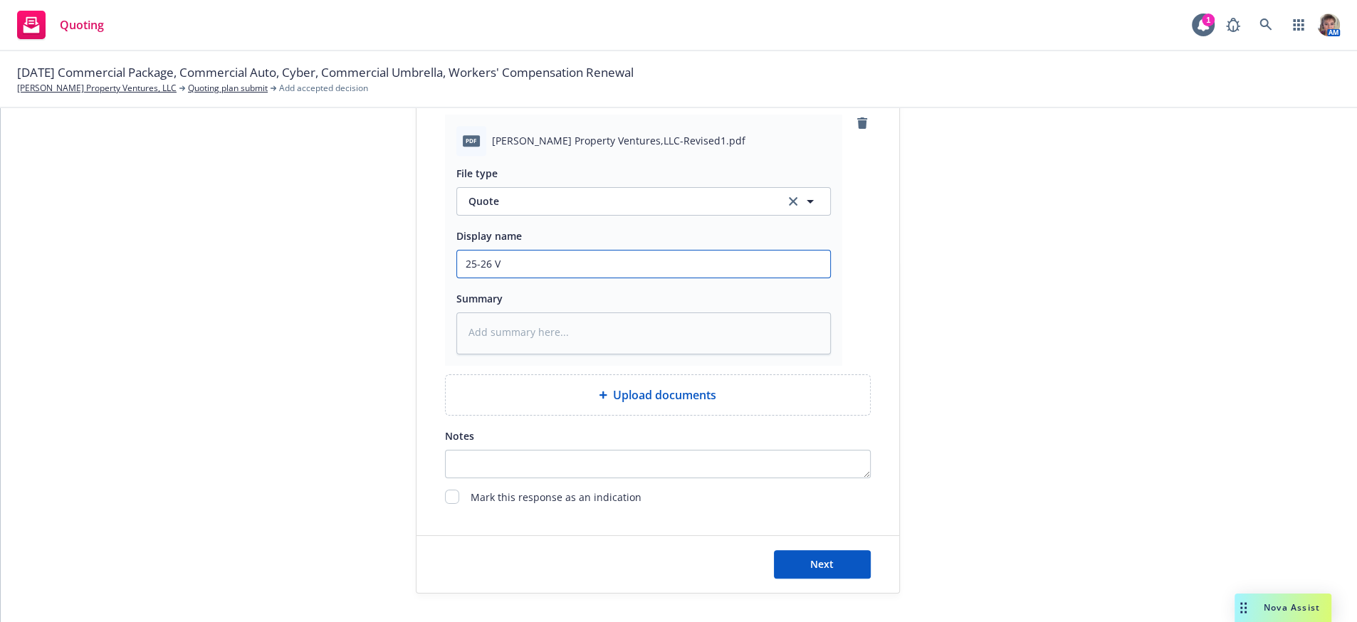
type textarea "x"
type input "25-26 Ve"
type textarea "x"
type input "25-26 Ver"
type textarea "x"
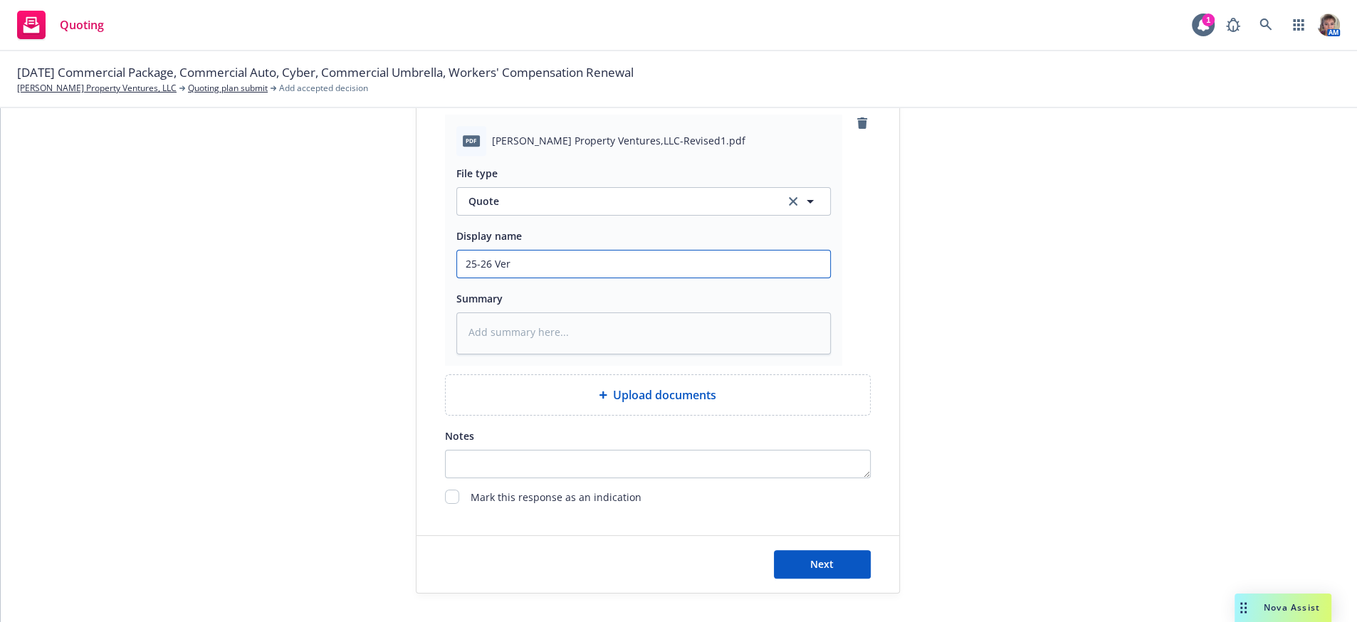
type input "25-26 Vers"
type textarea "x"
type input "25-26 Versi"
type textarea "x"
type input "25-26 Versio"
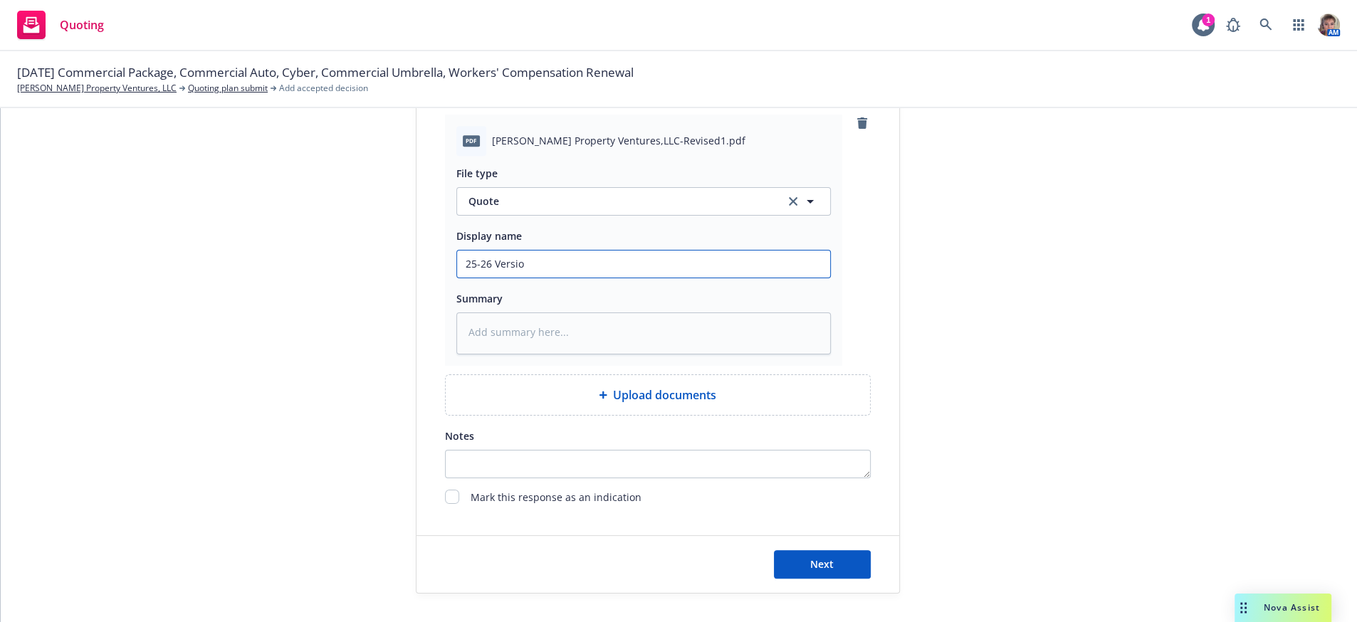
type textarea "x"
type input "25-26 Version"
type textarea "x"
type input "25-26 Version"
type textarea "x"
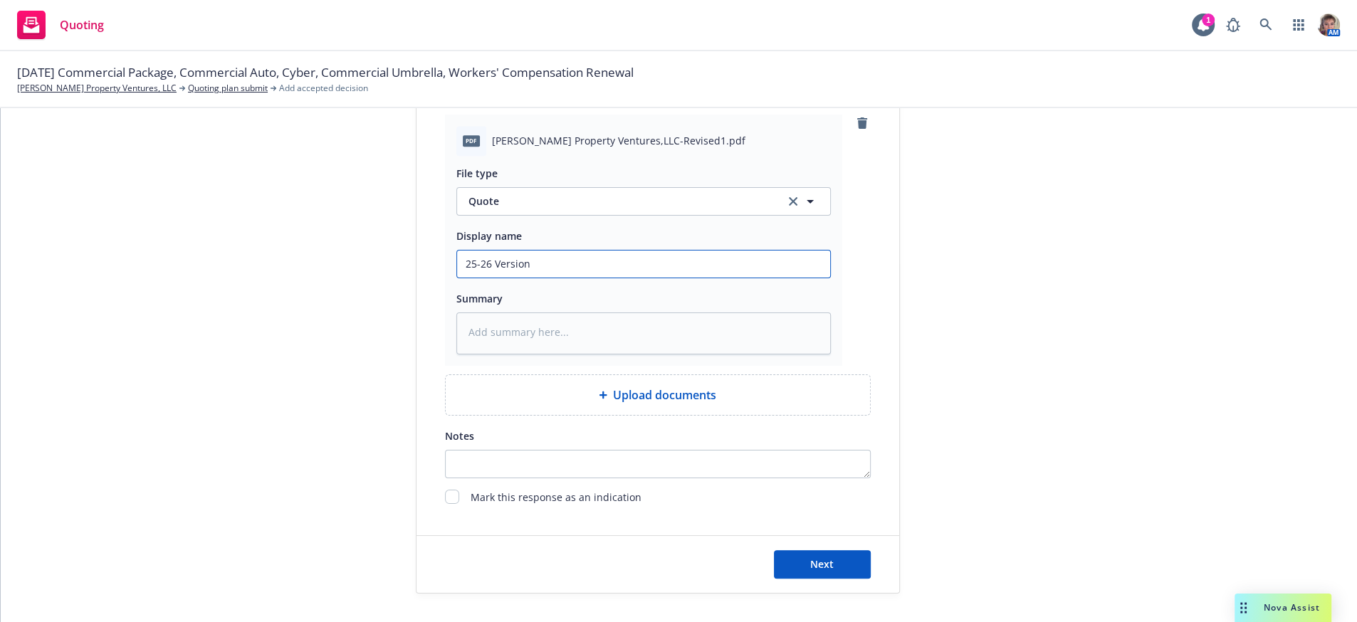
type input "25-26 Version t"
type textarea "x"
type input "25-26 Version tw"
type textarea "x"
type input "25-26 Version two"
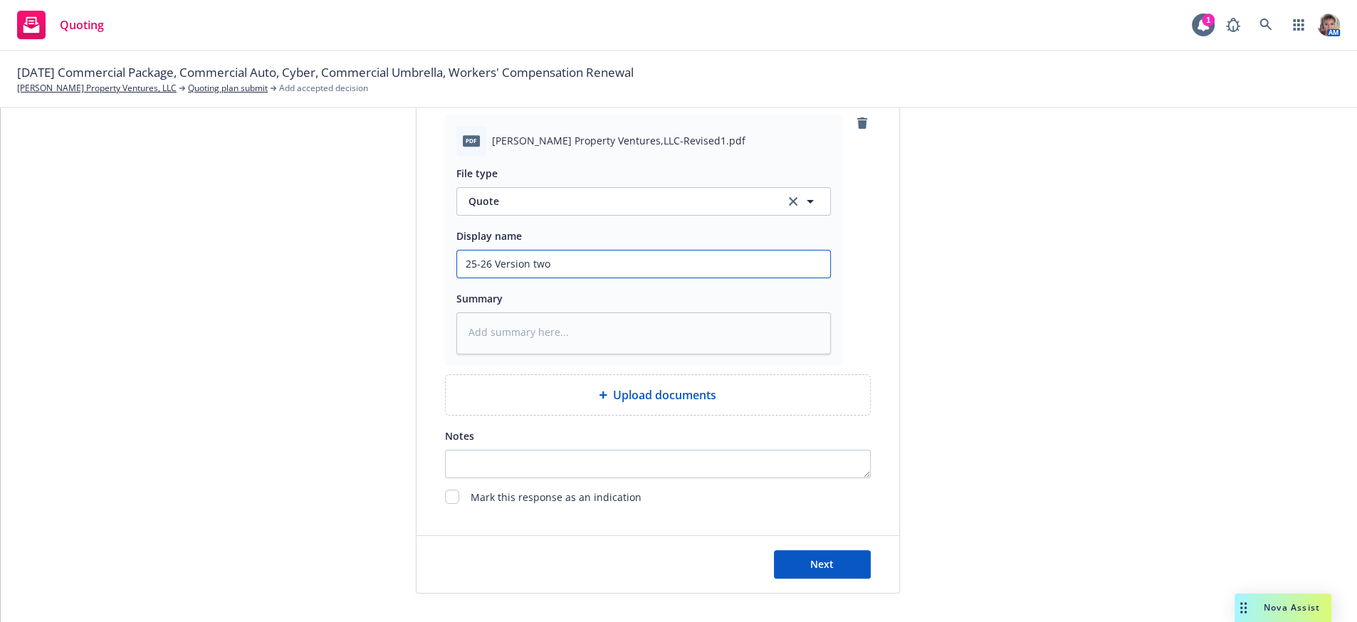
type textarea "x"
type input "25-26 Version two"
type textarea "x"
type input "25-26 Version two P"
type textarea "x"
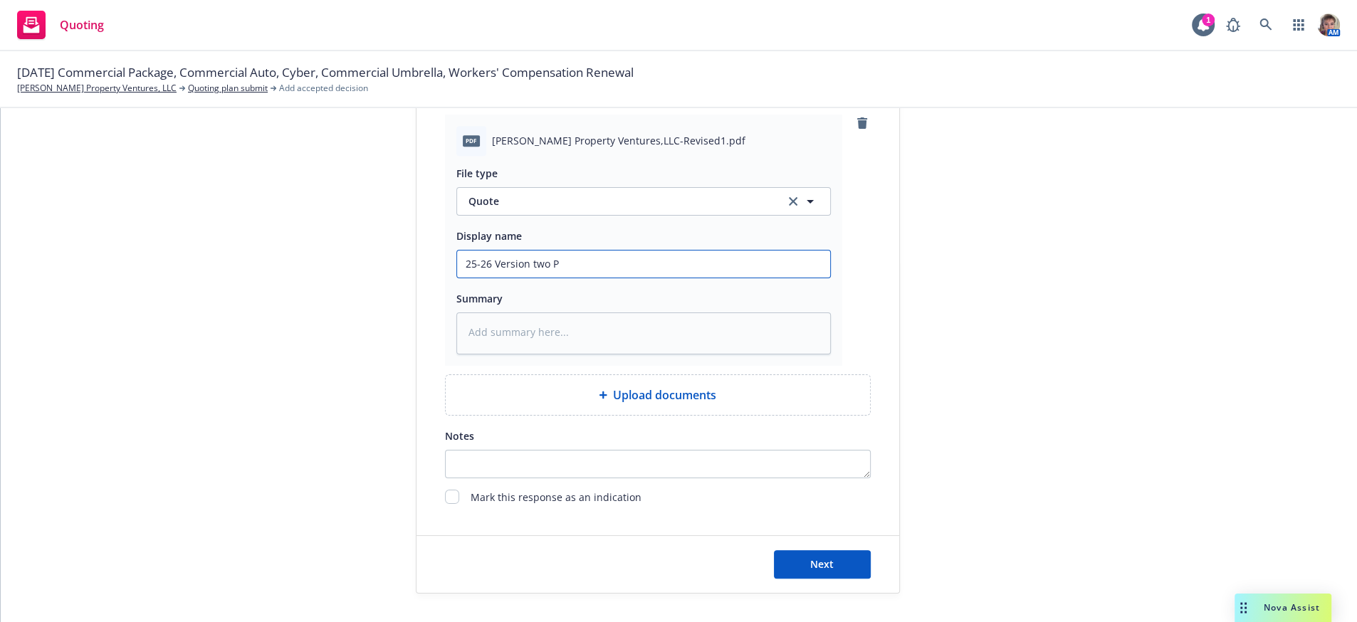
type input "25-26 Version two PK"
type textarea "x"
type input "25-26 Version two PKG"
type textarea "x"
type input "25-26 Version two PKG"
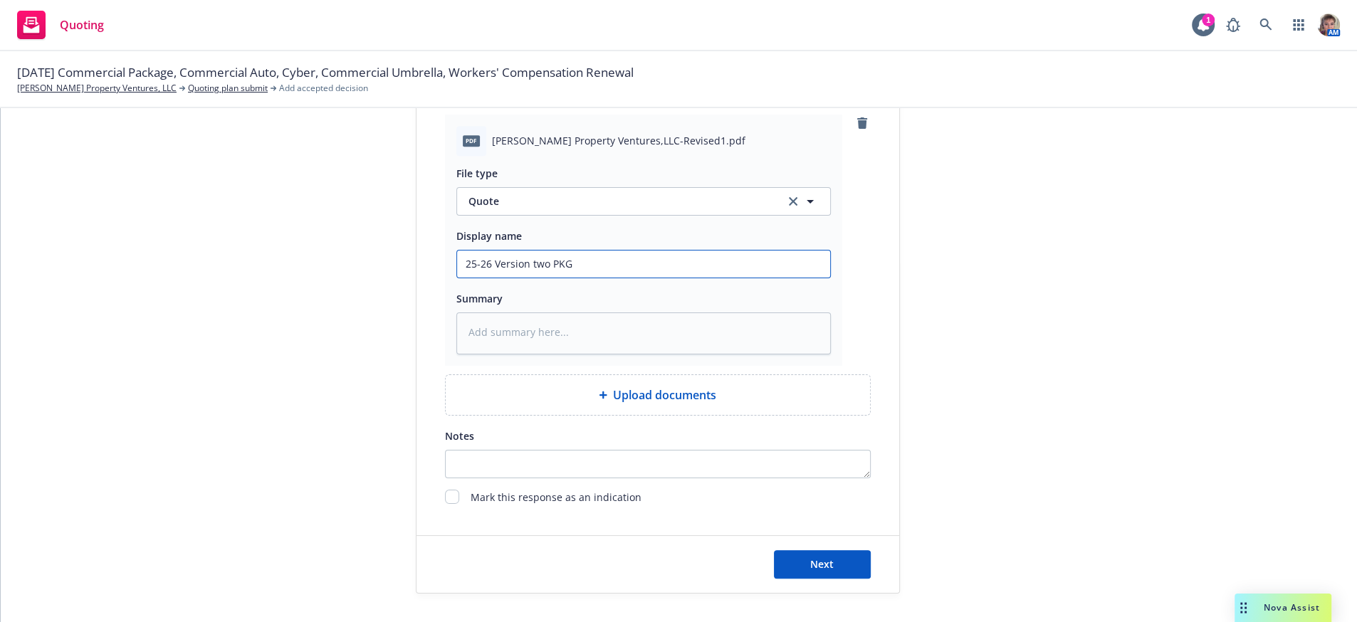
type textarea "x"
type input "25-26 Version two PKG a"
type textarea "x"
type input "25-26 Version two PKG an"
type textarea "x"
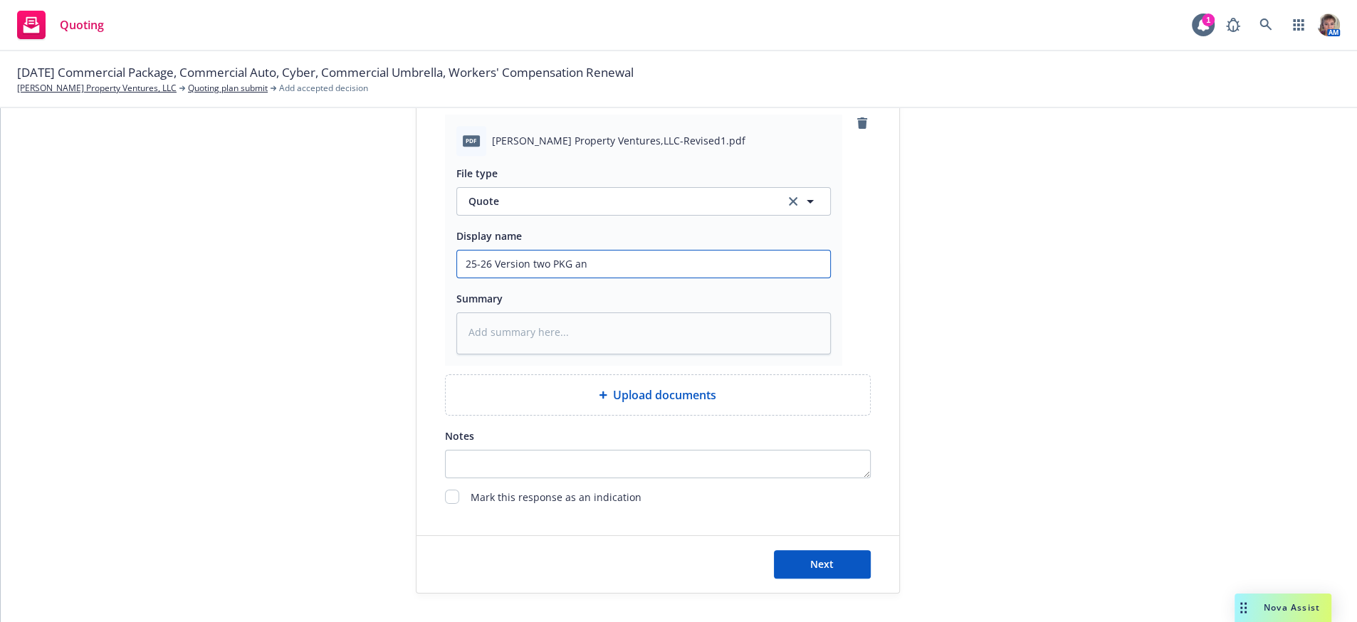
type input "25-26 Version two PKG an"
type textarea "x"
type input "25-26 Version two PKG an d"
type textarea "x"
type input "25-26 Version two PKG an dA"
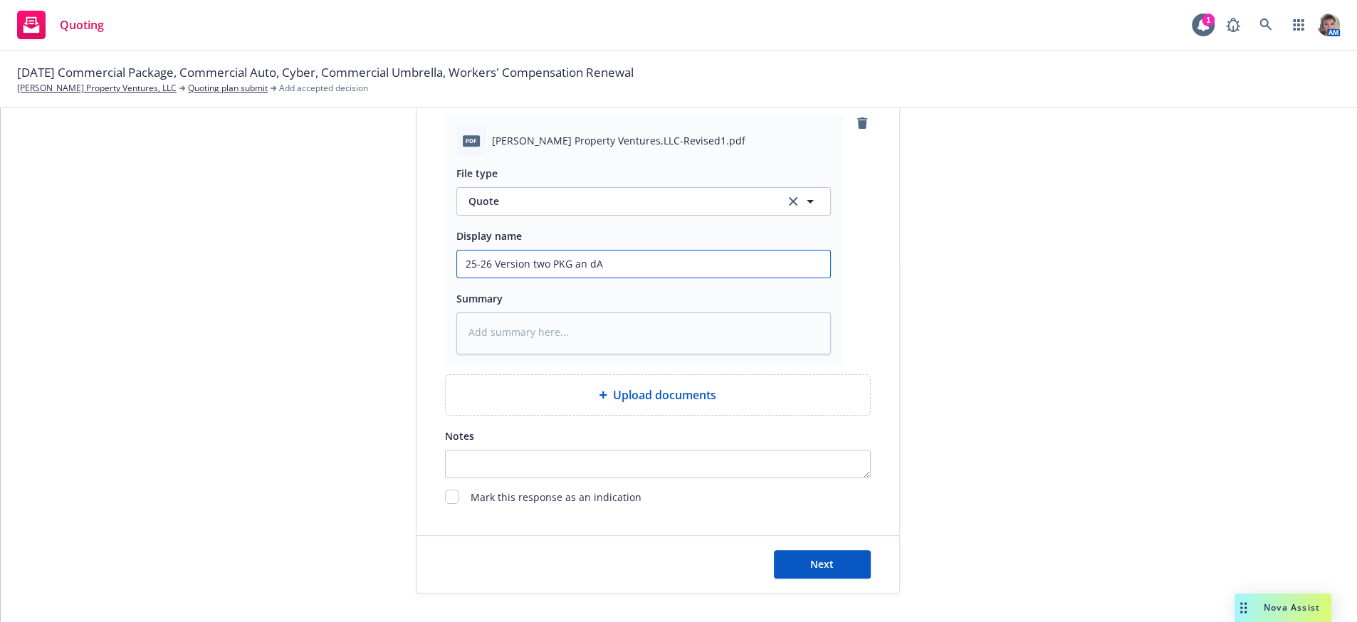
type textarea "x"
click at [840, 577] on button "Next" at bounding box center [822, 564] width 97 height 28
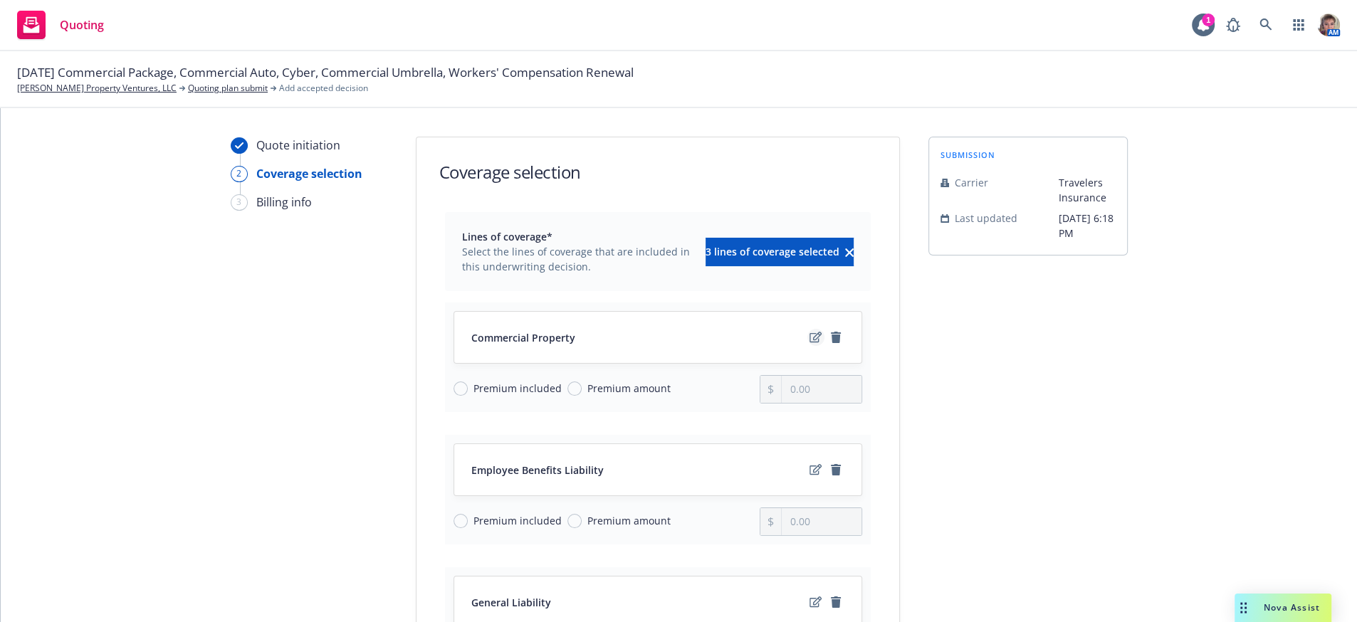
click at [810, 343] on icon "edit" at bounding box center [816, 337] width 12 height 11
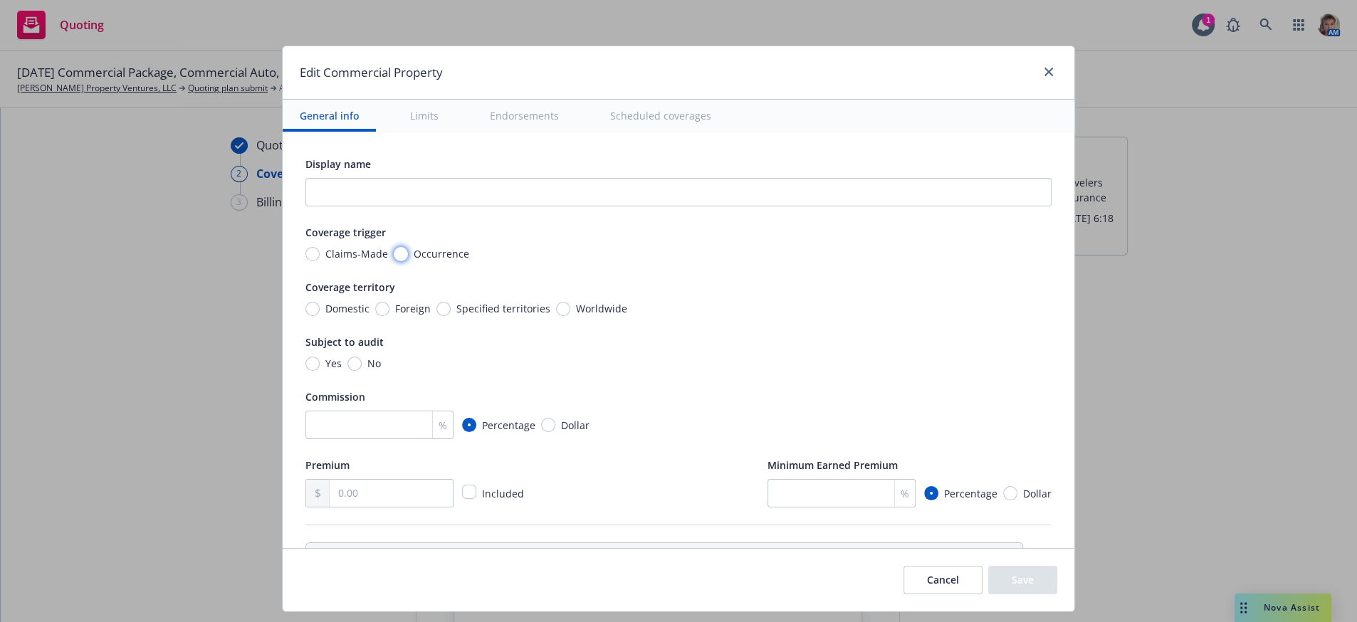
click at [394, 261] on input "Occurrence" at bounding box center [401, 254] width 14 height 14
click at [306, 316] on input "Domestic" at bounding box center [313, 309] width 14 height 14
click at [351, 371] on input "No" at bounding box center [355, 364] width 14 height 14
click at [351, 439] on input "number" at bounding box center [380, 425] width 148 height 28
click at [340, 507] on input "text" at bounding box center [391, 493] width 123 height 27
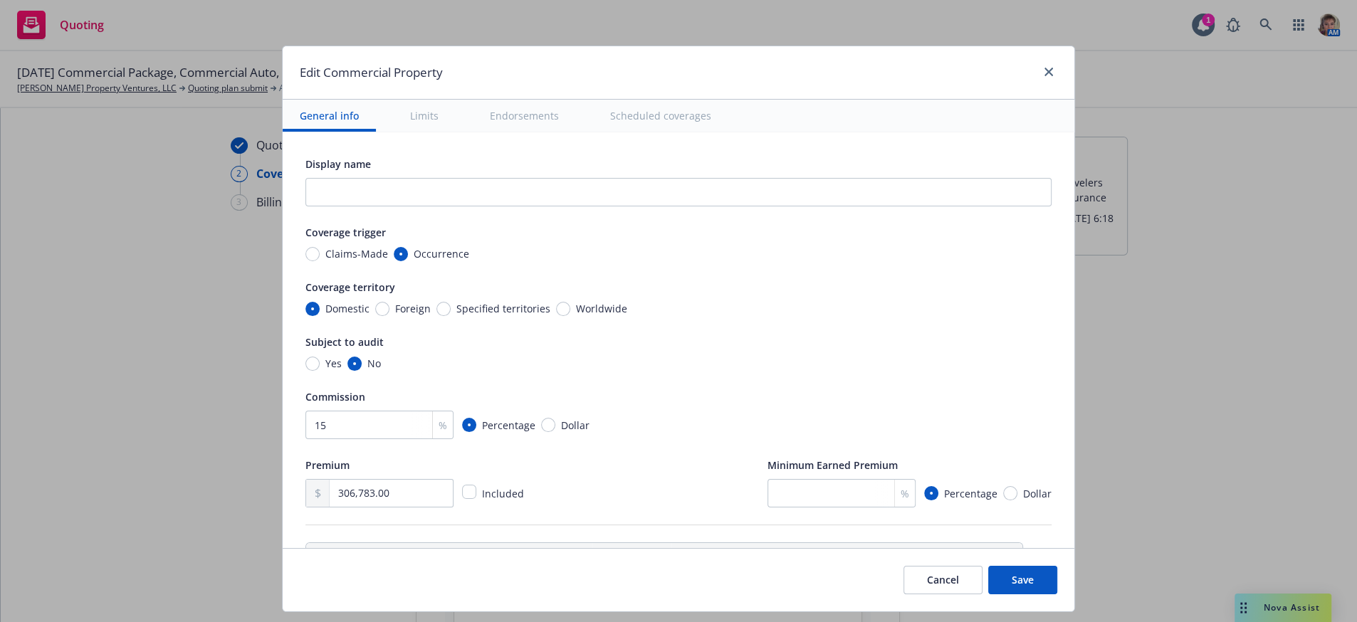
click at [679, 296] on div "Coverage territory" at bounding box center [679, 286] width 746 height 17
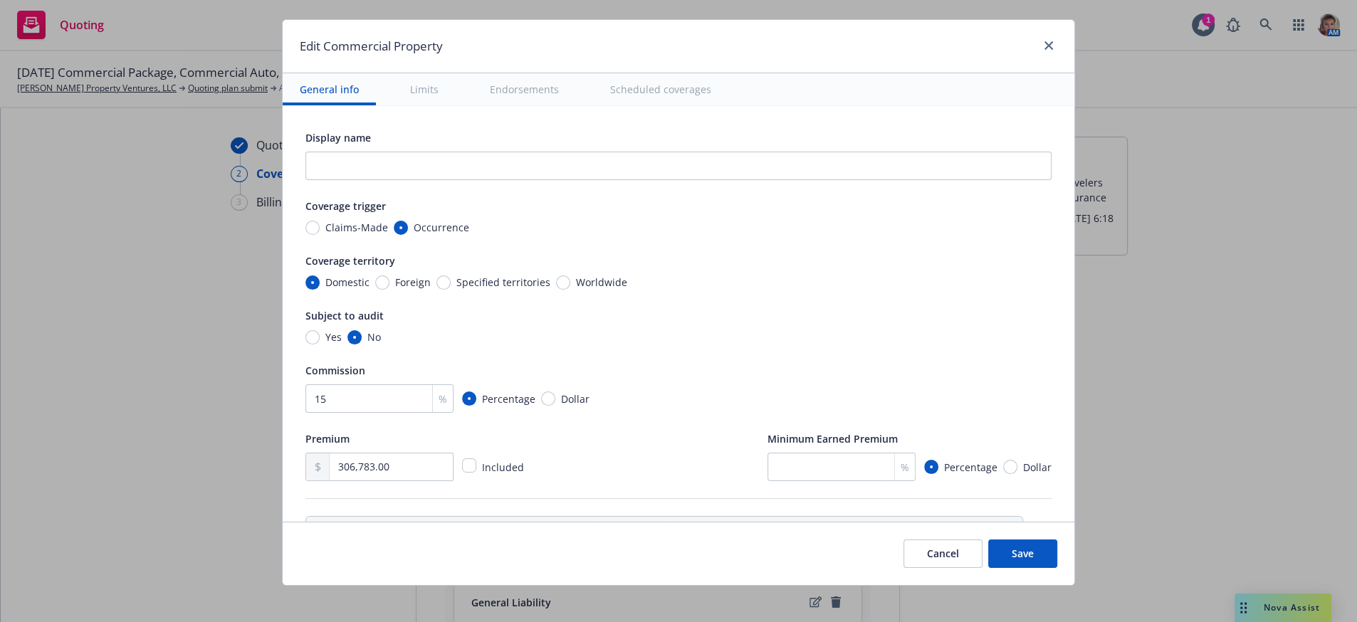
scroll to position [49, 0]
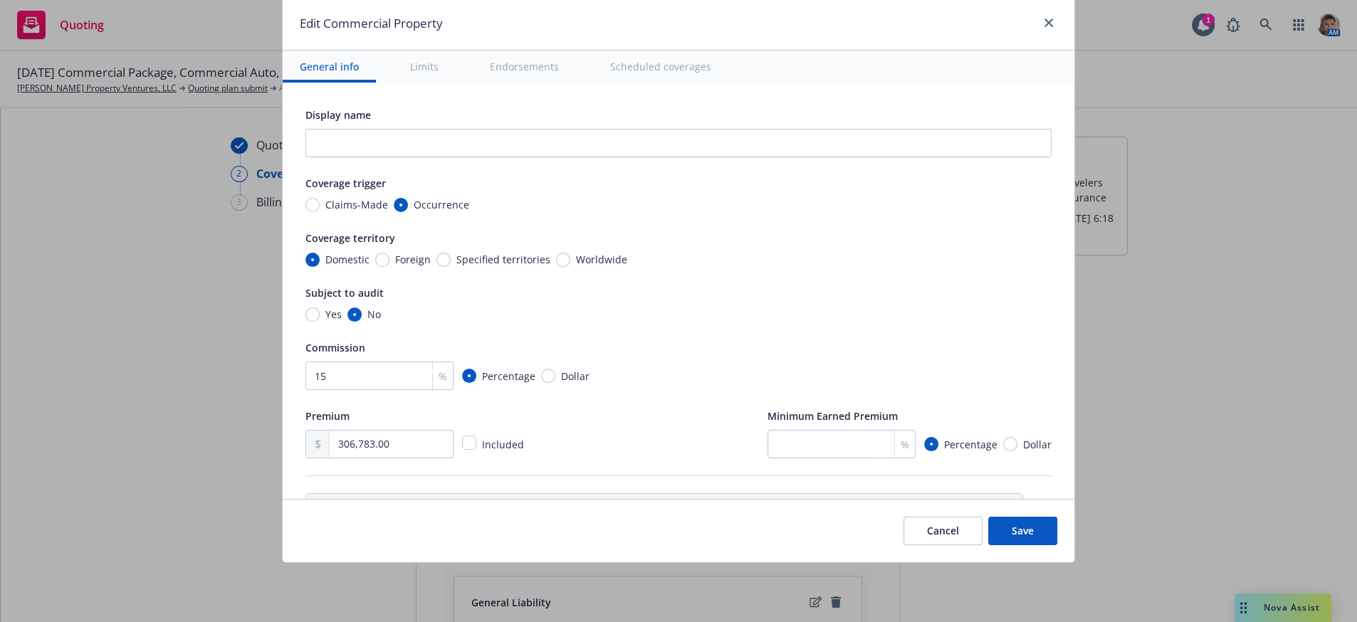
click at [1034, 545] on button "Save" at bounding box center [1022, 531] width 69 height 28
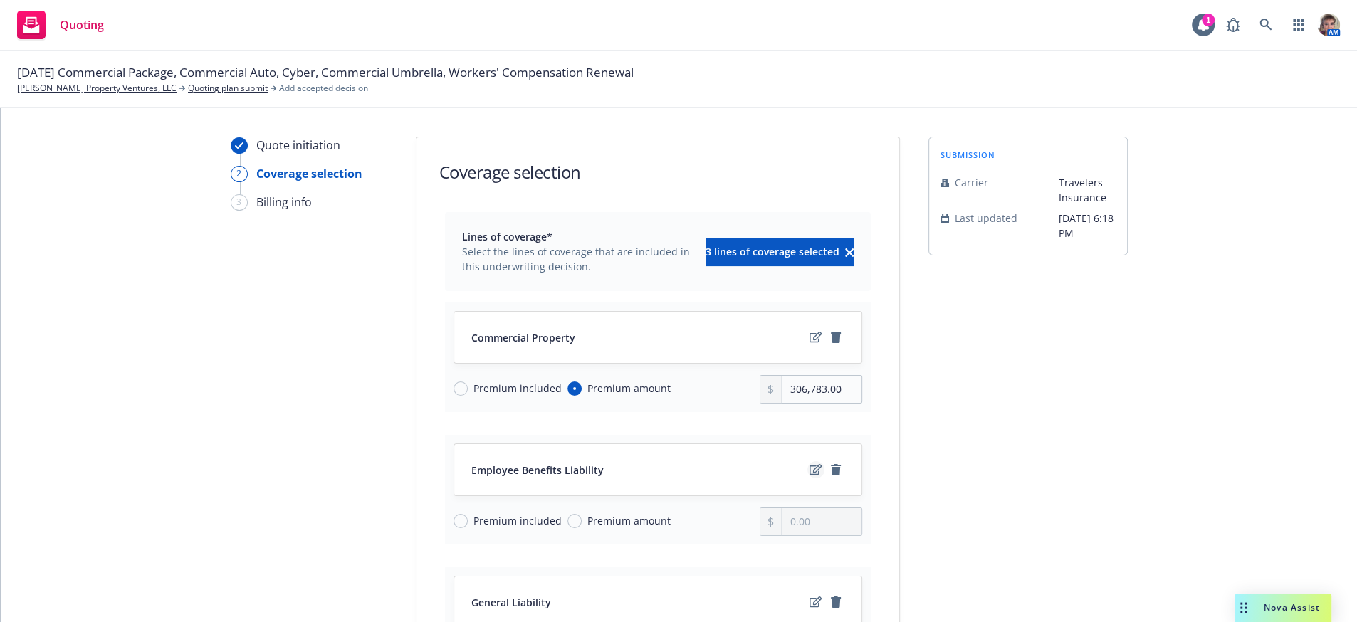
click at [810, 476] on icon "edit" at bounding box center [816, 469] width 12 height 11
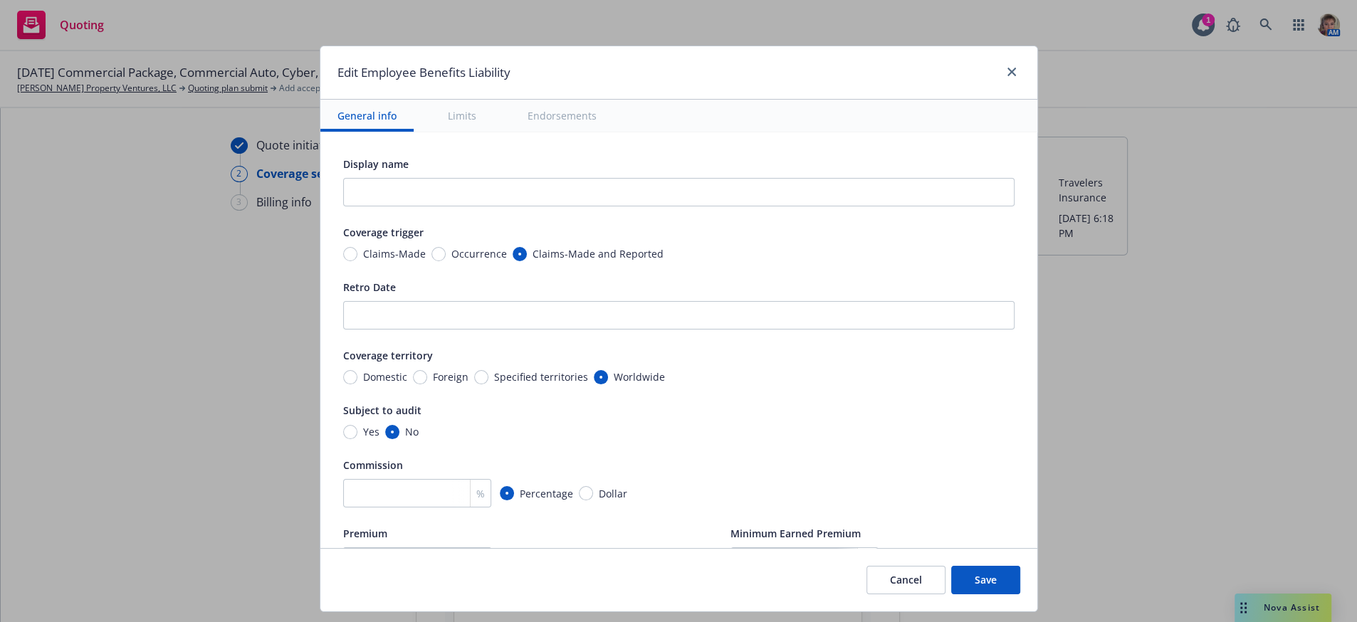
click at [399, 548] on div "Display name Coverage trigger Claims-Made Occurrence Claims-Made and Reported R…" at bounding box center [679, 365] width 672 height 421
click at [399, 508] on input "number" at bounding box center [417, 493] width 148 height 28
click at [1157, 382] on div "Edit Employee Benefits Liability General info Limits Endorsements Display name …" at bounding box center [678, 311] width 1357 height 622
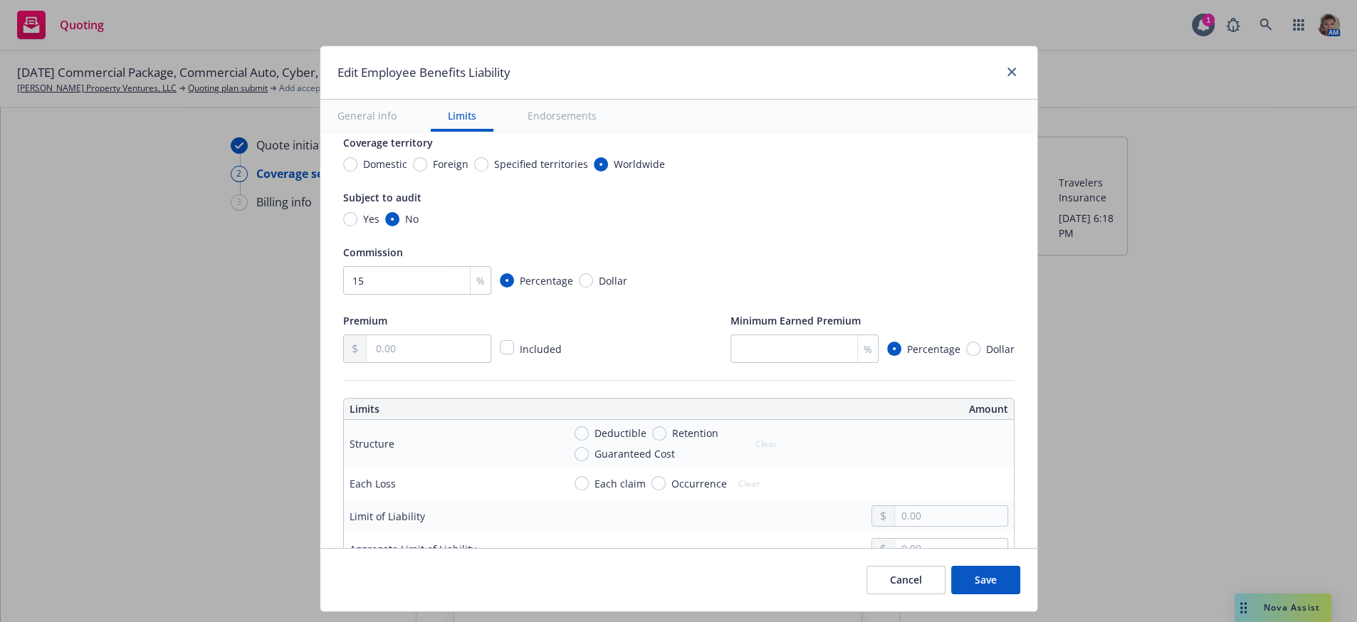
scroll to position [249, 0]
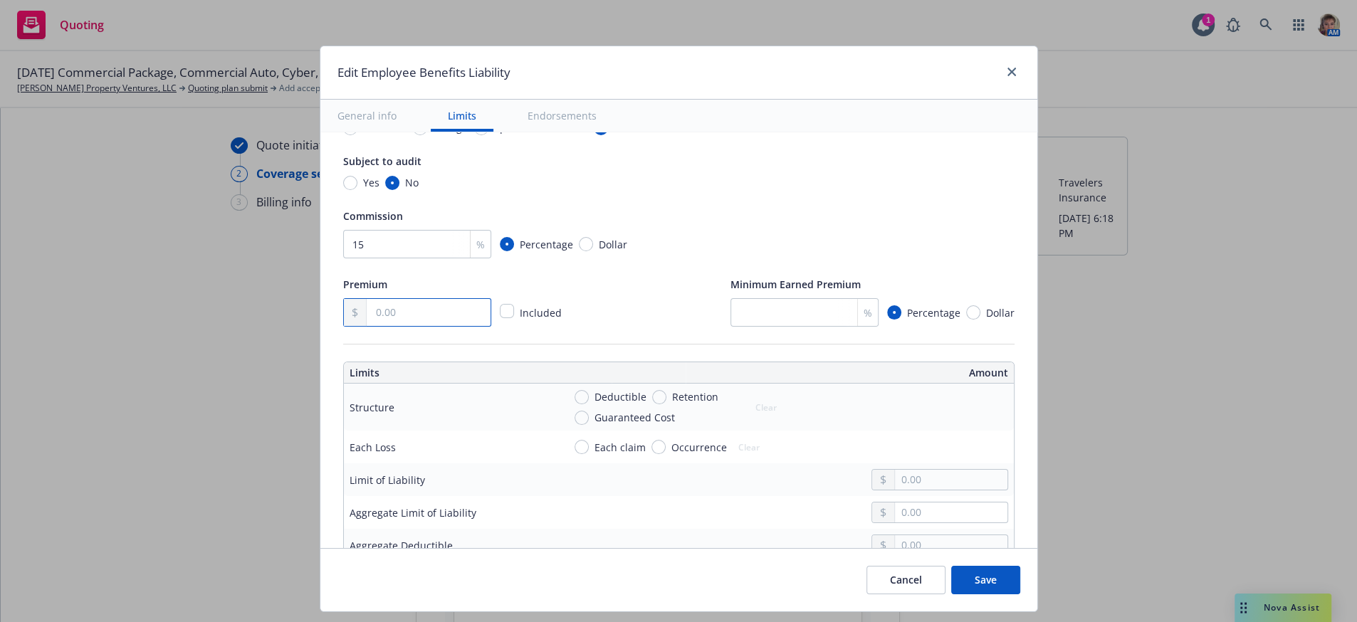
click at [367, 326] on input "text" at bounding box center [428, 312] width 123 height 27
click at [949, 490] on input "text" at bounding box center [951, 480] width 112 height 20
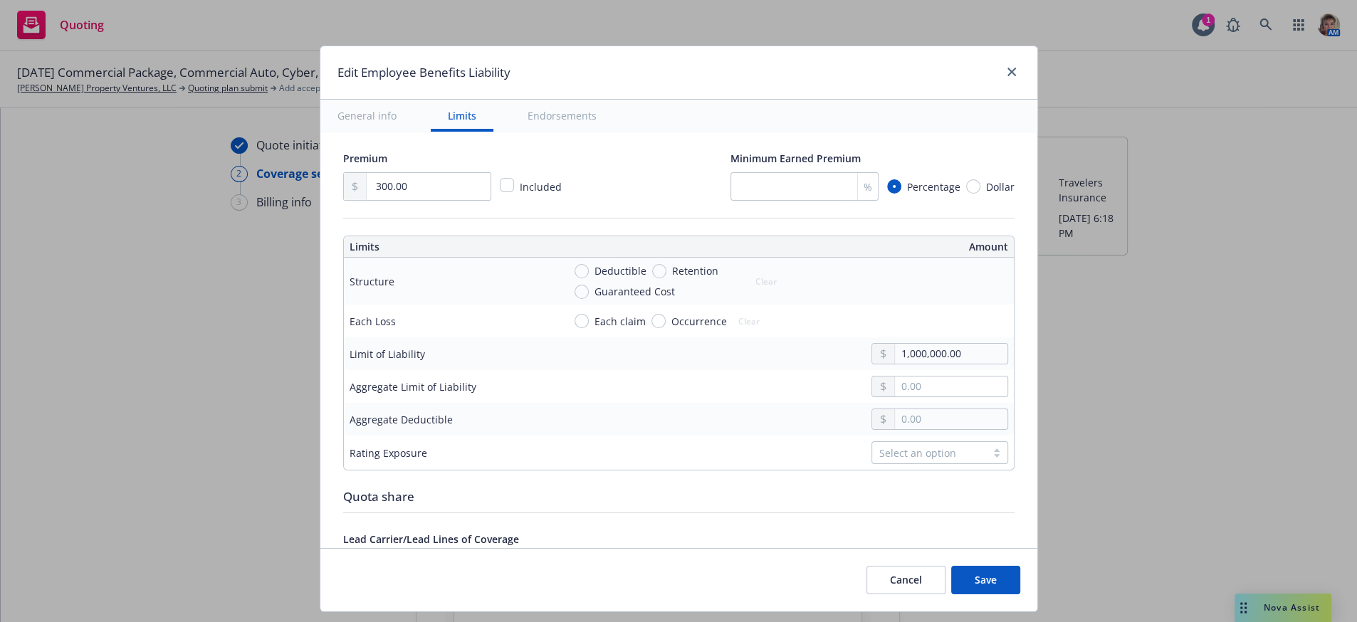
scroll to position [391, 0]
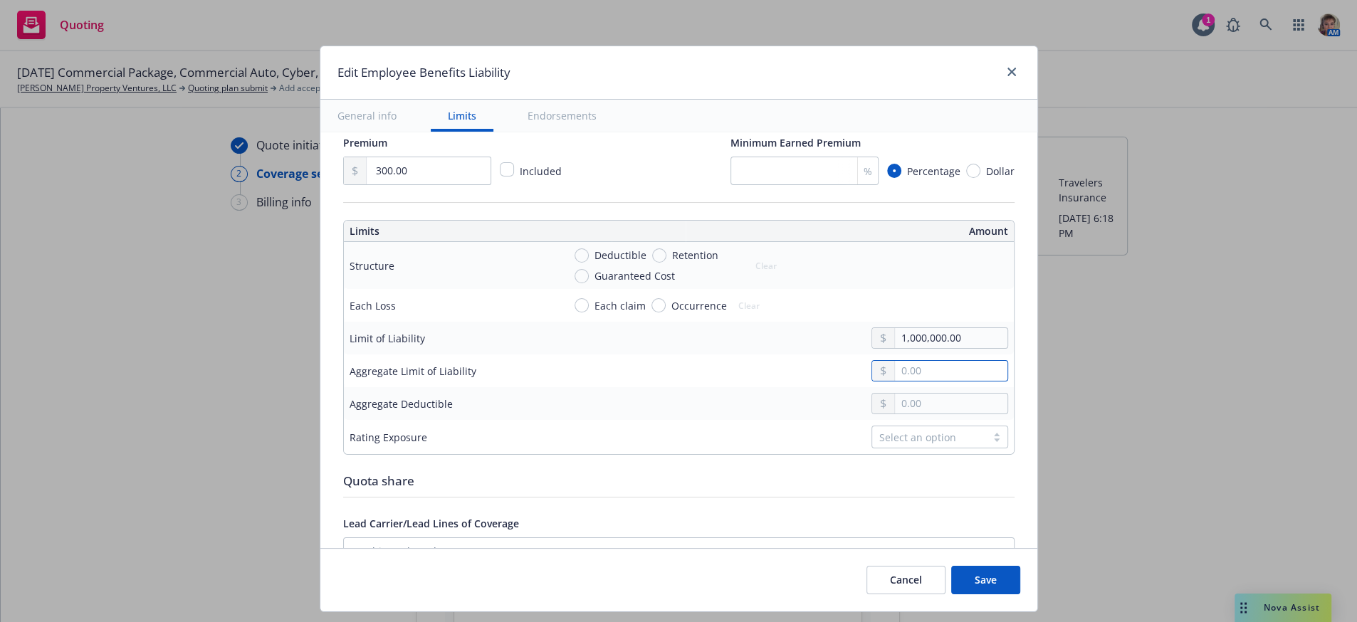
click at [920, 381] on input "text" at bounding box center [951, 371] width 112 height 20
click at [922, 414] on input "text" at bounding box center [951, 404] width 112 height 20
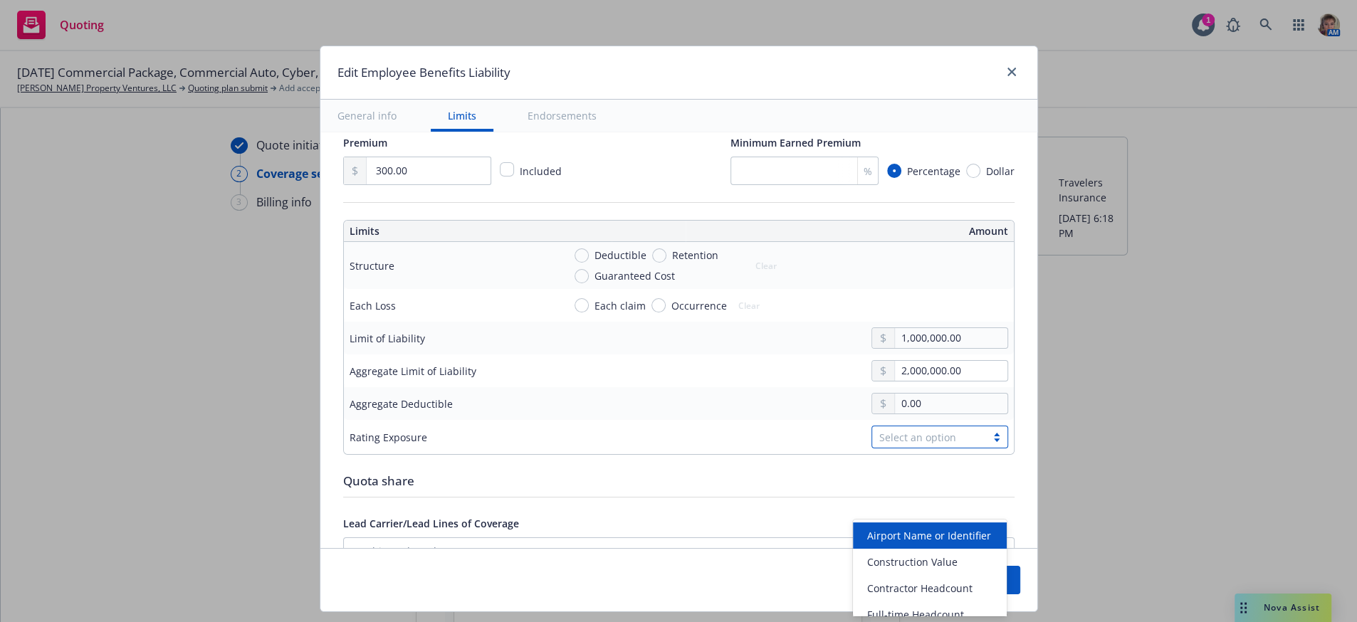
click at [927, 445] on div "Select an option" at bounding box center [930, 437] width 100 height 15
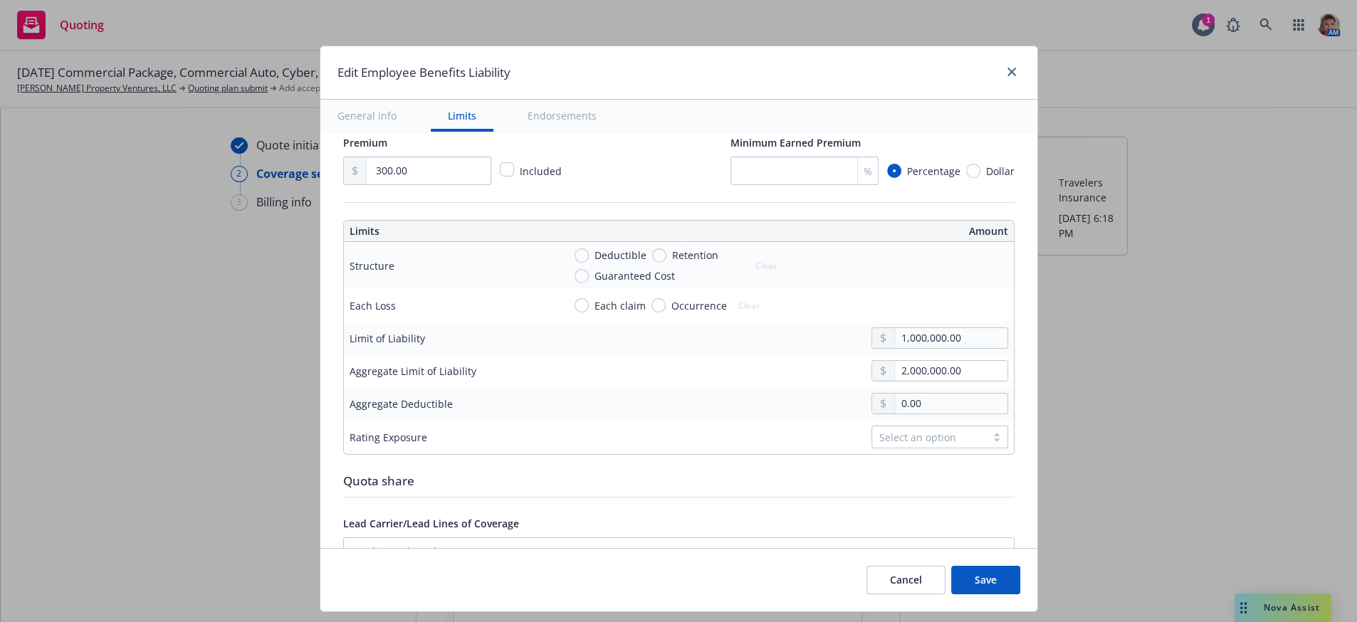
scroll to position [392, 0]
click at [978, 593] on button "Save" at bounding box center [985, 580] width 69 height 28
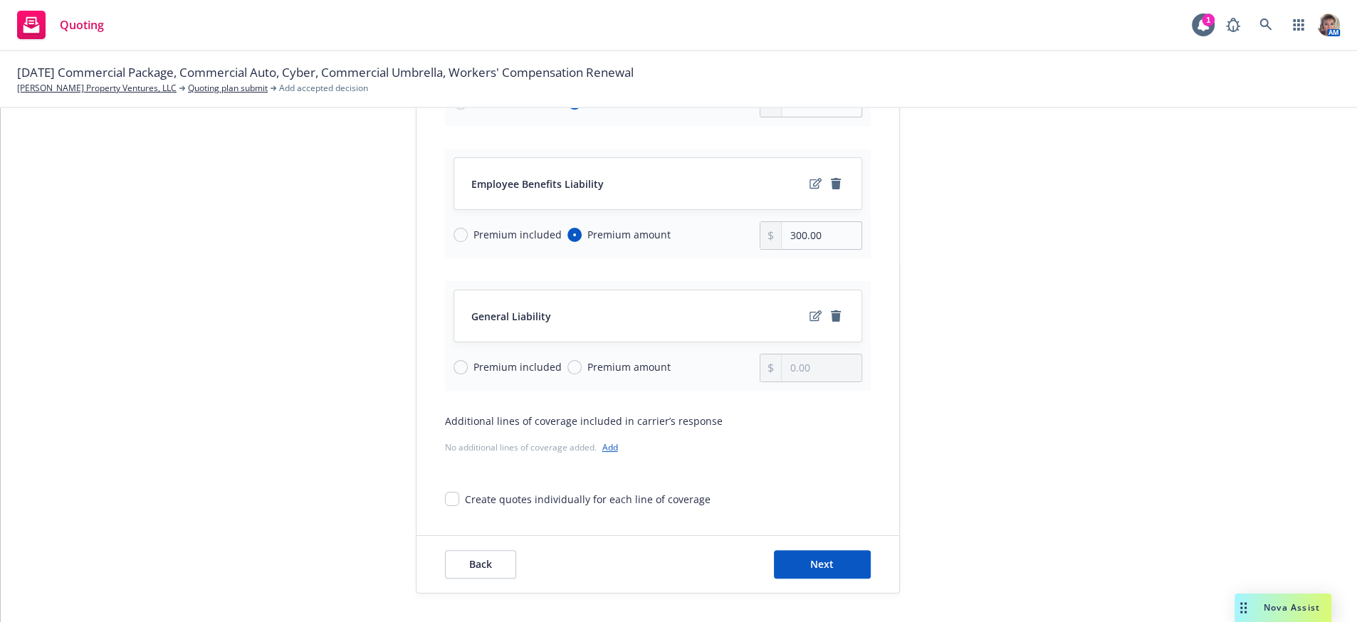
scroll to position [337, 0]
click at [568, 360] on input "Premium amount" at bounding box center [575, 367] width 14 height 14
click at [819, 356] on input "0.00" at bounding box center [821, 368] width 79 height 27
drag, startPoint x: 819, startPoint y: 356, endPoint x: 580, endPoint y: 409, distance: 245.0
click at [585, 408] on div "Lines of coverage* Select the lines of coverage that are included in this under…" at bounding box center [658, 216] width 426 height 581
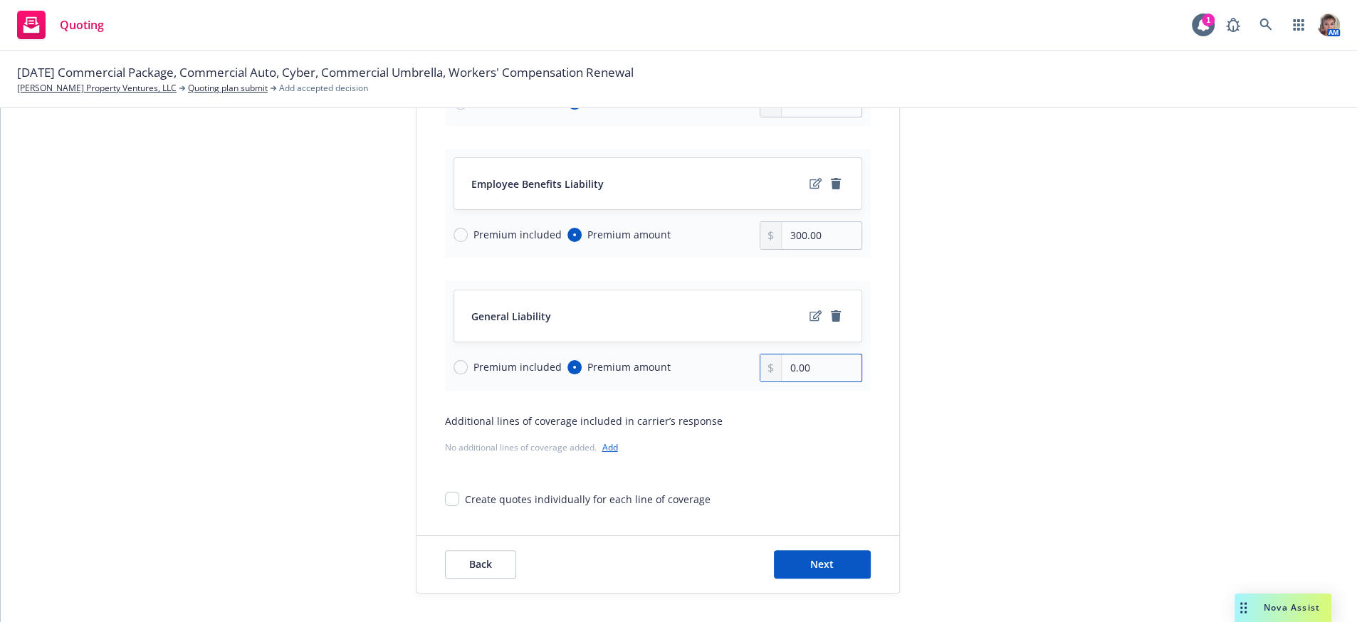
click at [820, 355] on input "0.00" at bounding box center [821, 368] width 79 height 27
drag, startPoint x: 820, startPoint y: 351, endPoint x: 763, endPoint y: 358, distance: 56.7
click at [763, 358] on div "0.00" at bounding box center [811, 368] width 103 height 28
click at [1053, 435] on div "submission Carrier Travelers Insurance Last updated 5/3, 6:18 PM" at bounding box center [1028, 221] width 199 height 743
click at [803, 558] on button "Next" at bounding box center [822, 564] width 97 height 28
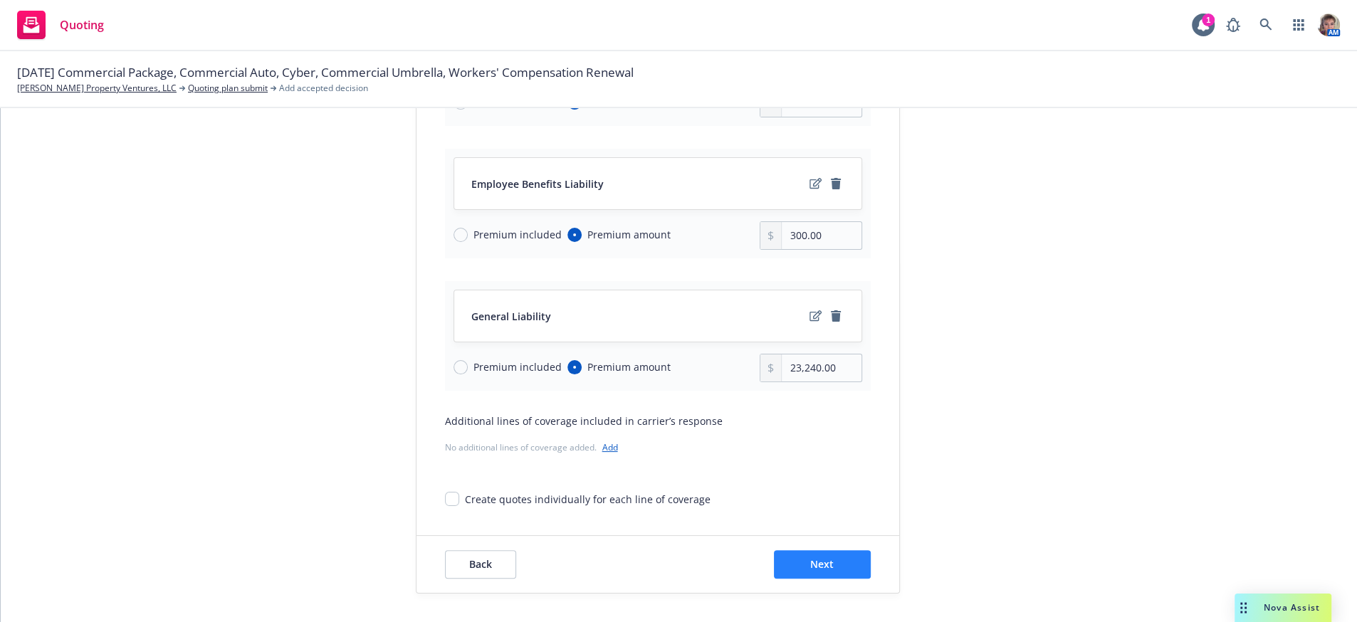
scroll to position [325, 0]
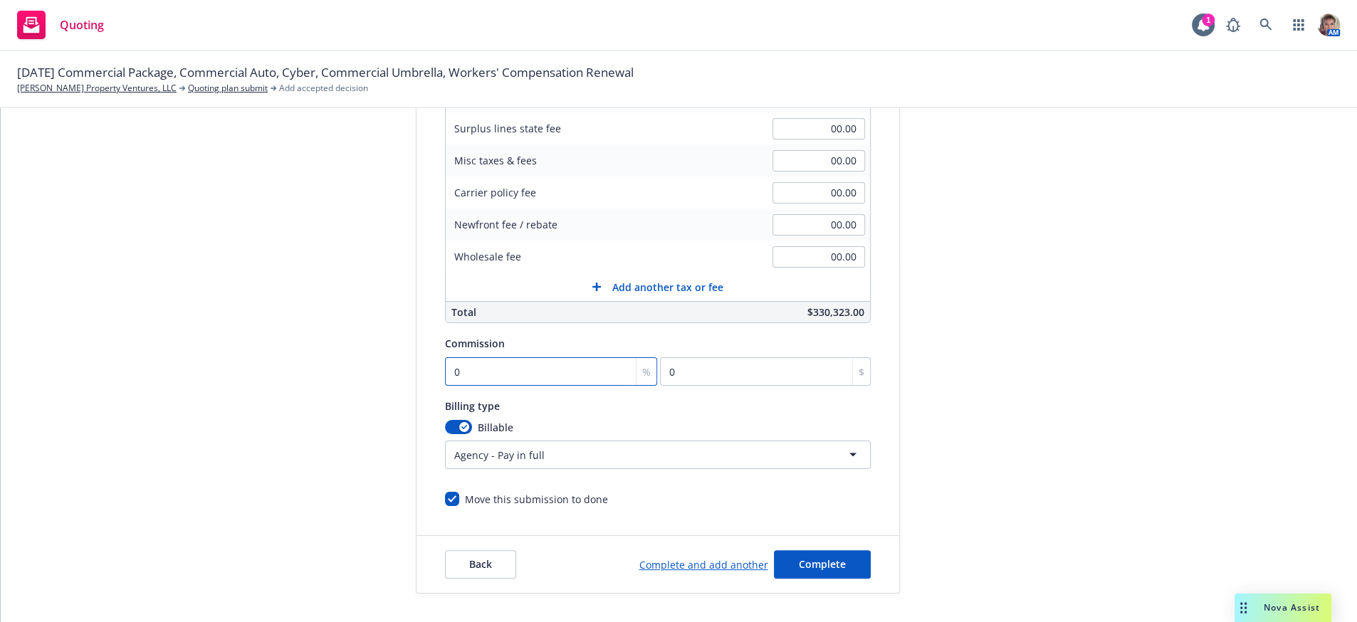
click at [508, 360] on input "0" at bounding box center [551, 371] width 213 height 28
click at [800, 567] on span "Complete" at bounding box center [822, 565] width 47 height 14
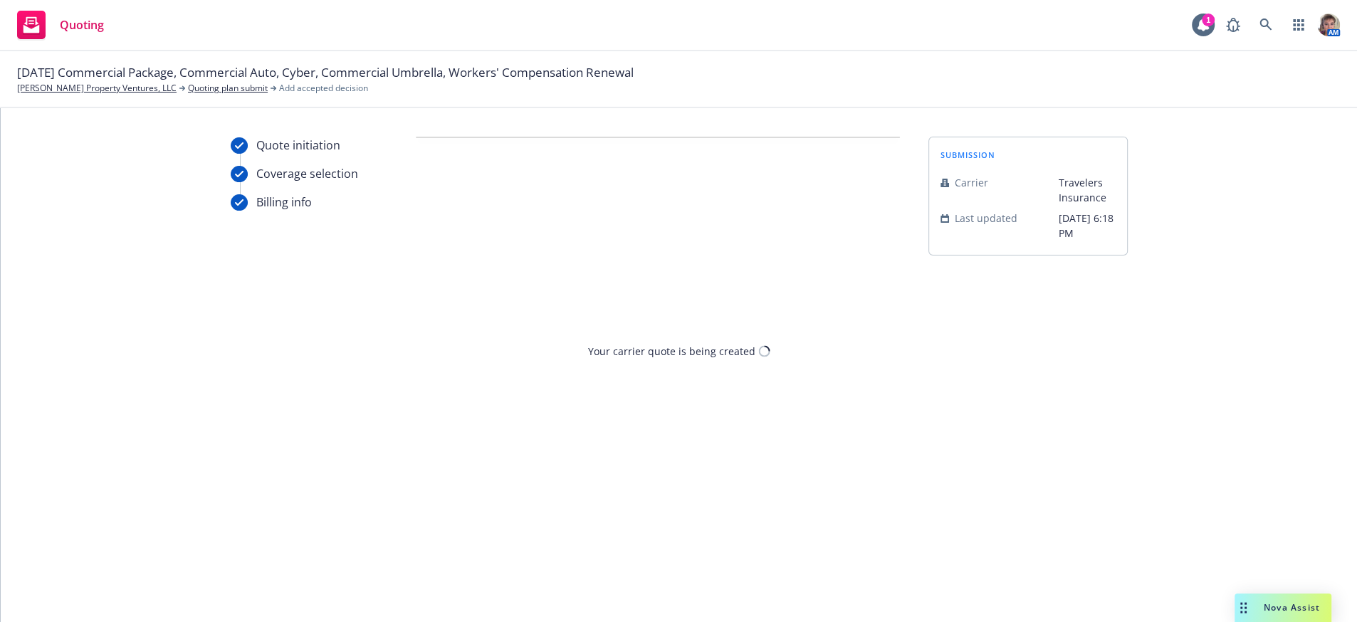
scroll to position [0, 0]
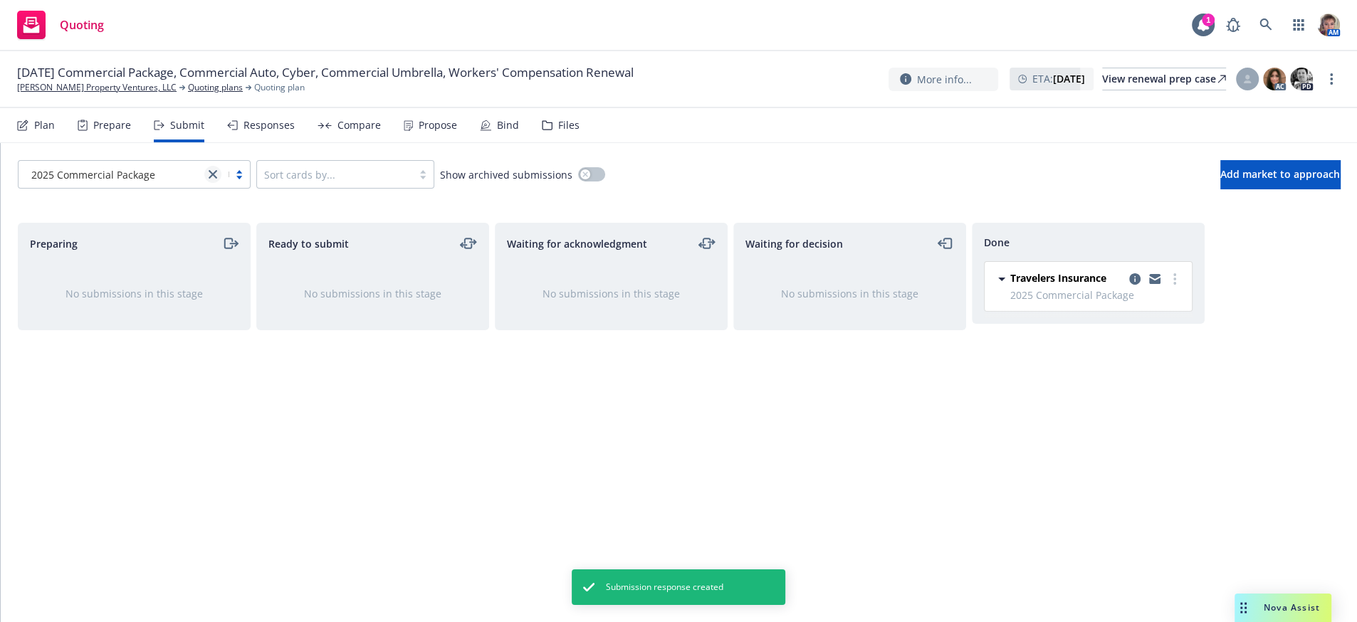
click at [216, 179] on icon "close" at bounding box center [213, 174] width 9 height 9
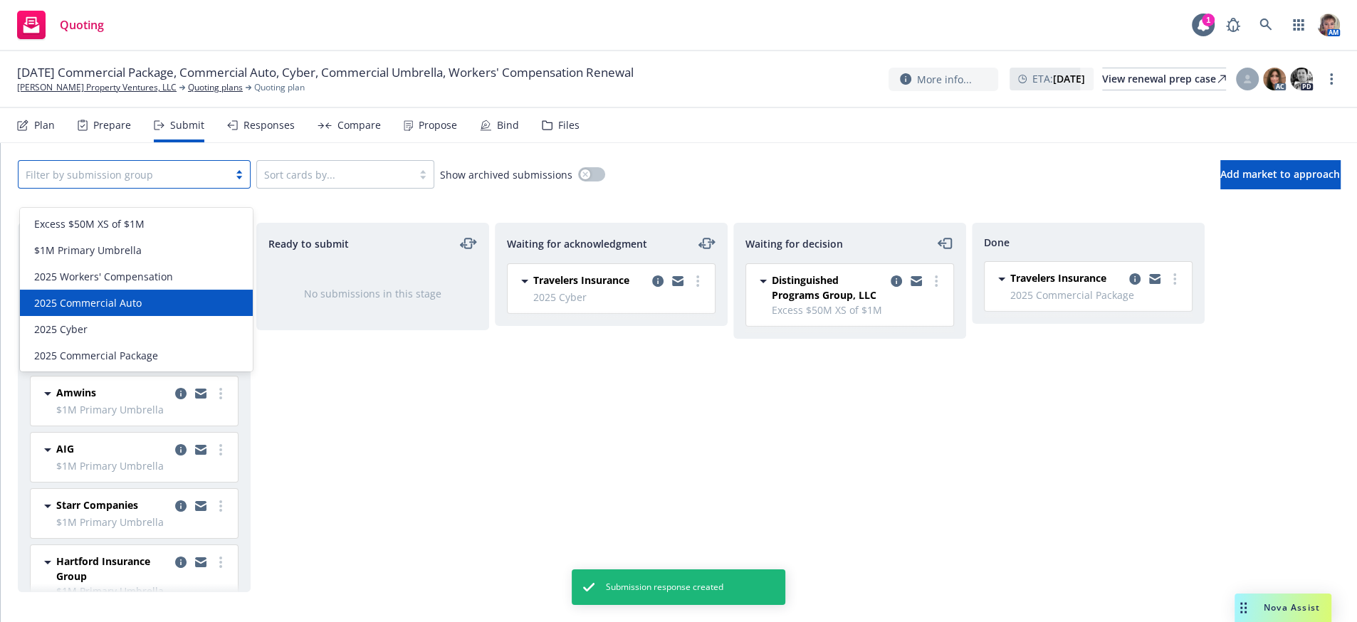
click at [172, 303] on div "2025 Commercial Auto" at bounding box center [136, 303] width 216 height 15
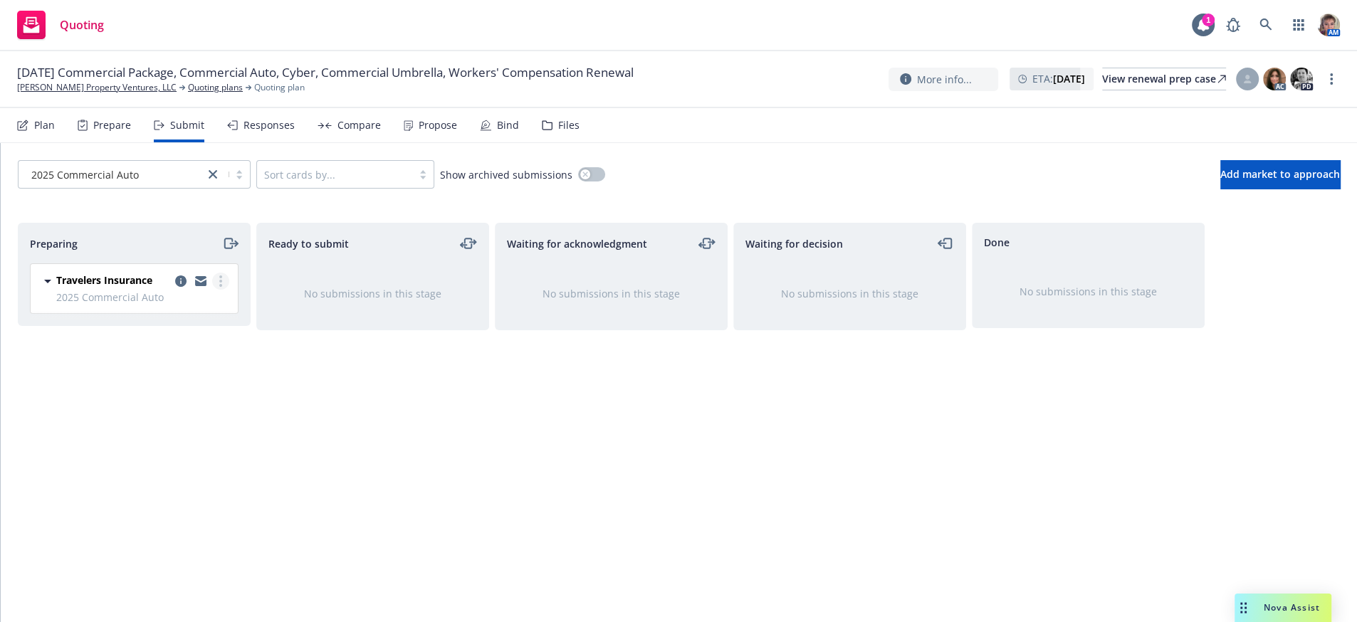
click at [218, 290] on link "more" at bounding box center [220, 281] width 17 height 17
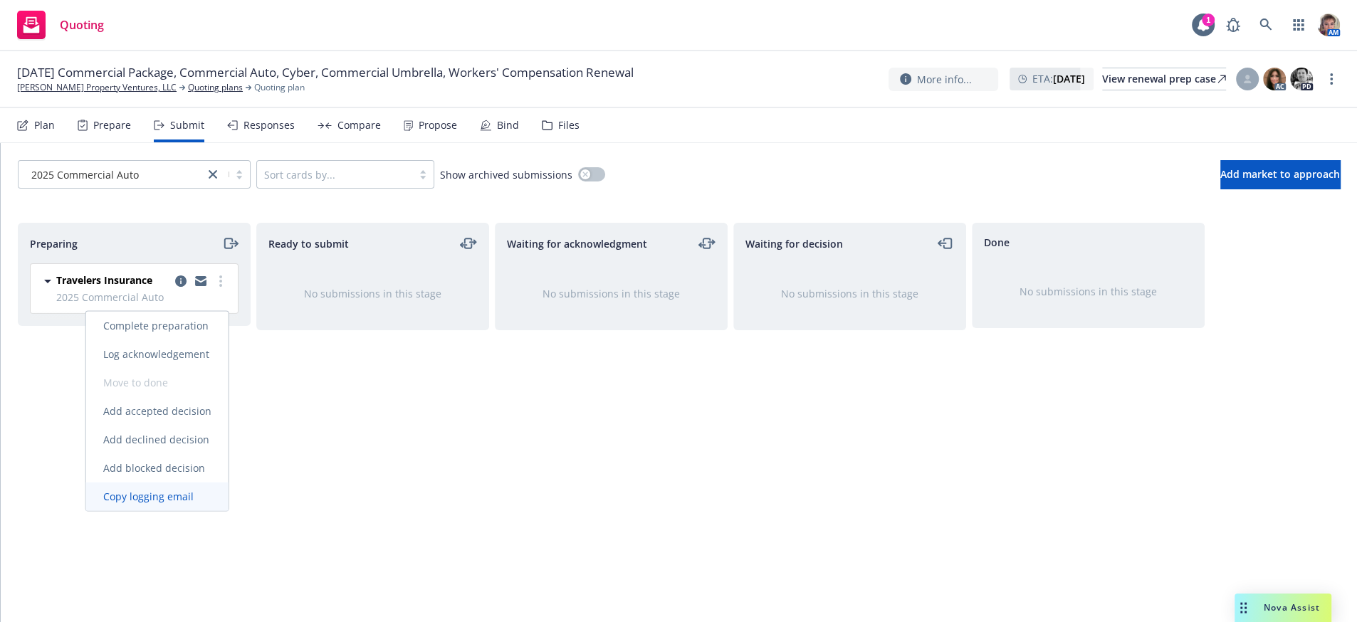
click at [188, 495] on span "Copy logging email" at bounding box center [148, 497] width 125 height 14
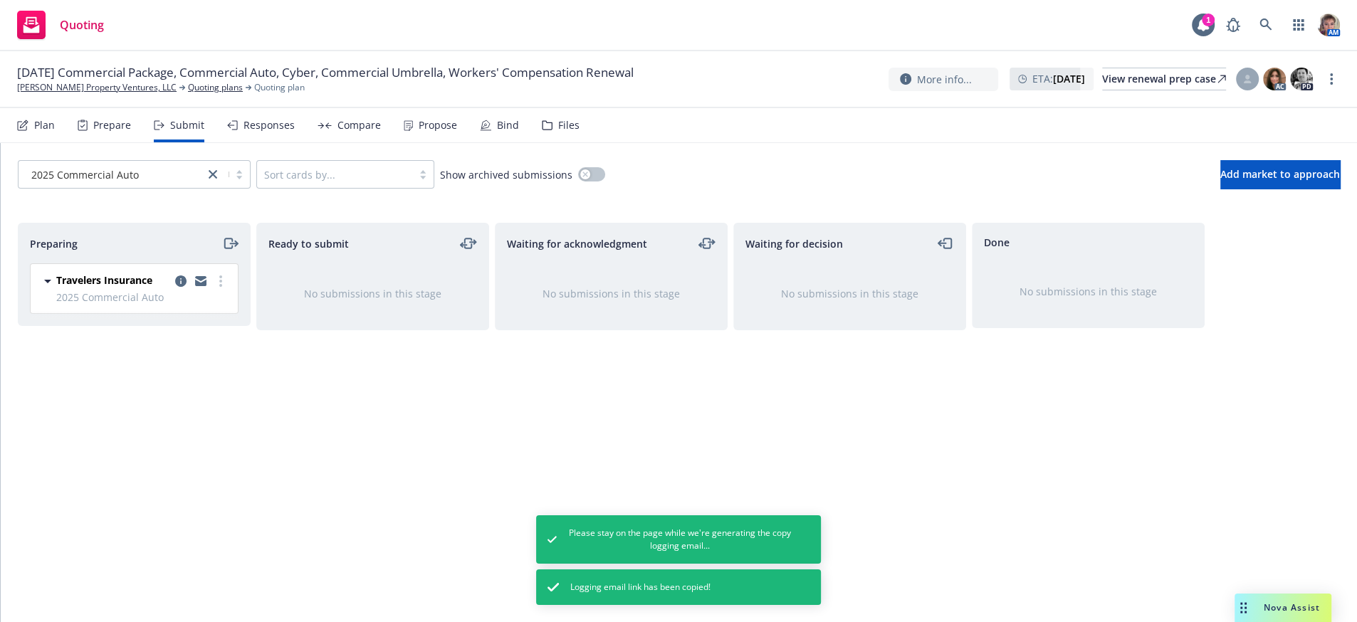
click at [322, 415] on div "Ready to submit No submissions in this stage" at bounding box center [372, 408] width 233 height 370
click at [226, 290] on div at bounding box center [200, 281] width 57 height 17
click at [221, 290] on link "more" at bounding box center [220, 281] width 17 height 17
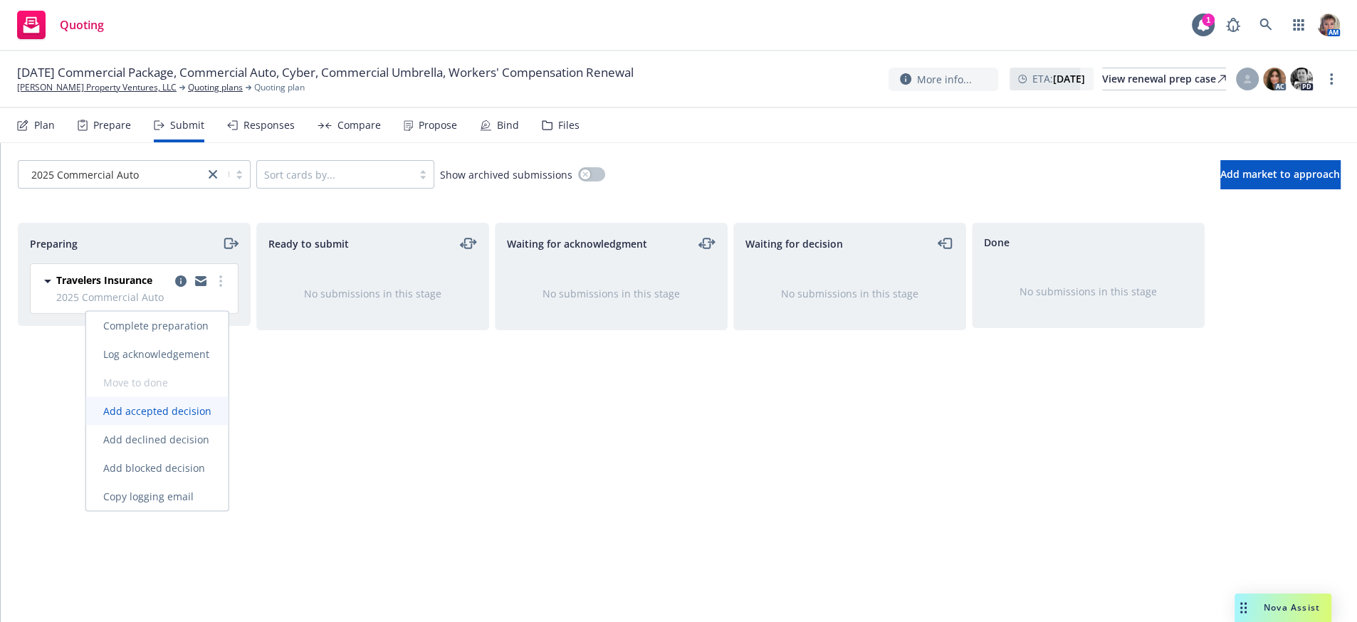
click at [180, 415] on span "Add accepted decision" at bounding box center [157, 412] width 142 height 14
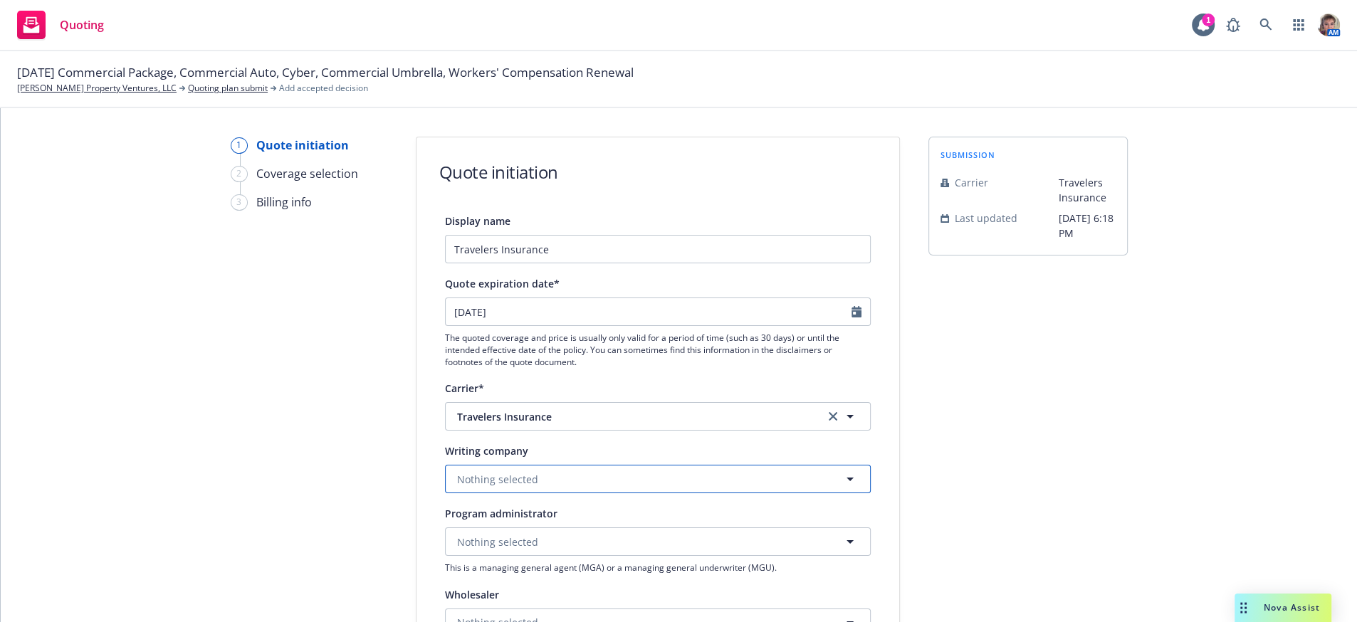
click at [691, 494] on button "Nothing selected" at bounding box center [658, 479] width 426 height 28
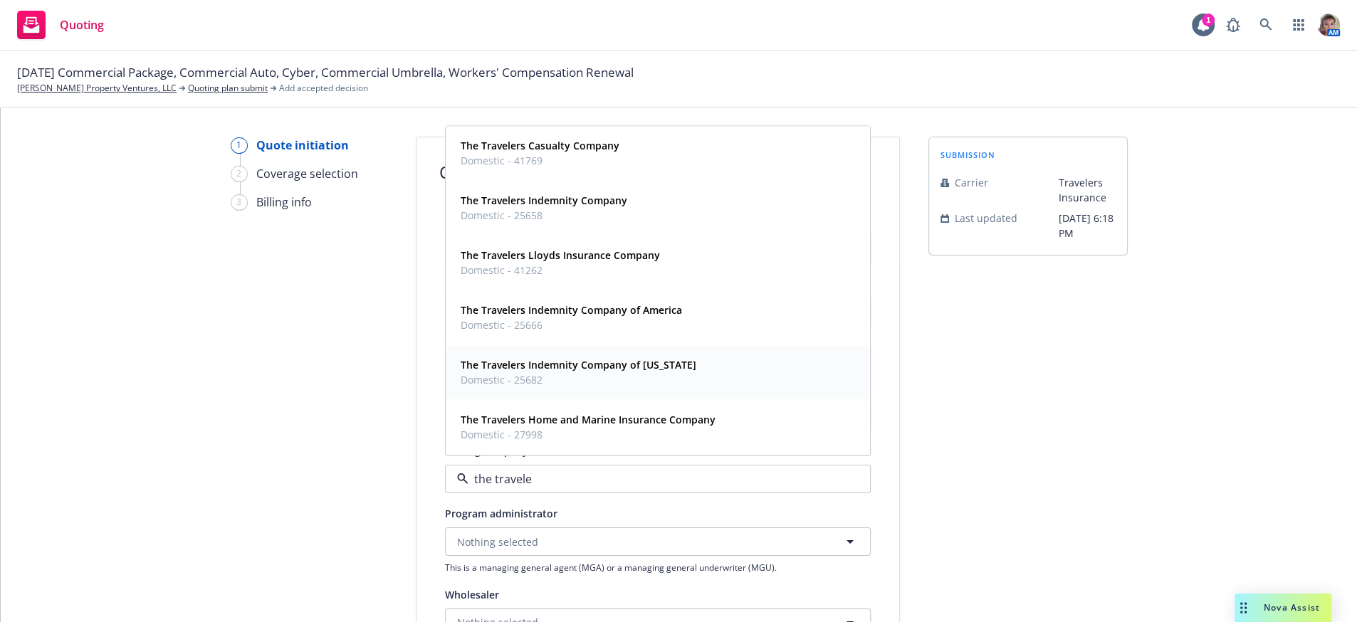
click at [694, 372] on strong "The Travelers Indemnity Company of Connecticut" at bounding box center [579, 366] width 236 height 14
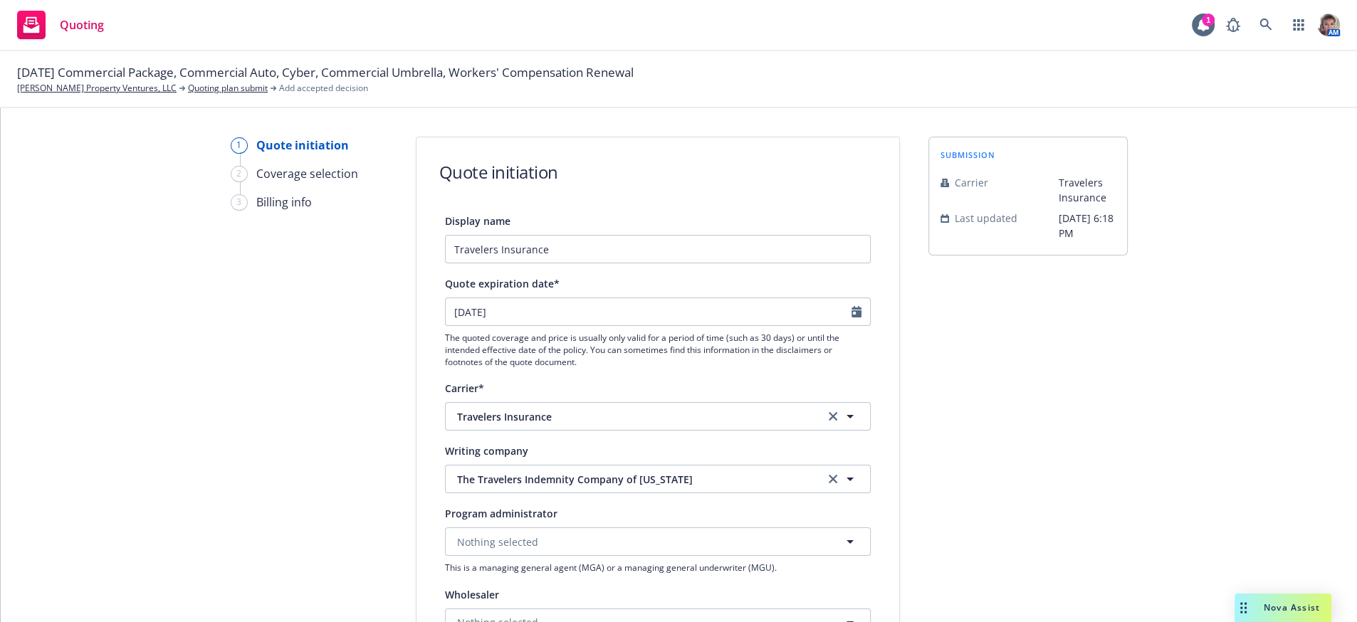
scroll to position [589, 0]
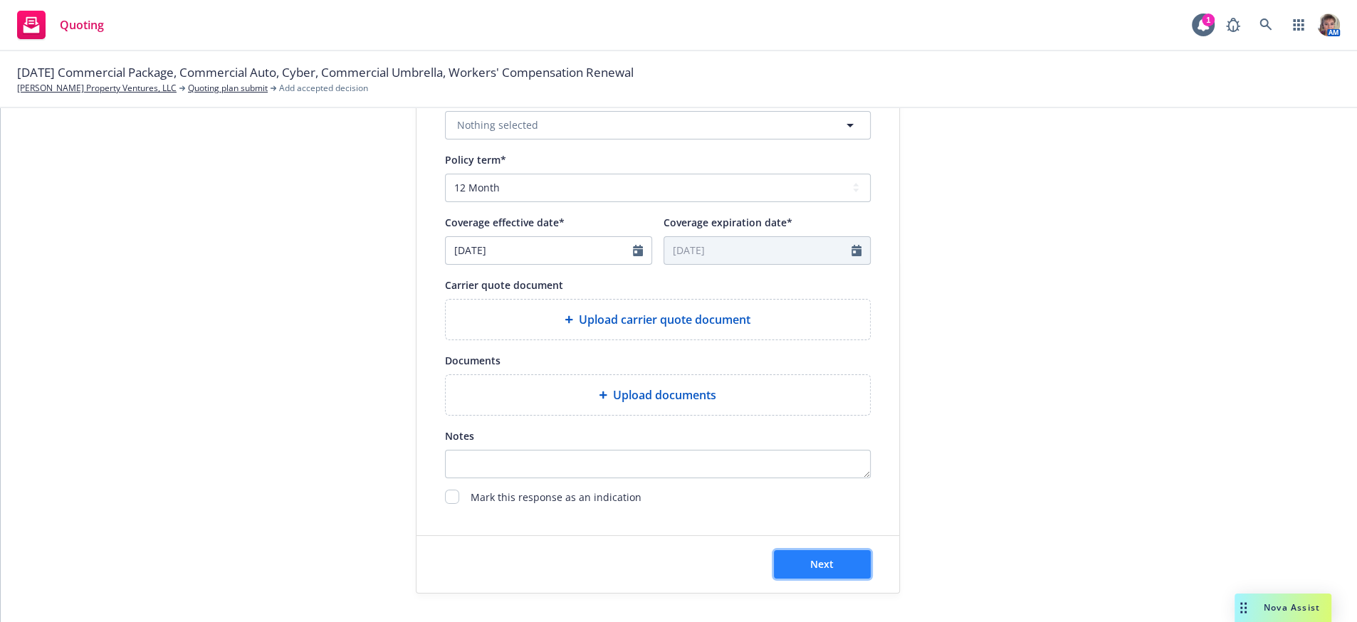
click at [798, 551] on button "Next" at bounding box center [822, 564] width 97 height 28
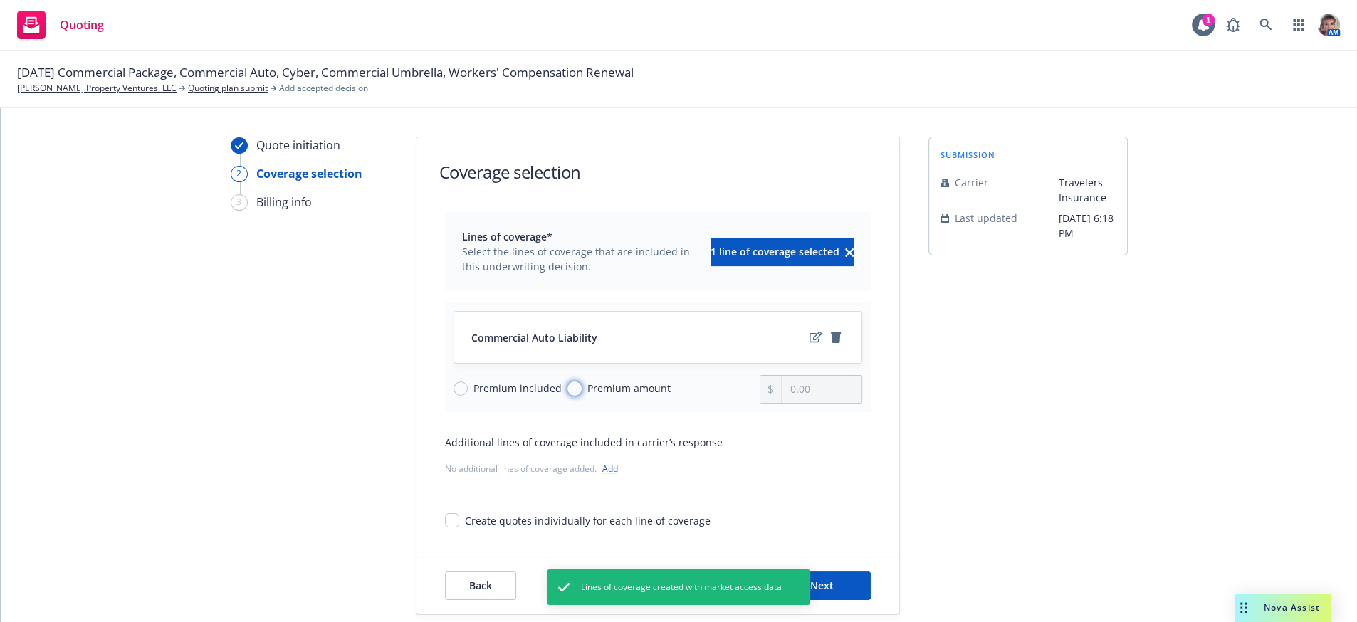
click at [572, 396] on input "Premium amount" at bounding box center [575, 389] width 14 height 14
drag, startPoint x: 803, startPoint y: 404, endPoint x: 766, endPoint y: 431, distance: 46.4
click at [762, 429] on div "Lines of coverage* Select the lines of coverage that are included in this under…" at bounding box center [658, 370] width 426 height 316
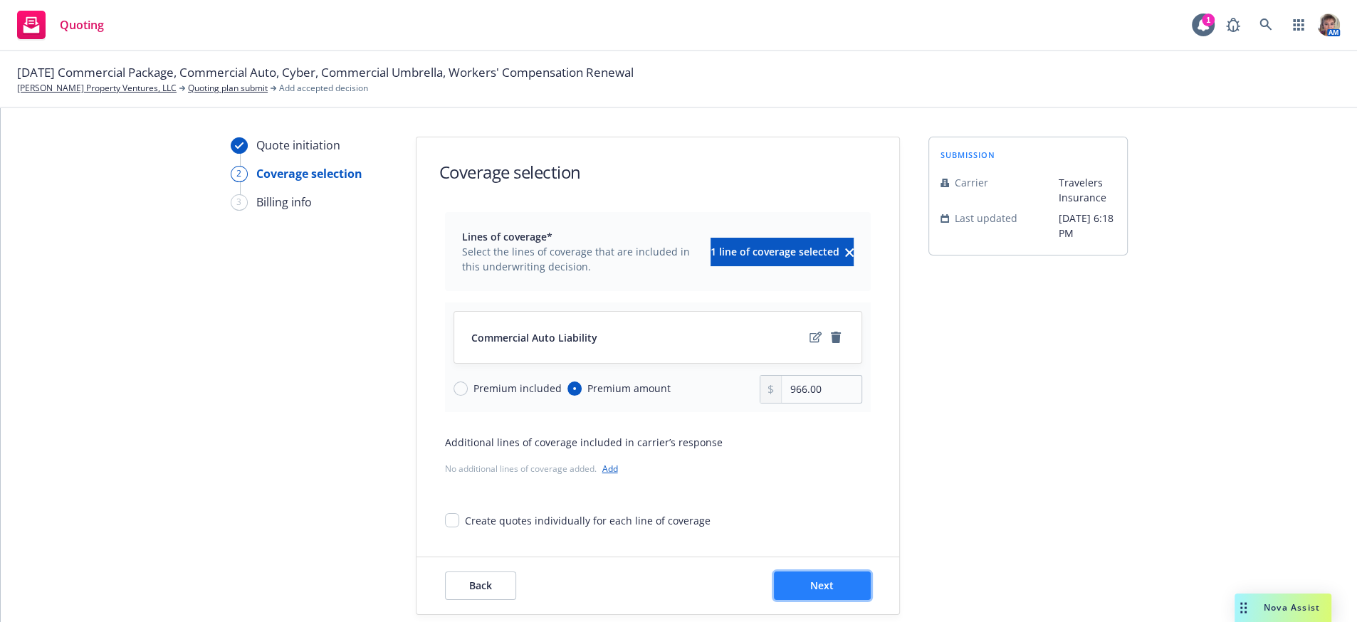
click at [785, 600] on button "Next" at bounding box center [822, 586] width 97 height 28
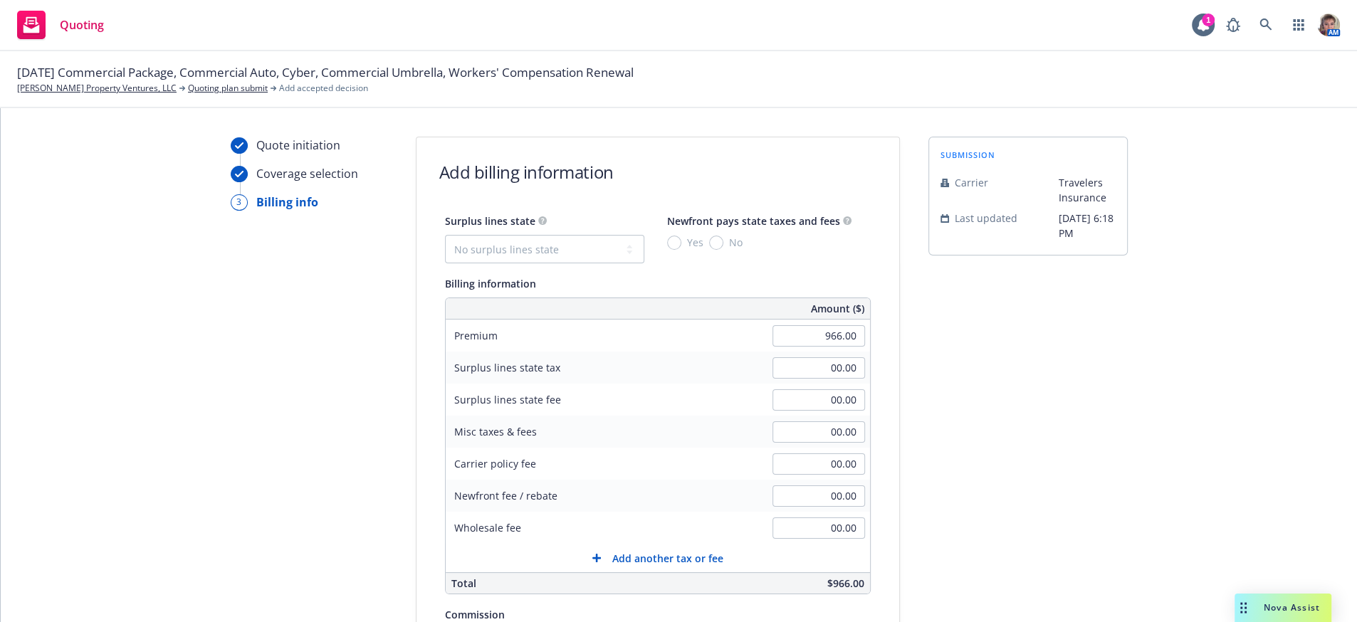
scroll to position [325, 0]
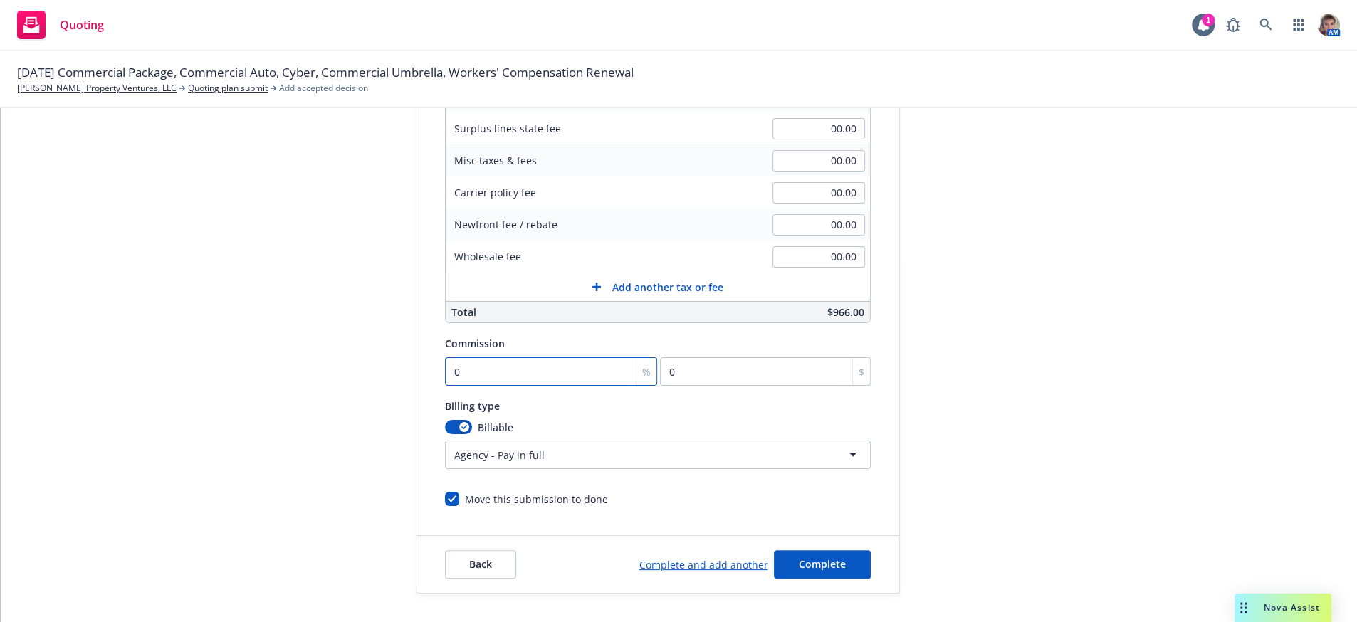
click at [505, 362] on input "0" at bounding box center [551, 371] width 213 height 28
click at [823, 566] on span "Complete" at bounding box center [822, 565] width 47 height 14
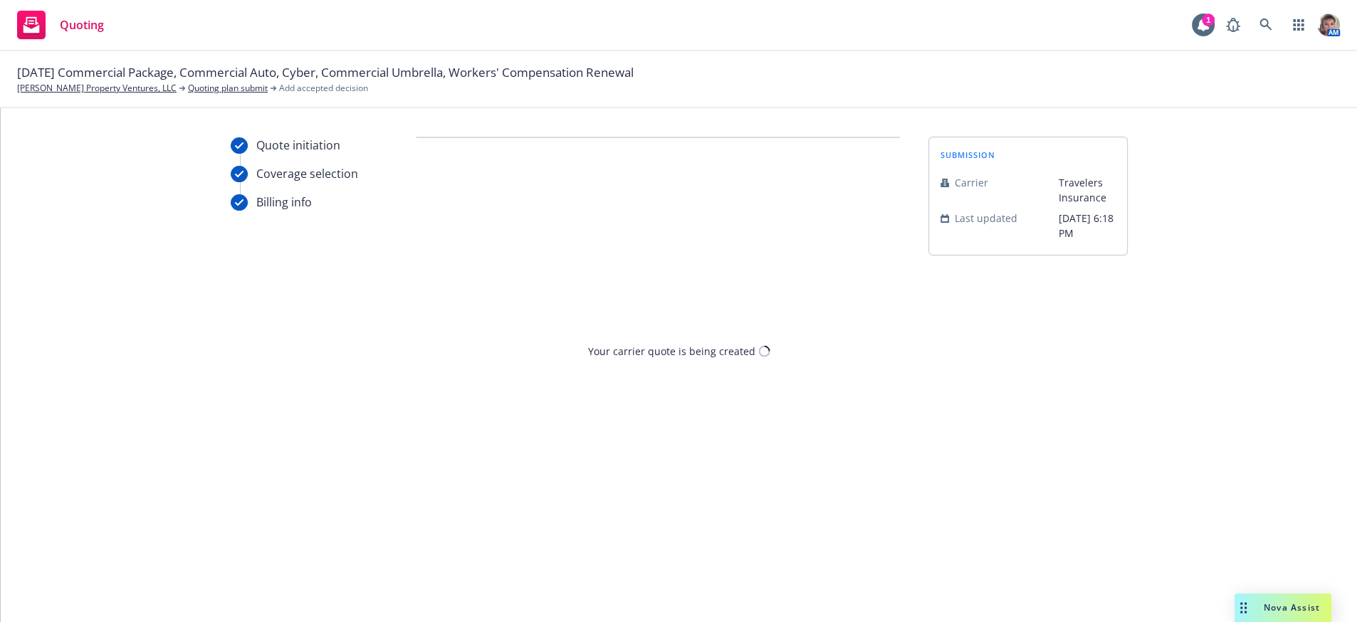
scroll to position [0, 0]
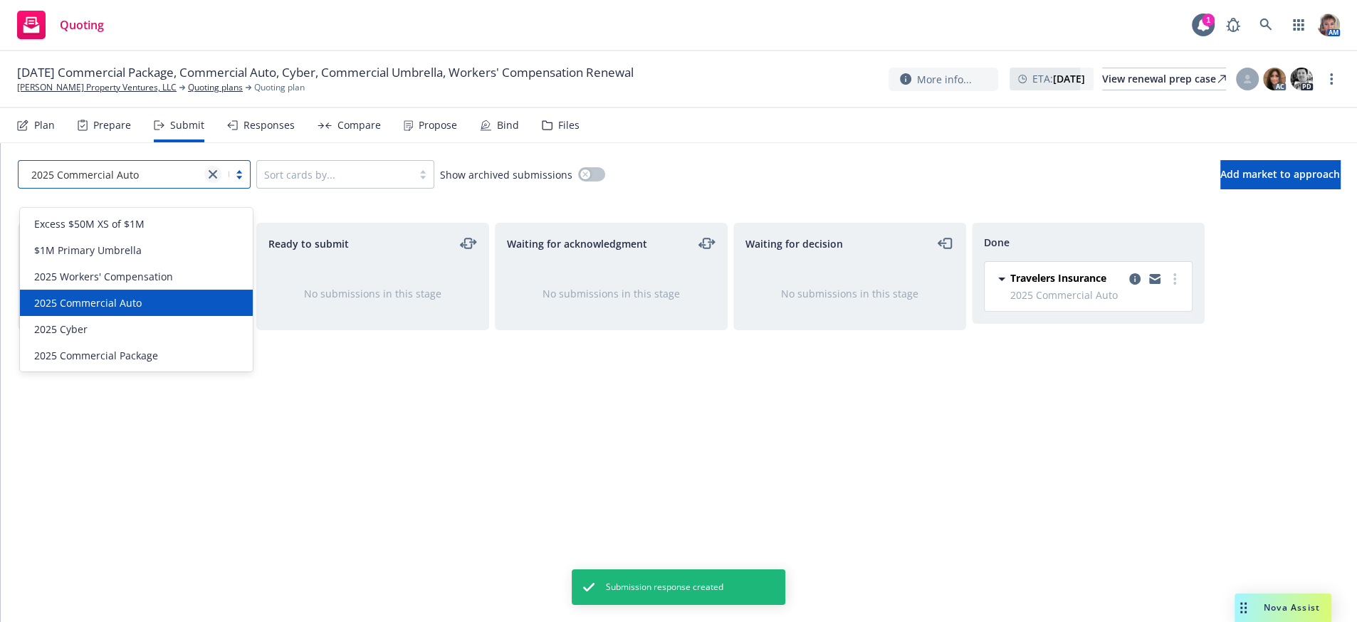
click at [206, 183] on link "close" at bounding box center [212, 174] width 17 height 17
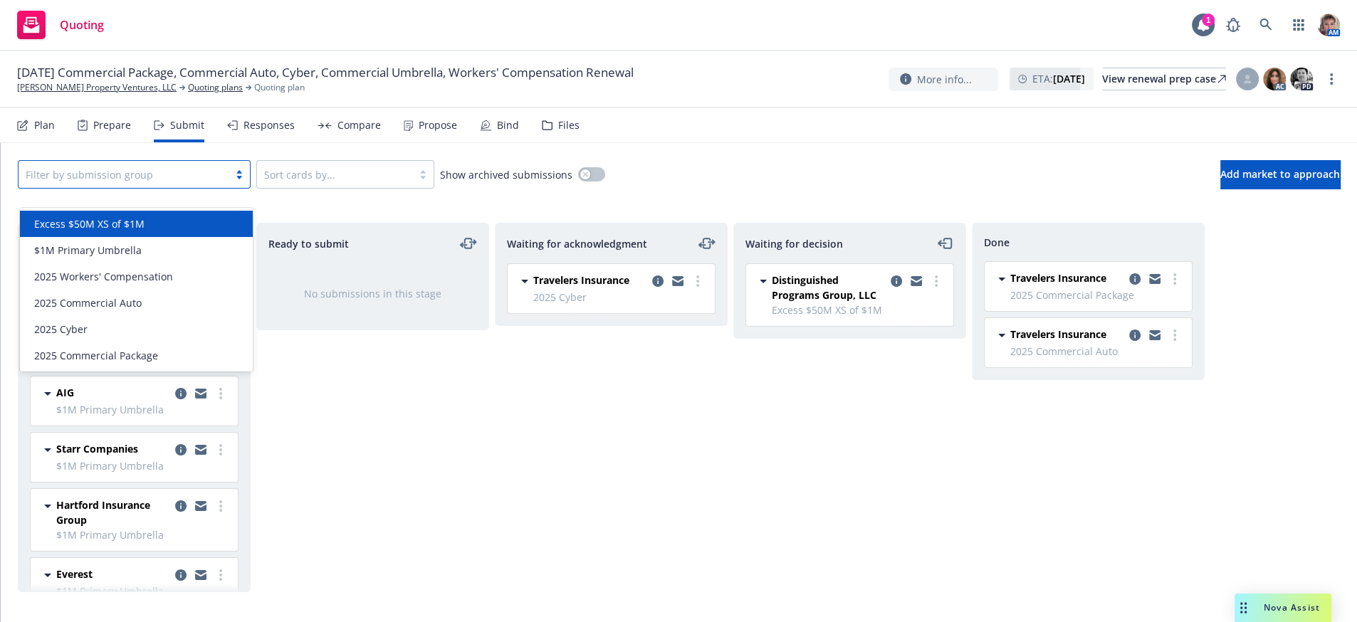
click at [204, 217] on div "Excess $50M XS of $1M" at bounding box center [136, 223] width 216 height 15
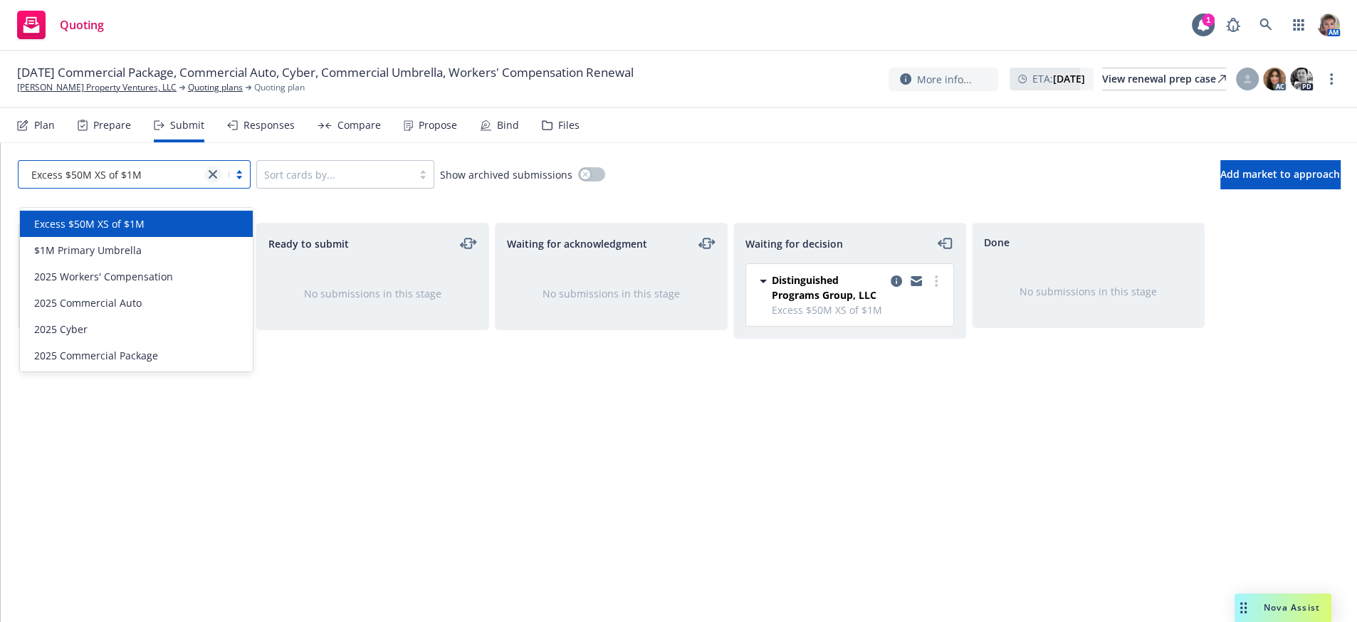
click at [219, 183] on link "close" at bounding box center [212, 174] width 17 height 17
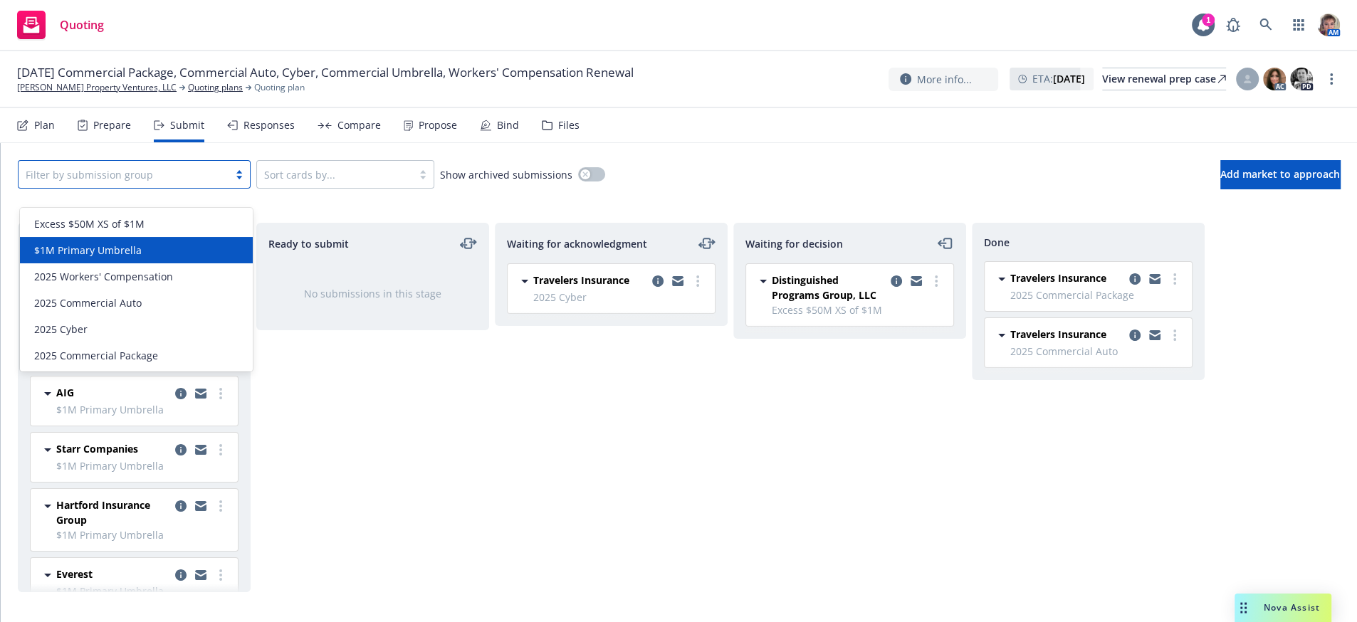
click at [151, 261] on div "$1M Primary Umbrella" at bounding box center [136, 250] width 233 height 26
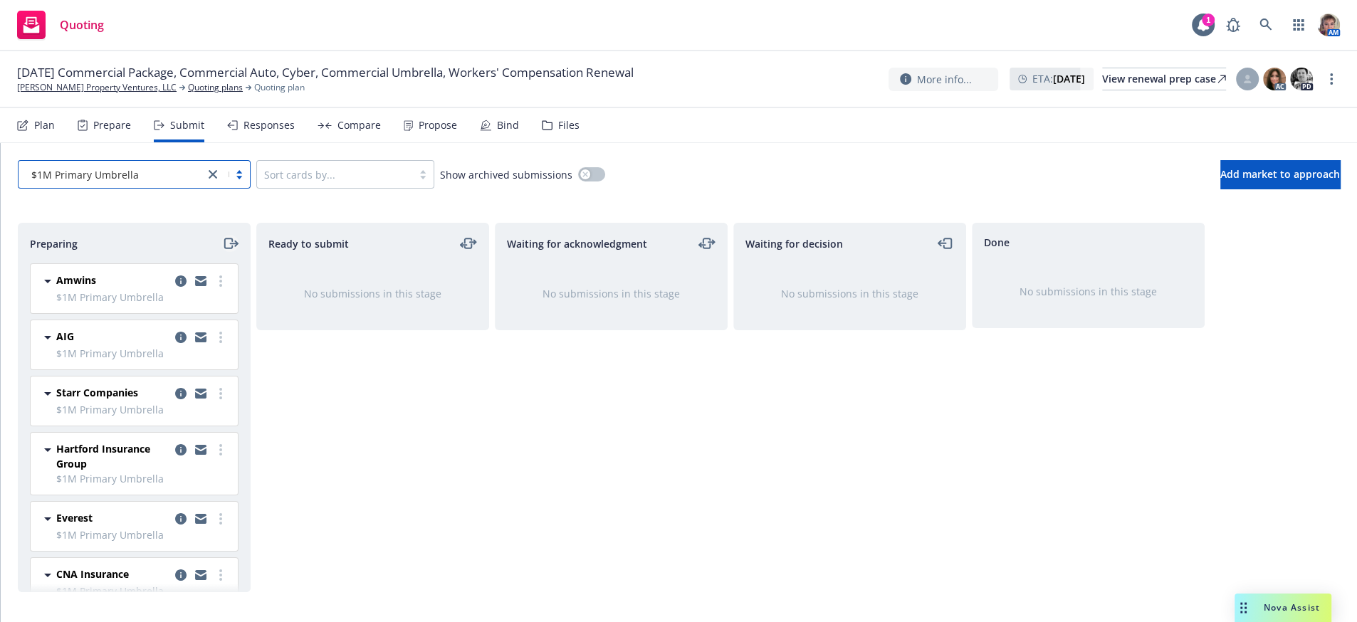
click at [228, 252] on icon "moveRight" at bounding box center [230, 243] width 16 height 17
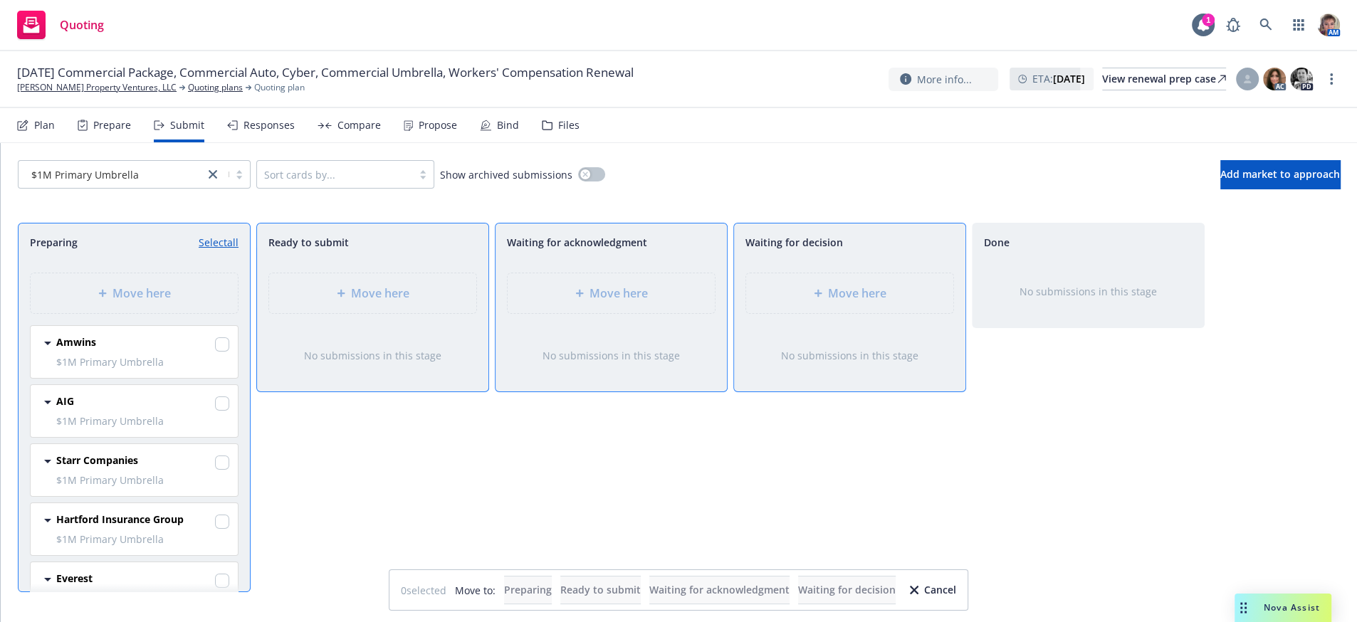
click at [212, 250] on link "Select all" at bounding box center [219, 242] width 40 height 15
click at [808, 301] on div "Move here" at bounding box center [849, 293] width 207 height 40
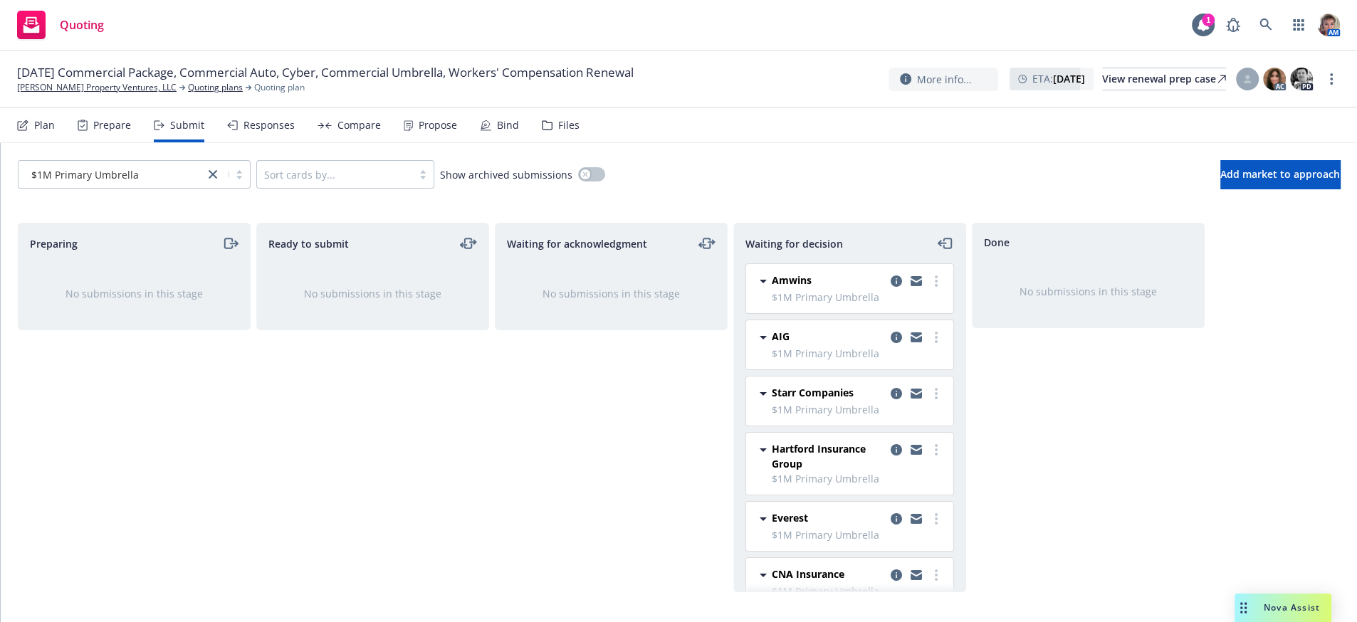
click at [1120, 474] on div "Done No submissions in this stage" at bounding box center [1088, 408] width 233 height 370
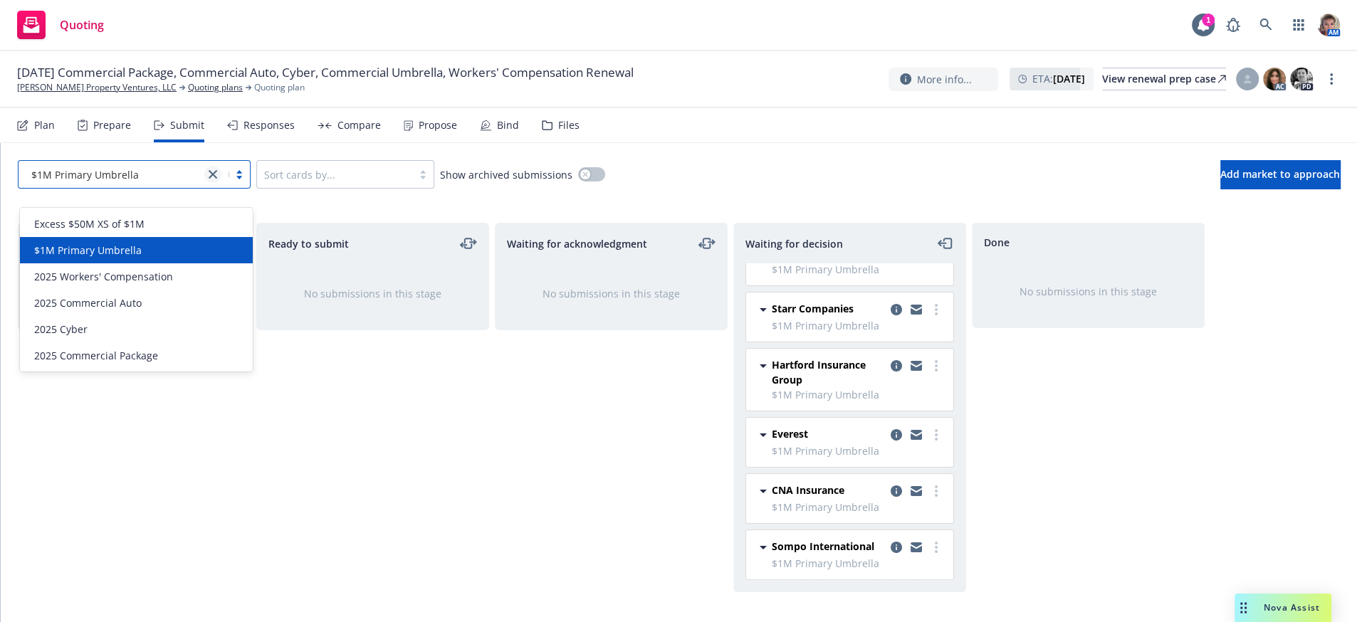
drag, startPoint x: 207, startPoint y: 190, endPoint x: 212, endPoint y: 182, distance: 9.7
click at [212, 182] on link "close" at bounding box center [212, 174] width 17 height 17
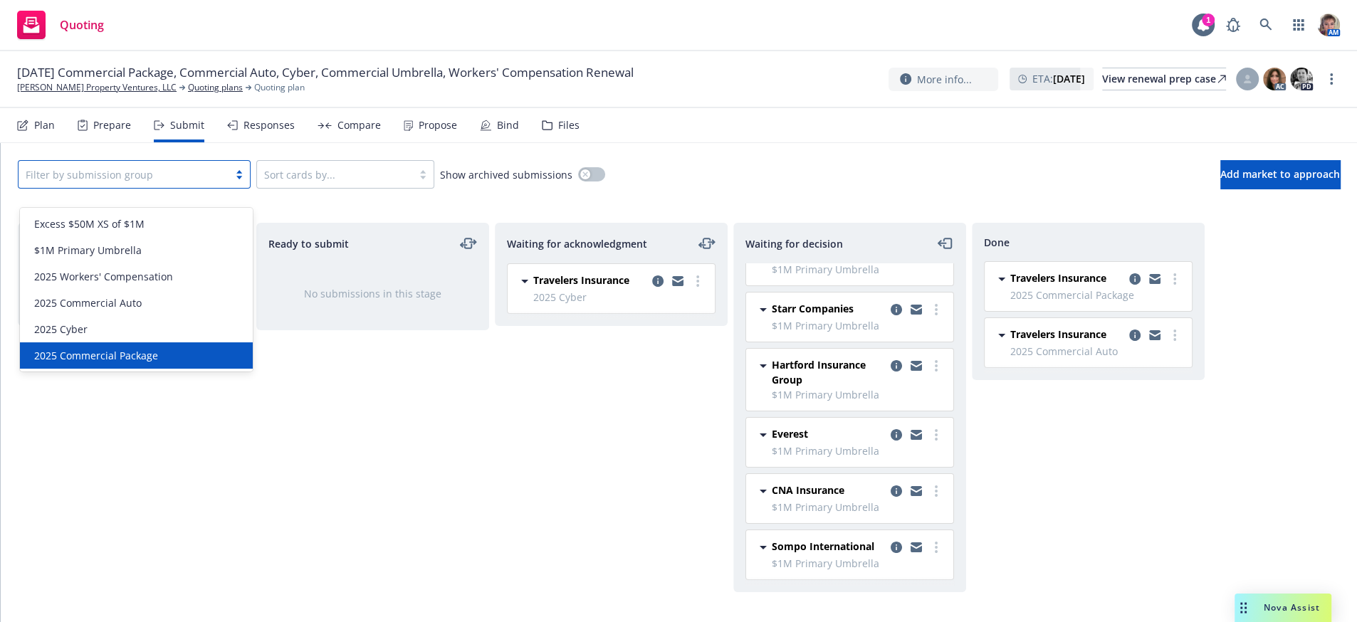
click at [134, 366] on div "2025 Commercial Package" at bounding box center [136, 356] width 233 height 26
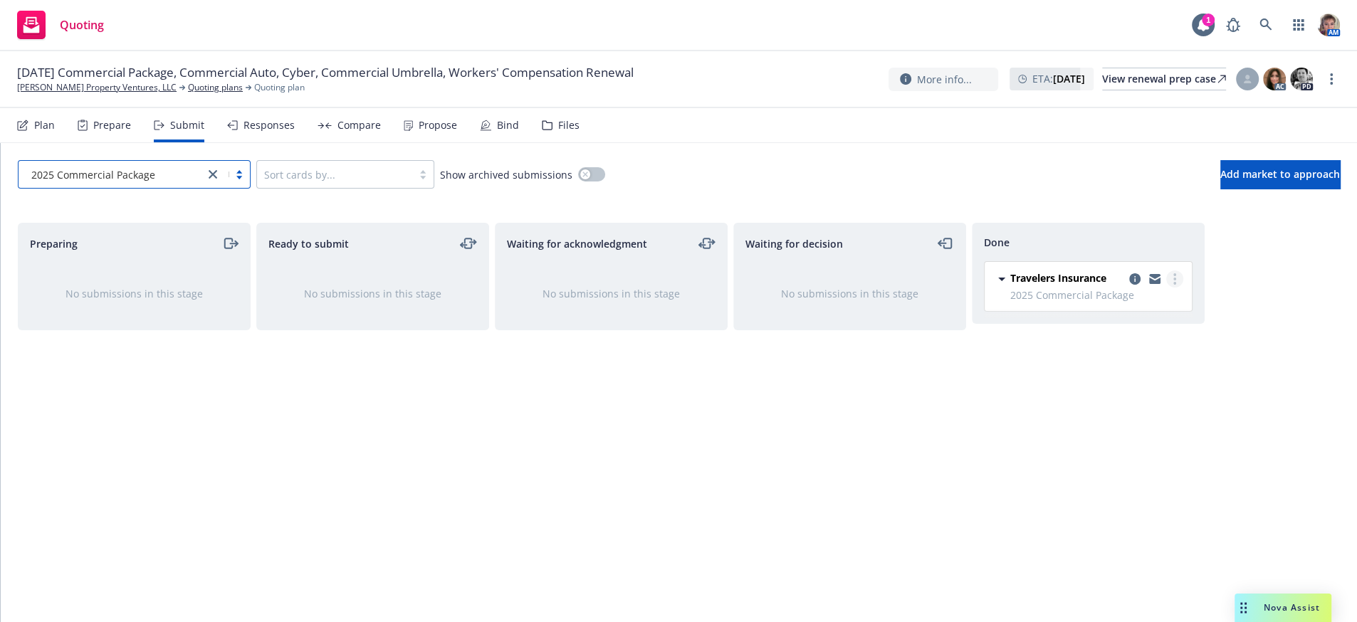
click at [1170, 288] on link "more" at bounding box center [1175, 279] width 17 height 17
click at [409, 442] on div "Ready to submit No submissions in this stage" at bounding box center [372, 408] width 233 height 370
click at [271, 130] on div "Responses" at bounding box center [269, 125] width 51 height 11
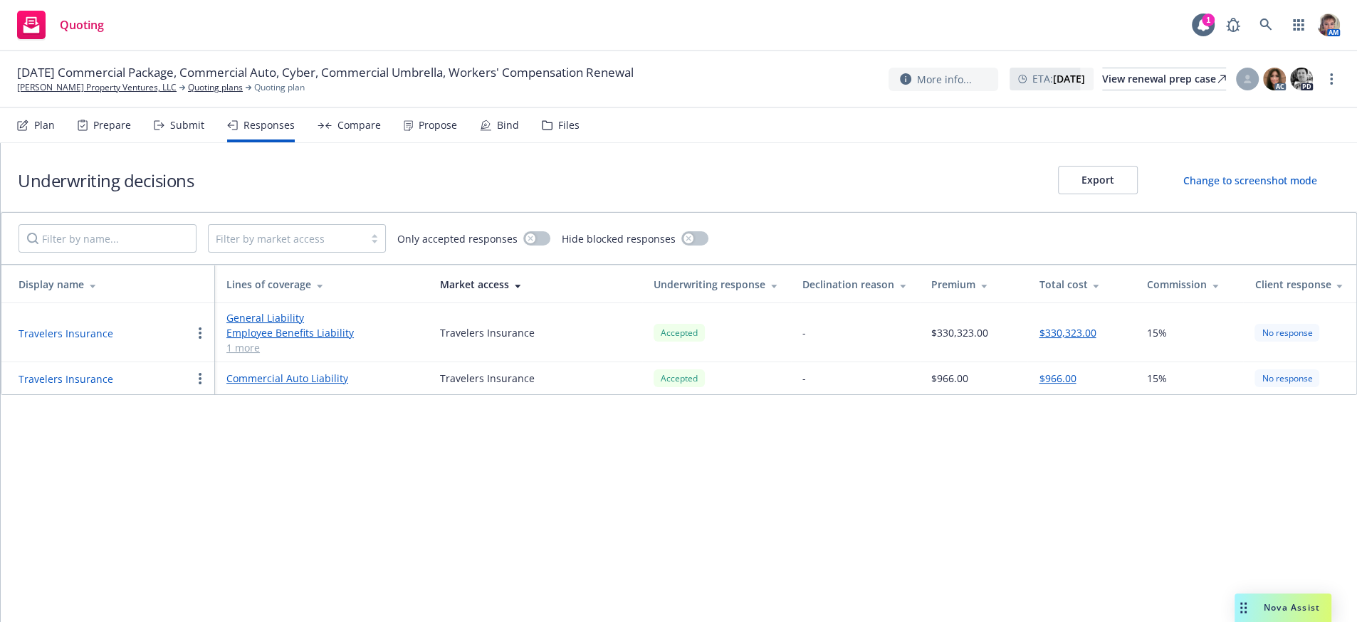
click at [200, 342] on button "button" at bounding box center [200, 333] width 17 height 17
click at [225, 448] on span "Copy logging email" at bounding box center [251, 442] width 125 height 14
click at [522, 496] on div "Underwriting decisions Export Change to screenshot mode Filter by market access…" at bounding box center [679, 382] width 1357 height 479
click at [181, 130] on div "Submit" at bounding box center [187, 125] width 34 height 11
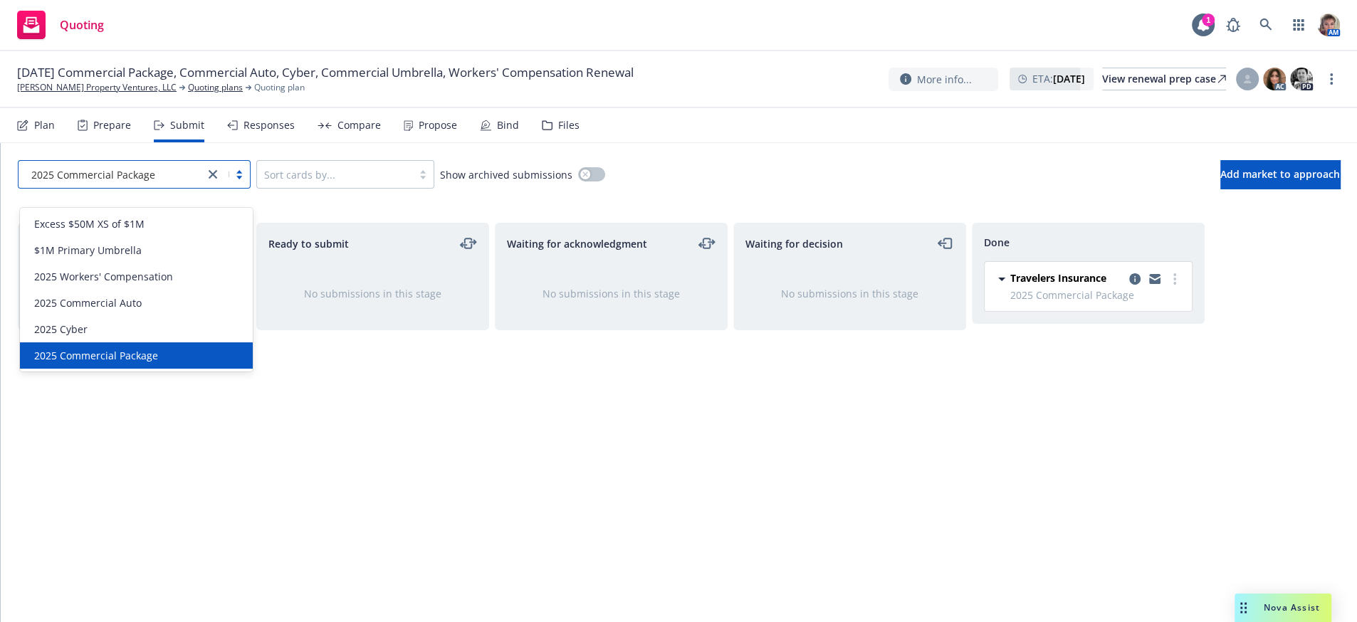
click at [229, 183] on div at bounding box center [227, 174] width 46 height 17
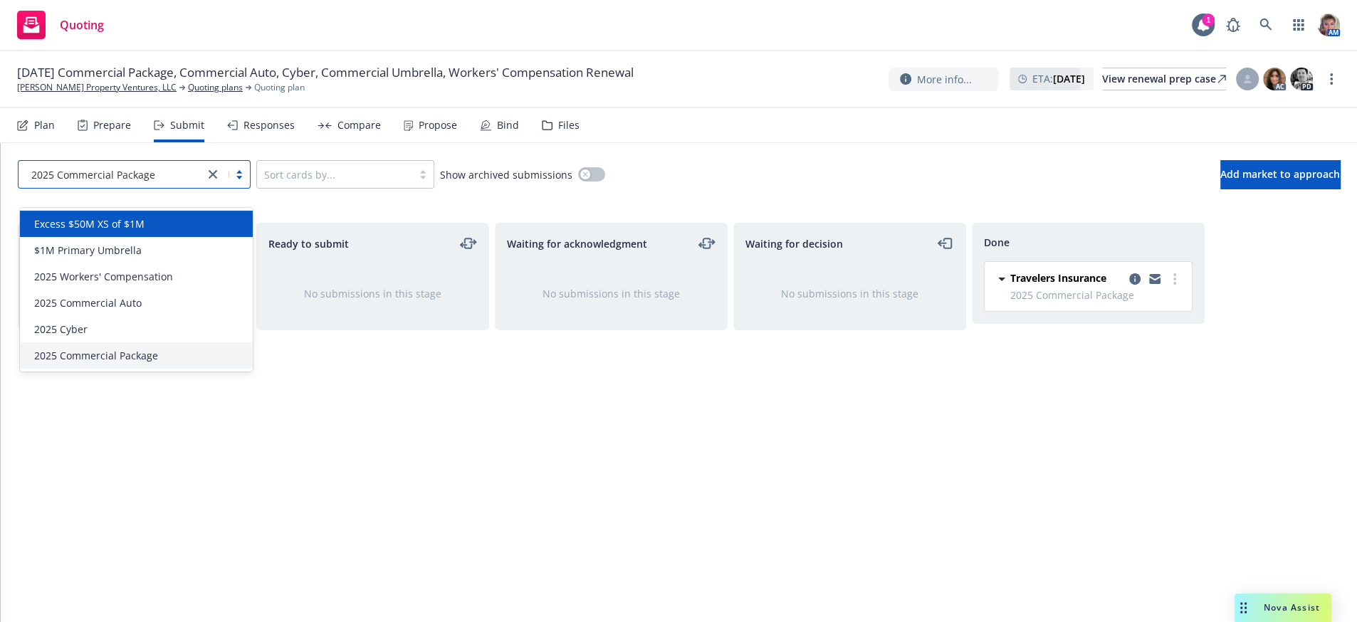
click at [214, 223] on div "Excess $50M XS of $1M" at bounding box center [136, 223] width 216 height 15
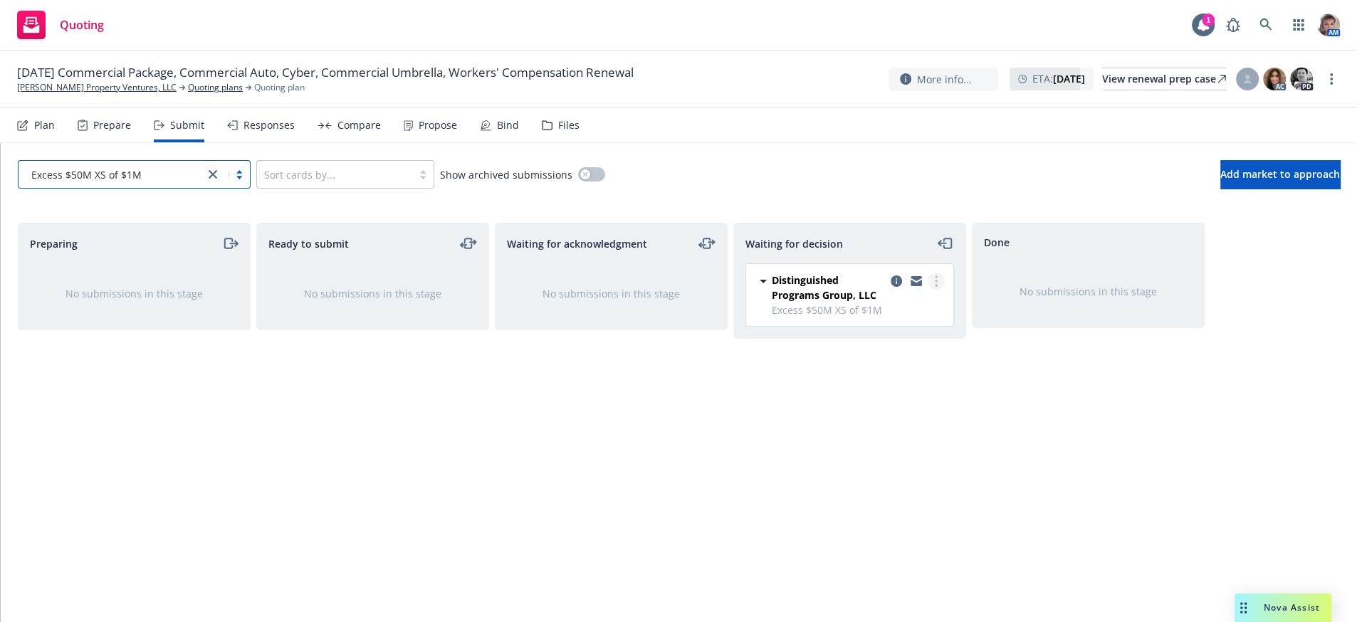
click at [936, 287] on circle "more" at bounding box center [936, 285] width 3 height 3
click at [890, 464] on span "Copy logging email" at bounding box center [864, 468] width 125 height 14
click at [524, 405] on div "Waiting for acknowledgment No submissions in this stage" at bounding box center [611, 408] width 233 height 370
click at [207, 183] on link "close" at bounding box center [212, 174] width 17 height 17
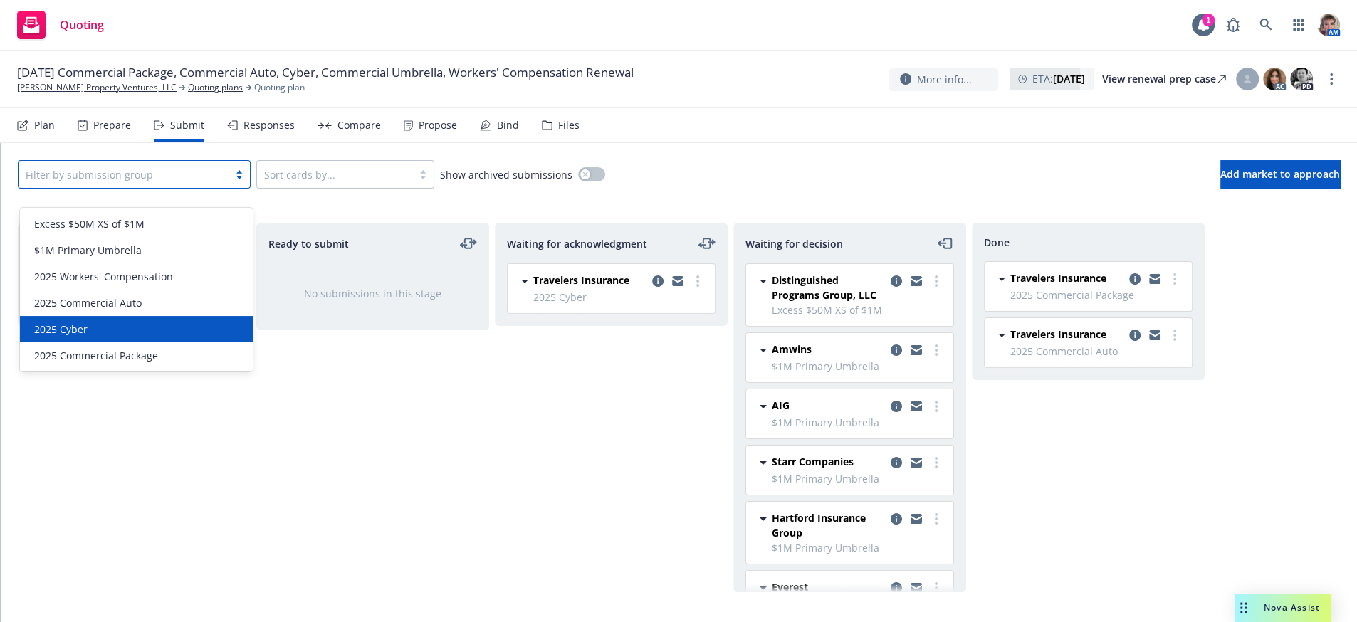
click at [145, 324] on div "2025 Cyber" at bounding box center [136, 329] width 216 height 15
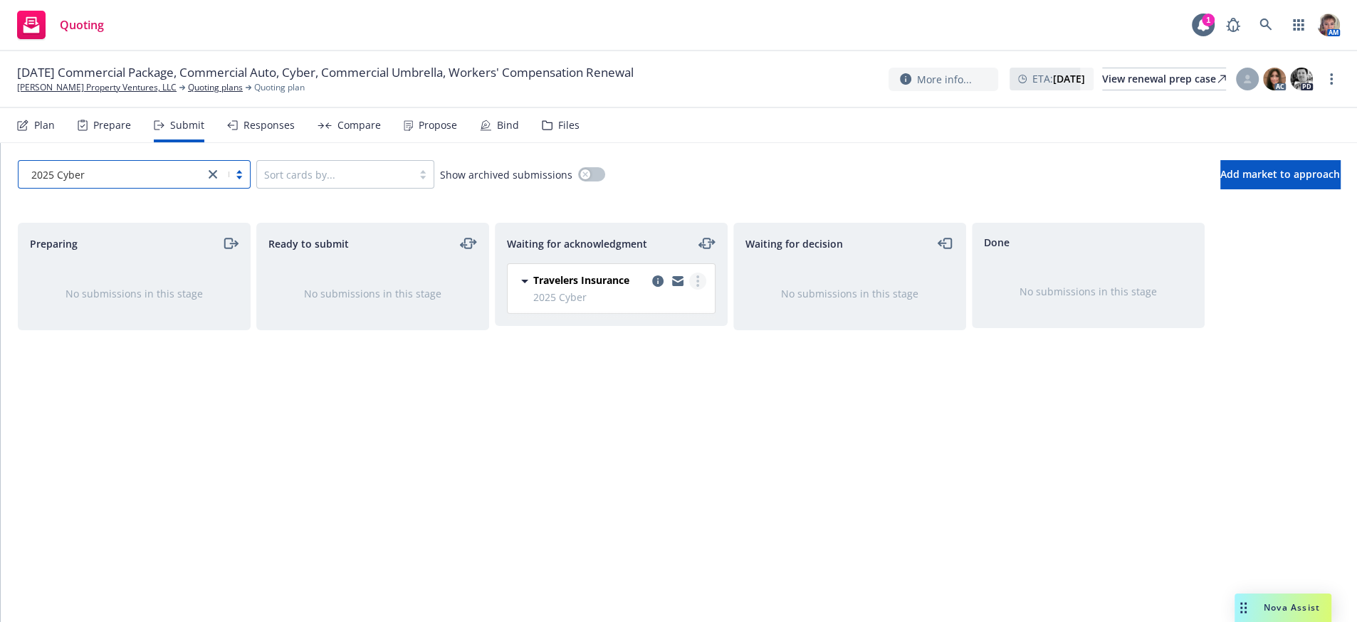
click at [699, 287] on icon "more" at bounding box center [697, 281] width 3 height 11
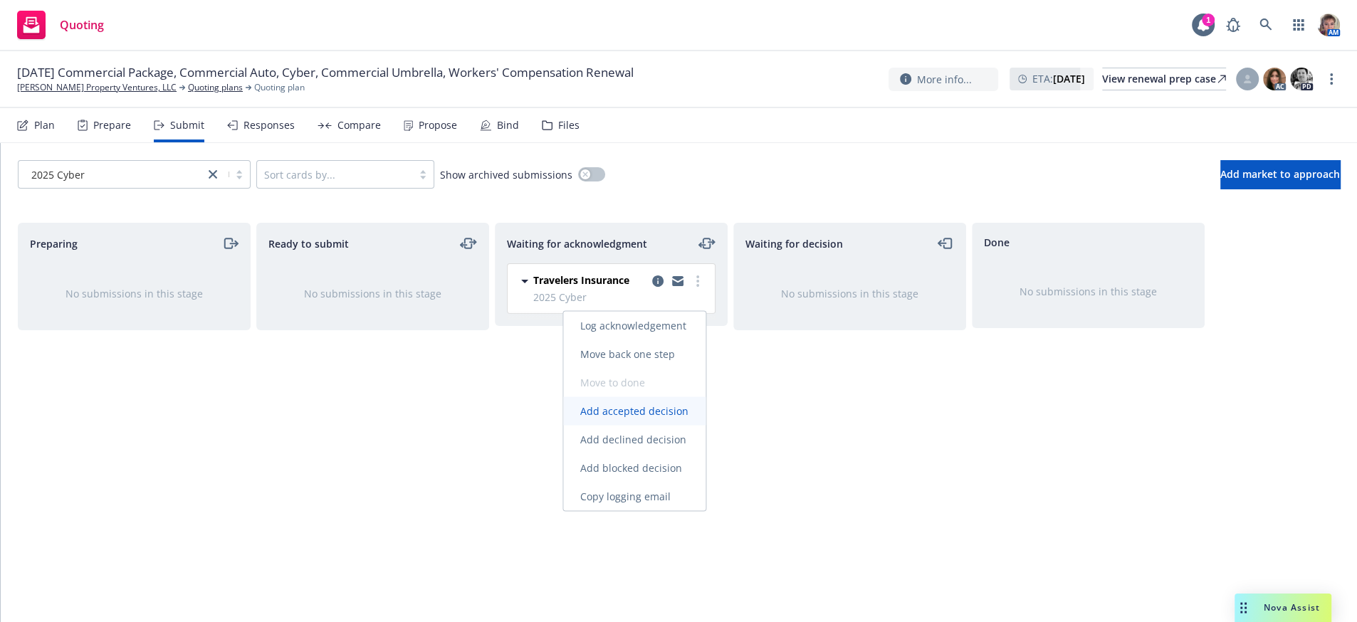
click at [647, 411] on span "Add accepted decision" at bounding box center [634, 412] width 142 height 14
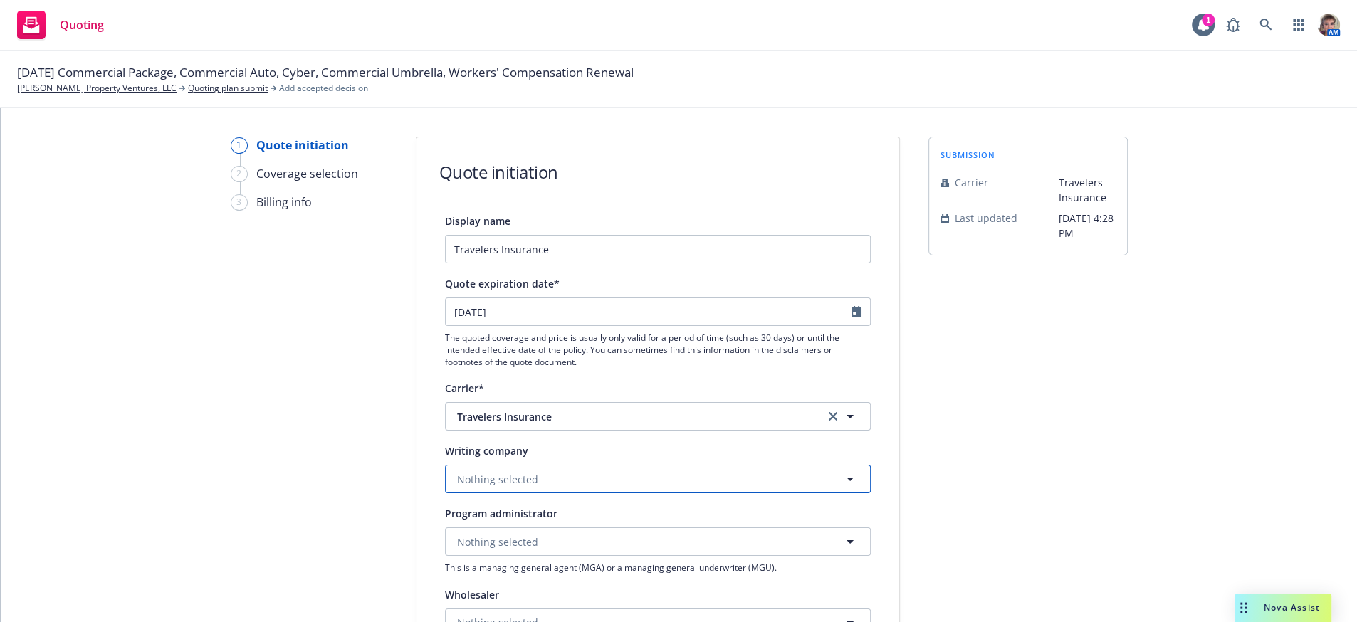
click at [609, 494] on button "Nothing selected" at bounding box center [658, 479] width 426 height 28
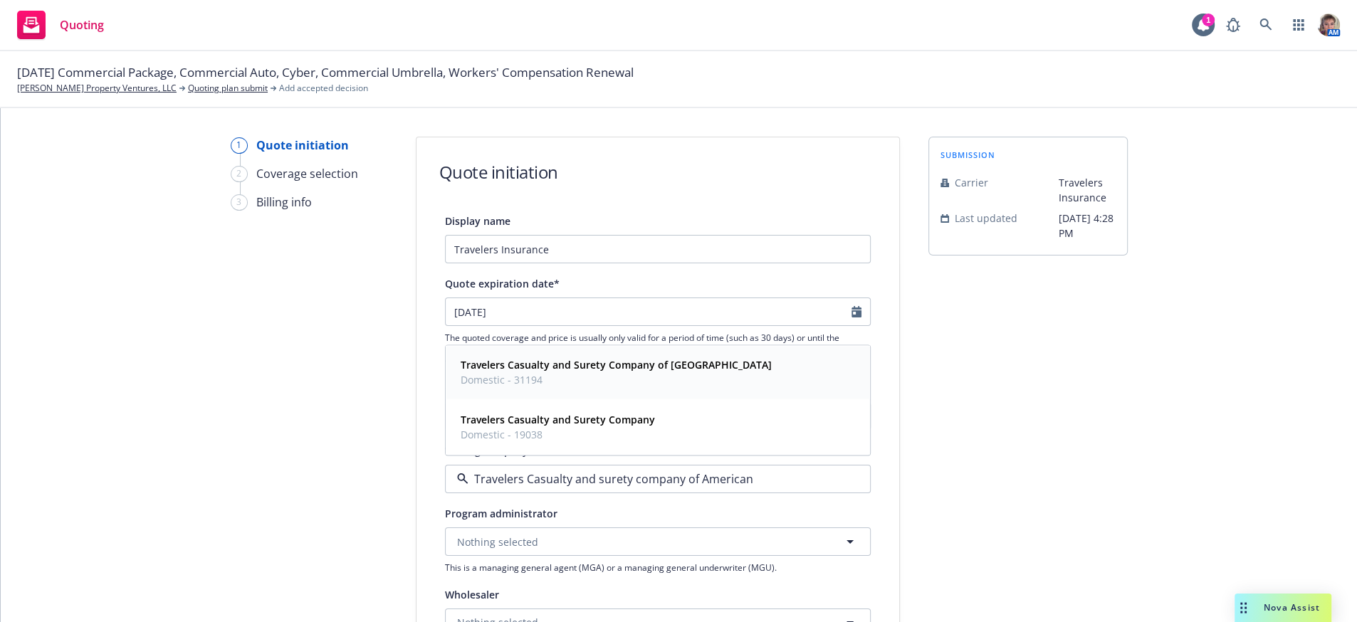
click at [617, 372] on strong "Travelers Casualty and Surety Company of America" at bounding box center [616, 366] width 311 height 14
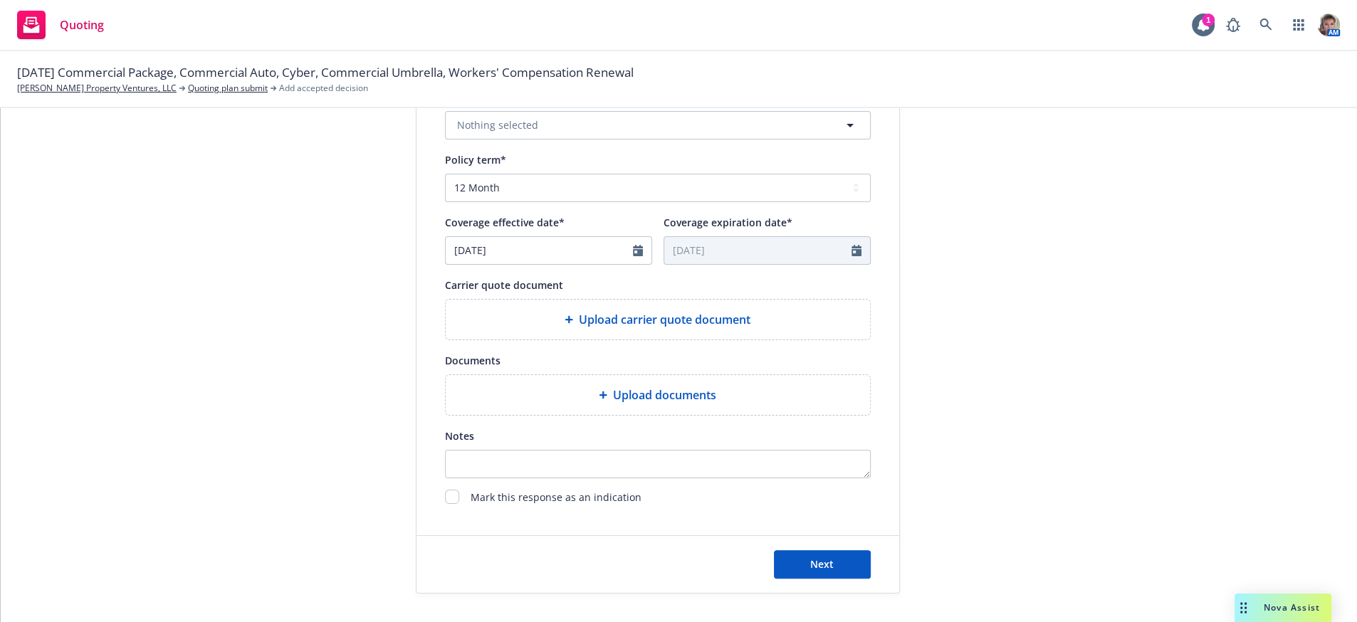
scroll to position [589, 0]
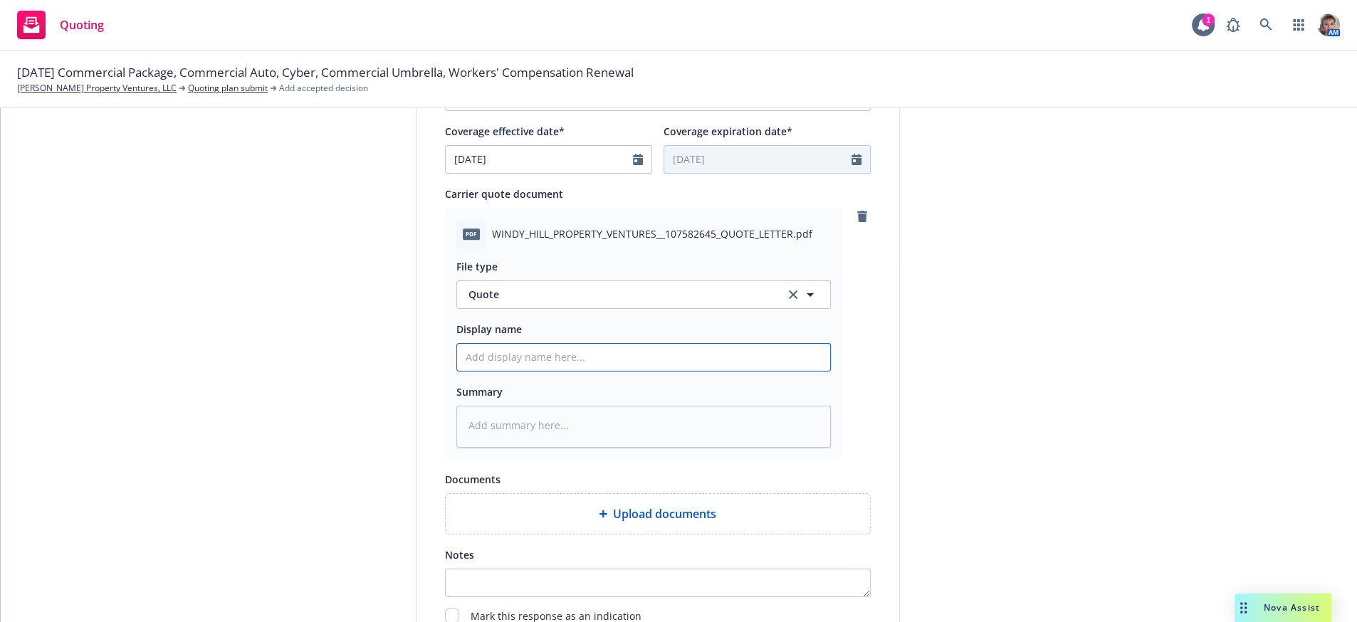
click at [669, 371] on input "Display name" at bounding box center [643, 357] width 373 height 27
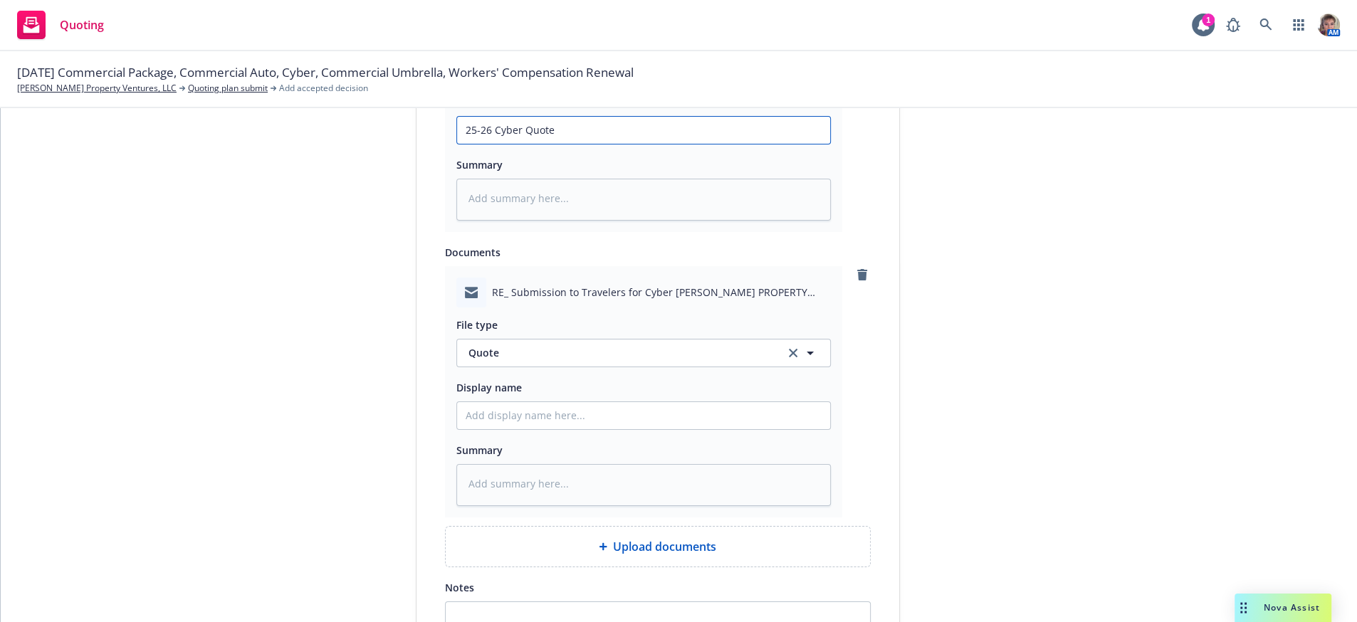
scroll to position [1100, 0]
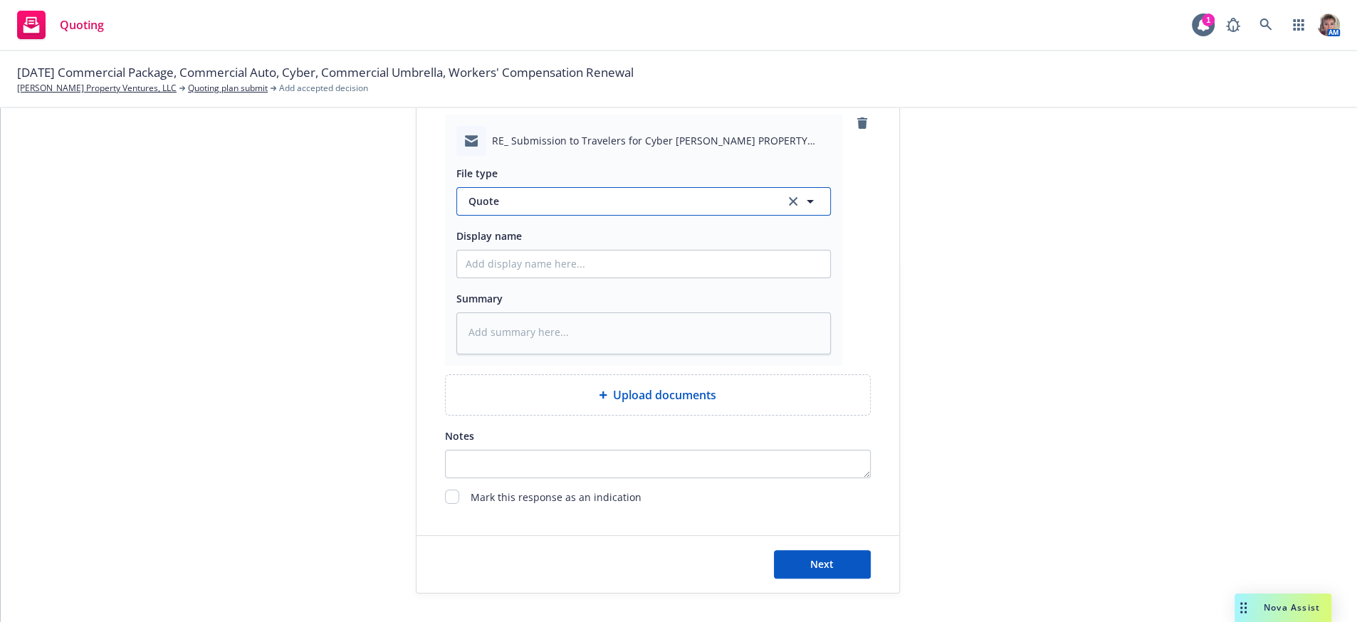
click at [564, 194] on span "Quote" at bounding box center [619, 201] width 300 height 15
click at [569, 266] on div "Quote received" at bounding box center [643, 285] width 373 height 38
click at [560, 251] on input "Display name" at bounding box center [643, 264] width 373 height 27
click at [827, 567] on button "Next" at bounding box center [822, 564] width 97 height 28
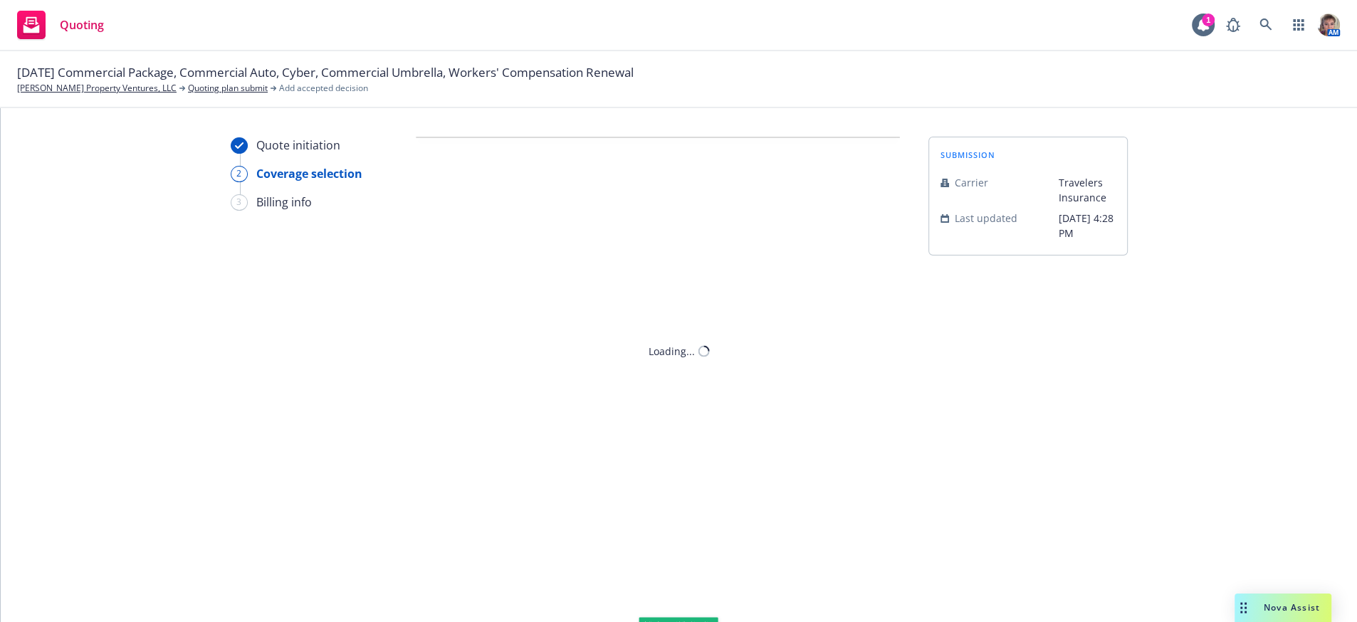
scroll to position [0, 0]
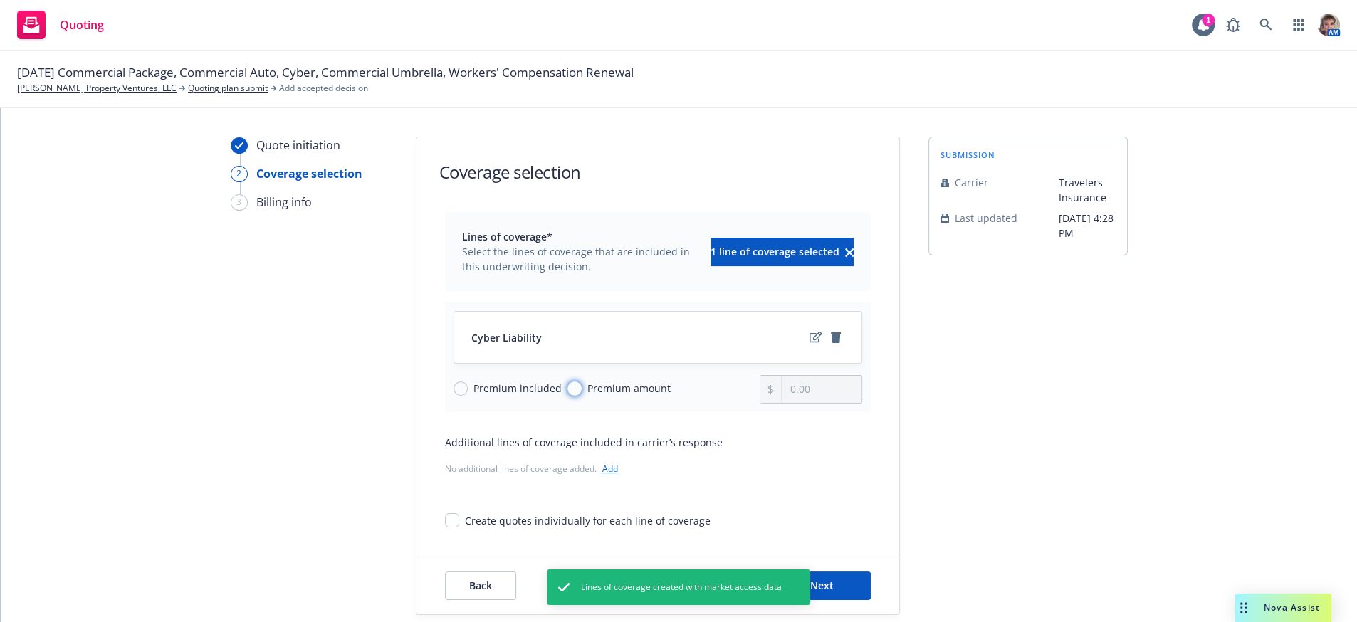
click at [570, 396] on input "Premium amount" at bounding box center [575, 389] width 14 height 14
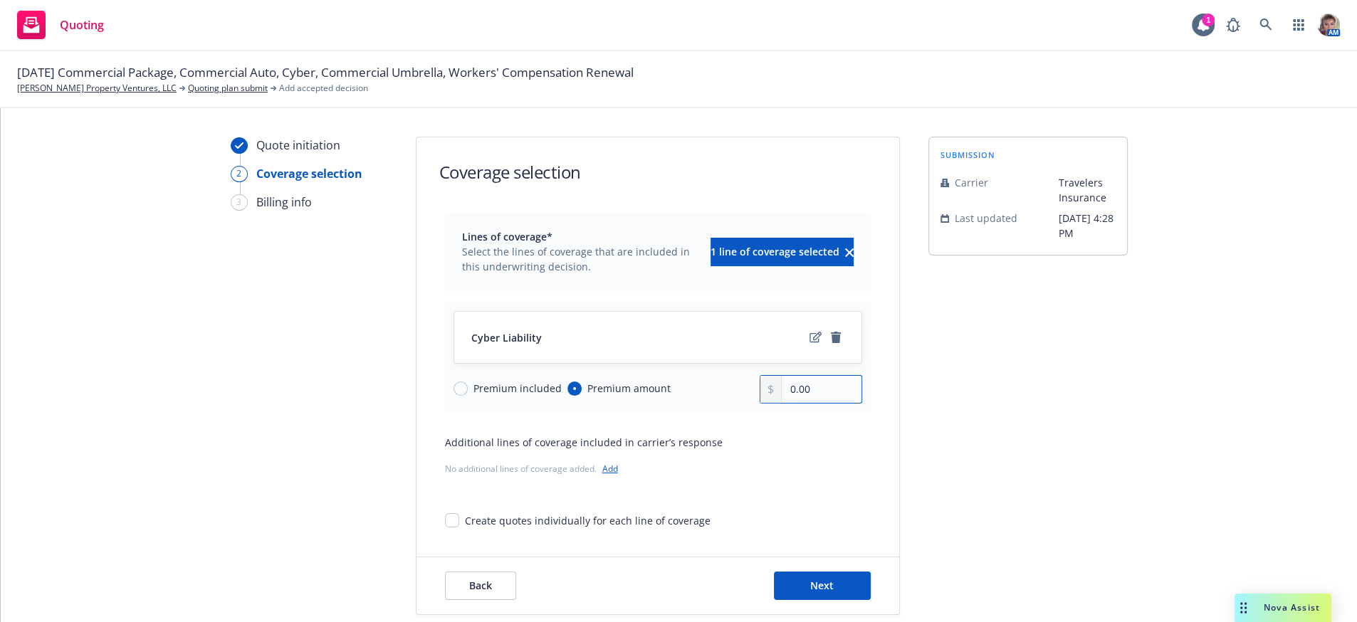
click at [788, 403] on input "0.00" at bounding box center [821, 389] width 79 height 27
click at [999, 542] on div "submission Carrier Travelers Insurance Last updated 9/12, 4:28 PM" at bounding box center [1028, 376] width 199 height 479
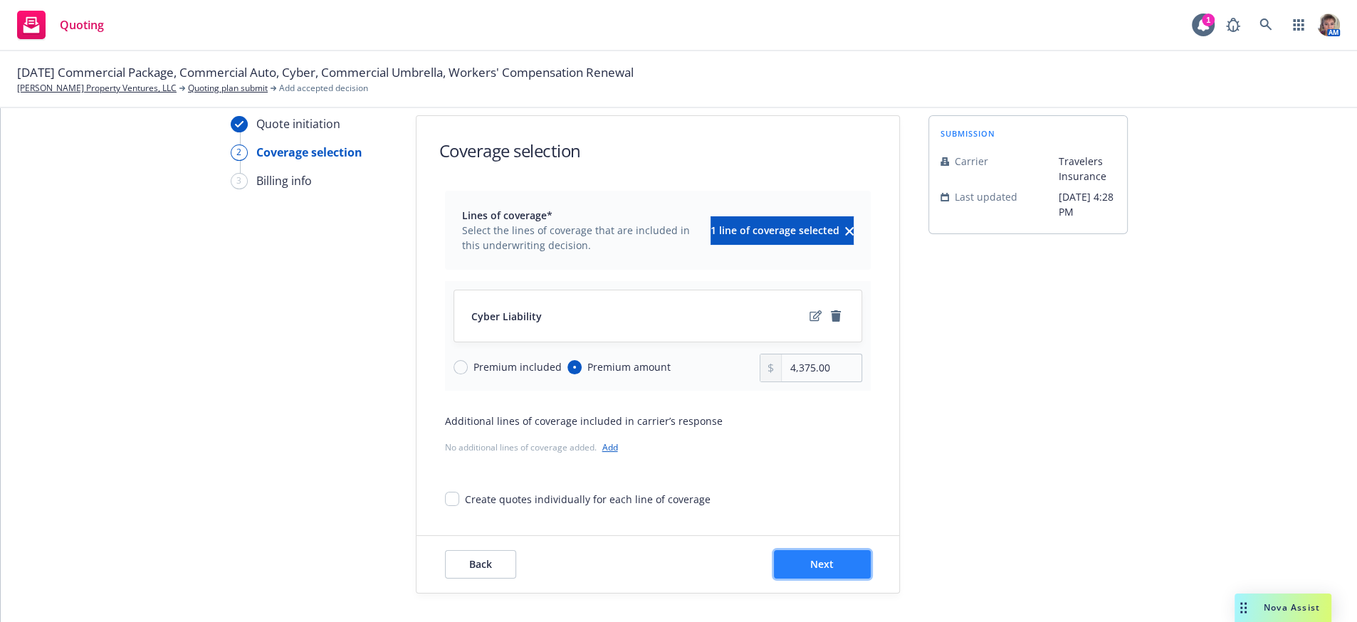
click at [833, 561] on button "Next" at bounding box center [822, 564] width 97 height 28
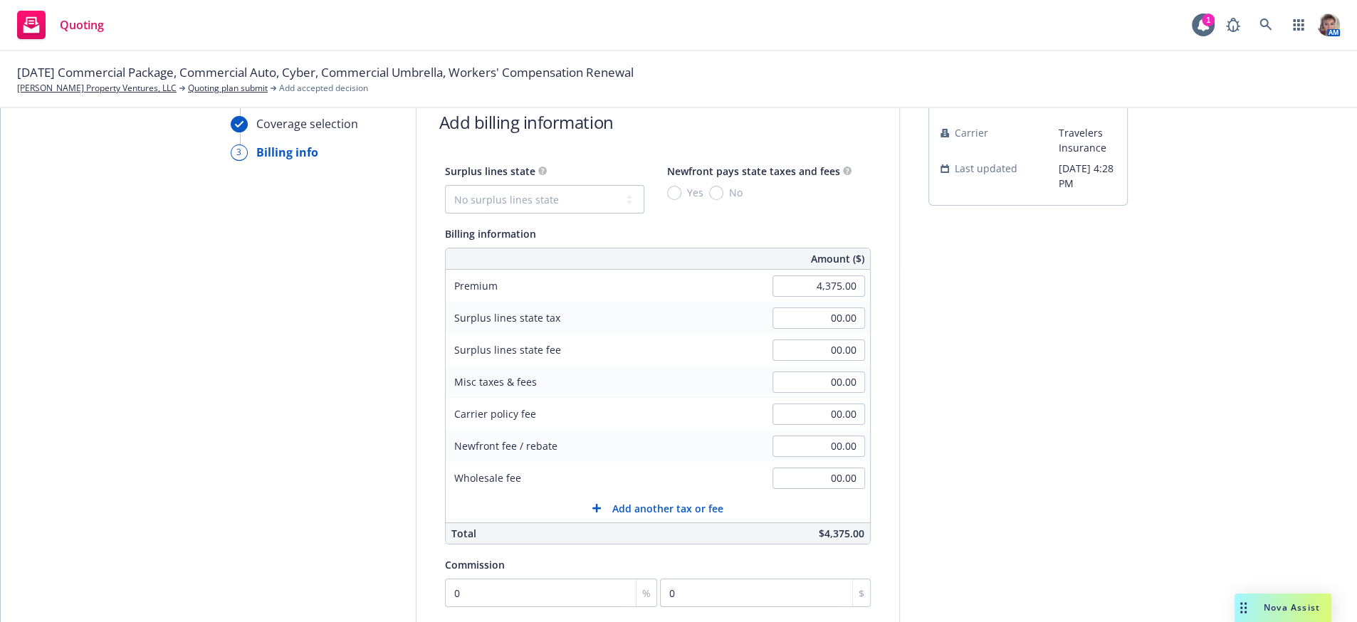
scroll to position [325, 0]
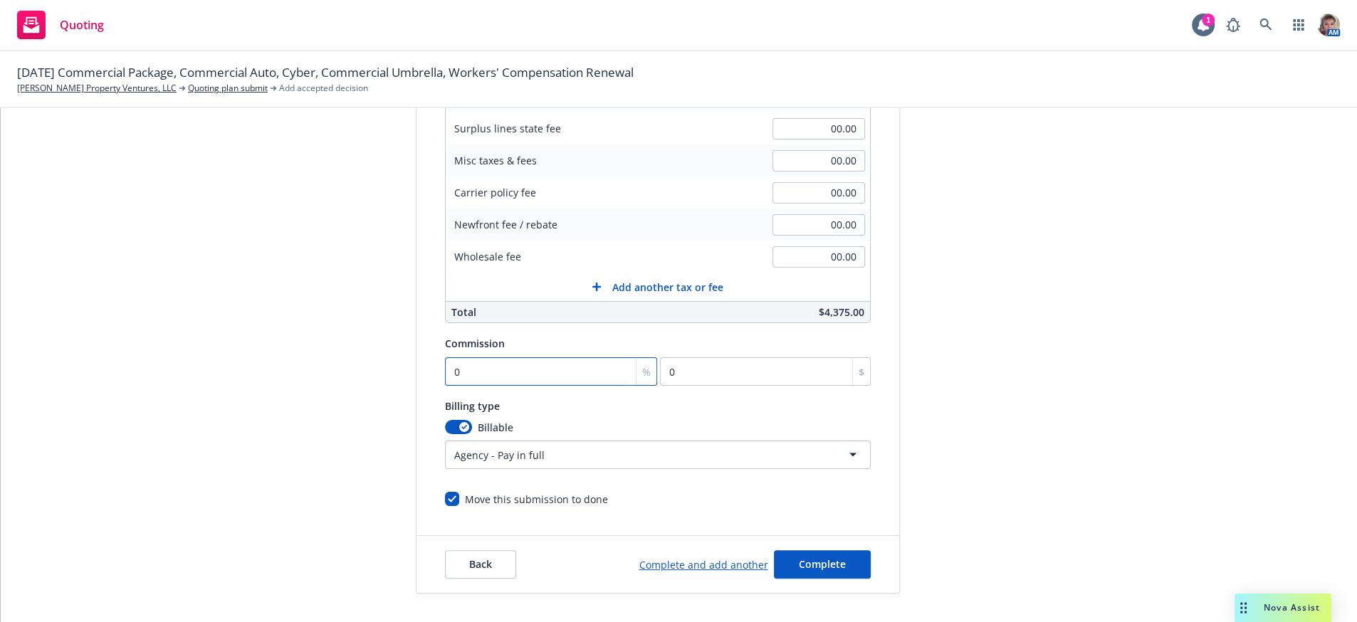
click at [486, 364] on input "0" at bounding box center [551, 371] width 213 height 28
click button "Complete" at bounding box center [822, 564] width 97 height 28
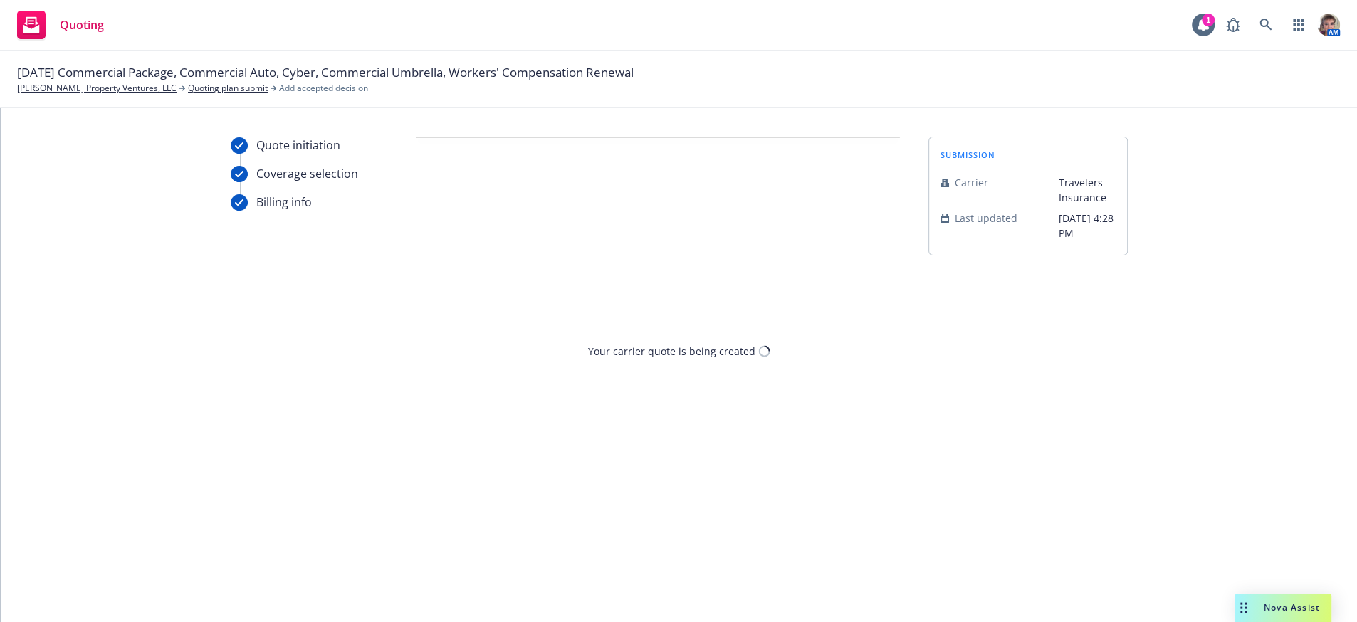
scroll to position [0, 0]
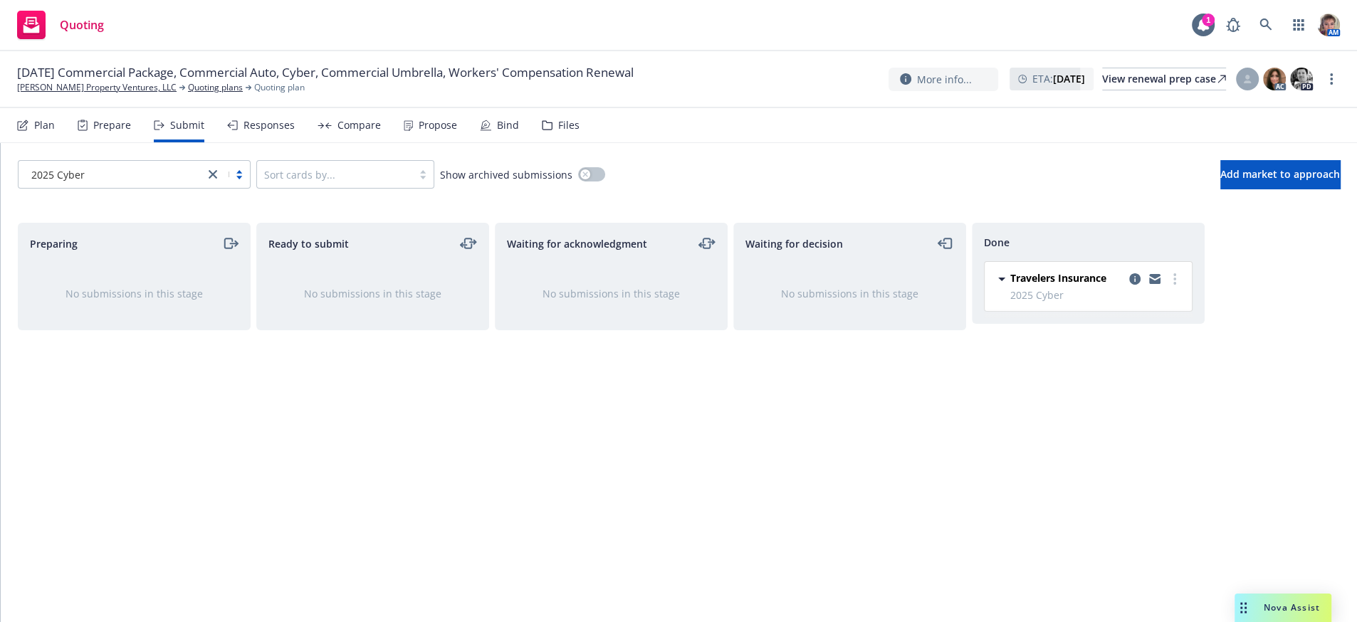
click at [204, 131] on div "Submit" at bounding box center [187, 125] width 34 height 11
click at [276, 126] on div "Responses" at bounding box center [261, 125] width 68 height 34
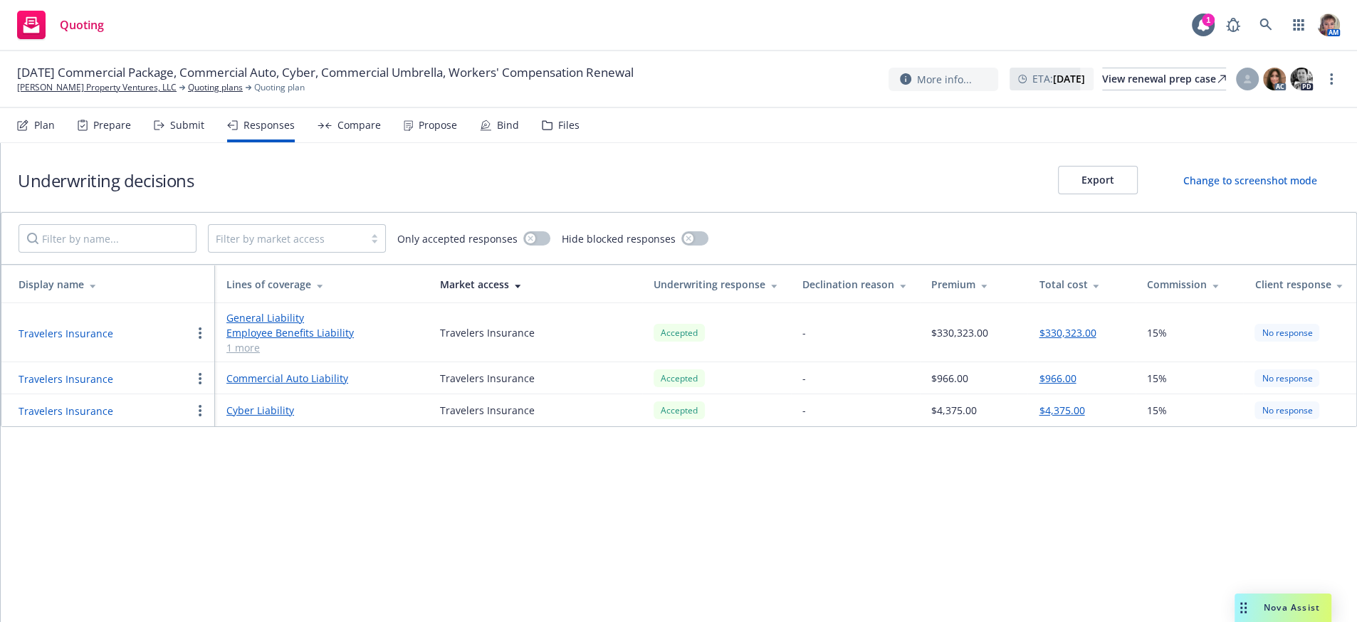
click at [256, 418] on link "Cyber Liability" at bounding box center [321, 410] width 191 height 15
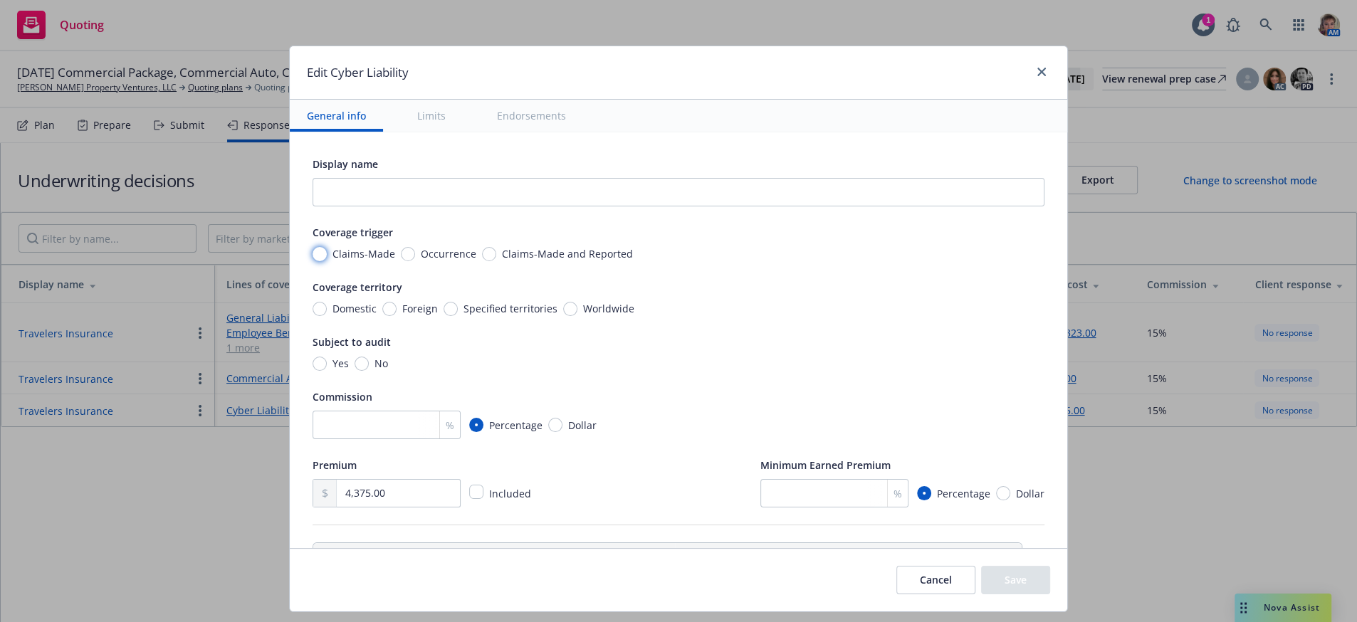
click at [313, 261] on input "Claims-Made" at bounding box center [320, 254] width 14 height 14
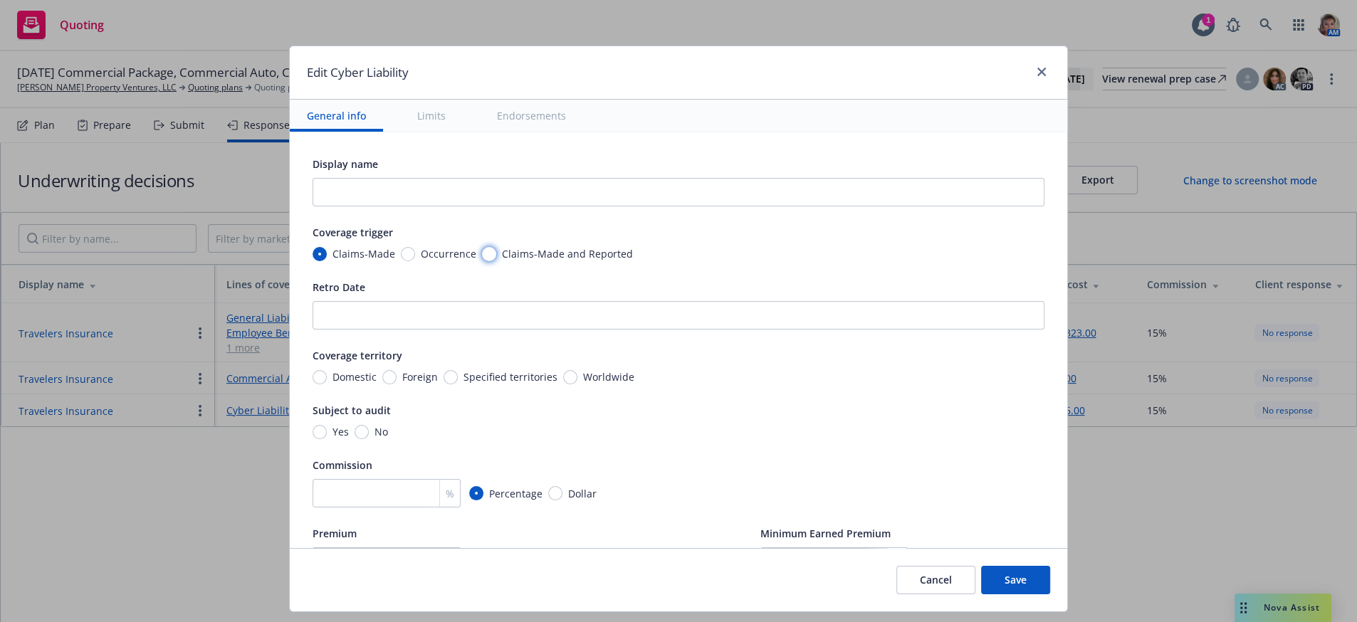
click at [482, 261] on input "Claims-Made and Reported" at bounding box center [489, 254] width 14 height 14
click at [569, 385] on input "Worldwide" at bounding box center [570, 377] width 14 height 14
click at [355, 439] on input "No" at bounding box center [362, 432] width 14 height 14
click at [356, 508] on input "number" at bounding box center [387, 493] width 148 height 28
click at [860, 439] on div "Subject to audit Yes No" at bounding box center [679, 421] width 732 height 38
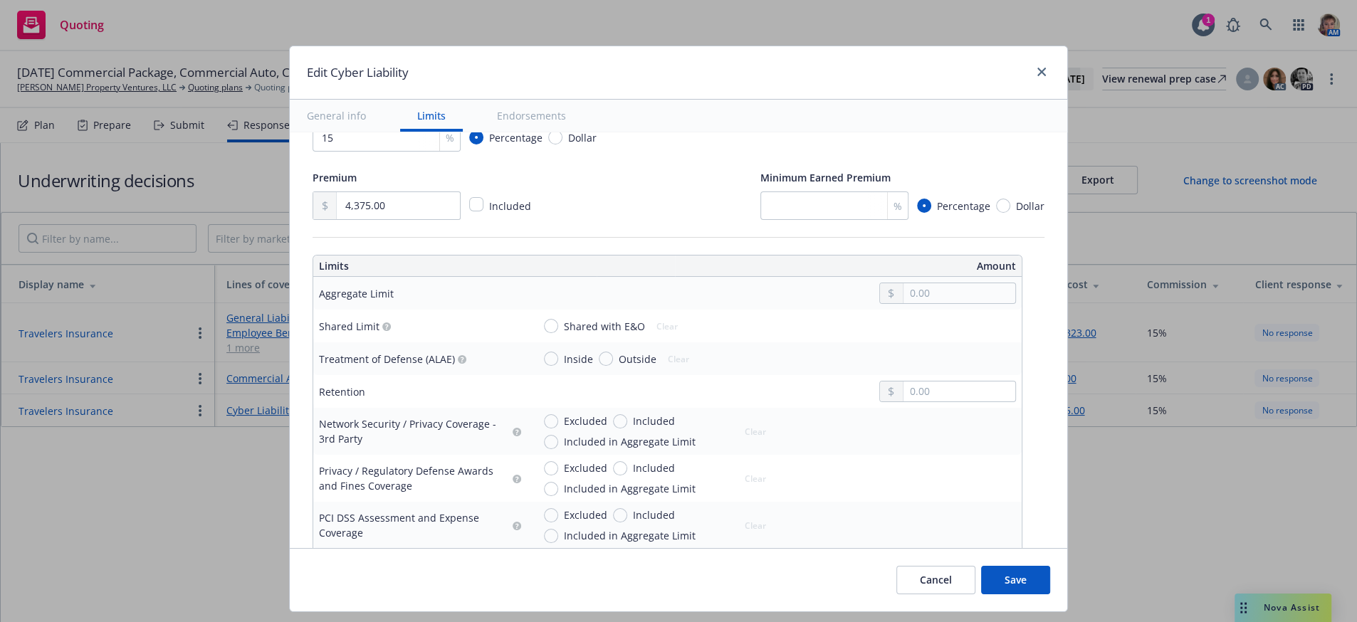
scroll to position [391, 0]
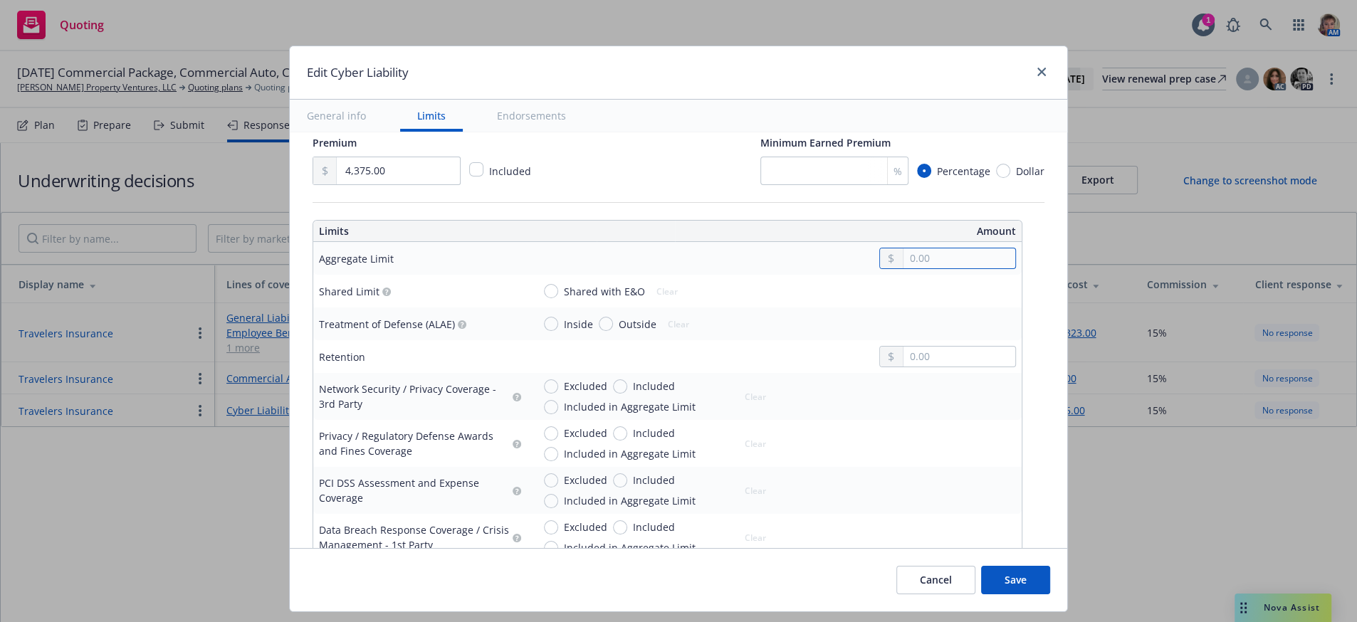
click at [969, 268] on input "text" at bounding box center [960, 259] width 112 height 20
click at [978, 369] on button "$1,000,000.00" at bounding box center [962, 371] width 122 height 26
click at [944, 367] on input "text" at bounding box center [960, 357] width 112 height 20
click at [919, 367] on input "text" at bounding box center [960, 357] width 112 height 20
click at [613, 394] on input "Included" at bounding box center [620, 387] width 14 height 14
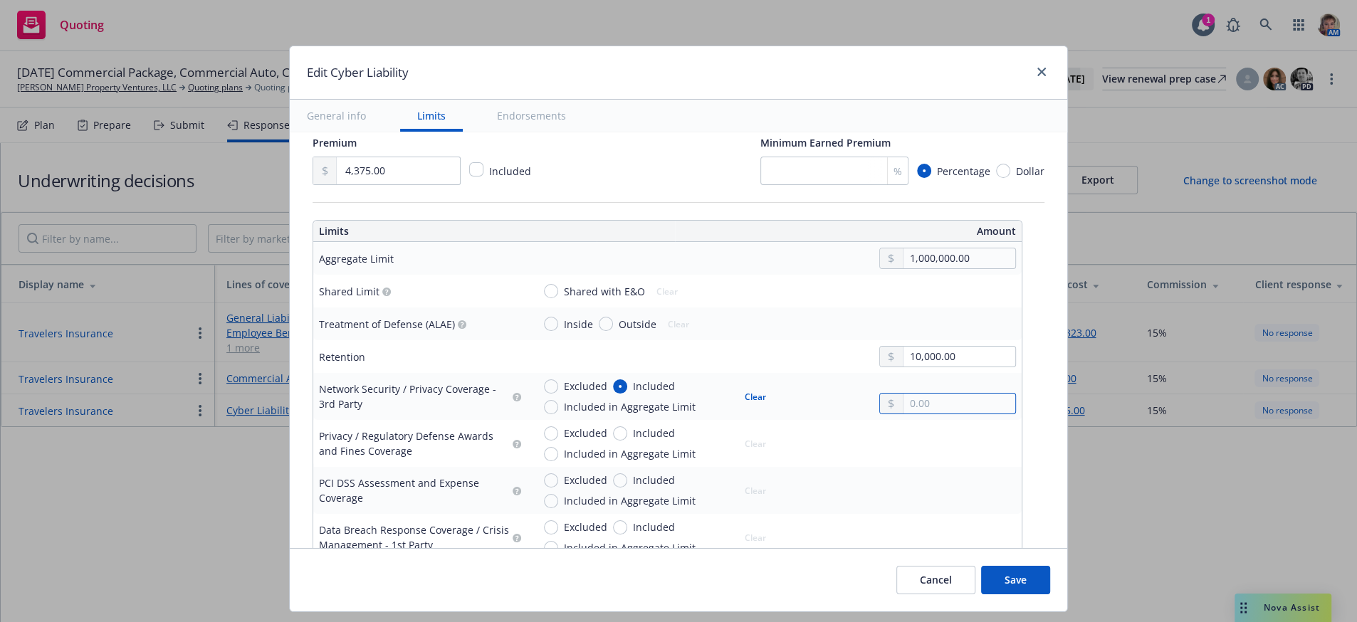
click at [949, 414] on input "text" at bounding box center [960, 404] width 112 height 20
click at [998, 588] on button "Save" at bounding box center [1015, 580] width 69 height 28
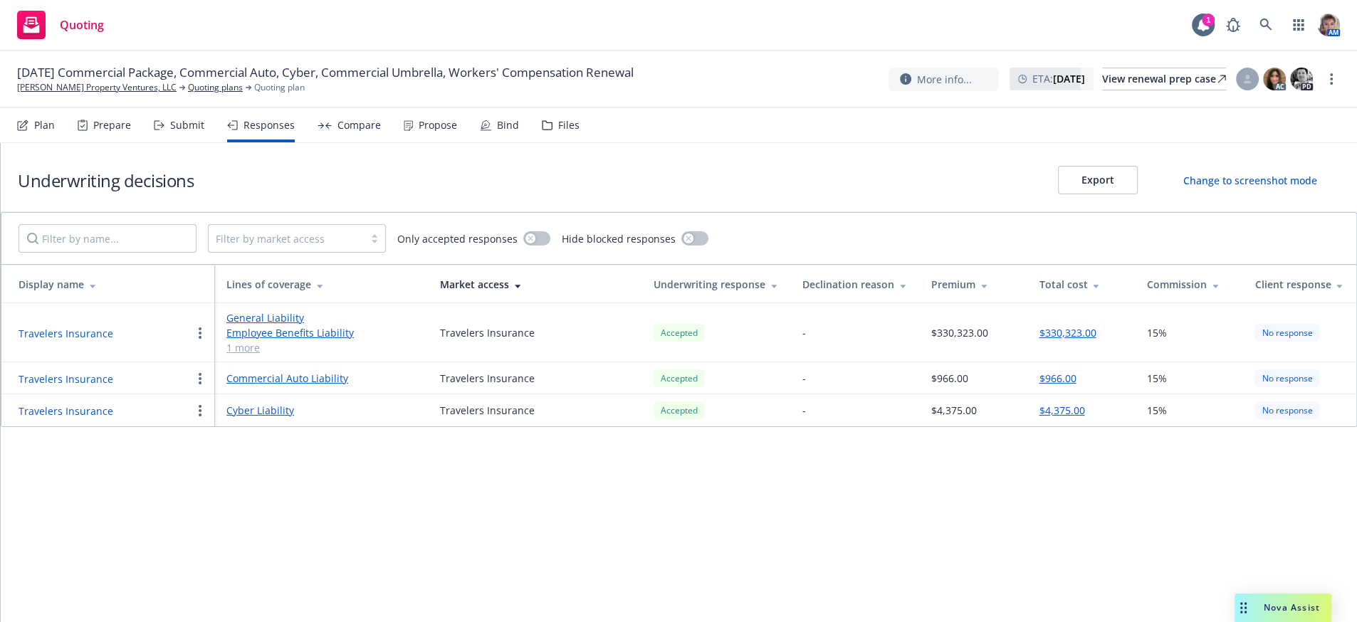
click at [183, 130] on div "Submit" at bounding box center [187, 125] width 34 height 11
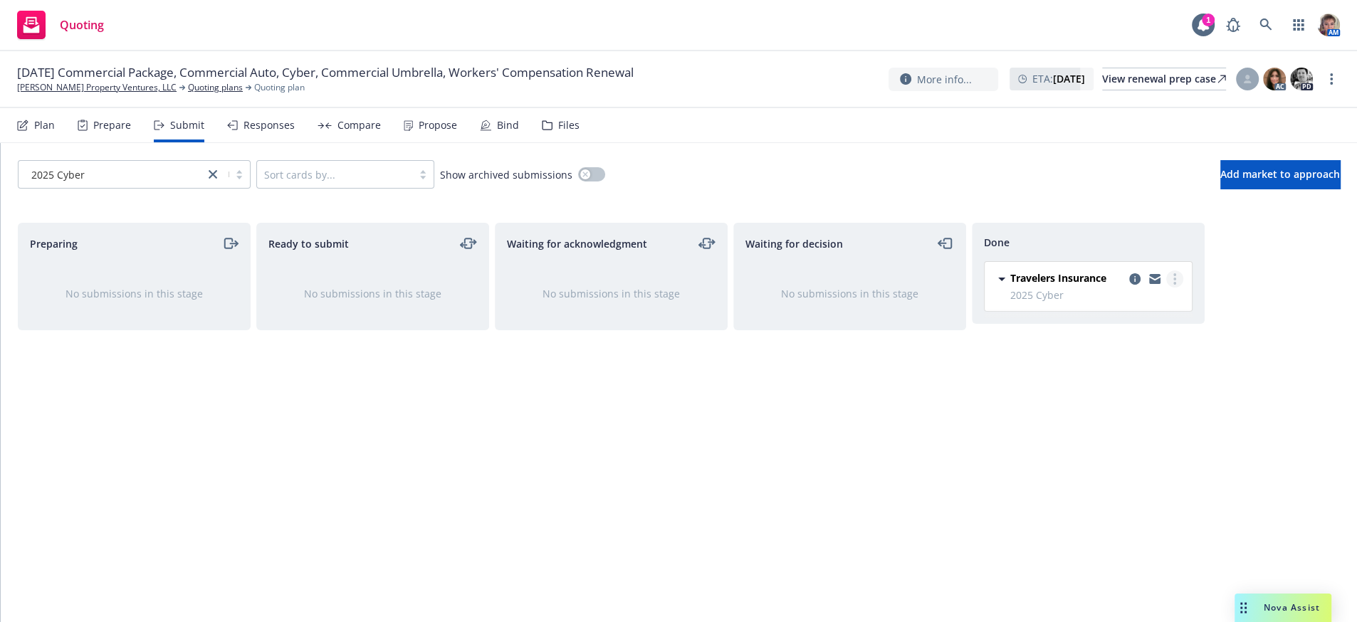
click at [1175, 285] on circle "more" at bounding box center [1175, 283] width 3 height 3
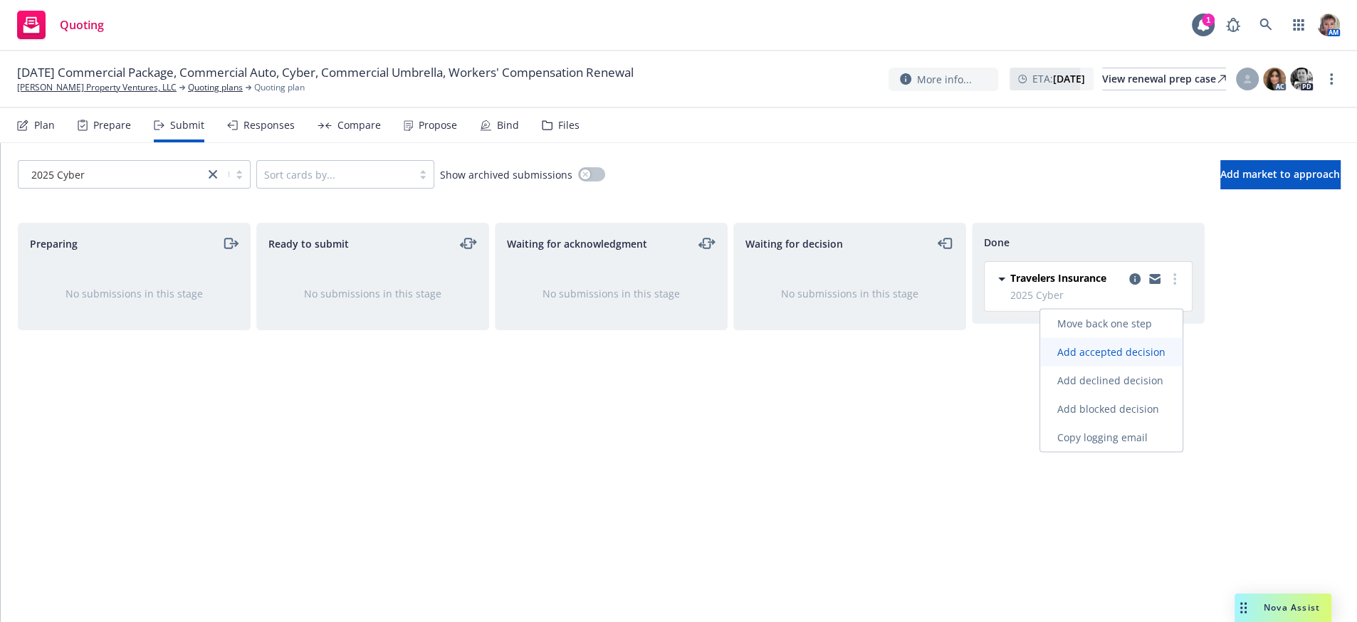
click at [1135, 356] on span "Add accepted decision" at bounding box center [1111, 352] width 142 height 14
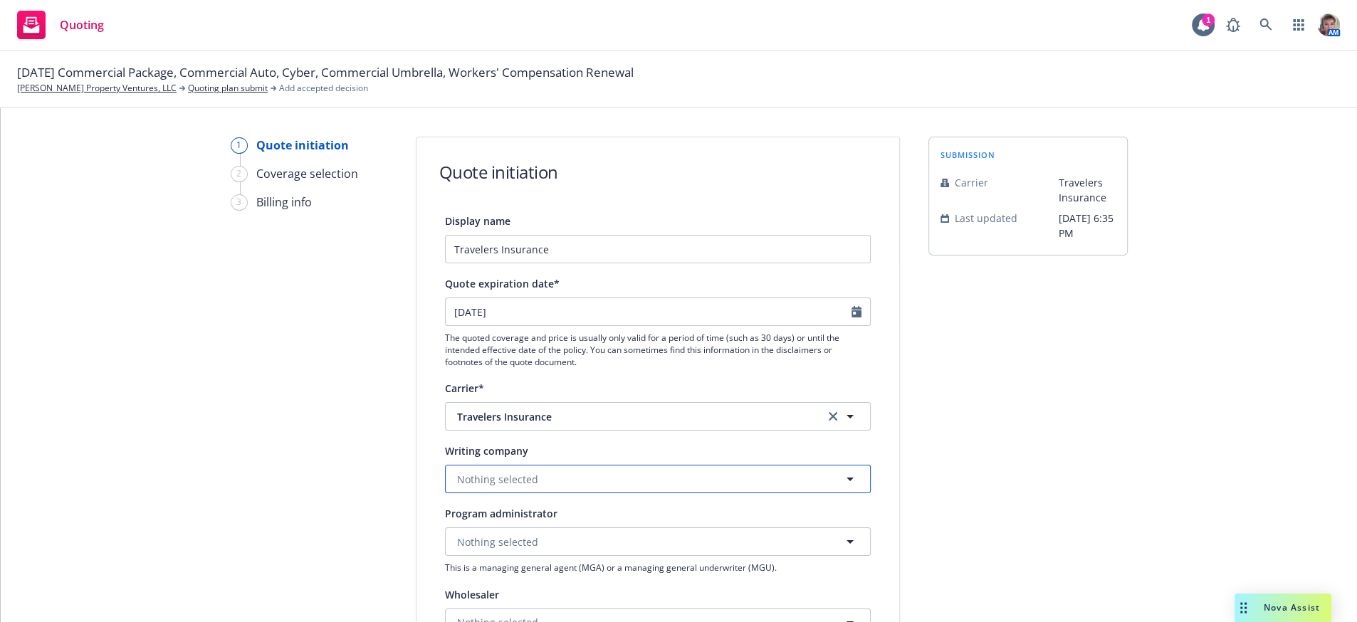
click at [570, 494] on button "Nothing selected" at bounding box center [658, 479] width 426 height 28
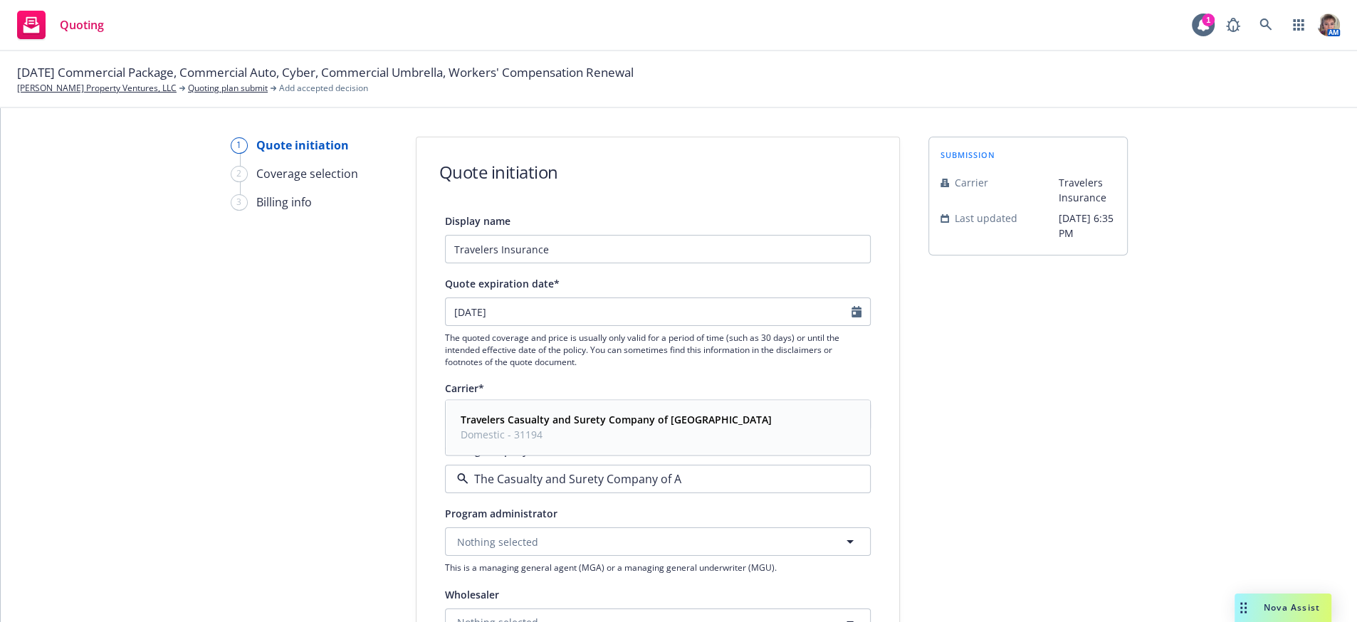
click at [664, 427] on strong "Travelers Casualty and Surety Company of America" at bounding box center [616, 421] width 311 height 14
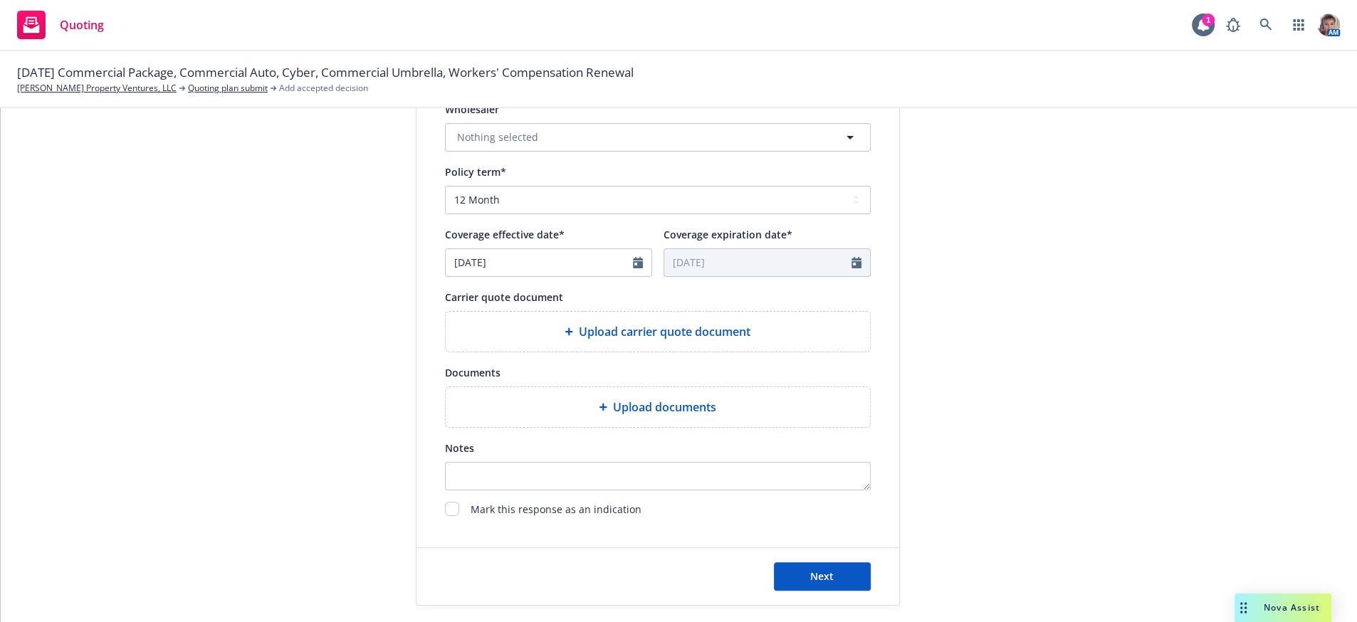
scroll to position [589, 0]
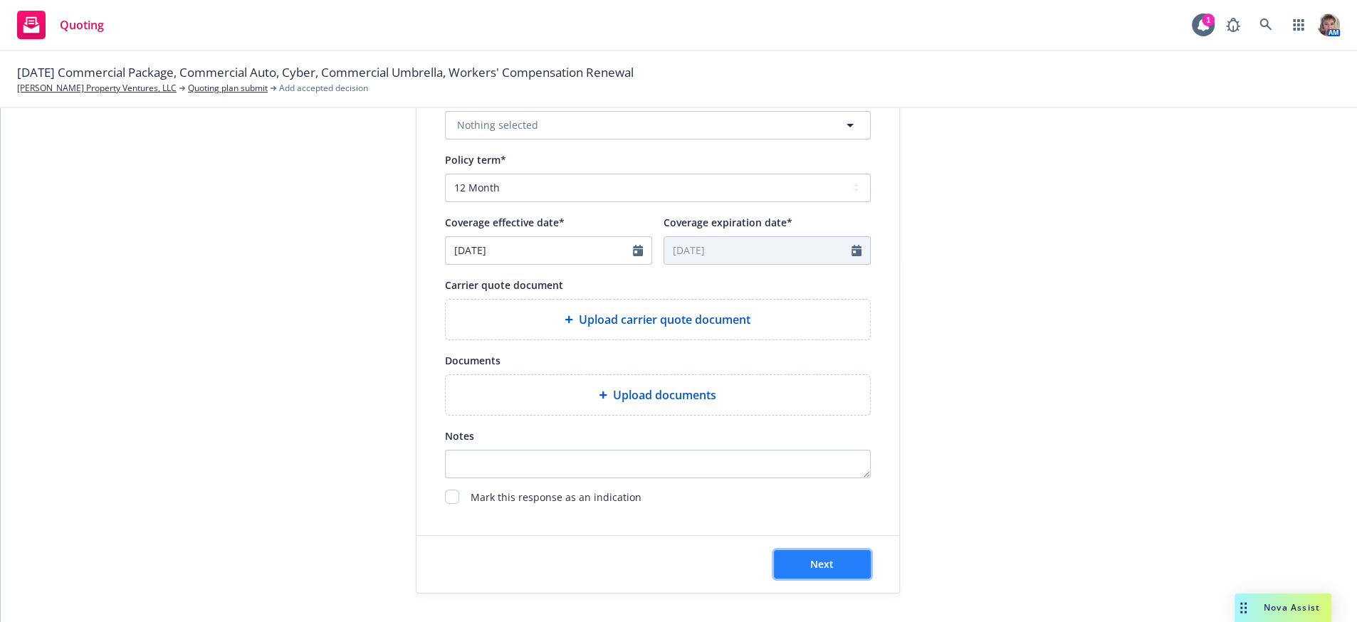
click at [791, 574] on button "Next" at bounding box center [822, 564] width 97 height 28
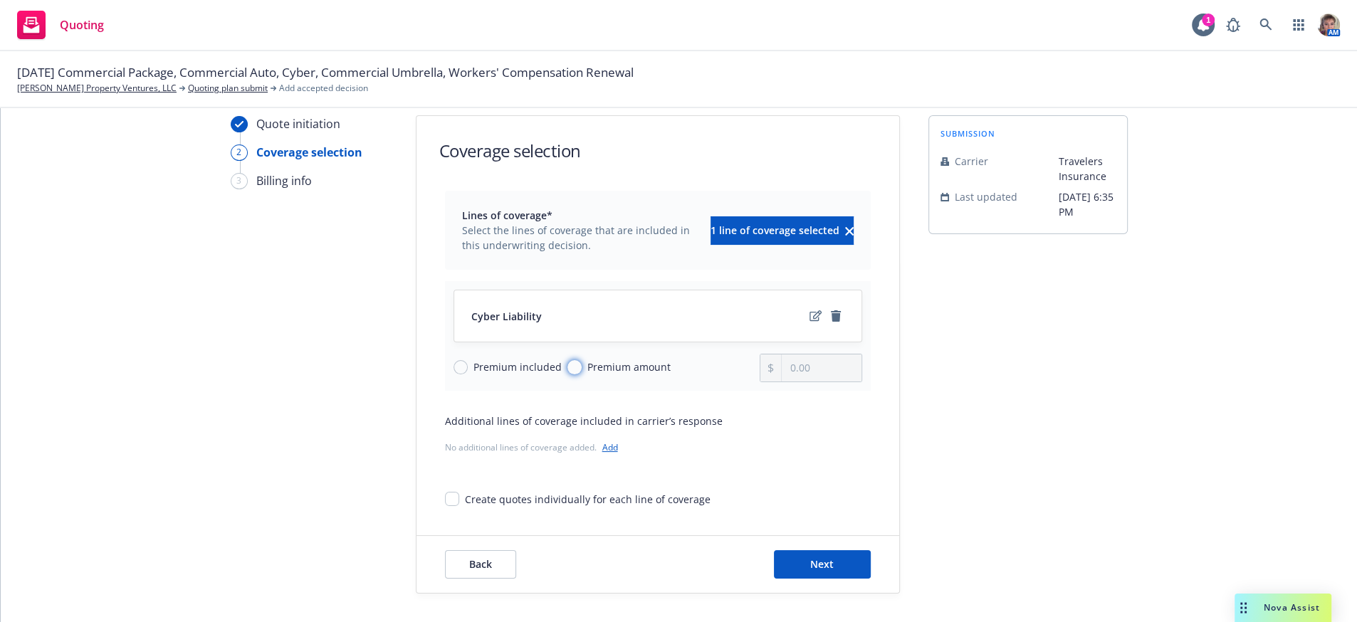
click at [569, 361] on input "Premium amount" at bounding box center [575, 367] width 14 height 14
click at [793, 355] on input "0.00" at bounding box center [821, 368] width 79 height 27
drag, startPoint x: 821, startPoint y: 350, endPoint x: 774, endPoint y: 355, distance: 47.3
click at [782, 355] on input "0.00" at bounding box center [821, 368] width 79 height 27
click at [1163, 434] on div "Quote initiation 2 Coverage selection 3 Billing info Coverage selection Lines o…" at bounding box center [679, 354] width 1322 height 479
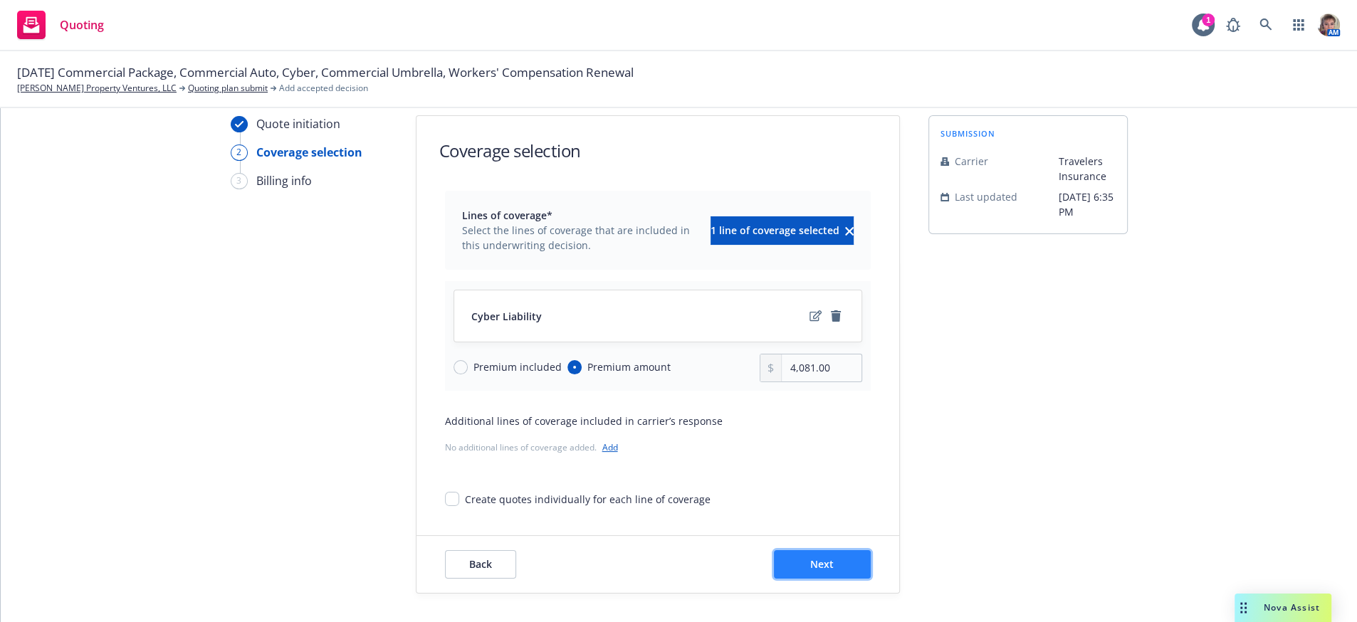
click at [813, 564] on span "Next" at bounding box center [822, 565] width 24 height 14
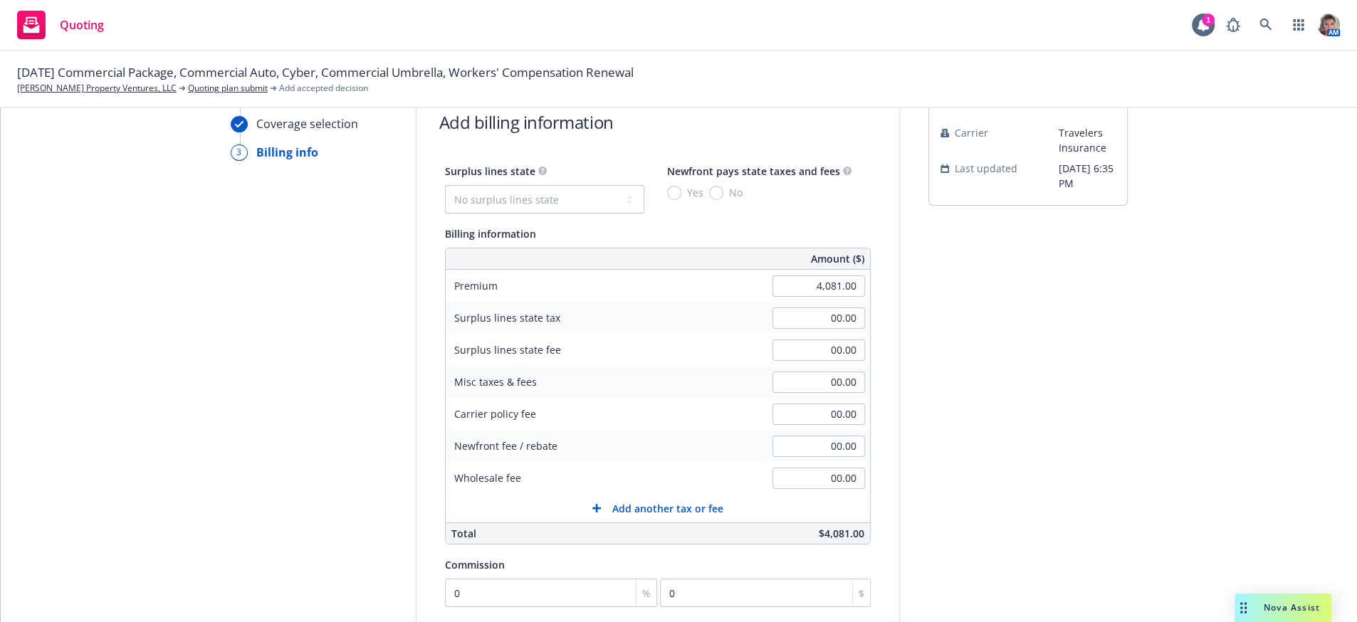
scroll to position [325, 0]
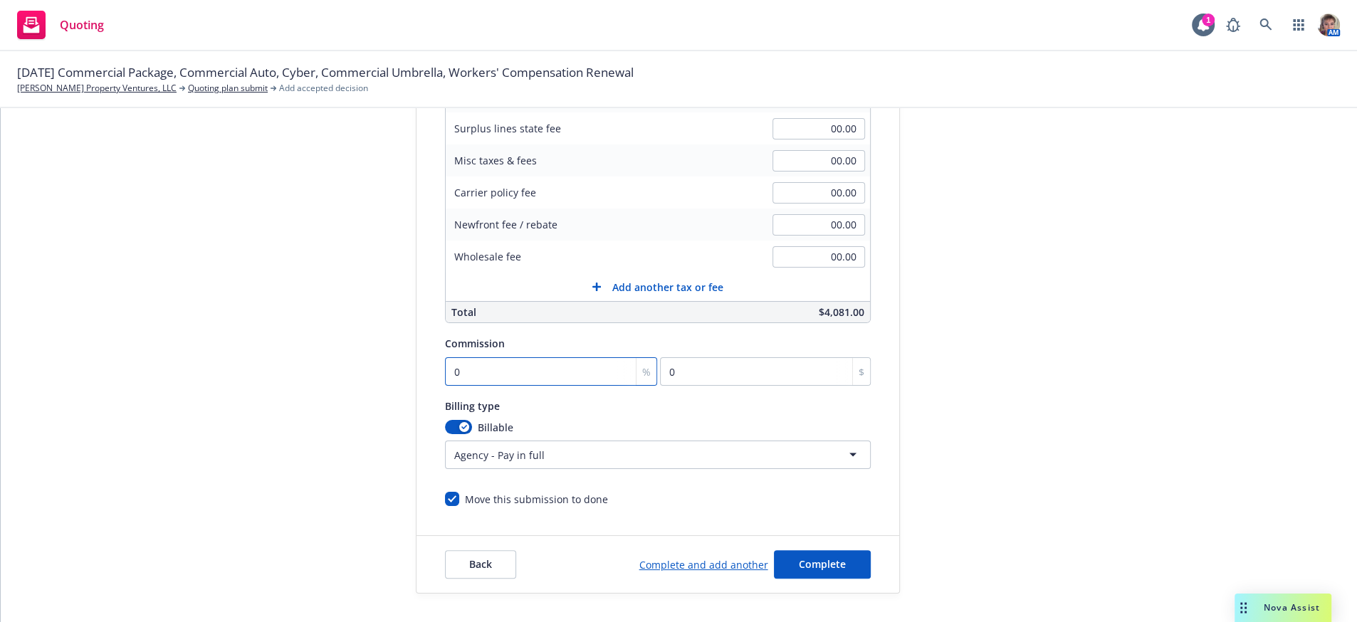
click at [485, 366] on input "0" at bounding box center [551, 371] width 213 height 28
click at [814, 552] on button "Complete" at bounding box center [822, 564] width 97 height 28
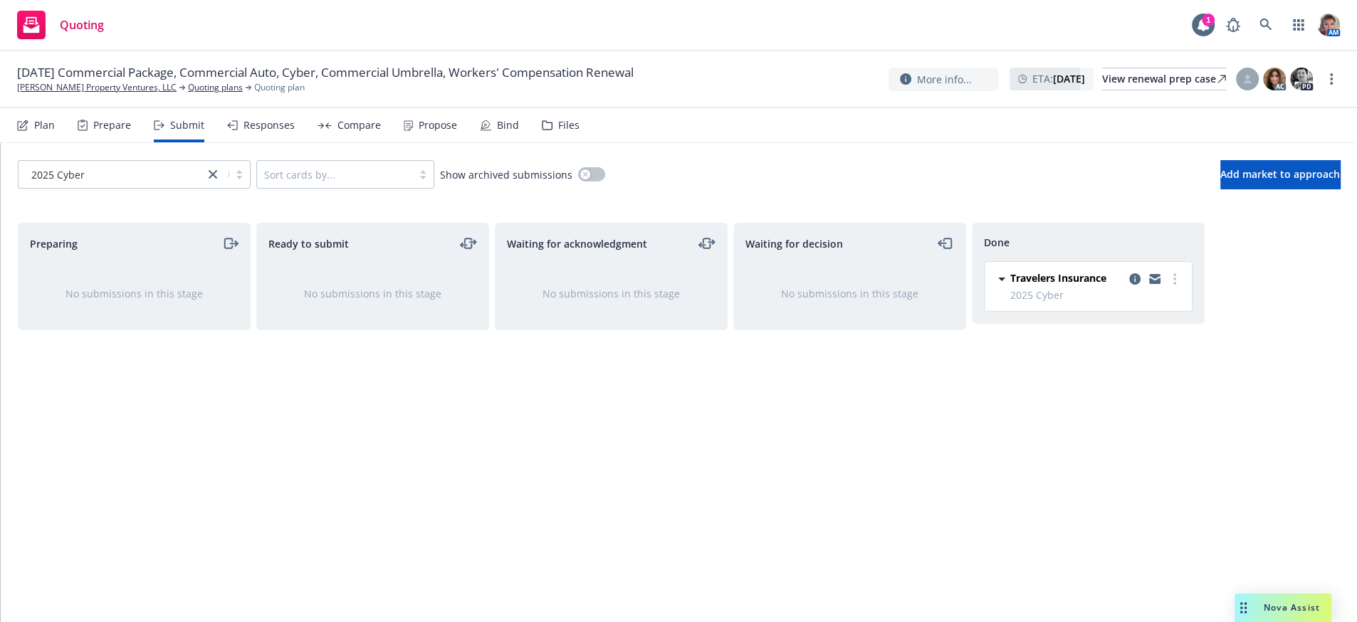
click at [1006, 537] on div "Done Travelers Insurance 2025 Cyber Saturday, September 20, 2025 at 6:35 PM" at bounding box center [1088, 408] width 233 height 370
click at [295, 131] on div "Responses" at bounding box center [269, 125] width 51 height 11
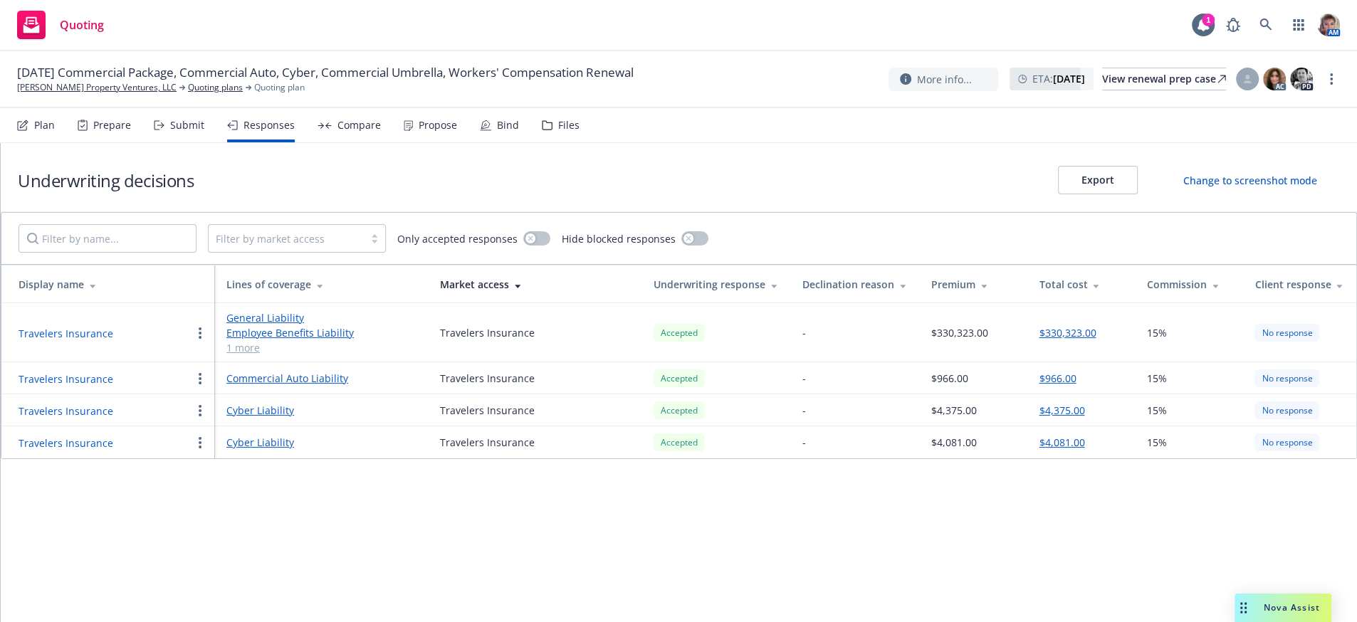
click at [199, 408] on circle "button" at bounding box center [200, 406] width 3 height 3
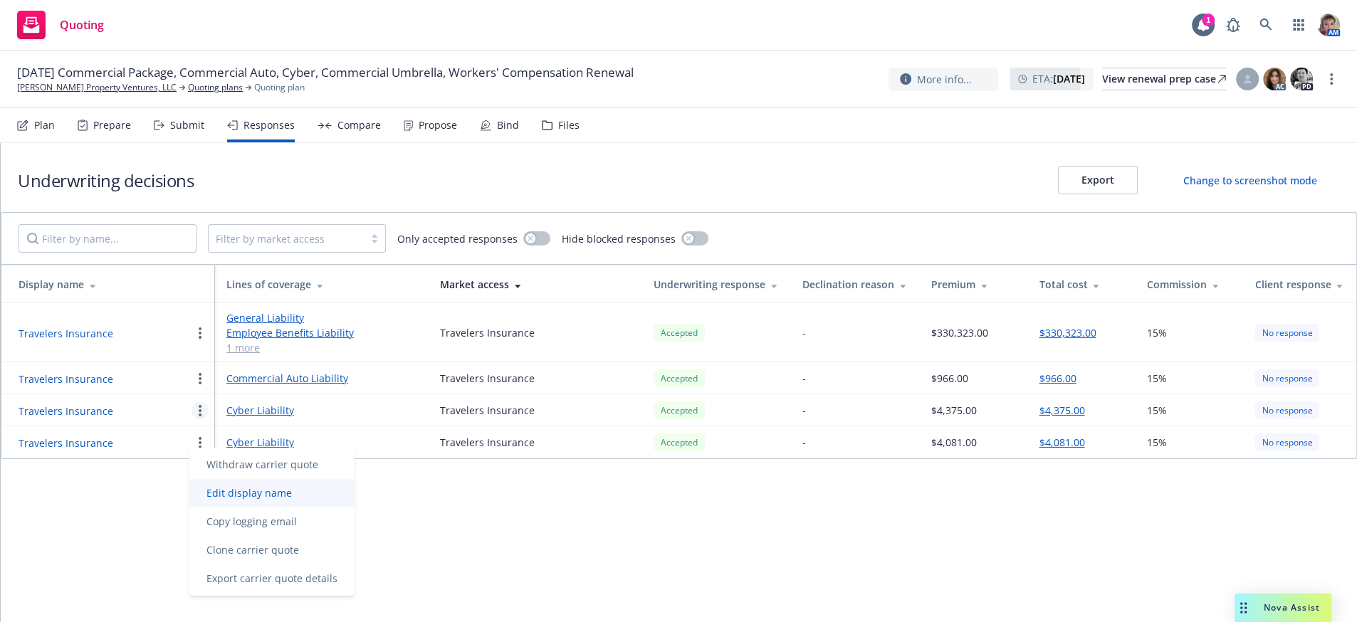
click at [233, 497] on span "Edit display name" at bounding box center [249, 493] width 120 height 14
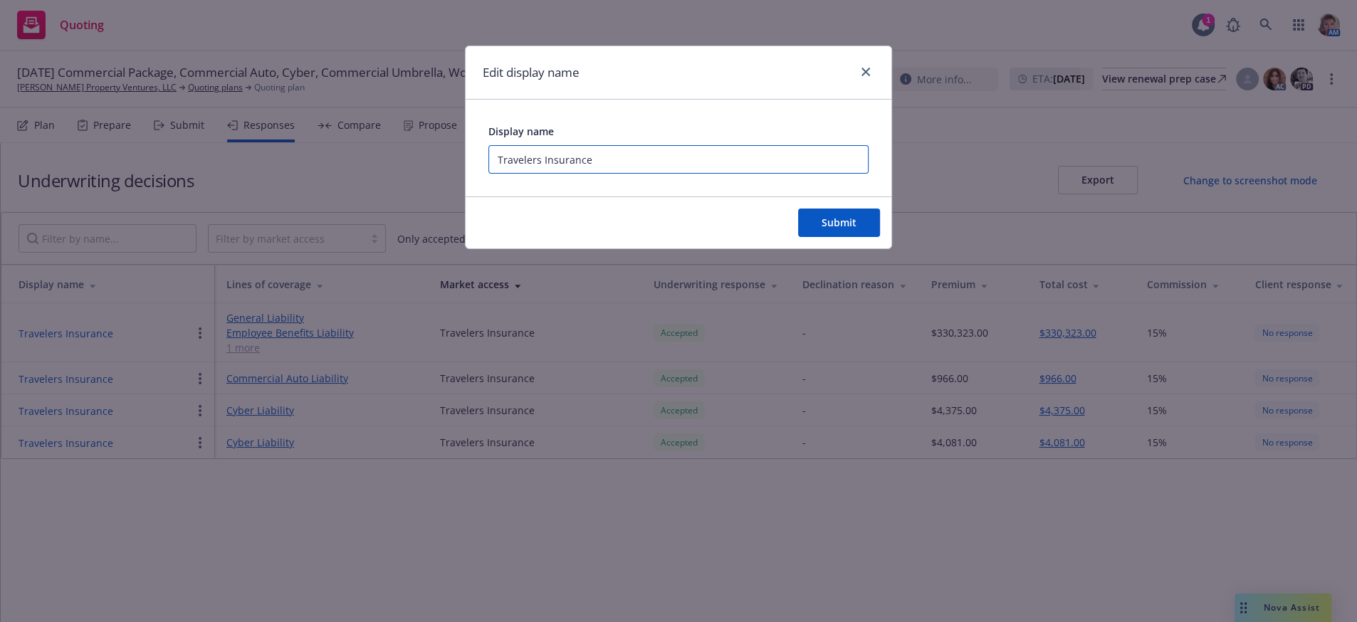
click at [604, 171] on input "Travelers Insurance" at bounding box center [679, 159] width 380 height 28
click at [842, 237] on button "Submit" at bounding box center [839, 223] width 82 height 28
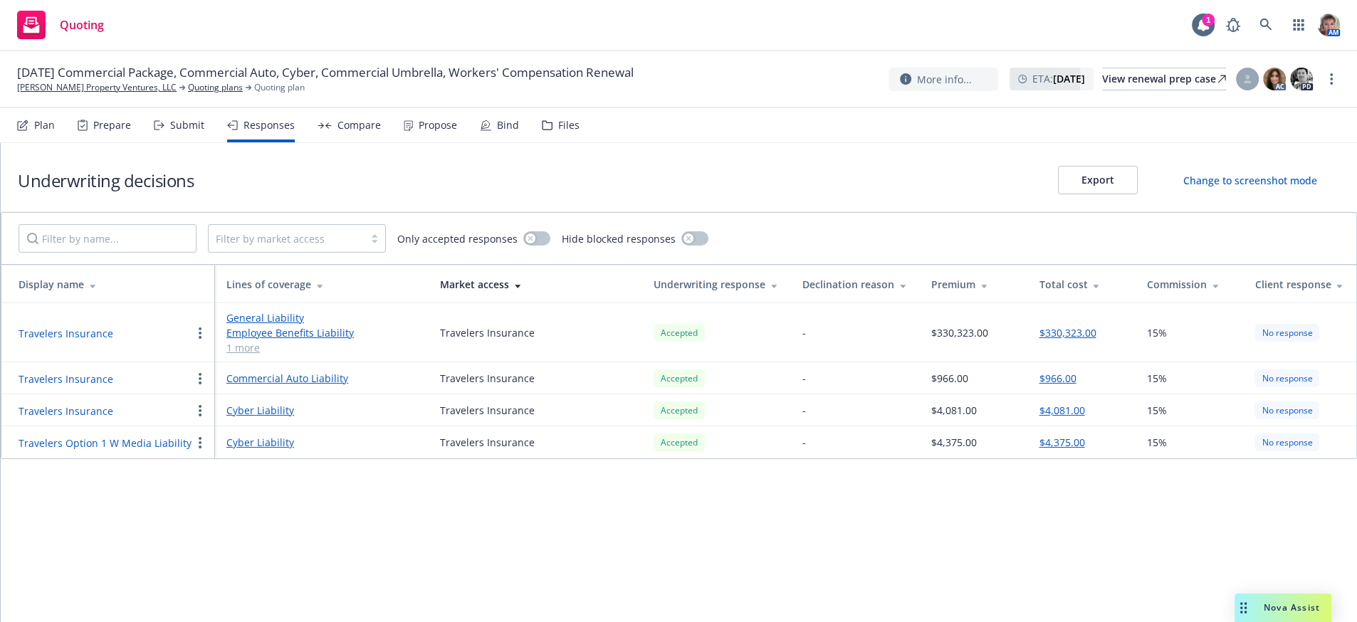
click at [88, 419] on button "Travelers Insurance" at bounding box center [66, 411] width 95 height 15
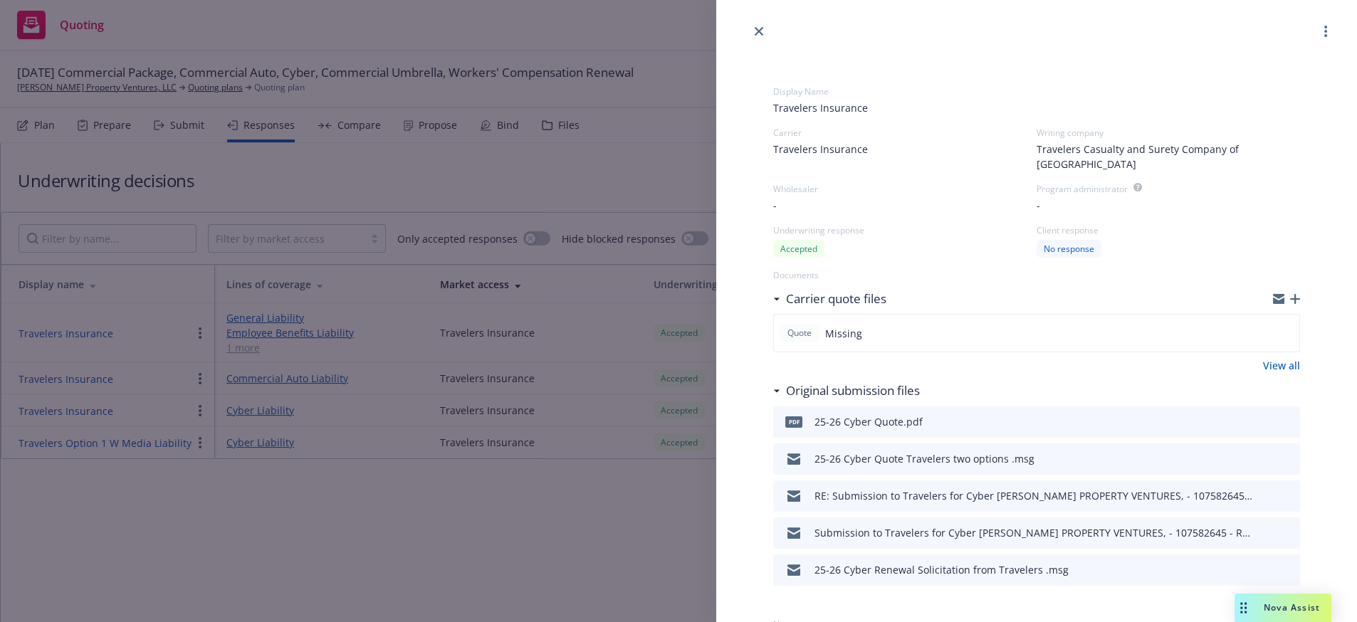
click at [196, 435] on div "Display Name Travelers Insurance Carrier Travelers Insurance Writing company Tr…" at bounding box center [678, 311] width 1357 height 622
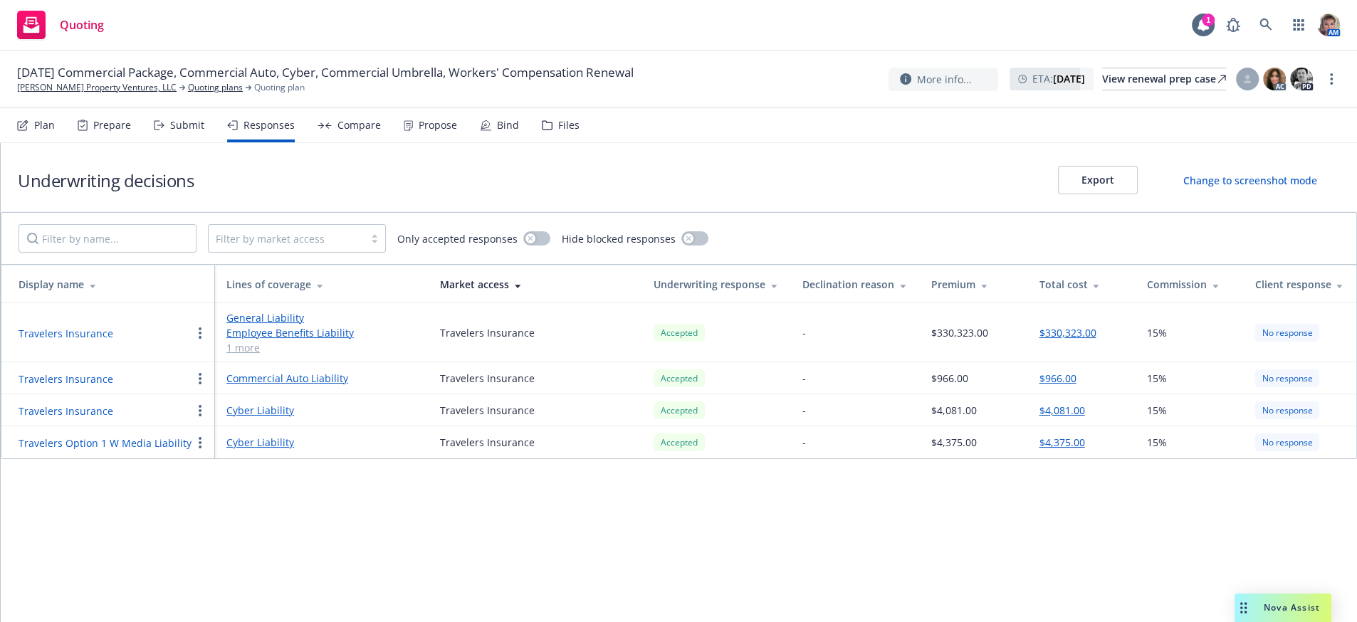
click at [196, 419] on button "button" at bounding box center [200, 410] width 17 height 17
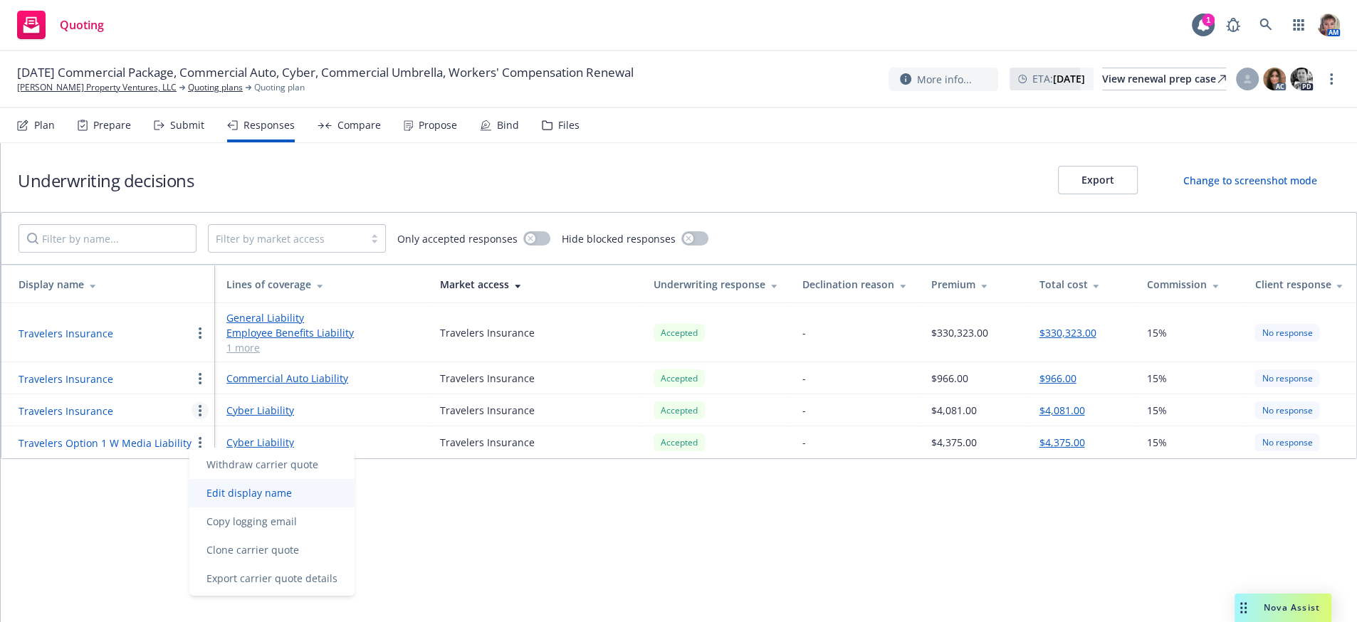
click at [232, 490] on span "Edit display name" at bounding box center [249, 493] width 120 height 14
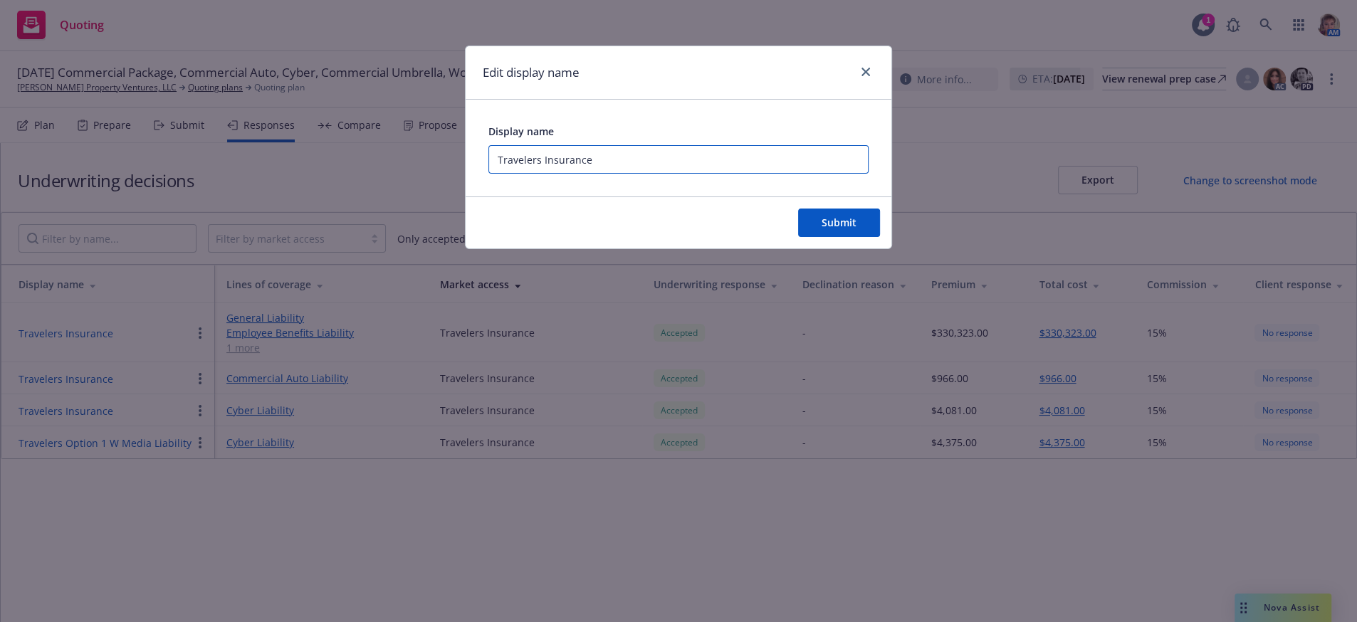
drag, startPoint x: 599, startPoint y: 172, endPoint x: 546, endPoint y: 167, distance: 53.6
click at [546, 167] on input "Travelers Insurance" at bounding box center [679, 159] width 380 height 28
click at [798, 209] on button "Submit" at bounding box center [839, 223] width 82 height 28
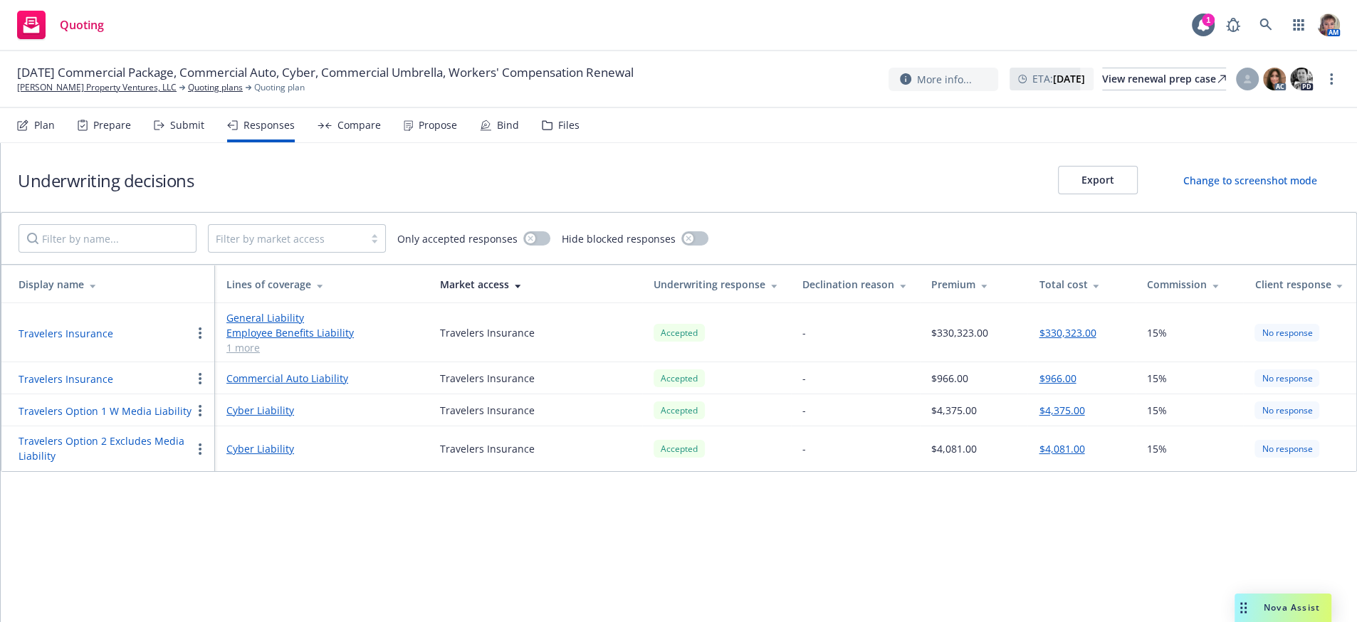
click at [179, 131] on div "Submit" at bounding box center [187, 125] width 34 height 11
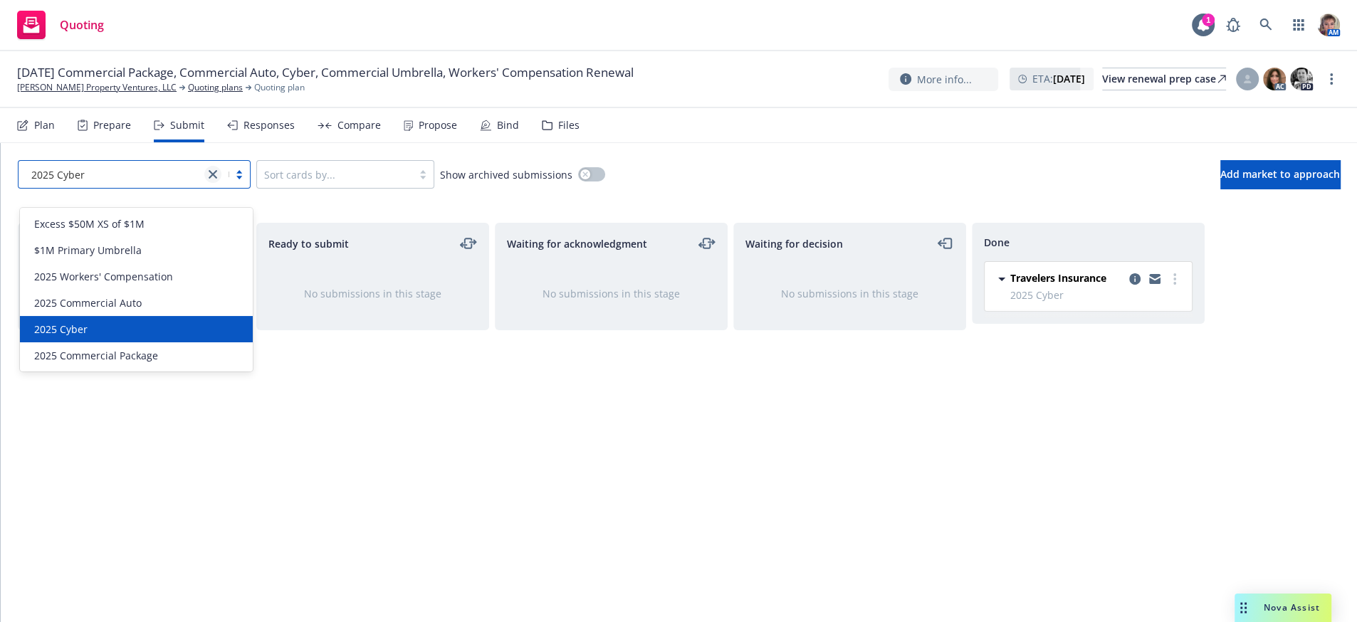
click at [217, 179] on icon "close" at bounding box center [213, 174] width 9 height 9
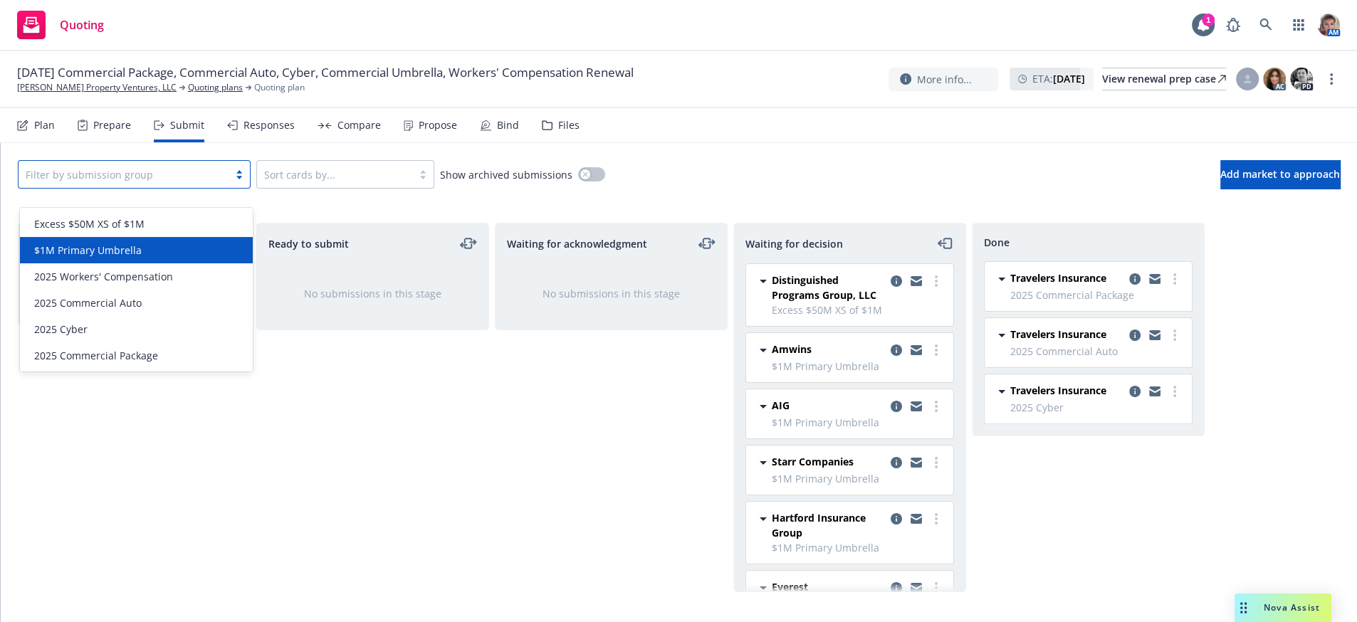
click at [214, 252] on div "$1M Primary Umbrella" at bounding box center [136, 250] width 216 height 15
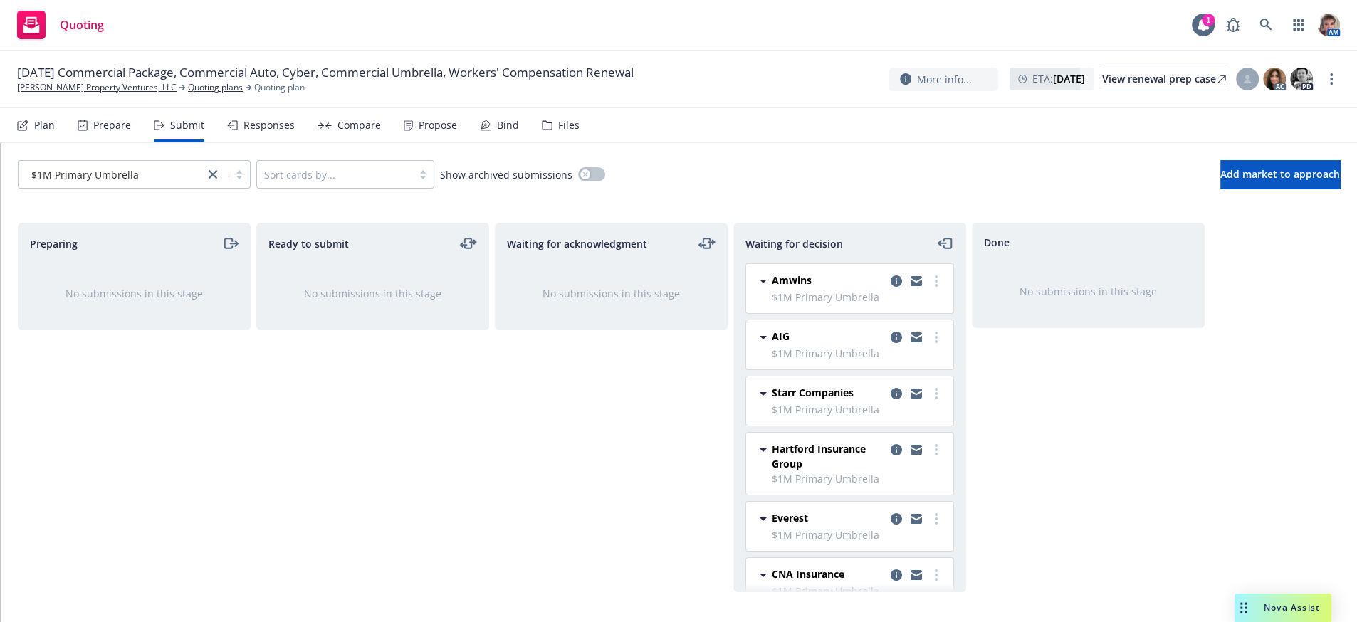
scroll to position [112, 0]
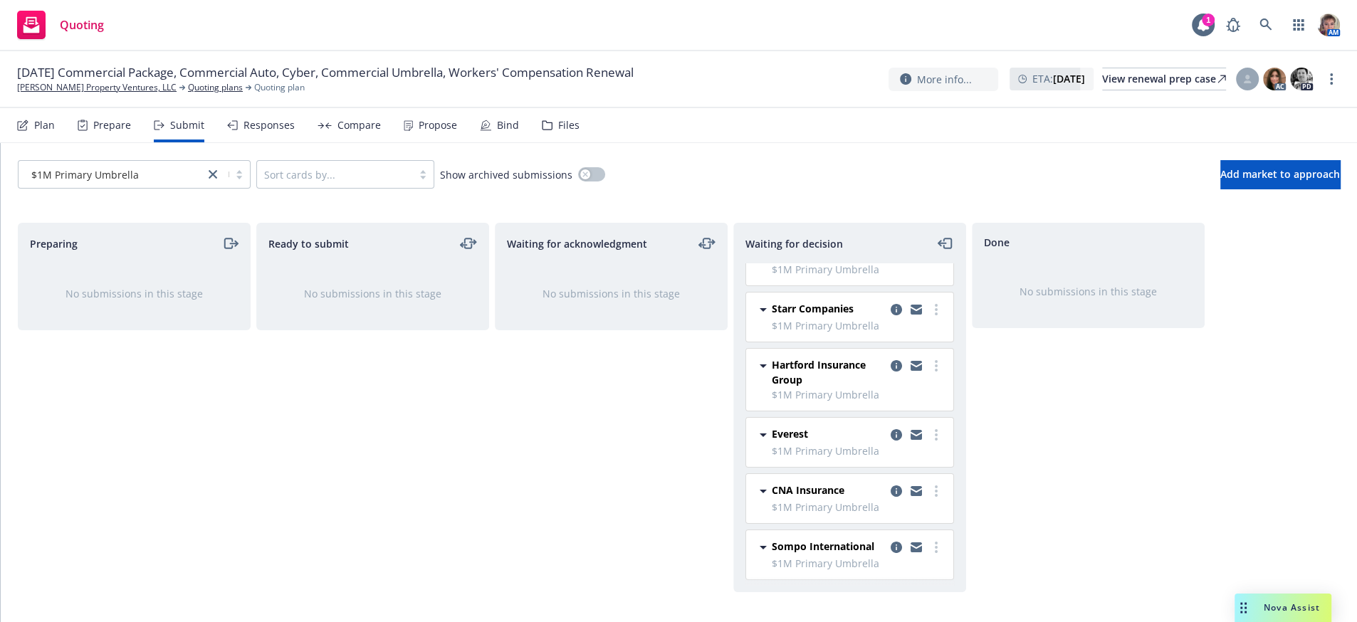
click at [1201, 372] on div "Done No submissions in this stage" at bounding box center [1088, 408] width 233 height 370
click at [199, 131] on div "Submit" at bounding box center [187, 125] width 34 height 11
click at [214, 179] on icon "close" at bounding box center [213, 174] width 9 height 9
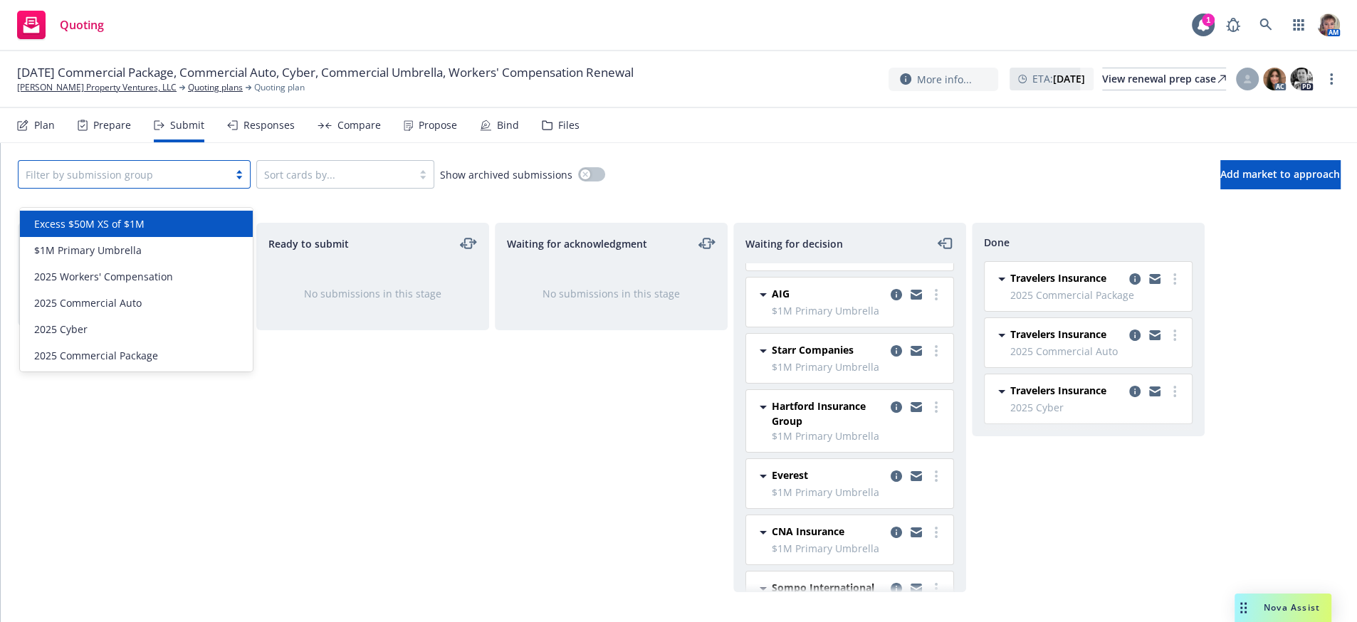
scroll to position [180, 0]
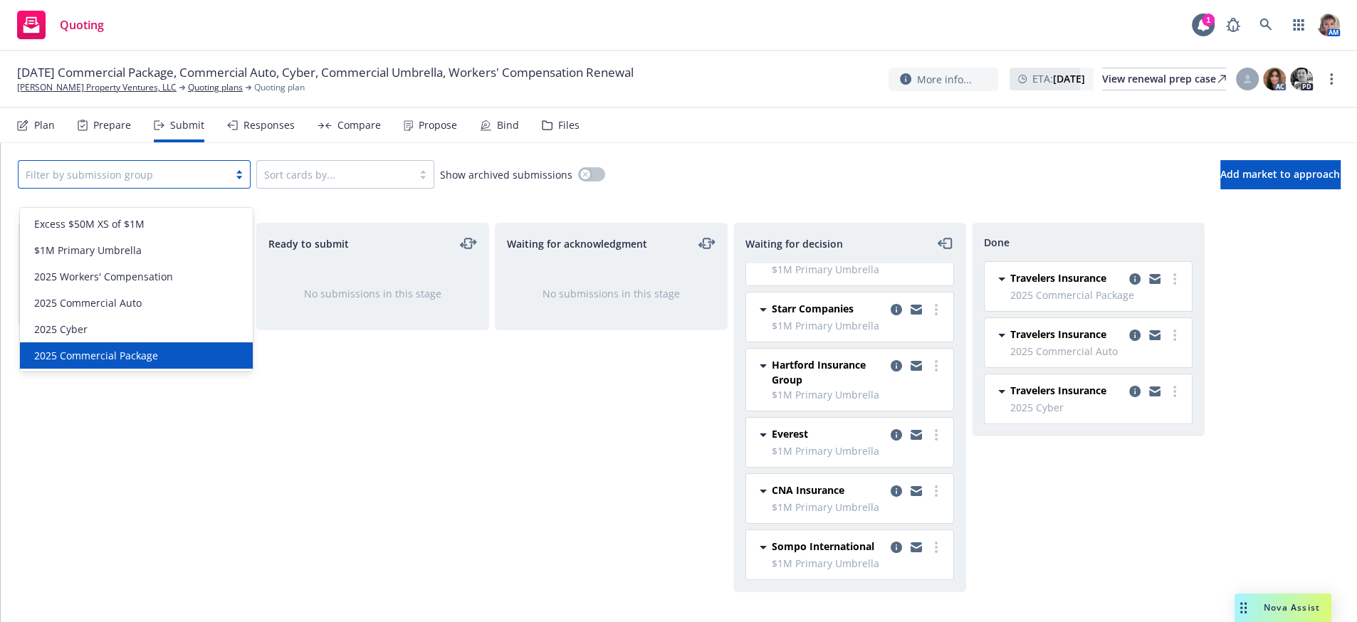
click at [172, 351] on div "2025 Commercial Package" at bounding box center [136, 355] width 216 height 15
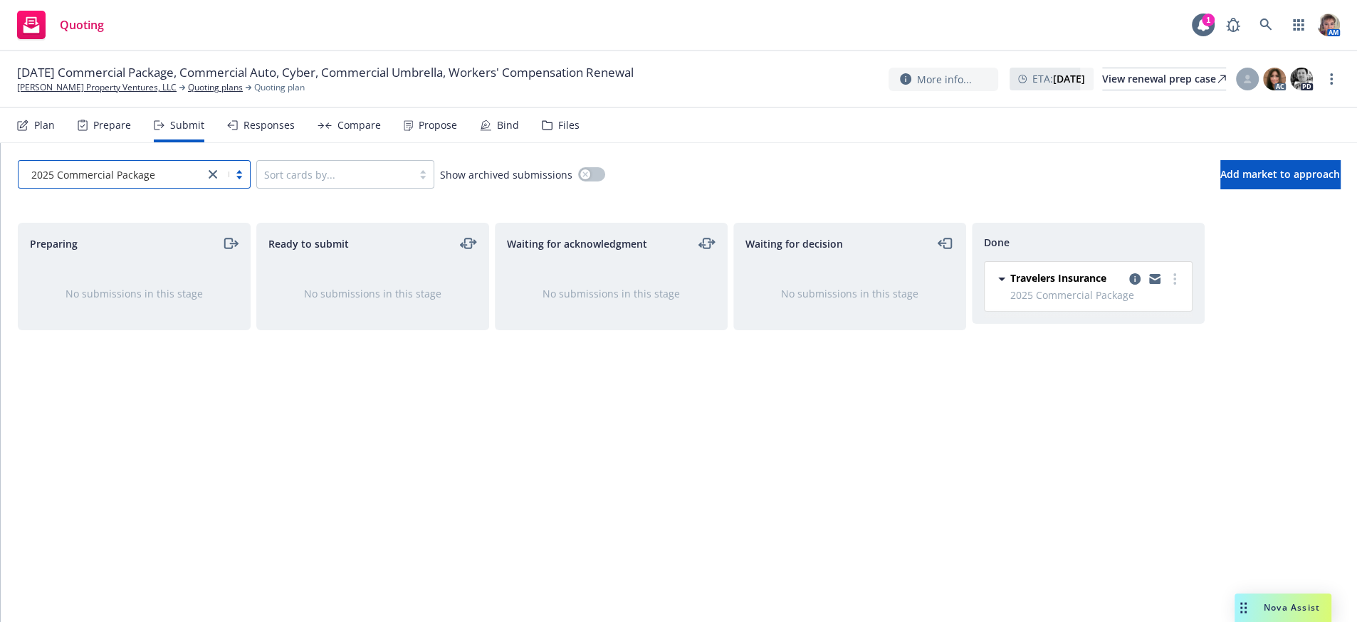
scroll to position [0, 0]
click at [1174, 285] on icon "more" at bounding box center [1175, 278] width 3 height 11
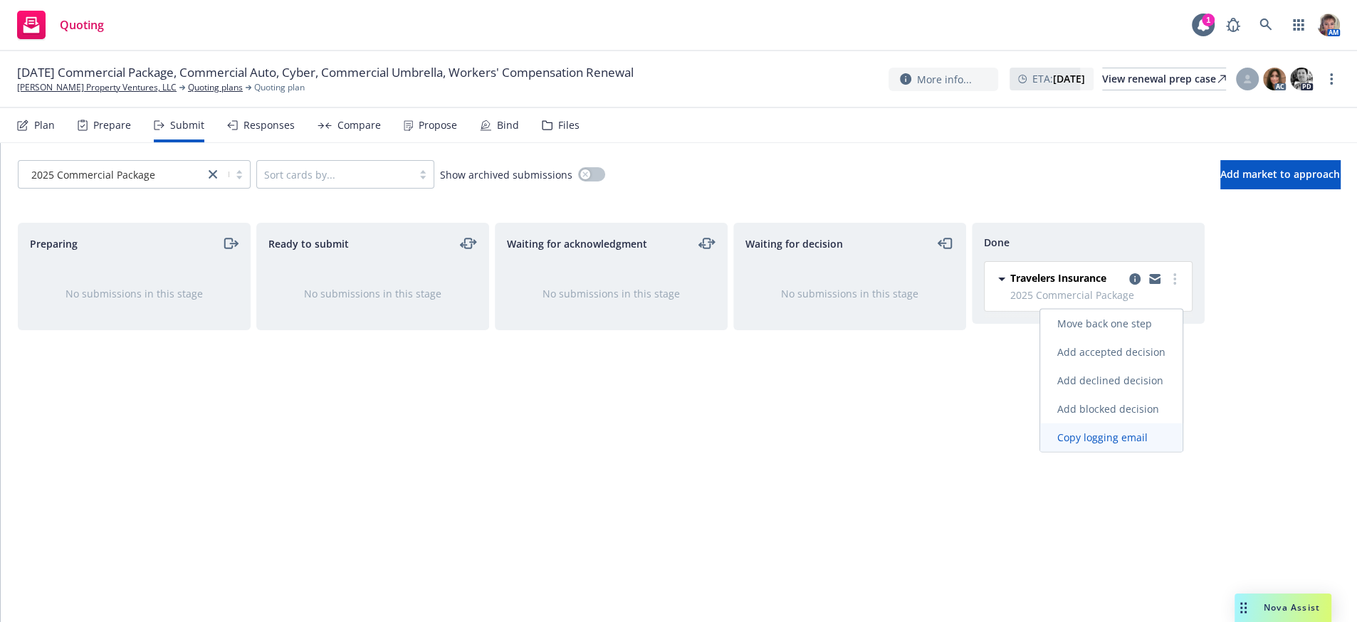
click at [1121, 444] on link "Copy logging email" at bounding box center [1111, 438] width 142 height 28
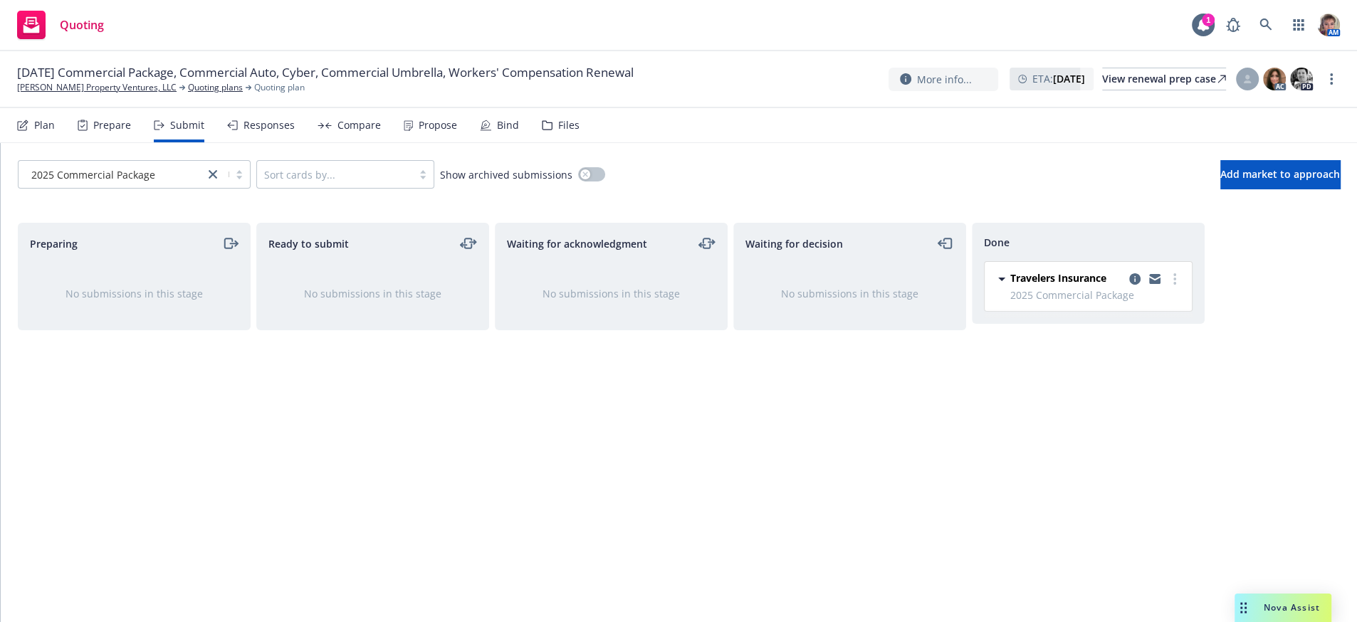
click at [1337, 359] on div "Preparing No submissions in this stage Ready to submit No submissions in this s…" at bounding box center [679, 408] width 1322 height 370
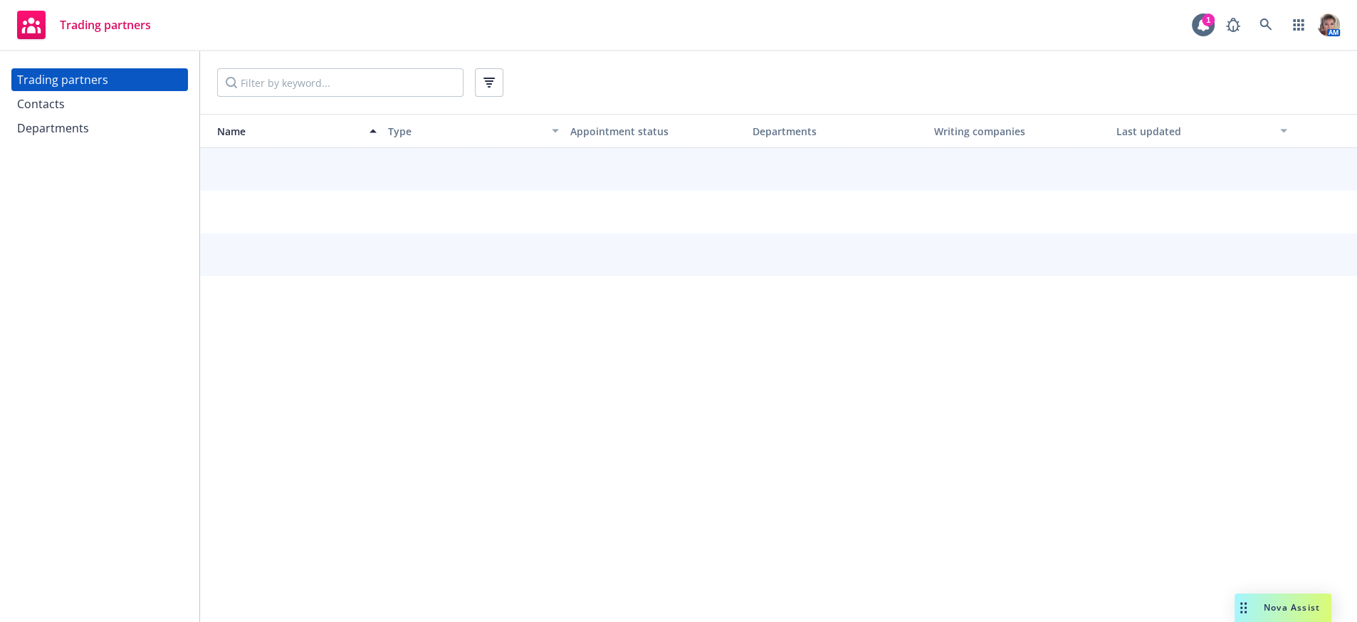
click at [104, 113] on div "Contacts" at bounding box center [99, 104] width 165 height 23
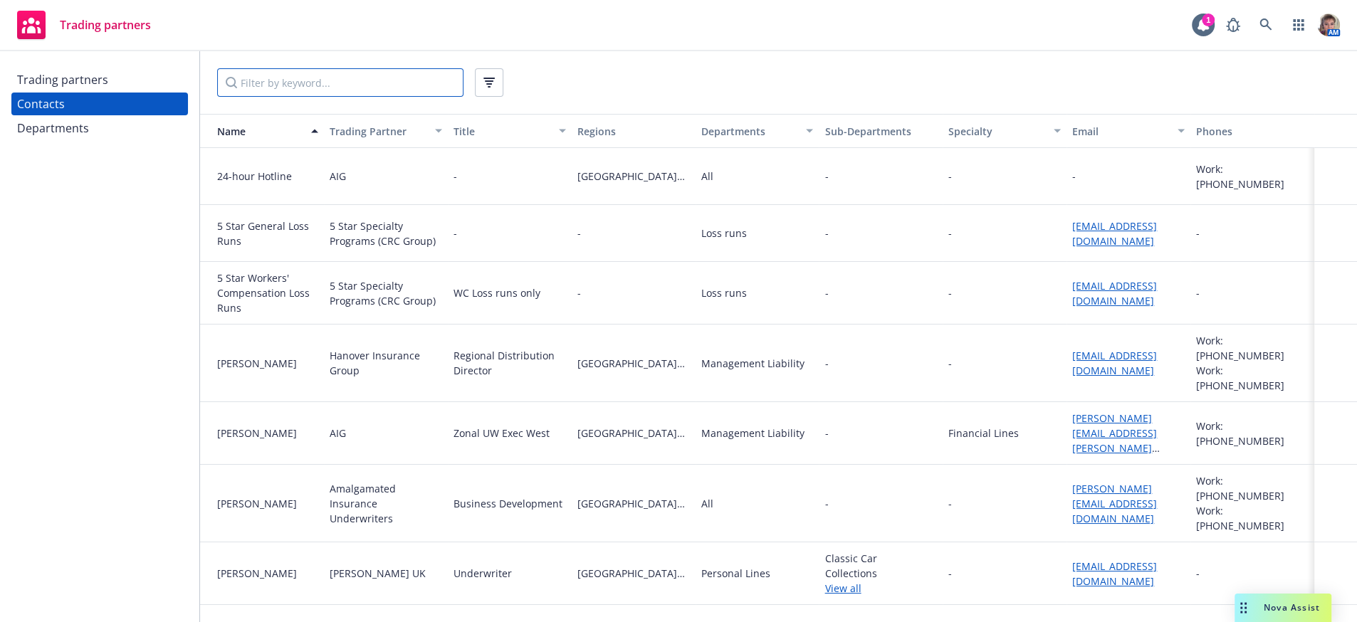
click at [273, 83] on input "Filter by keyword..." at bounding box center [340, 82] width 246 height 28
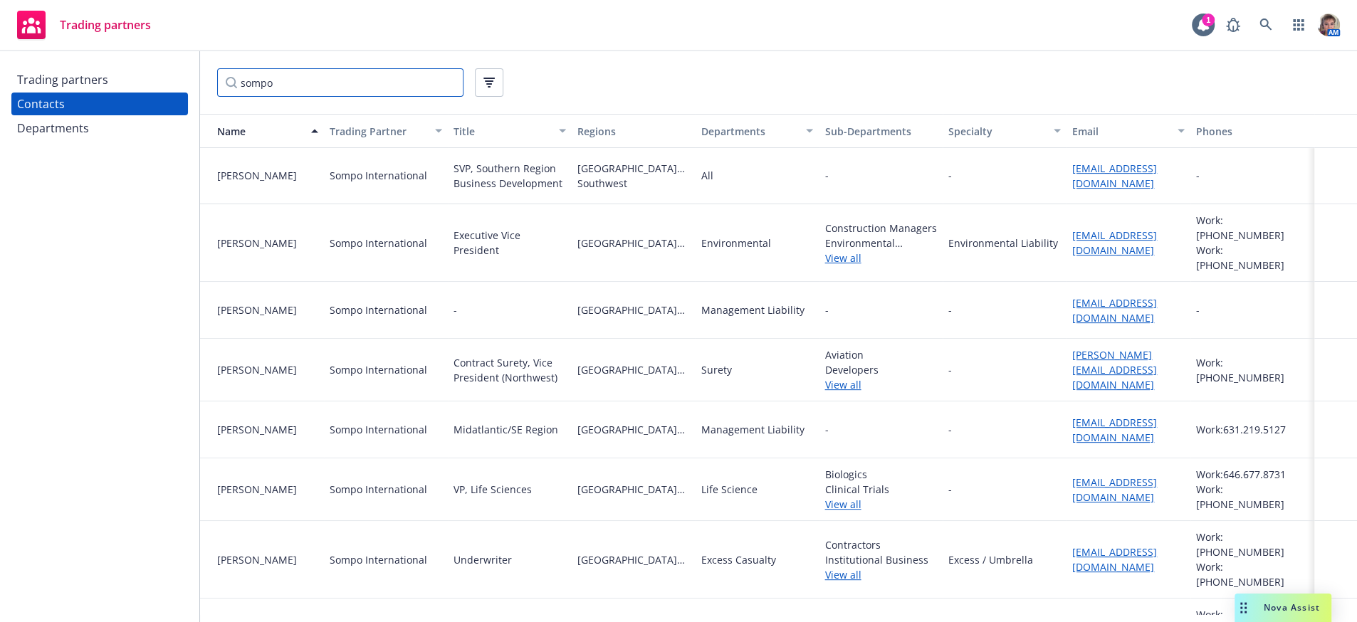
scroll to position [569, 0]
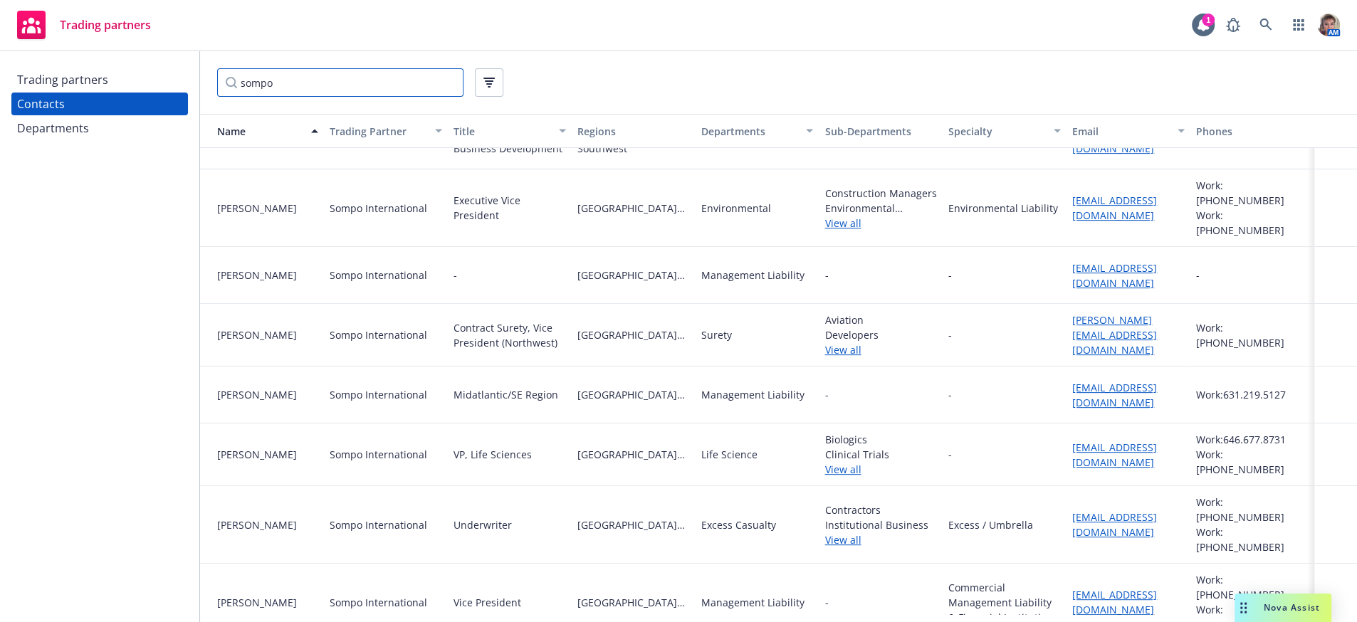
type input "sompo"
drag, startPoint x: 1134, startPoint y: 524, endPoint x: 1048, endPoint y: 503, distance: 88.8
click at [1048, 503] on div "[PERSON_NAME] Sompo International Underwriter Northern [US_STATE] Excess Casual…" at bounding box center [778, 525] width 1157 height 78
copy div "[EMAIL_ADDRESS][DOMAIN_NAME]"
